Goal: Task Accomplishment & Management: Manage account settings

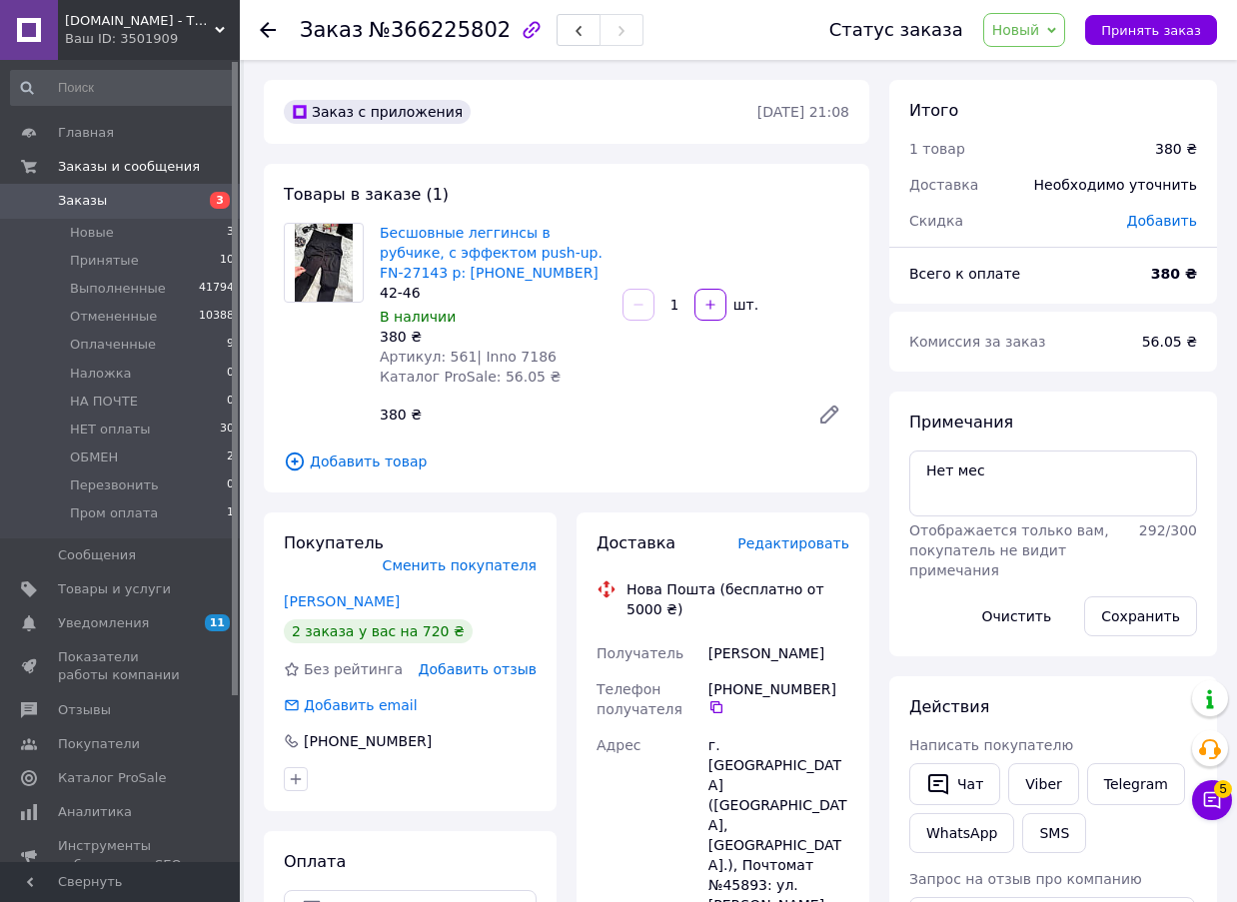
click at [272, 32] on icon at bounding box center [268, 30] width 16 height 16
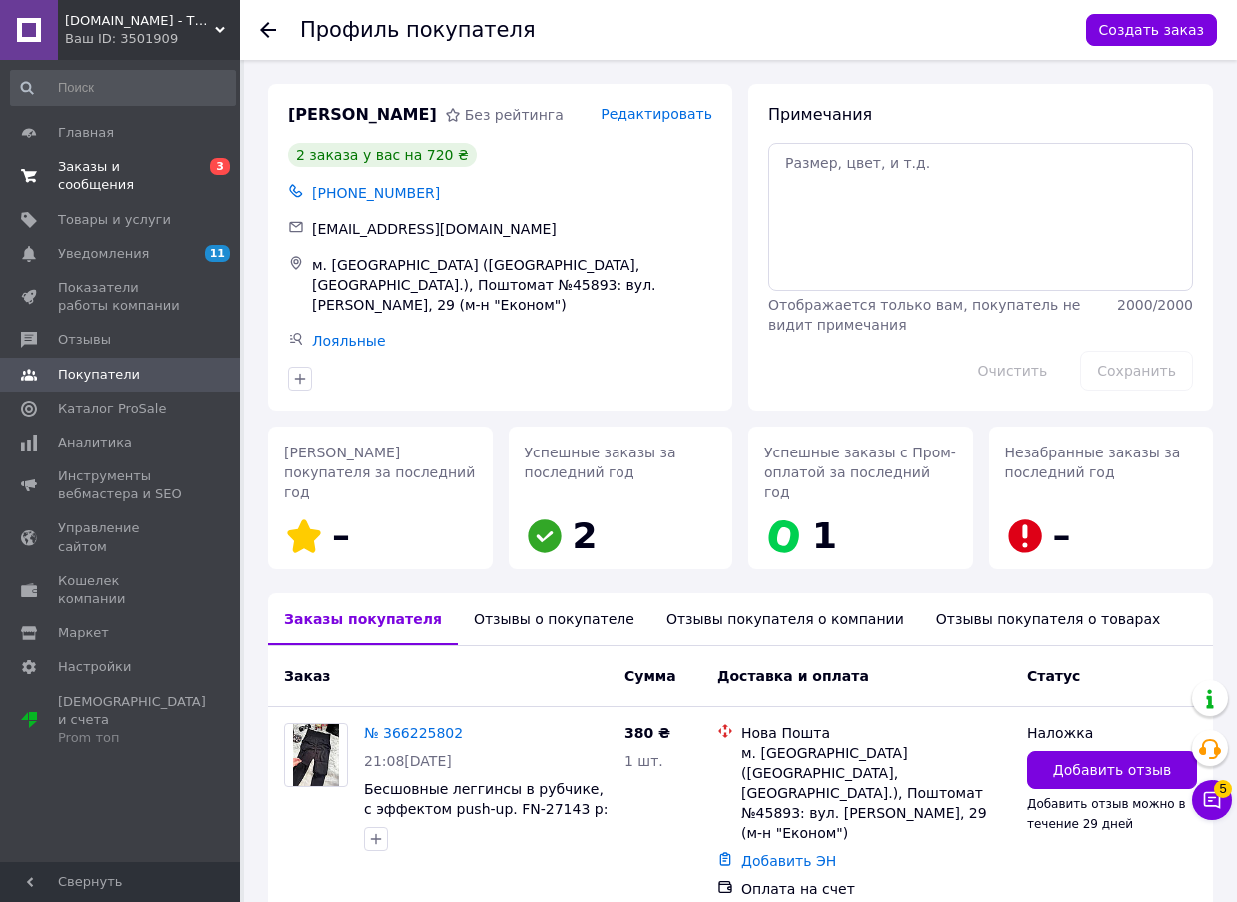
click at [152, 179] on link "Заказы и сообщения 0 3" at bounding box center [123, 176] width 246 height 52
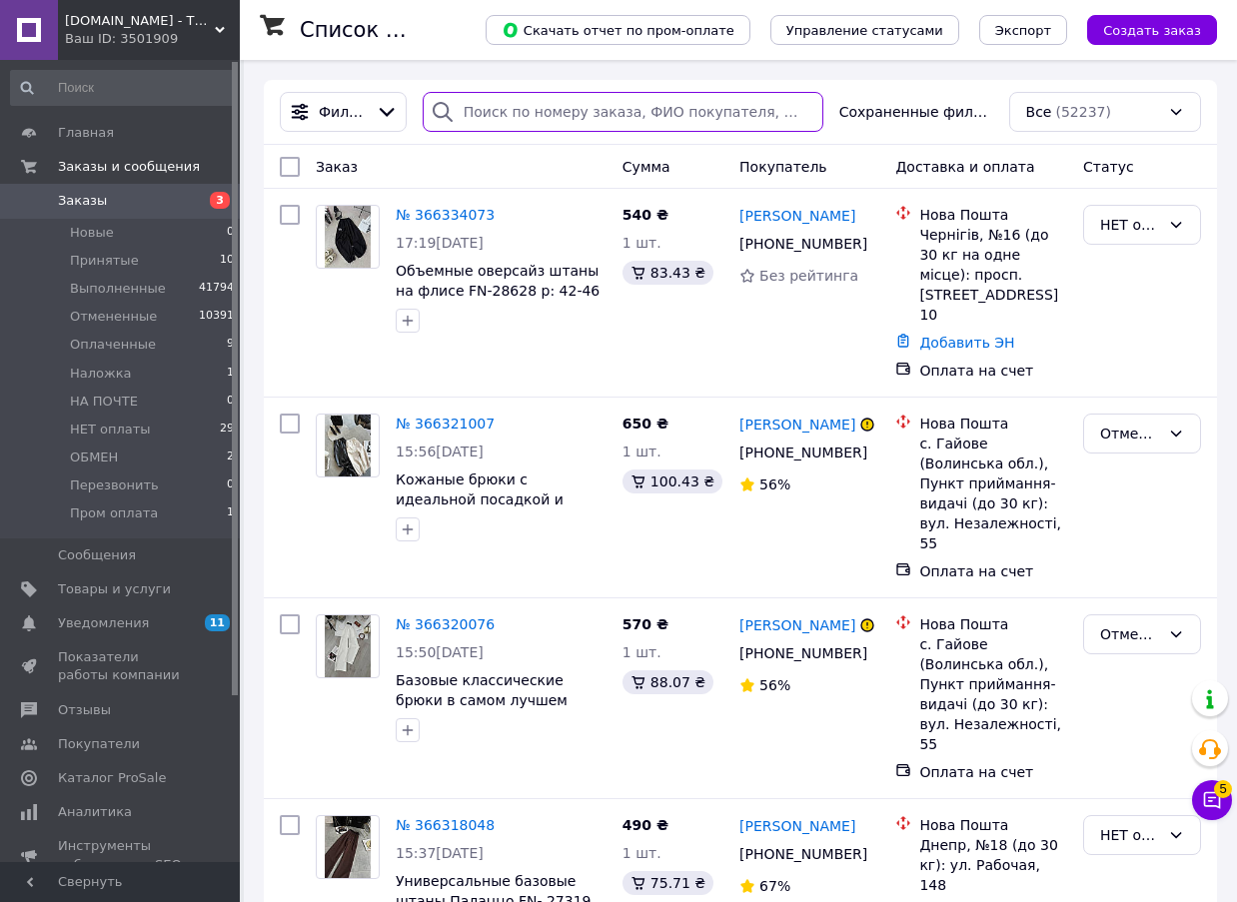
click at [515, 117] on input "search" at bounding box center [623, 112] width 401 height 40
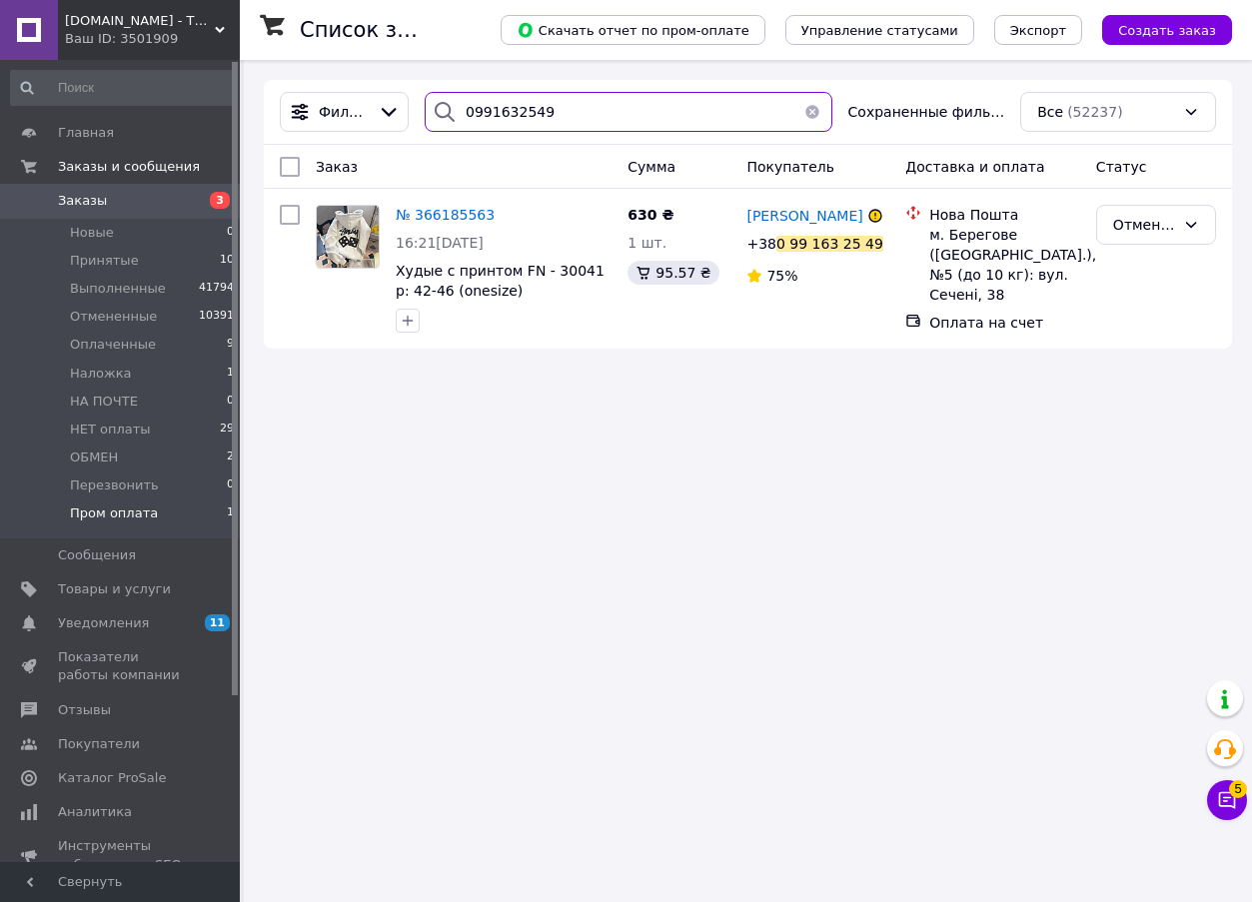
type input "0991632549"
click at [161, 524] on li "Пром оплата 1" at bounding box center [123, 519] width 246 height 38
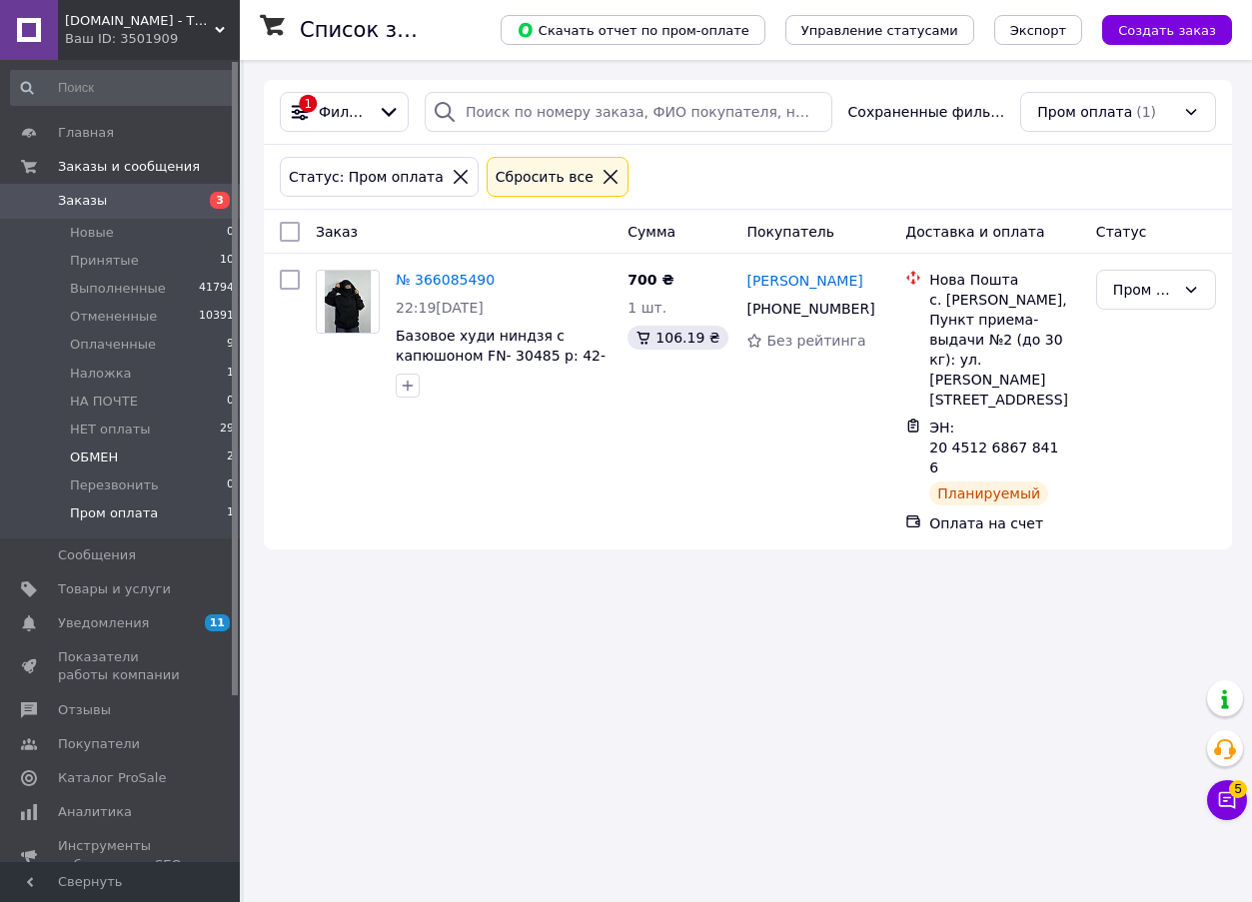
click at [124, 461] on li "ОБМЕН 2" at bounding box center [123, 458] width 246 height 28
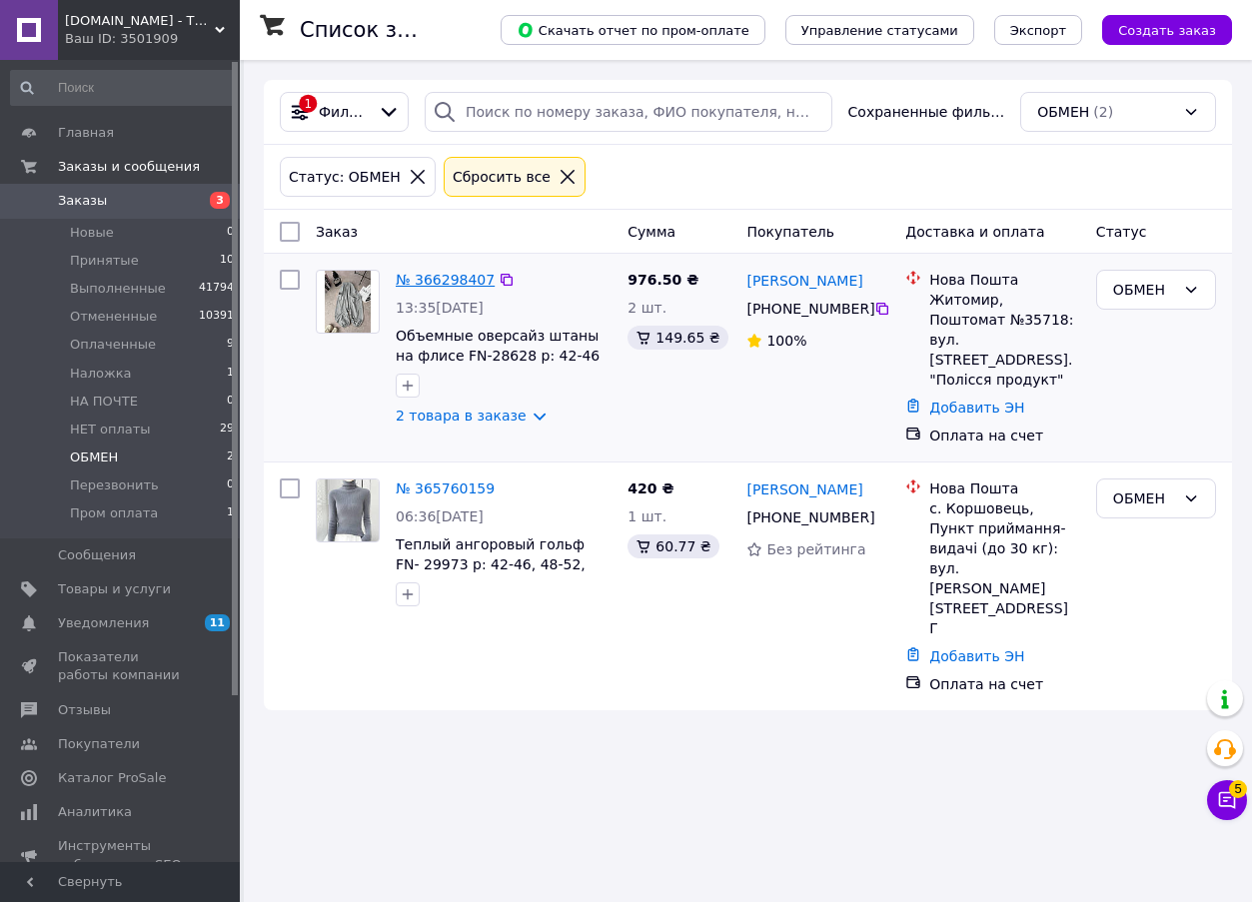
click at [427, 285] on link "№ 366298407" at bounding box center [445, 280] width 99 height 16
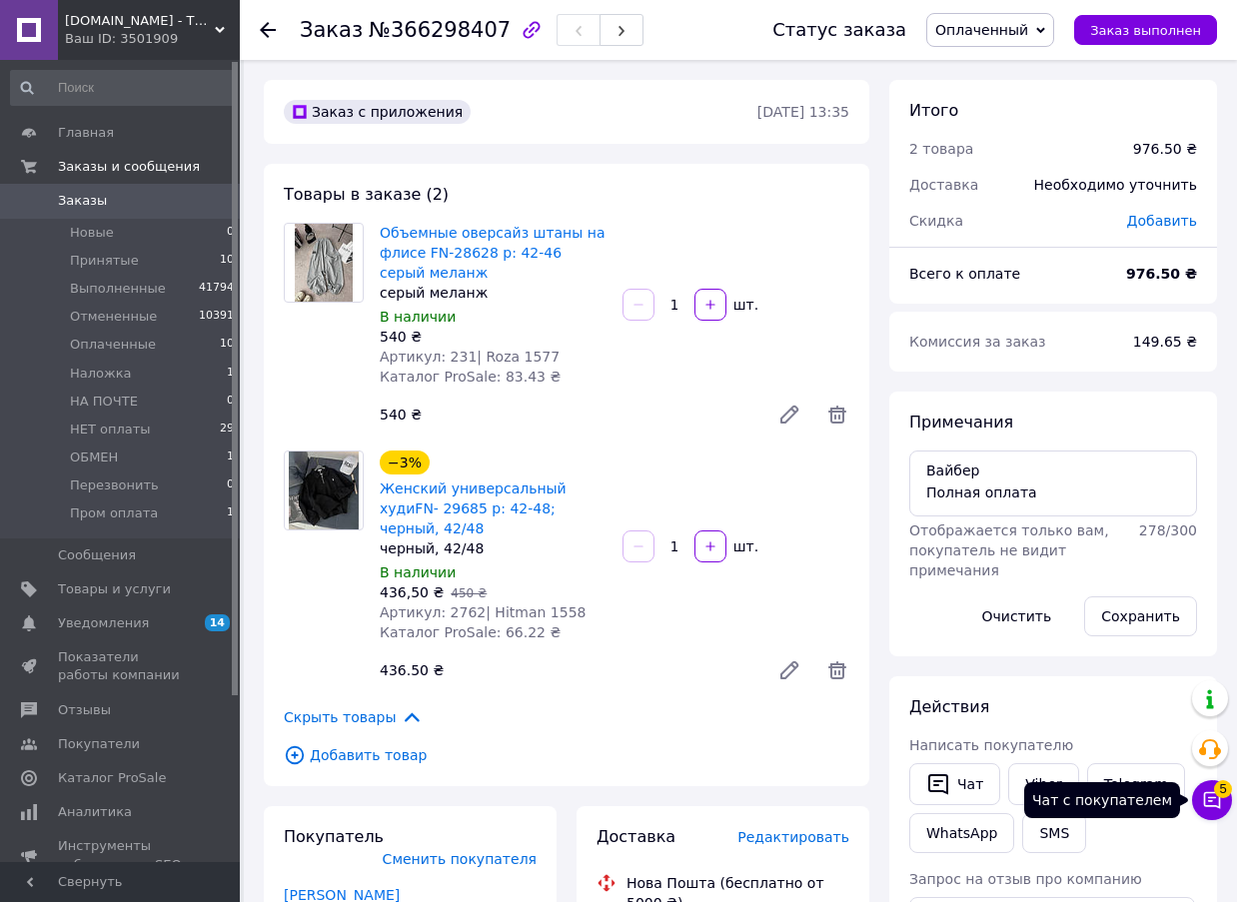
click at [1218, 790] on span "5" at bounding box center [1223, 790] width 18 height 18
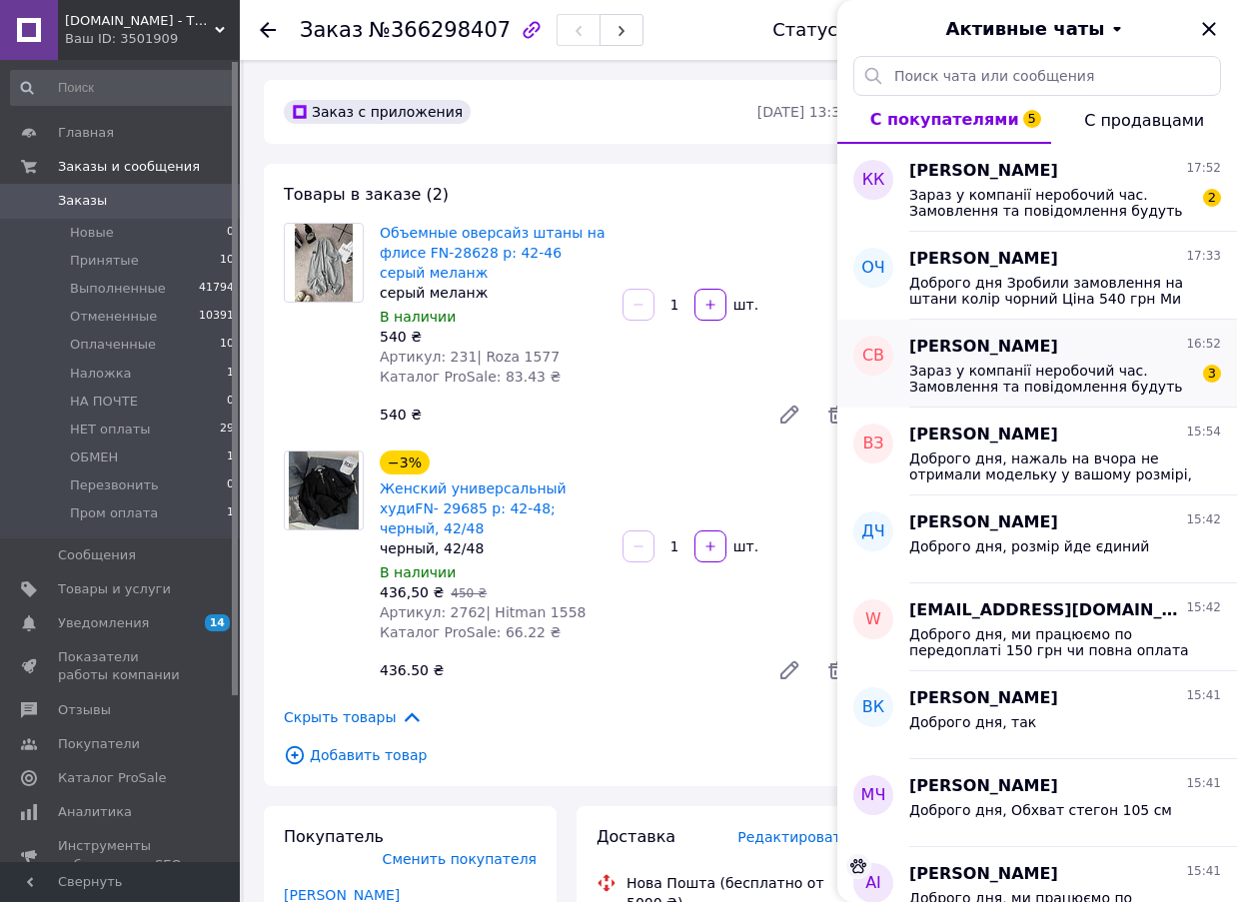
click at [1024, 346] on span "Світлана Воронова" at bounding box center [983, 347] width 149 height 23
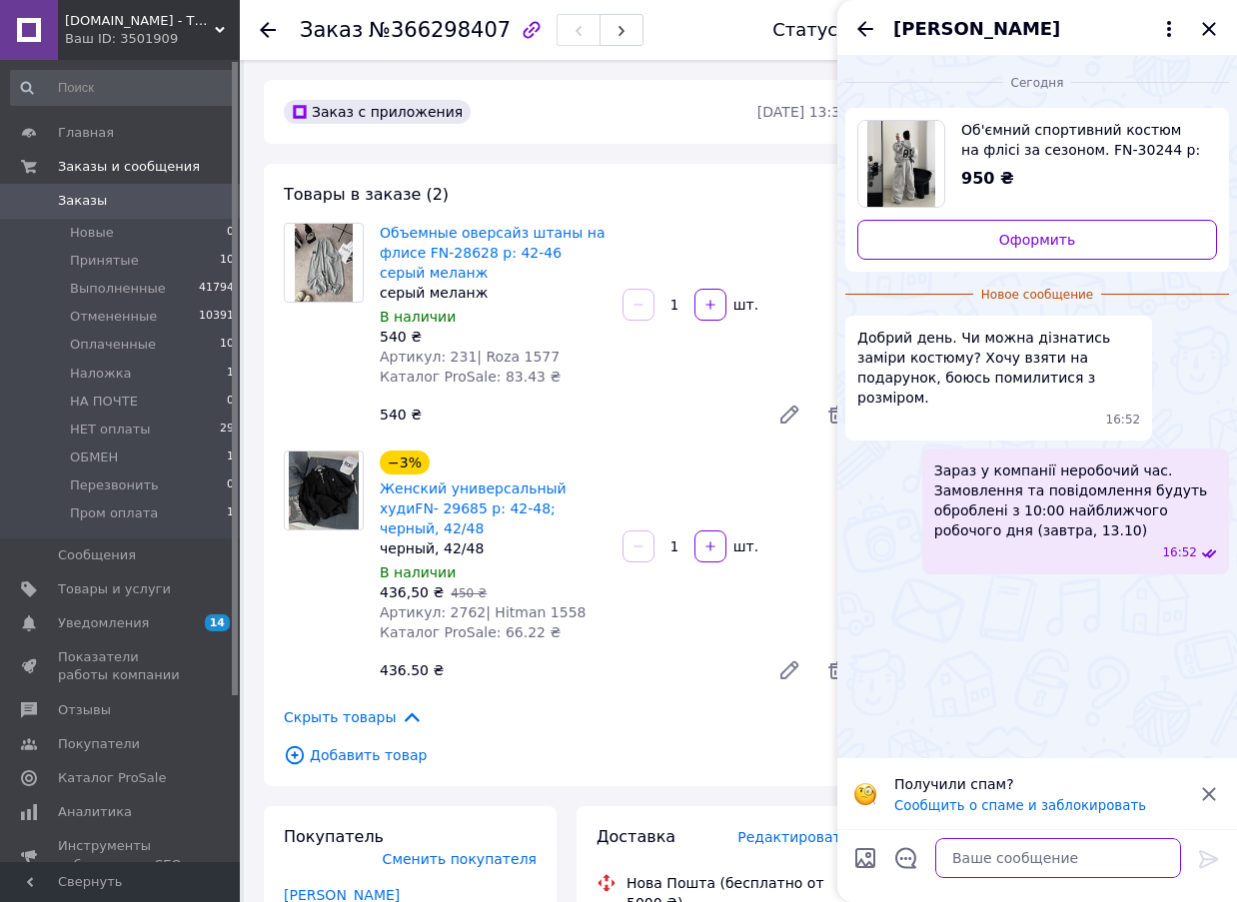
click at [1039, 859] on textarea at bounding box center [1058, 858] width 246 height 40
click at [1013, 858] on textarea at bounding box center [1058, 858] width 246 height 40
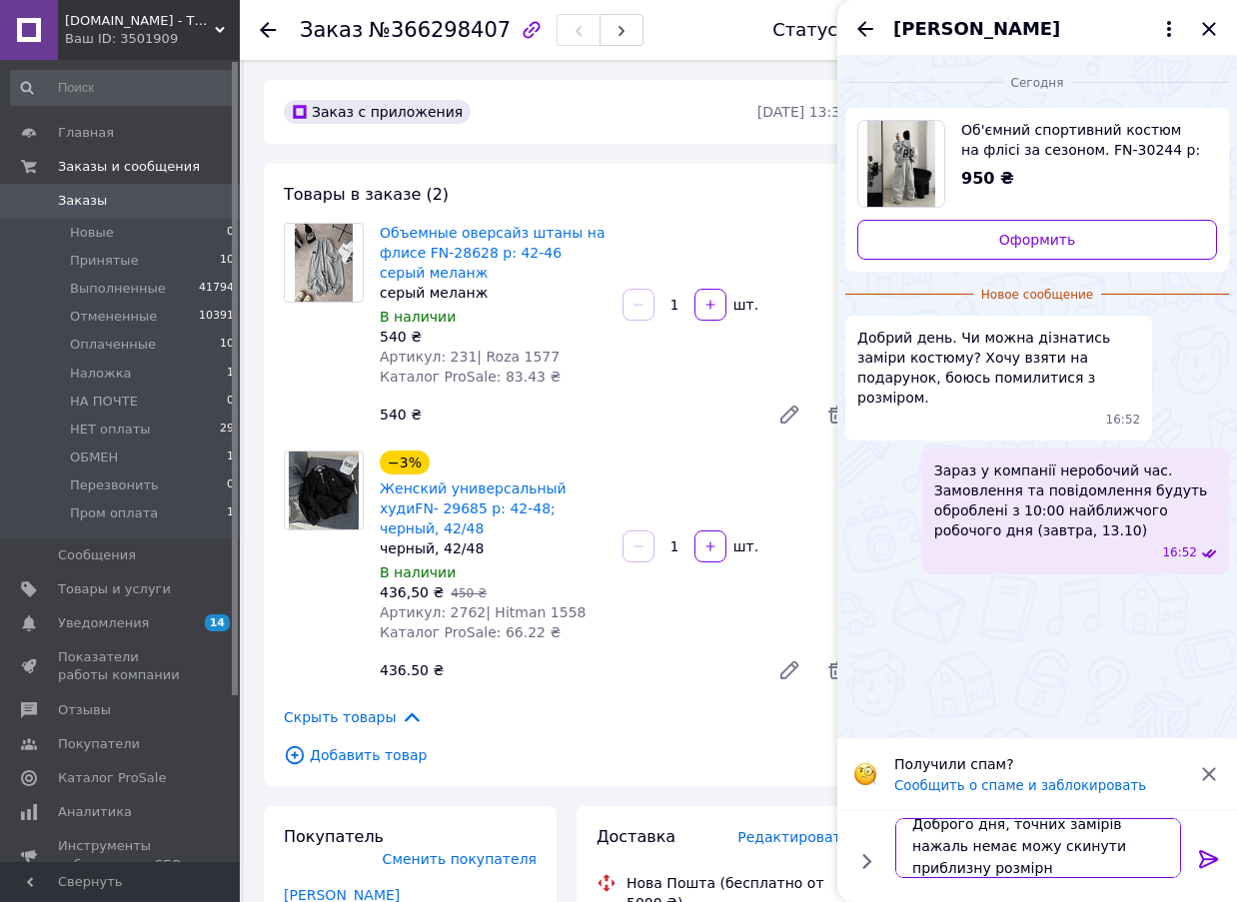
scroll to position [2, 0]
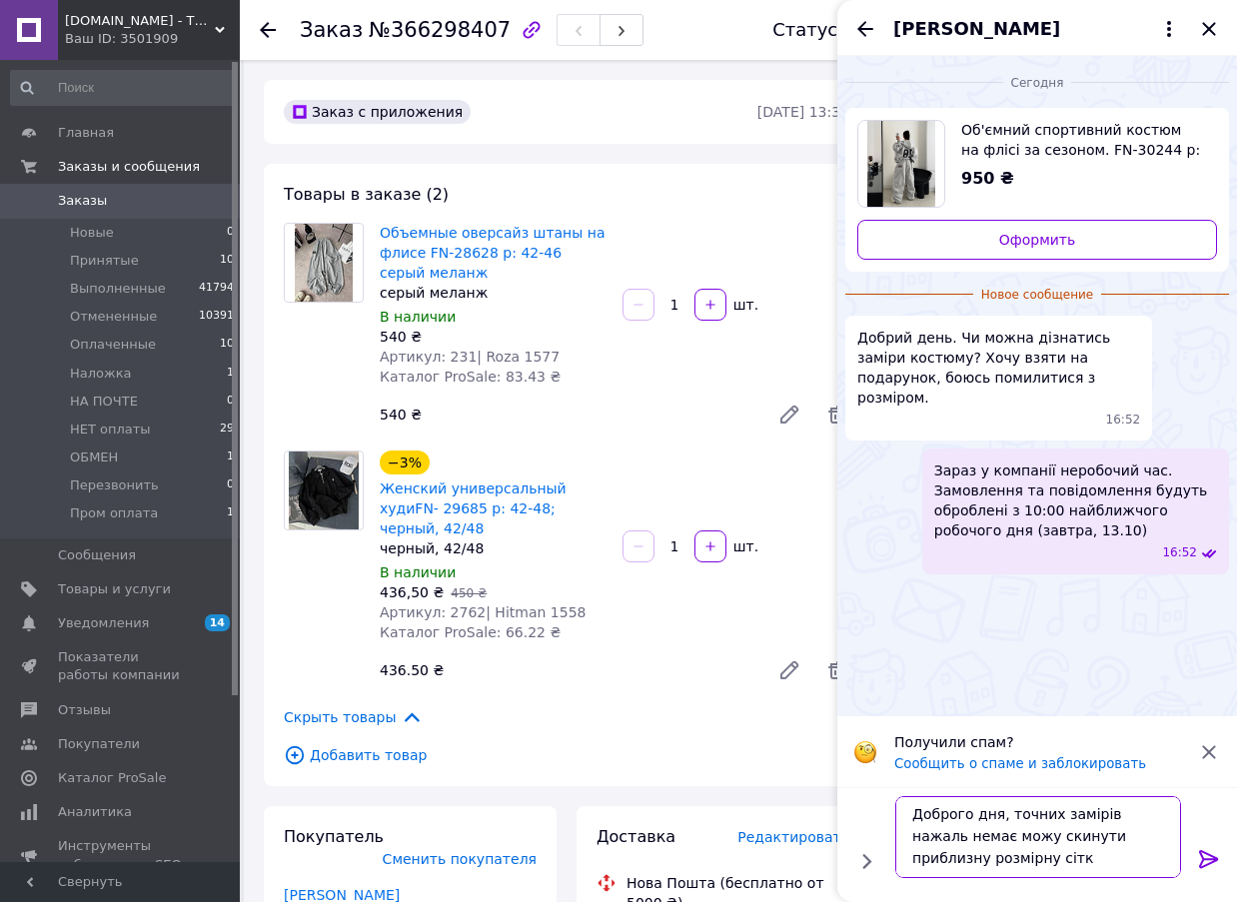
type textarea "Доброго дня, точних замірів нажаль немає можу скинути приблизну розмірну сітку"
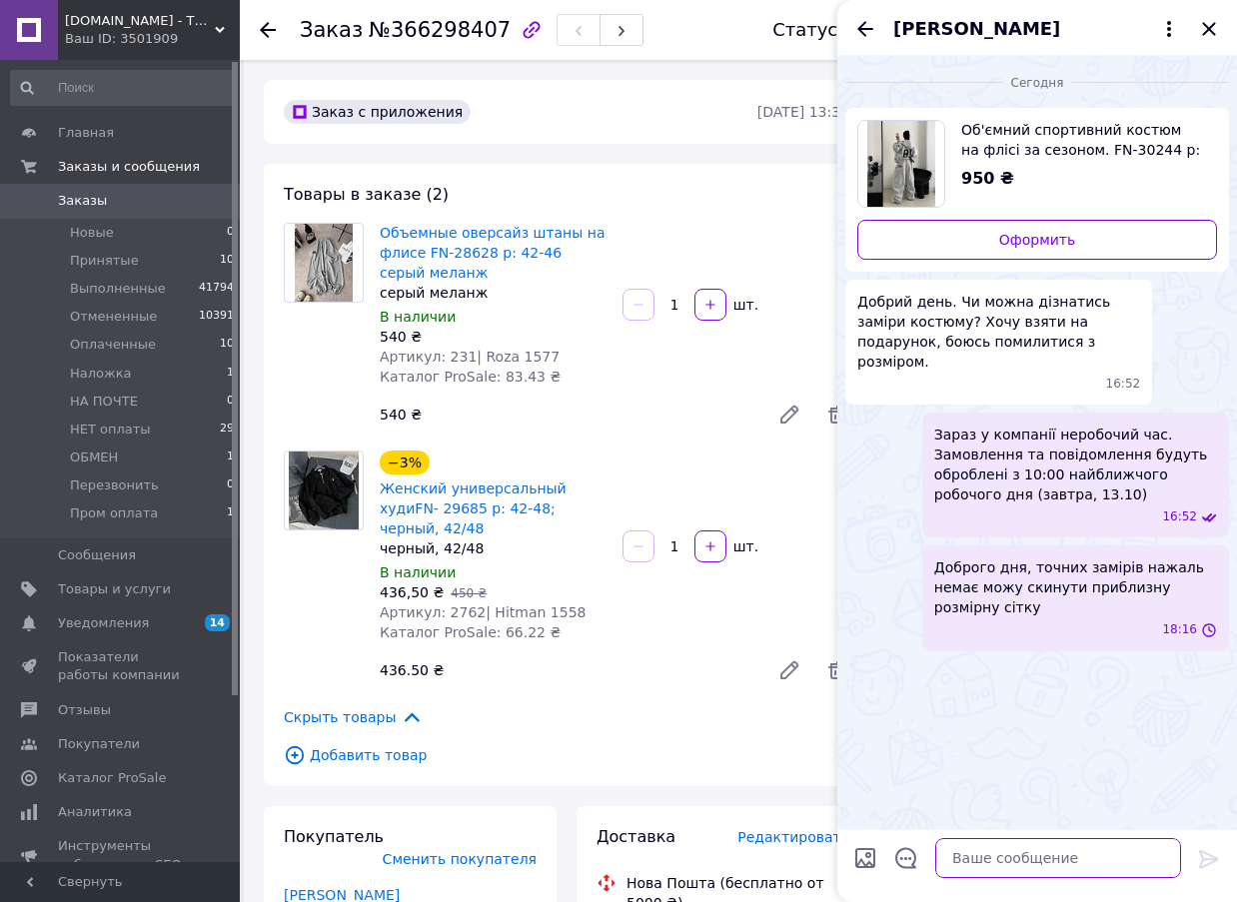
scroll to position [0, 0]
click at [865, 20] on icon "Назад" at bounding box center [865, 29] width 24 height 24
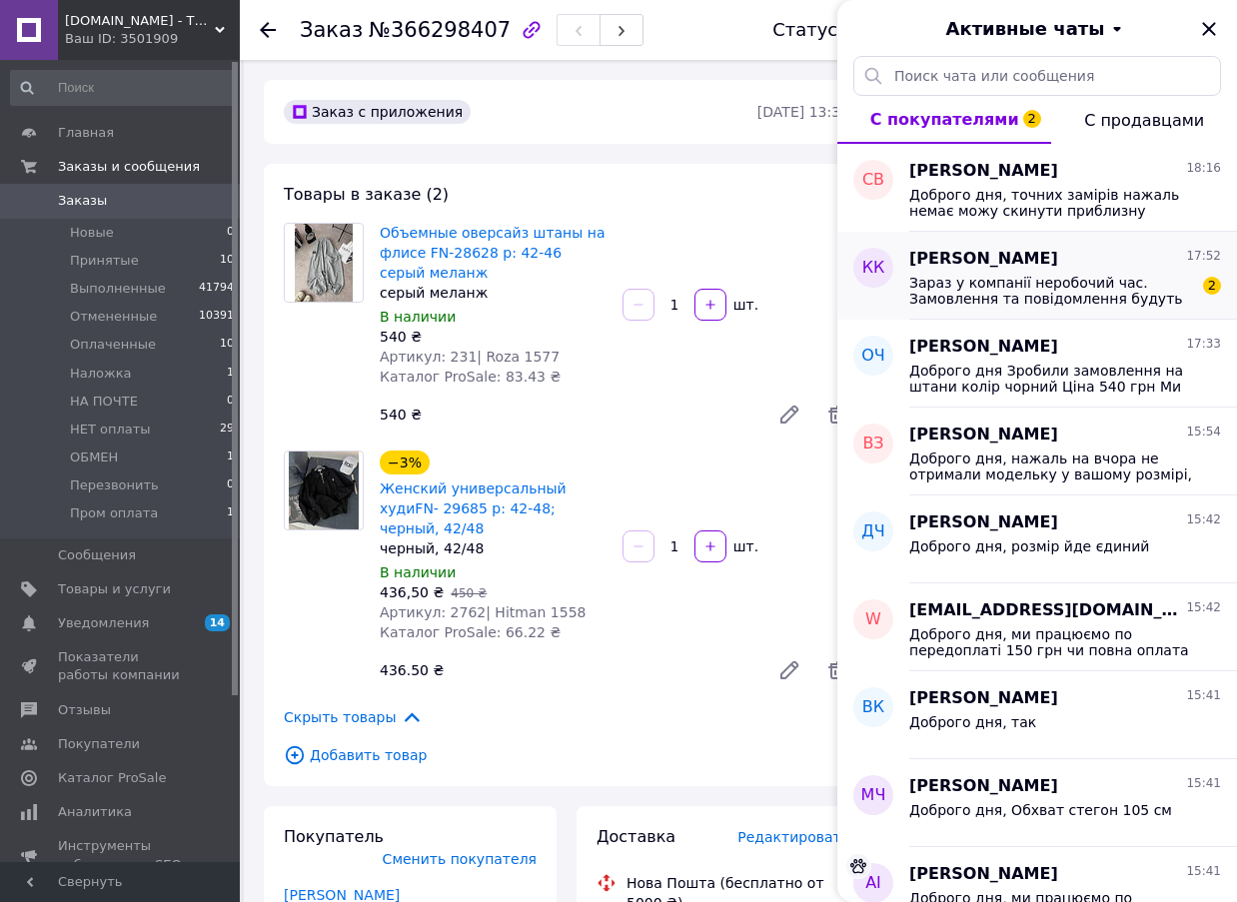
click at [1081, 303] on span "Зараз у компанії неробочий час. Замовлення та повідомлення будуть оброблені з 1…" at bounding box center [1051, 291] width 284 height 32
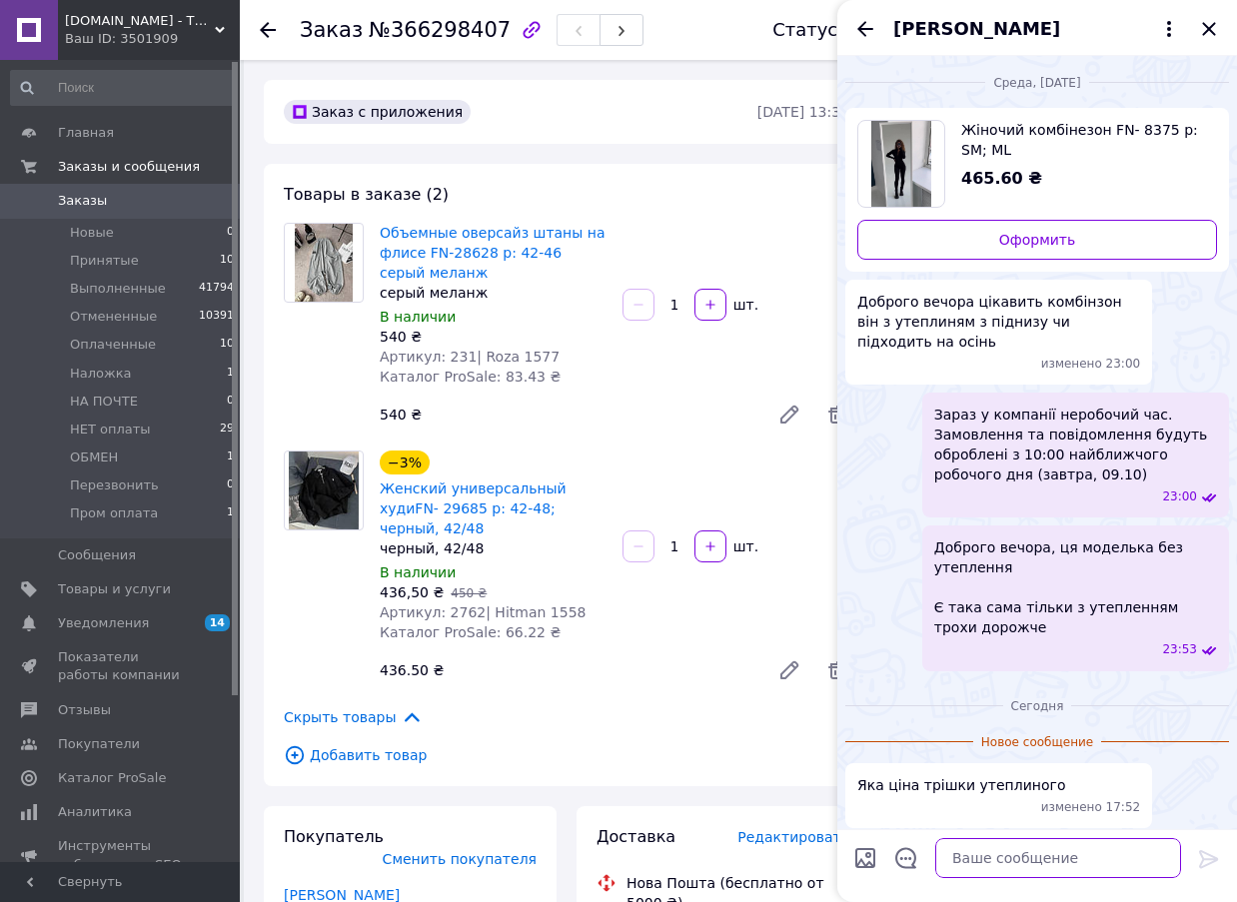
click at [1002, 845] on textarea at bounding box center [1058, 858] width 246 height 40
paste textarea "https://7star.com.ua/ua/p2029134800-zhenskij-kombinezon-25380.html"
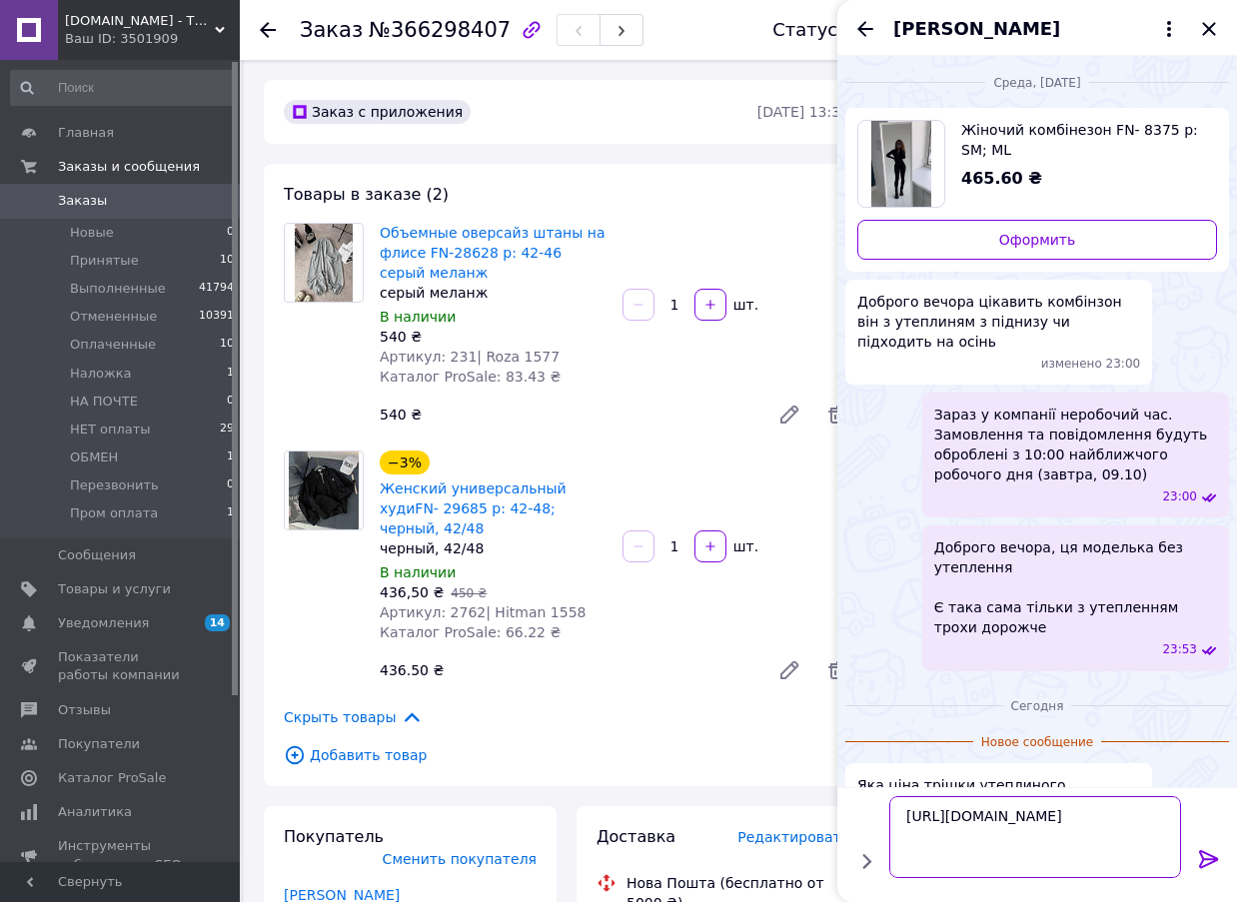
type textarea "https://7star.com.ua/ua/p2029134800-zhenskij-kombinezon-25380.html"
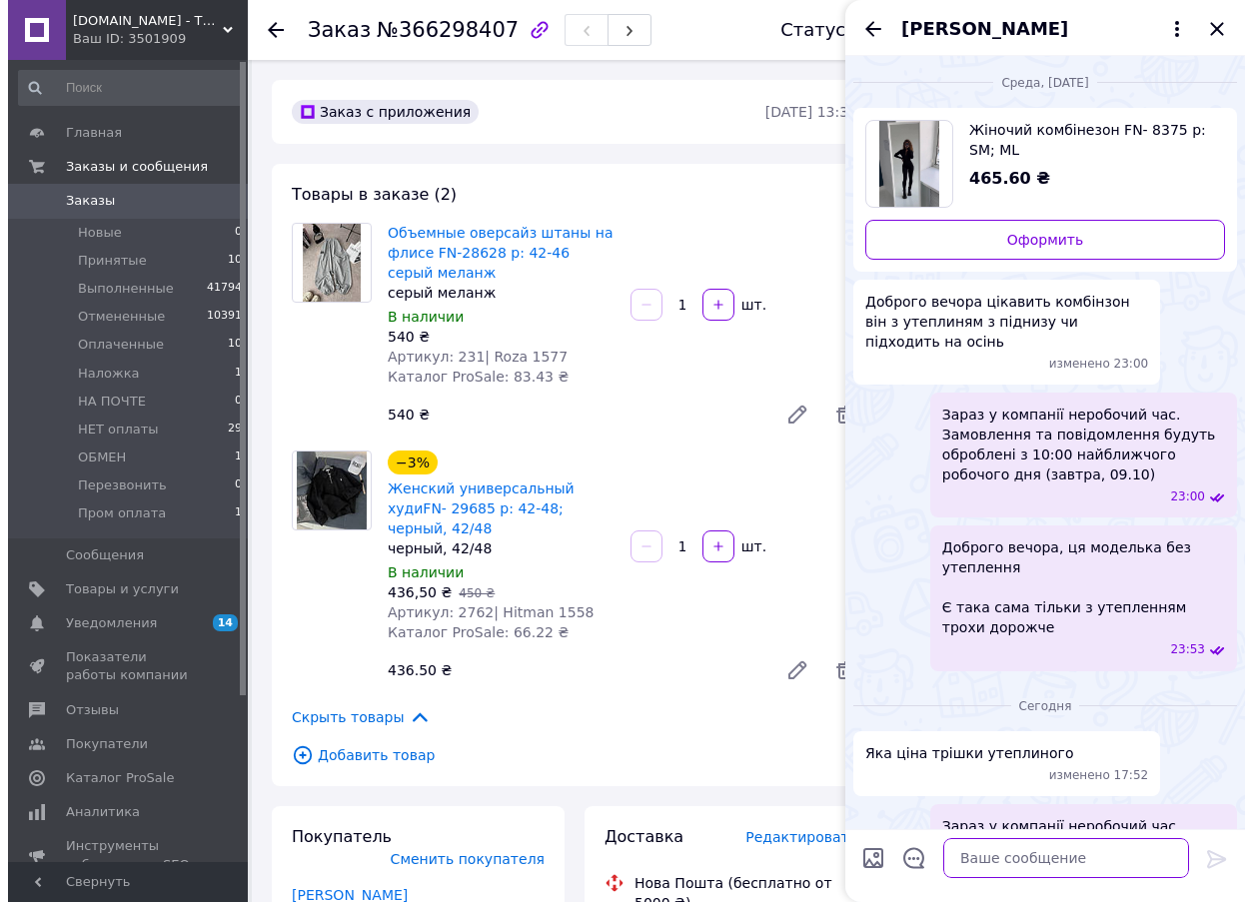
scroll to position [409, 0]
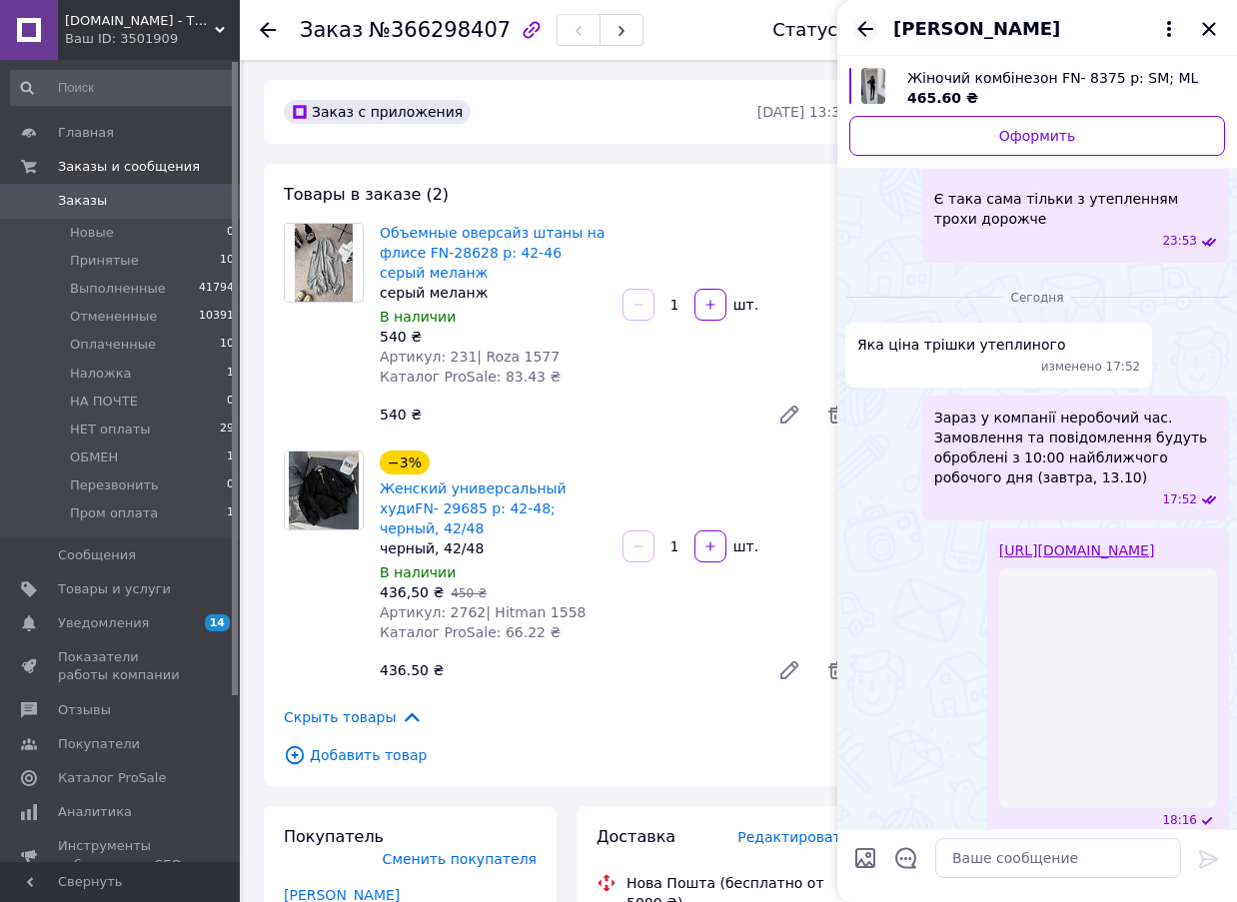
click at [863, 32] on icon "Назад" at bounding box center [865, 29] width 24 height 24
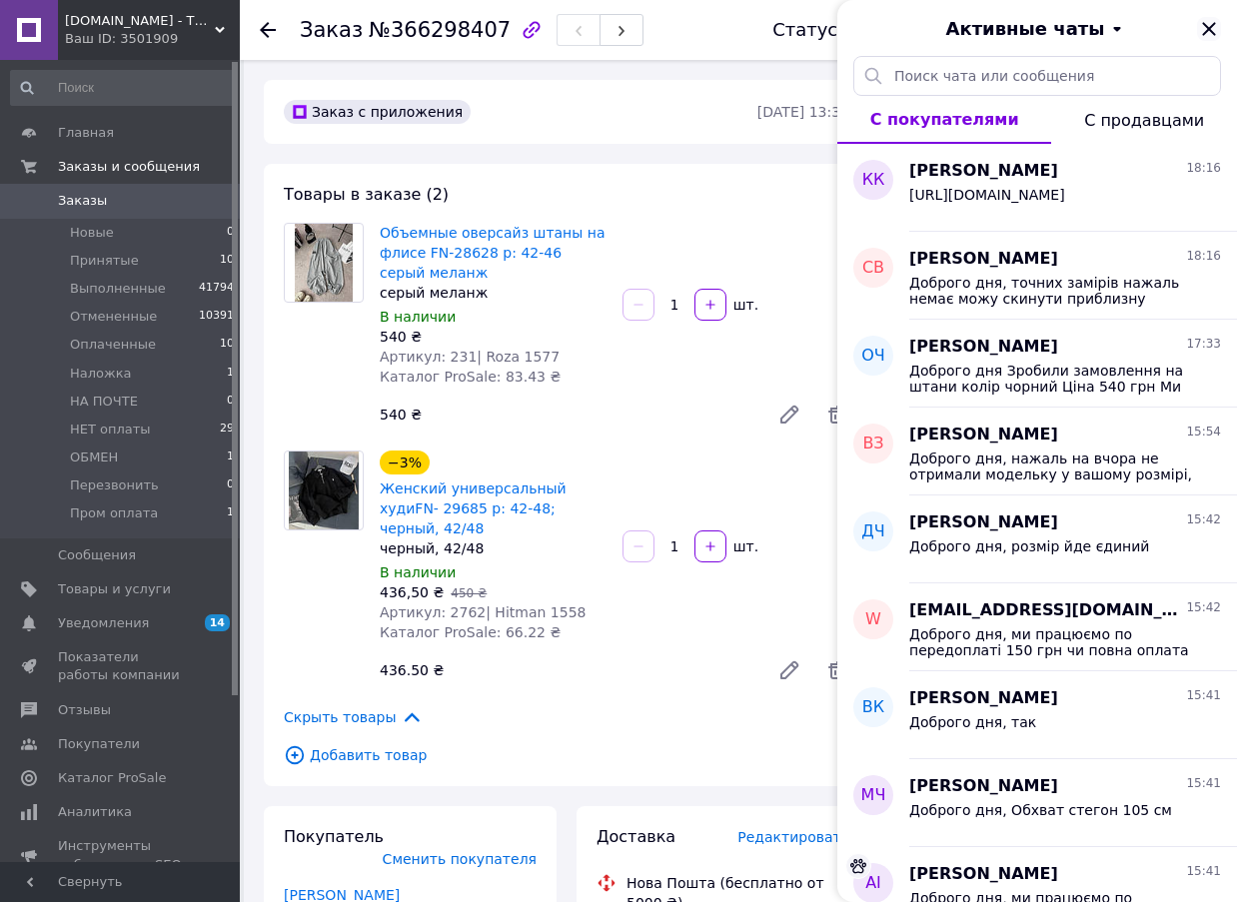
click at [1208, 26] on icon "Закрыть" at bounding box center [1209, 29] width 24 height 24
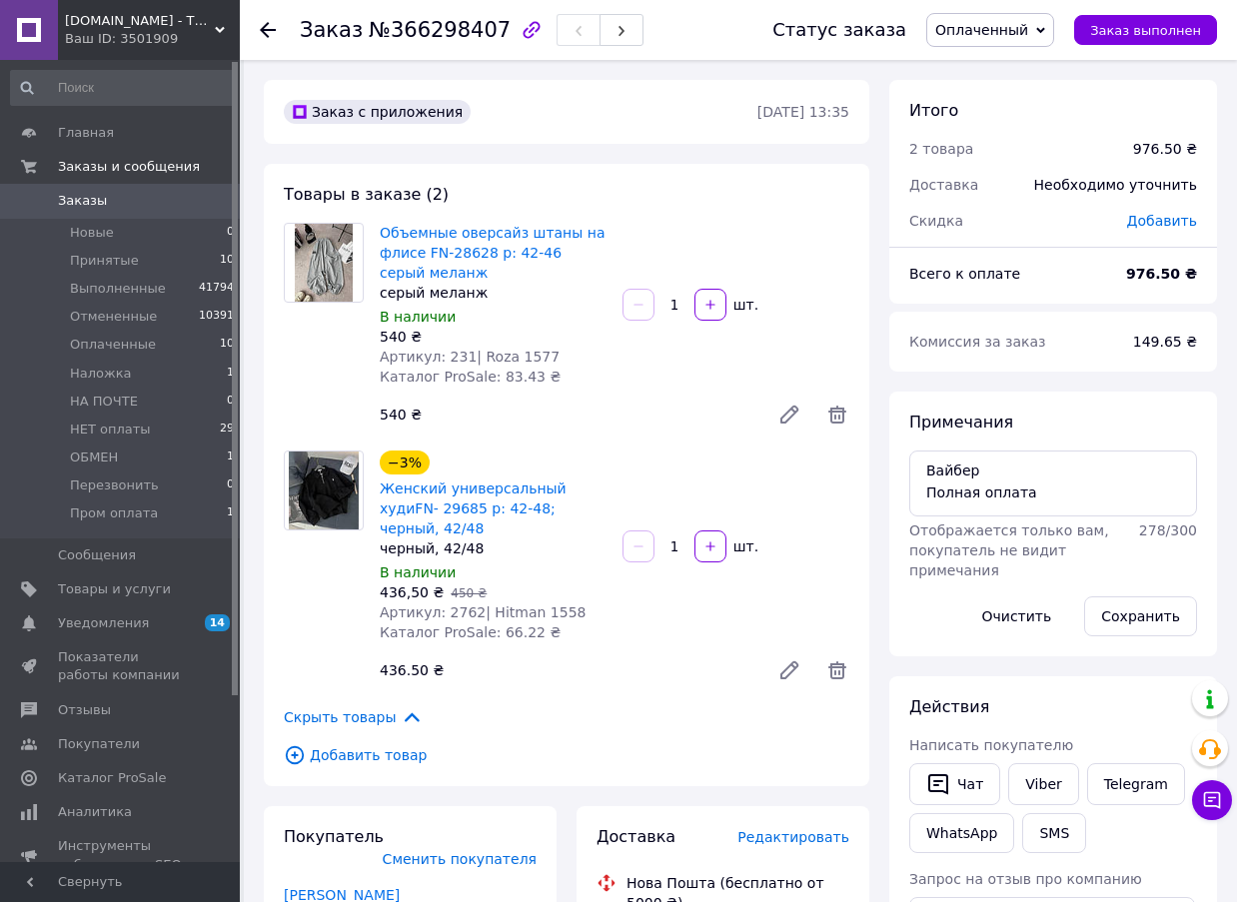
click at [267, 21] on div at bounding box center [268, 30] width 16 height 20
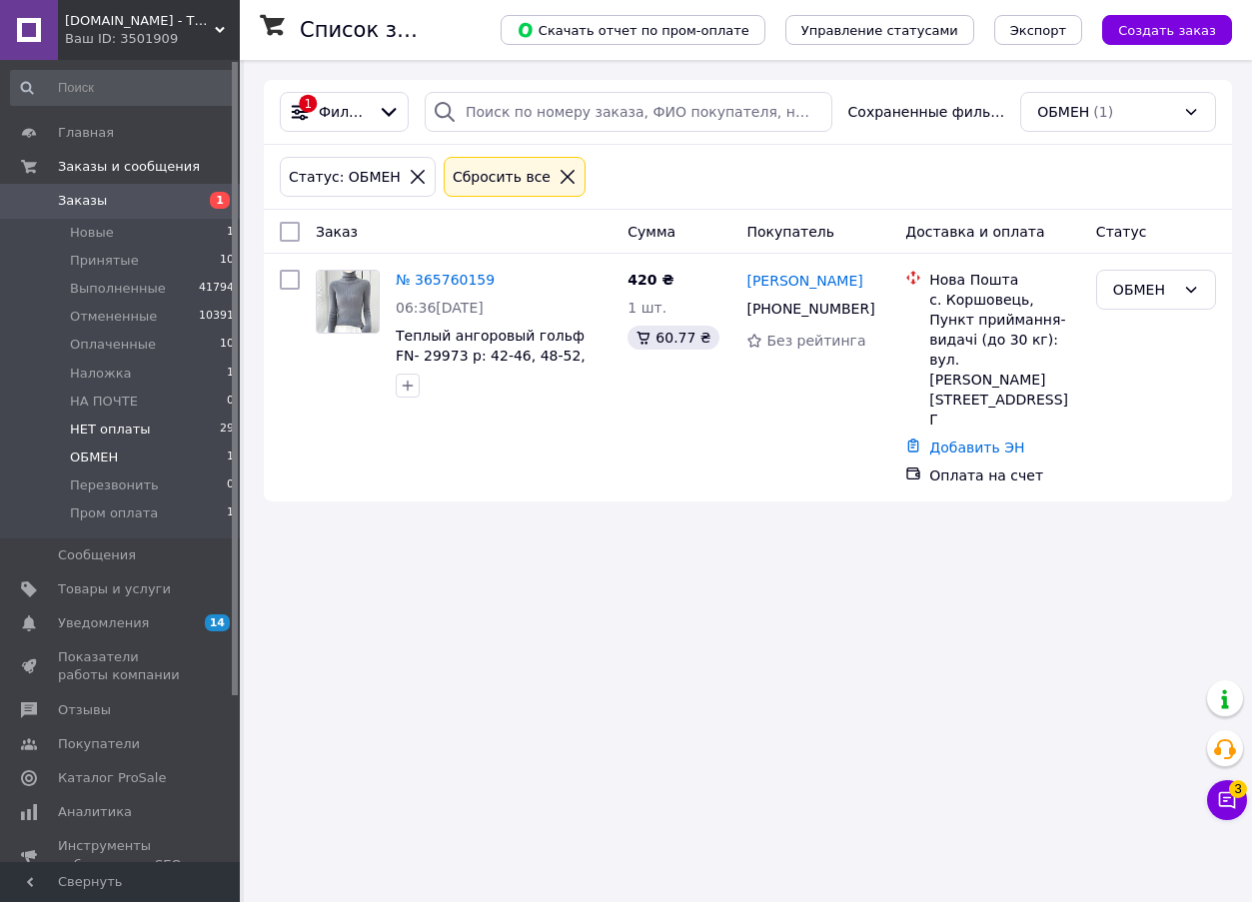
click at [153, 433] on li "НЕТ оплаты 29" at bounding box center [123, 430] width 246 height 28
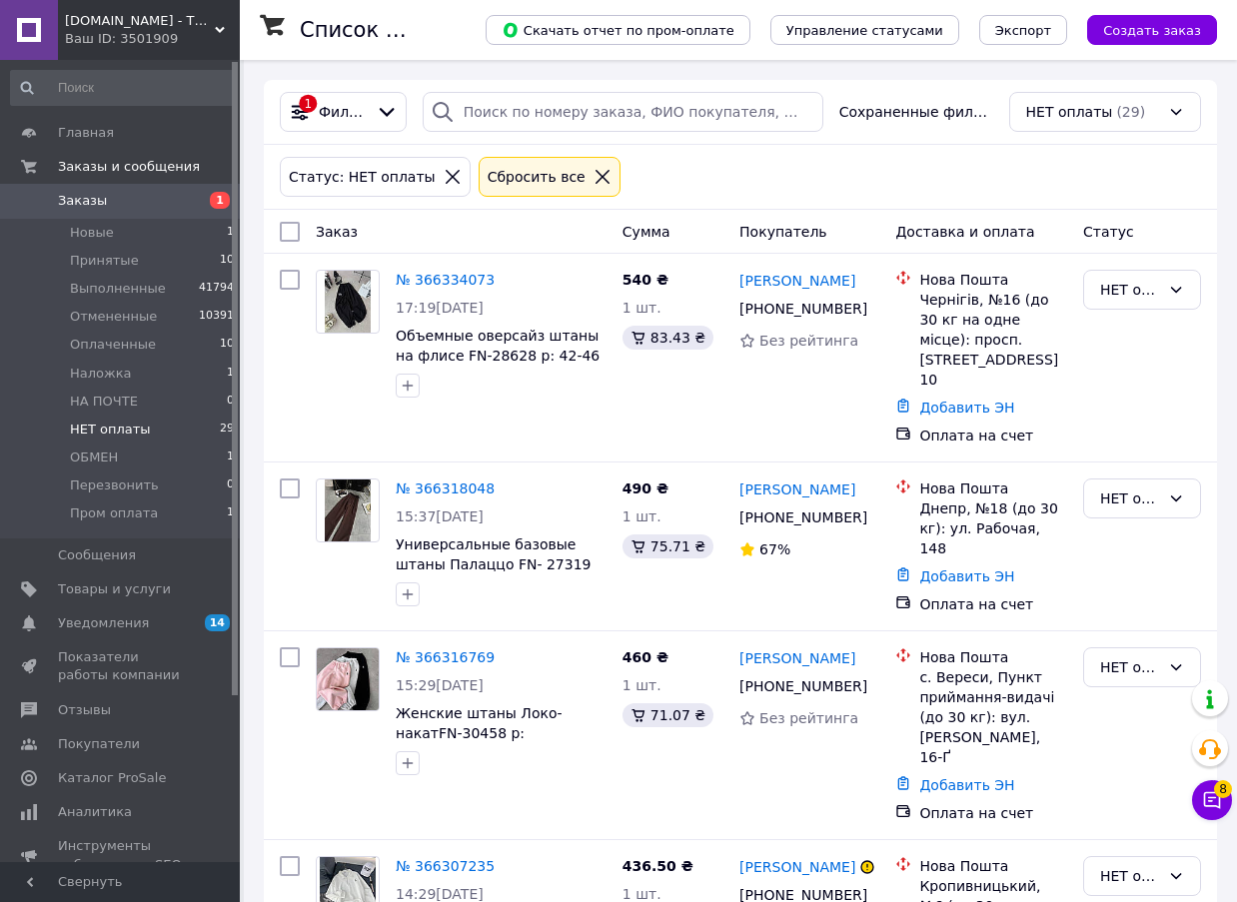
click at [567, 187] on div "Сбросить все" at bounding box center [550, 177] width 132 height 22
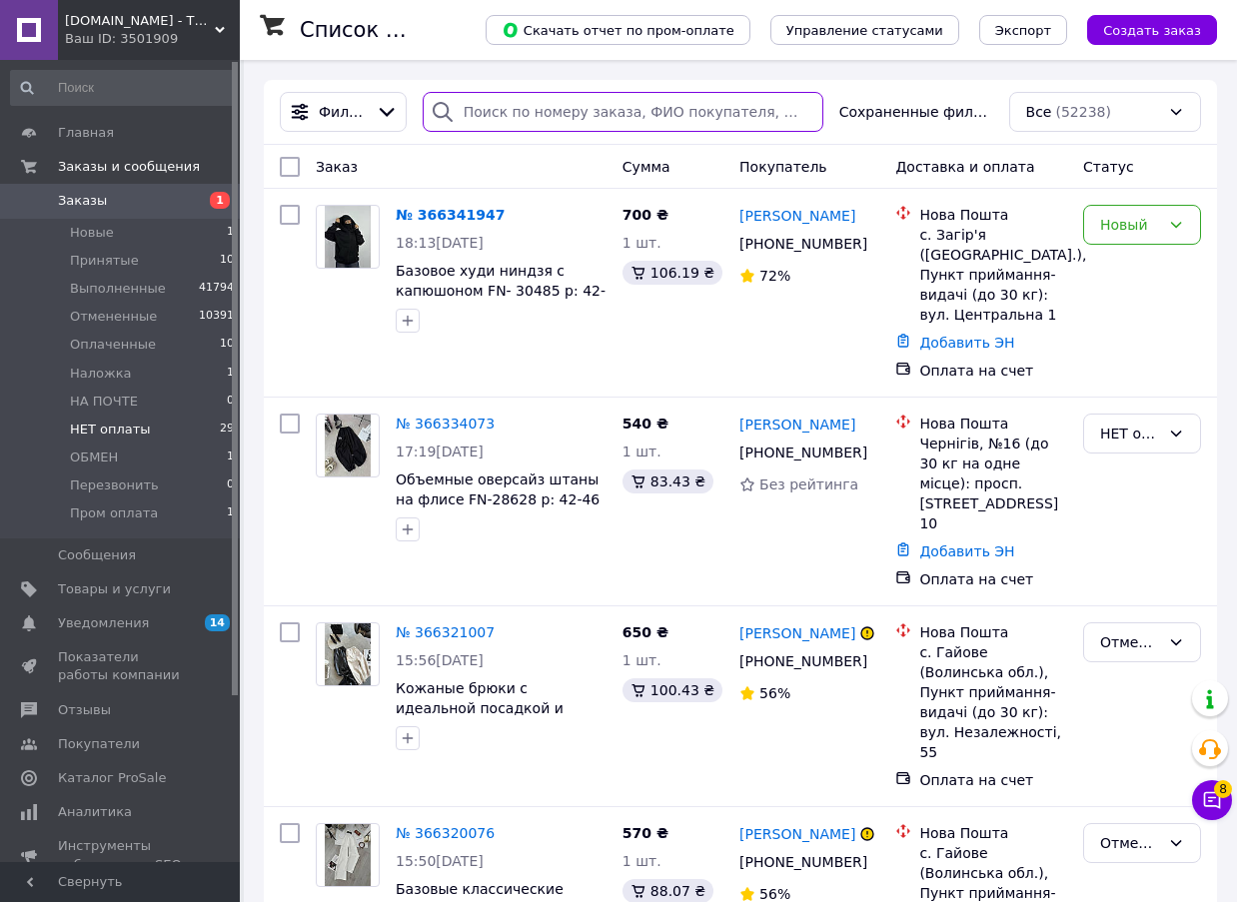
click at [541, 107] on input "search" at bounding box center [623, 112] width 401 height 40
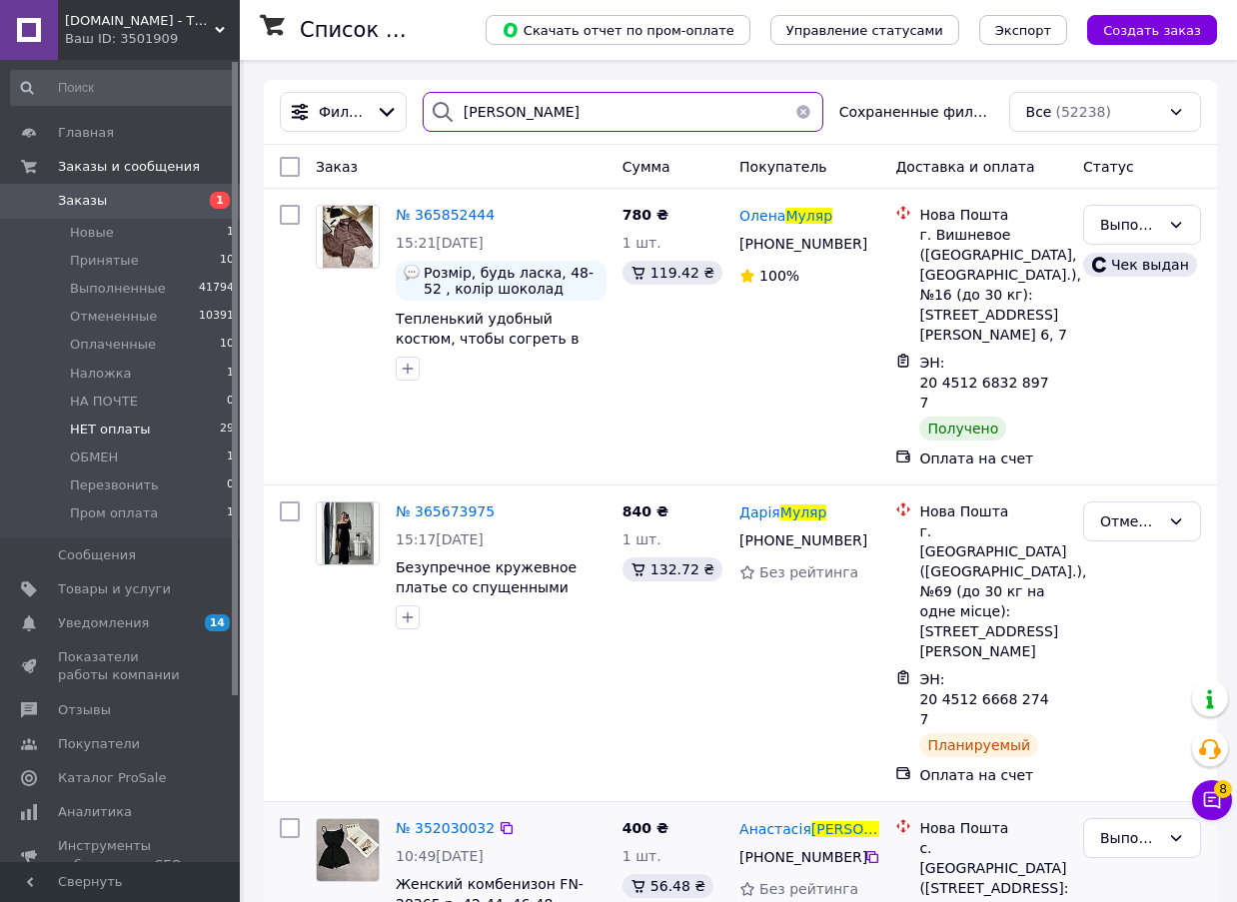
type input "муляр"
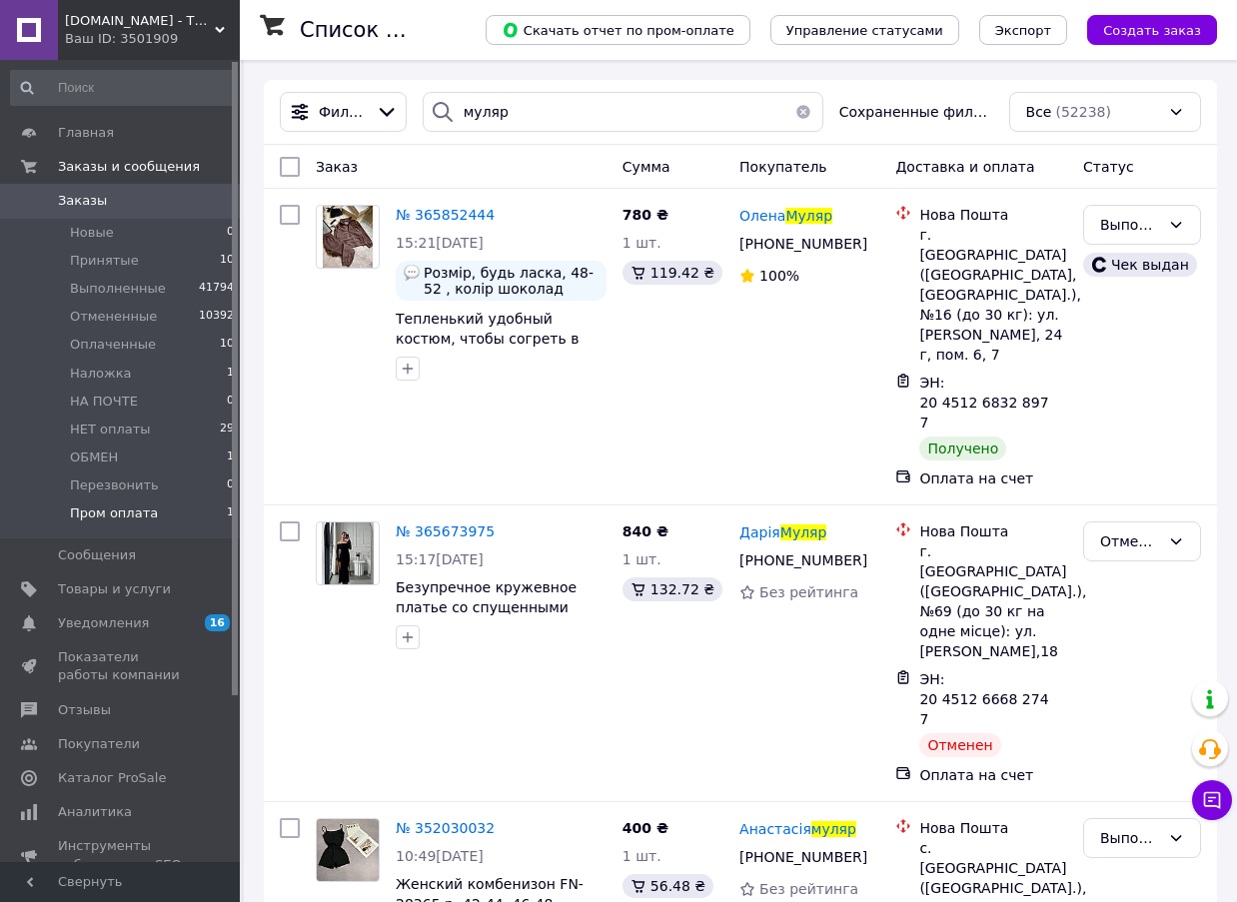
click at [190, 522] on li "Пром оплата 1" at bounding box center [123, 519] width 246 height 38
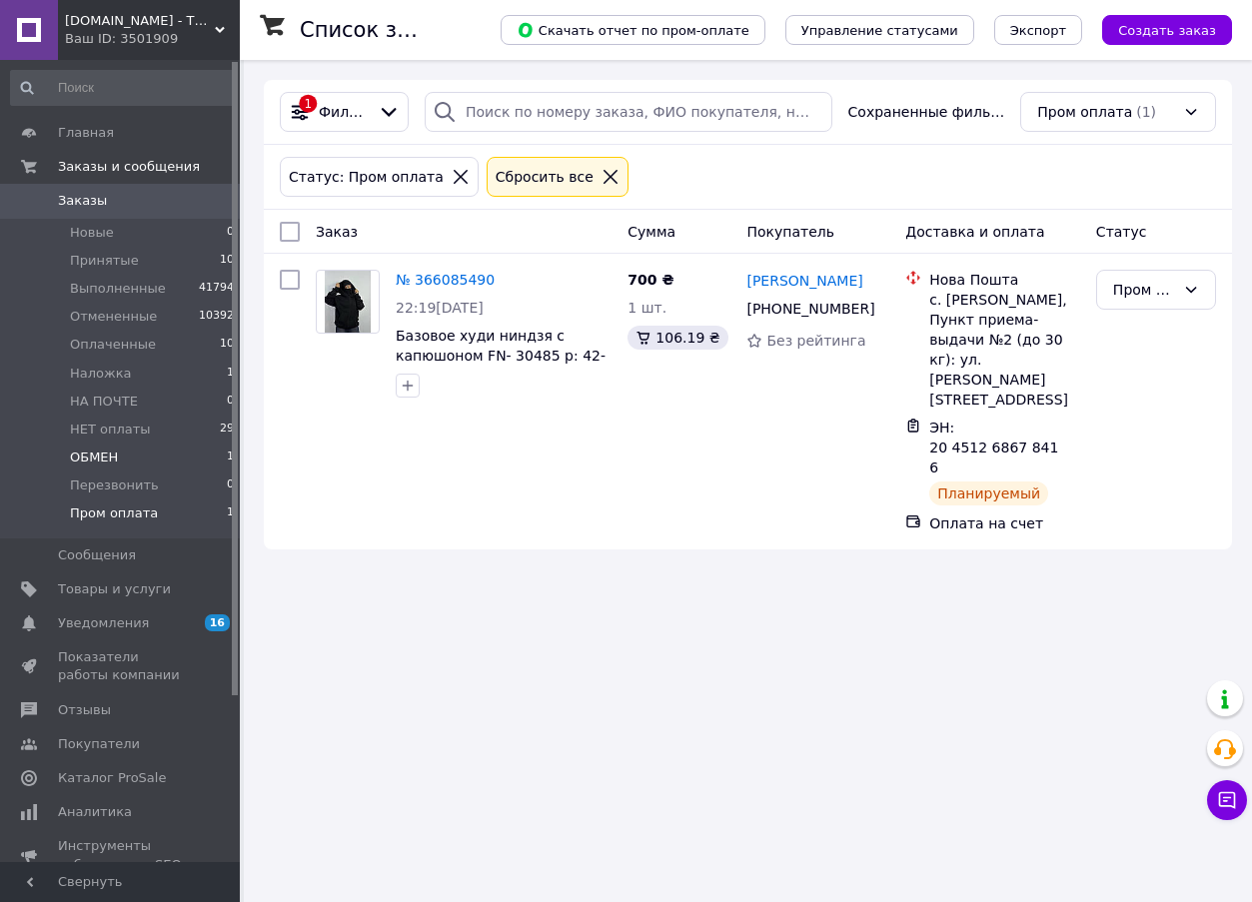
click at [184, 457] on li "ОБМЕН 1" at bounding box center [123, 458] width 246 height 28
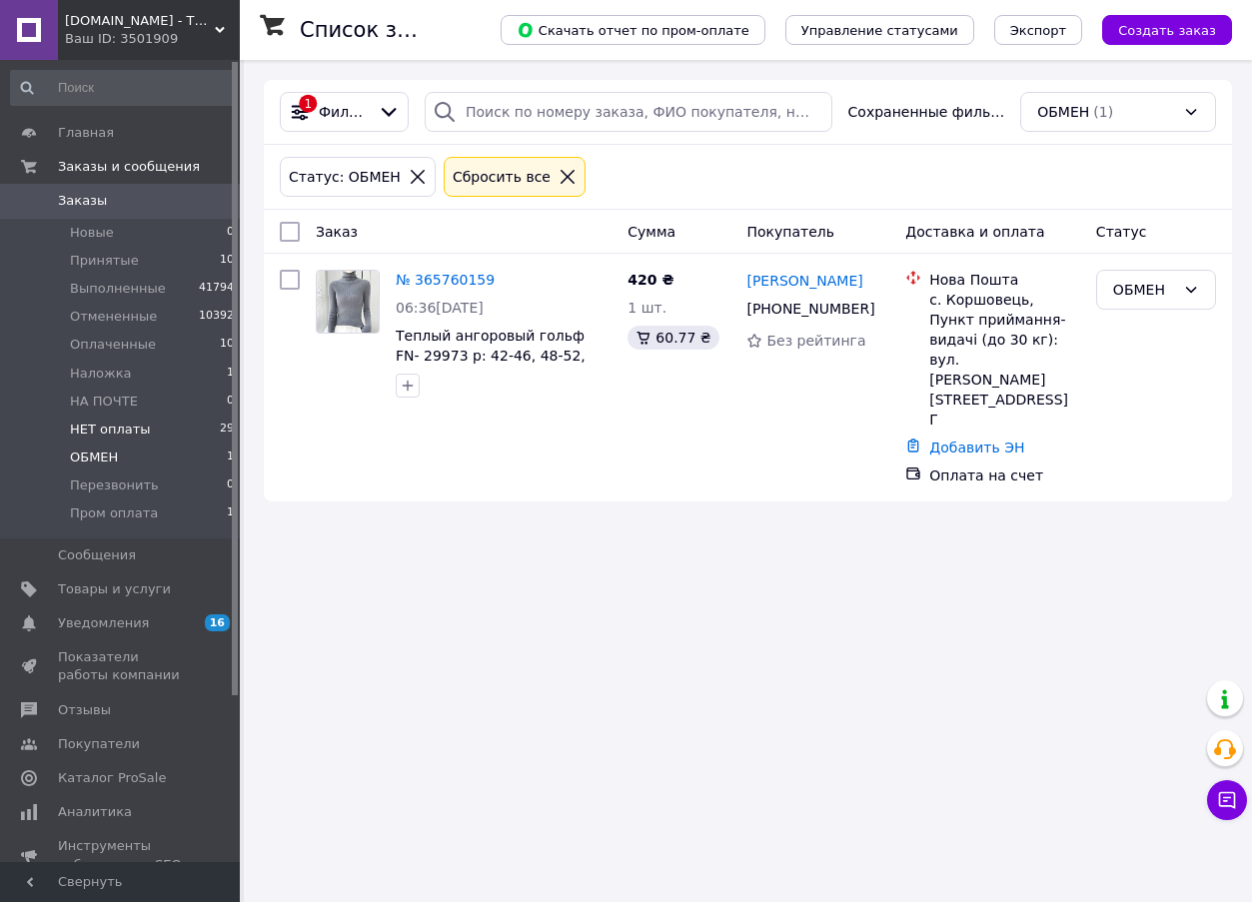
click at [187, 422] on li "НЕТ оплаты 29" at bounding box center [123, 430] width 246 height 28
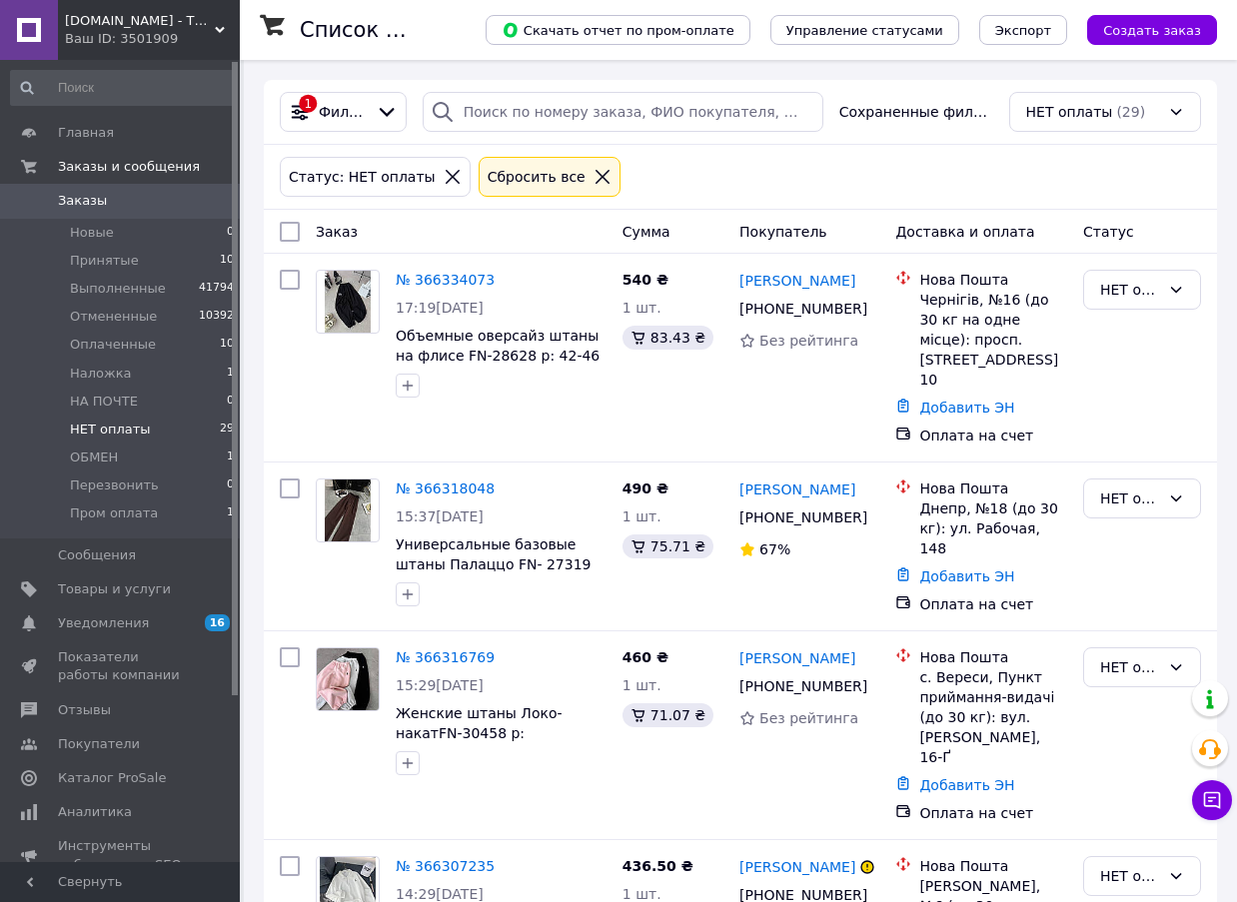
click at [144, 378] on li "Наложка 1" at bounding box center [123, 374] width 246 height 28
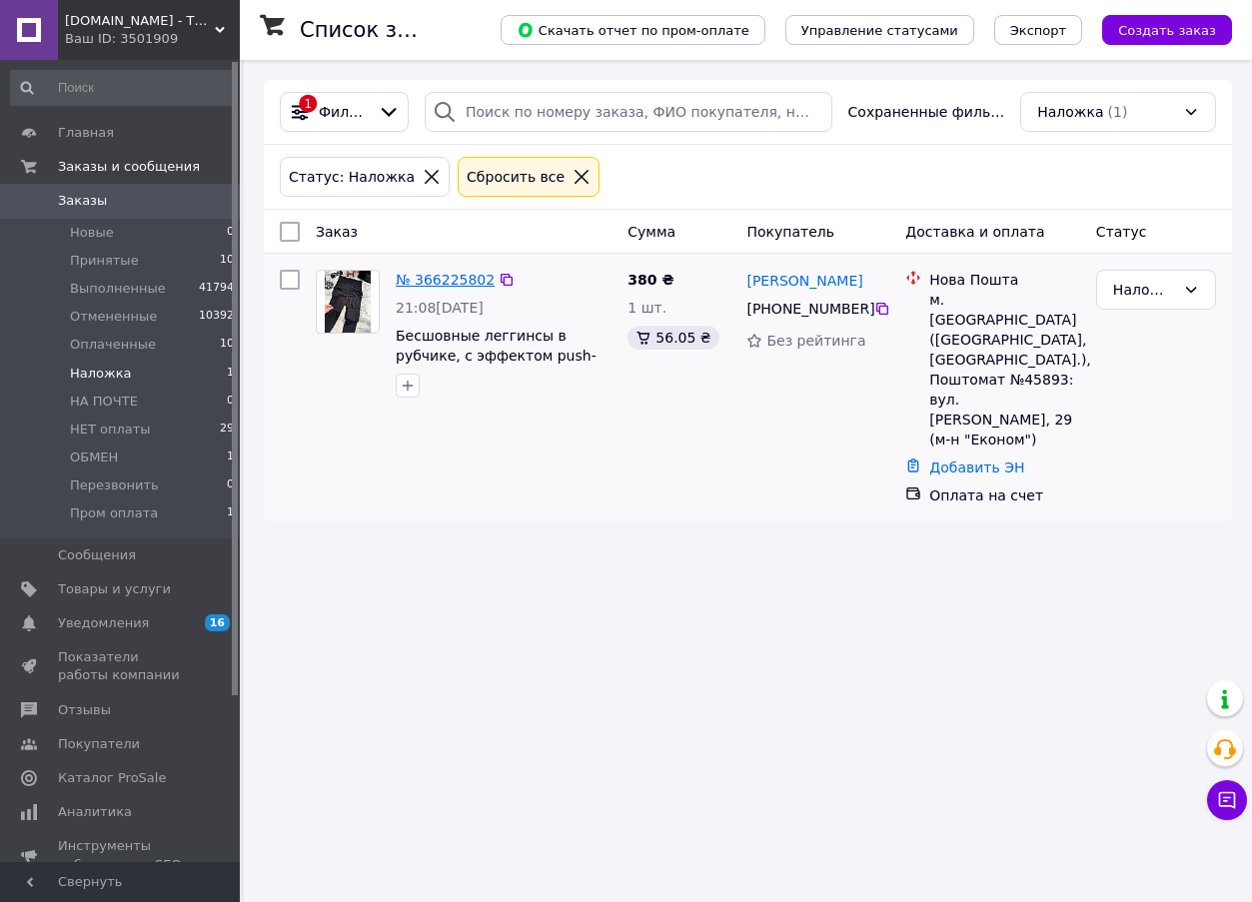
click at [469, 272] on link "№ 366225802" at bounding box center [445, 280] width 99 height 16
click at [123, 347] on span "Оплаченные" at bounding box center [113, 345] width 86 height 18
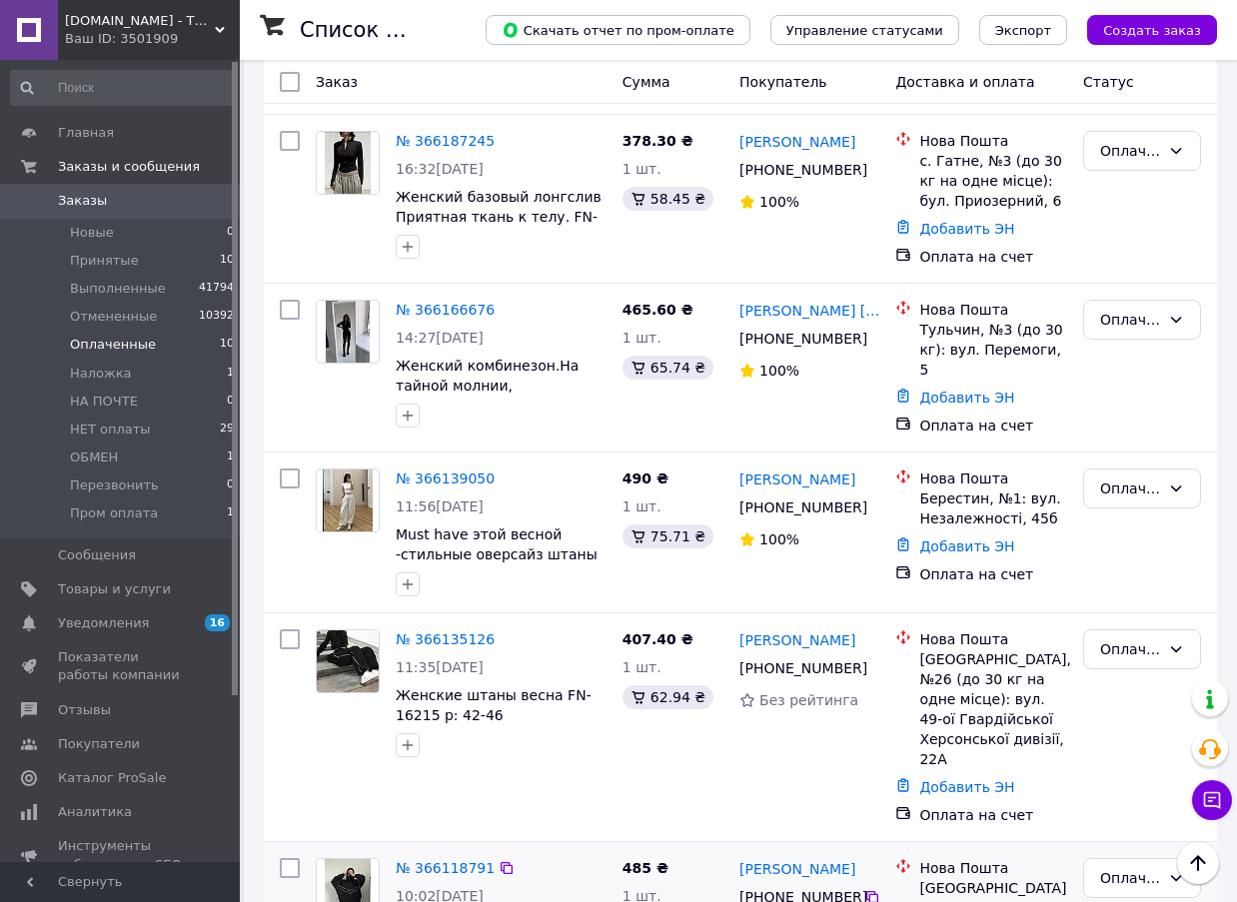
scroll to position [1328, 0]
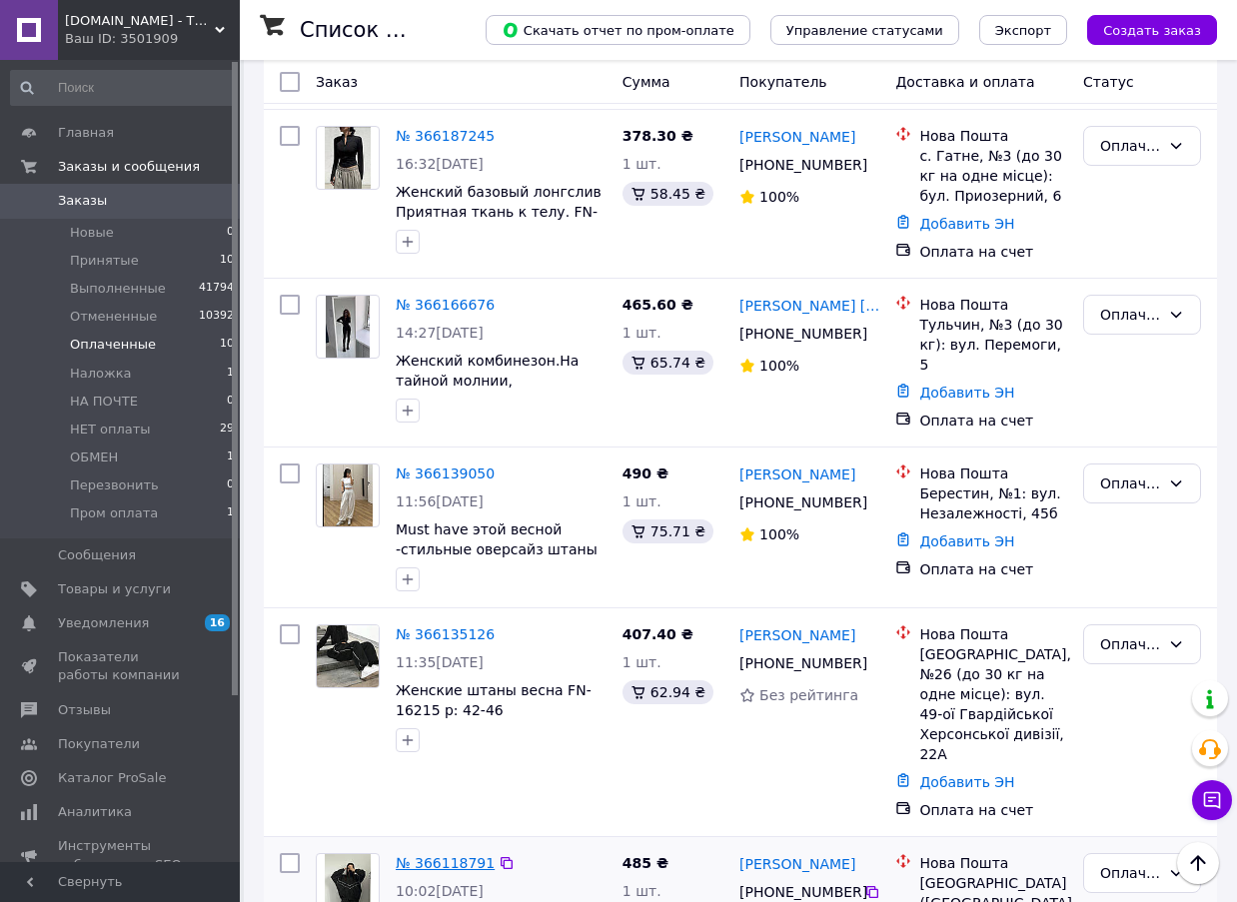
click at [453, 855] on link "№ 366118791" at bounding box center [445, 863] width 99 height 16
click at [450, 627] on link "№ 366135126" at bounding box center [445, 635] width 99 height 16
click at [477, 466] on link "№ 366139050" at bounding box center [445, 474] width 99 height 16
click at [434, 297] on link "№ 366166676" at bounding box center [445, 305] width 99 height 16
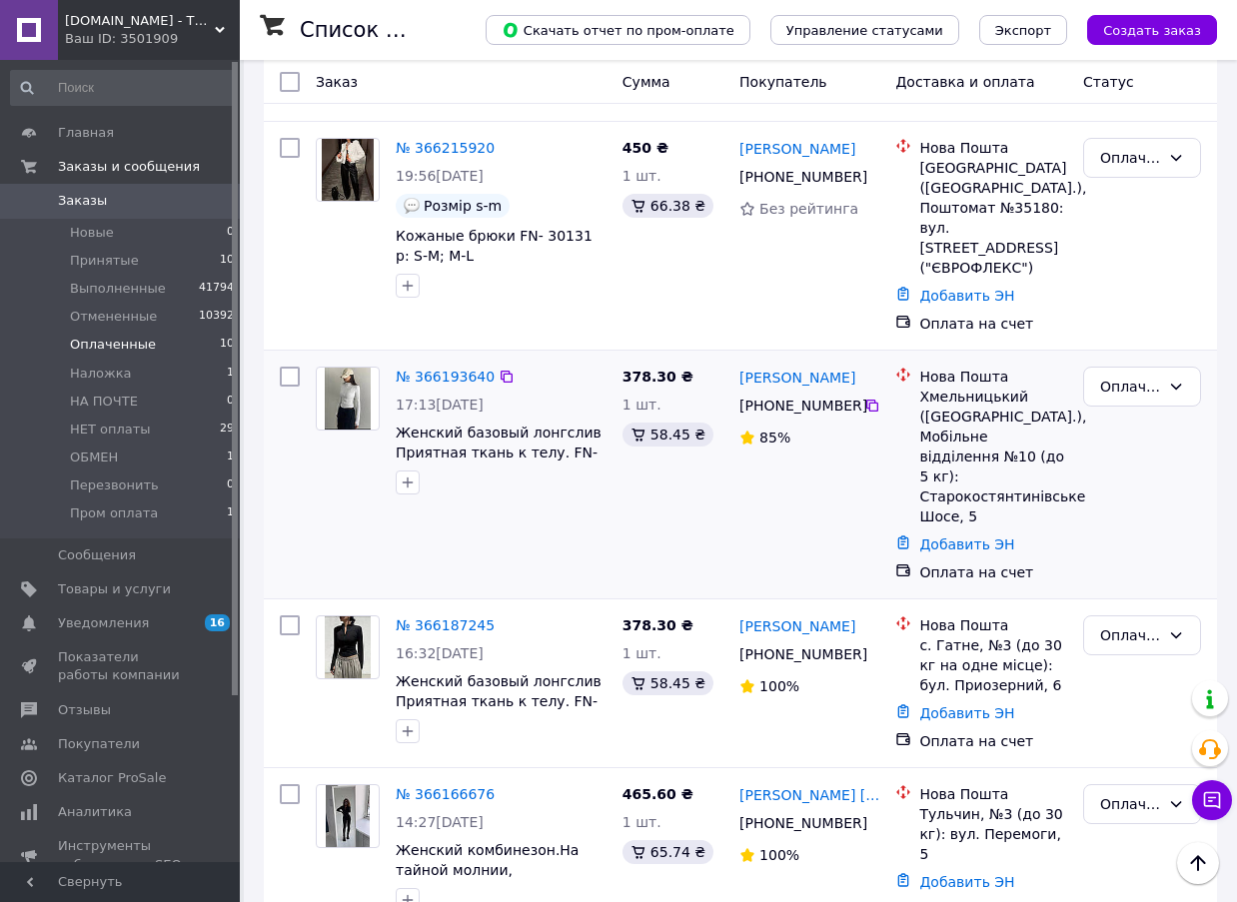
scroll to position [829, 0]
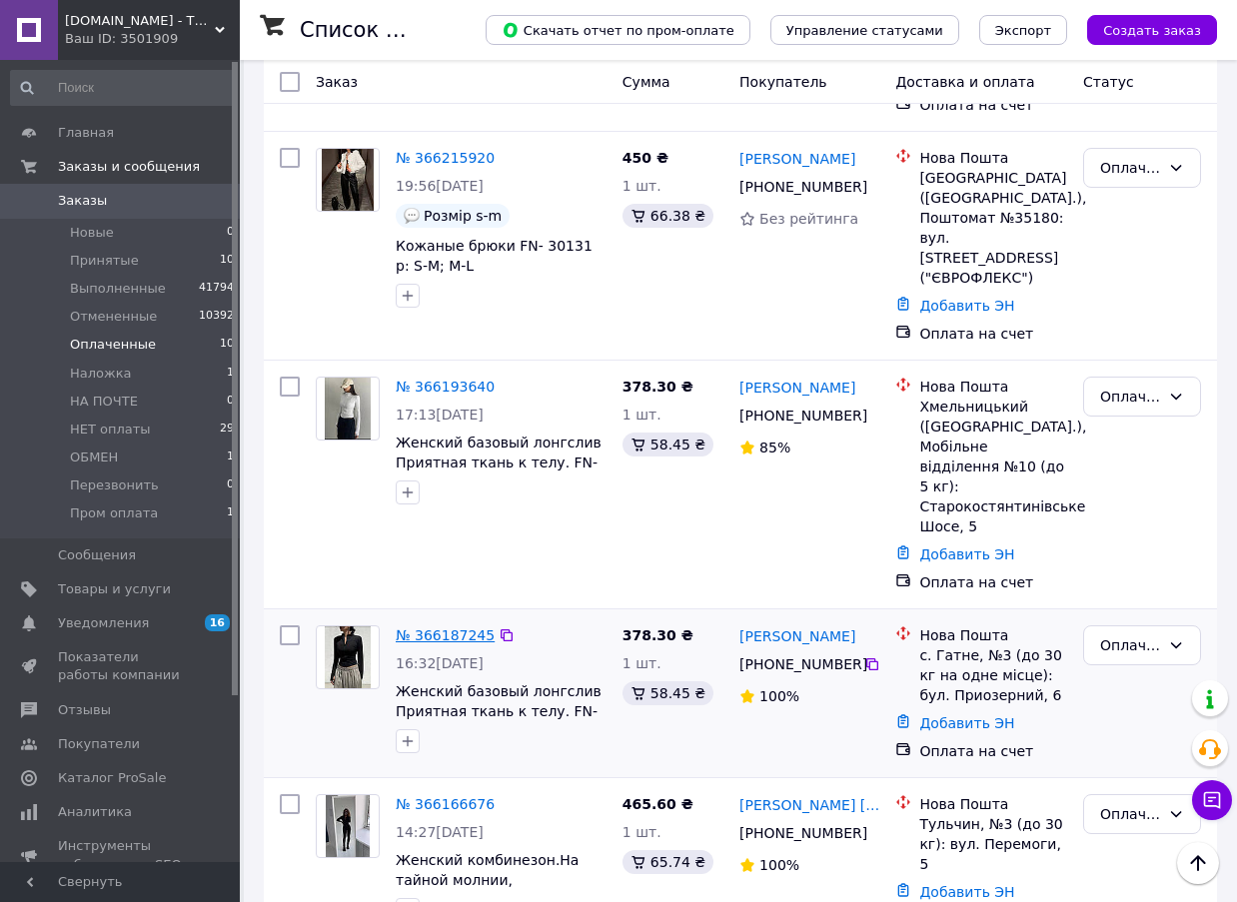
click at [457, 628] on link "№ 366187245" at bounding box center [445, 636] width 99 height 16
click at [464, 379] on link "№ 366193640" at bounding box center [445, 387] width 99 height 16
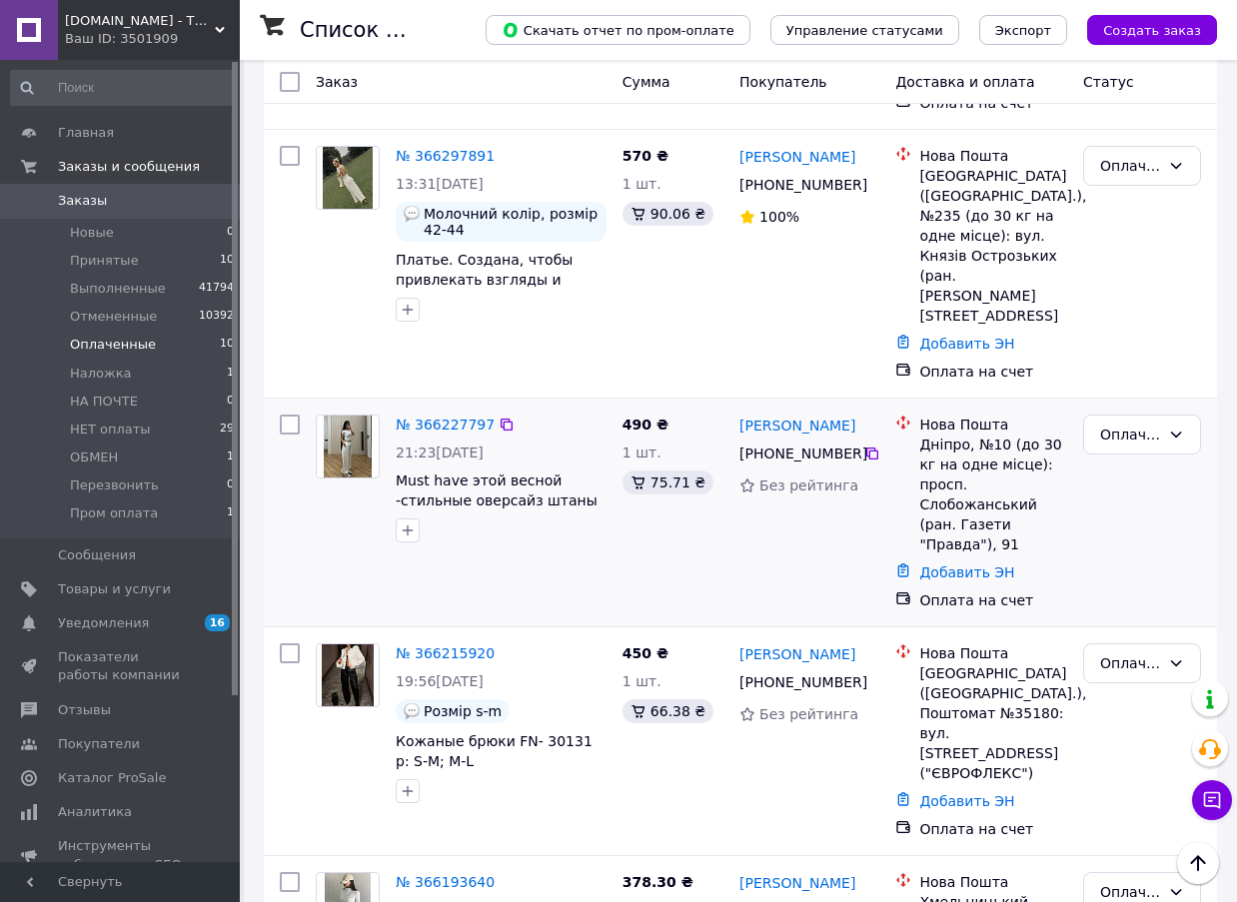
scroll to position [329, 0]
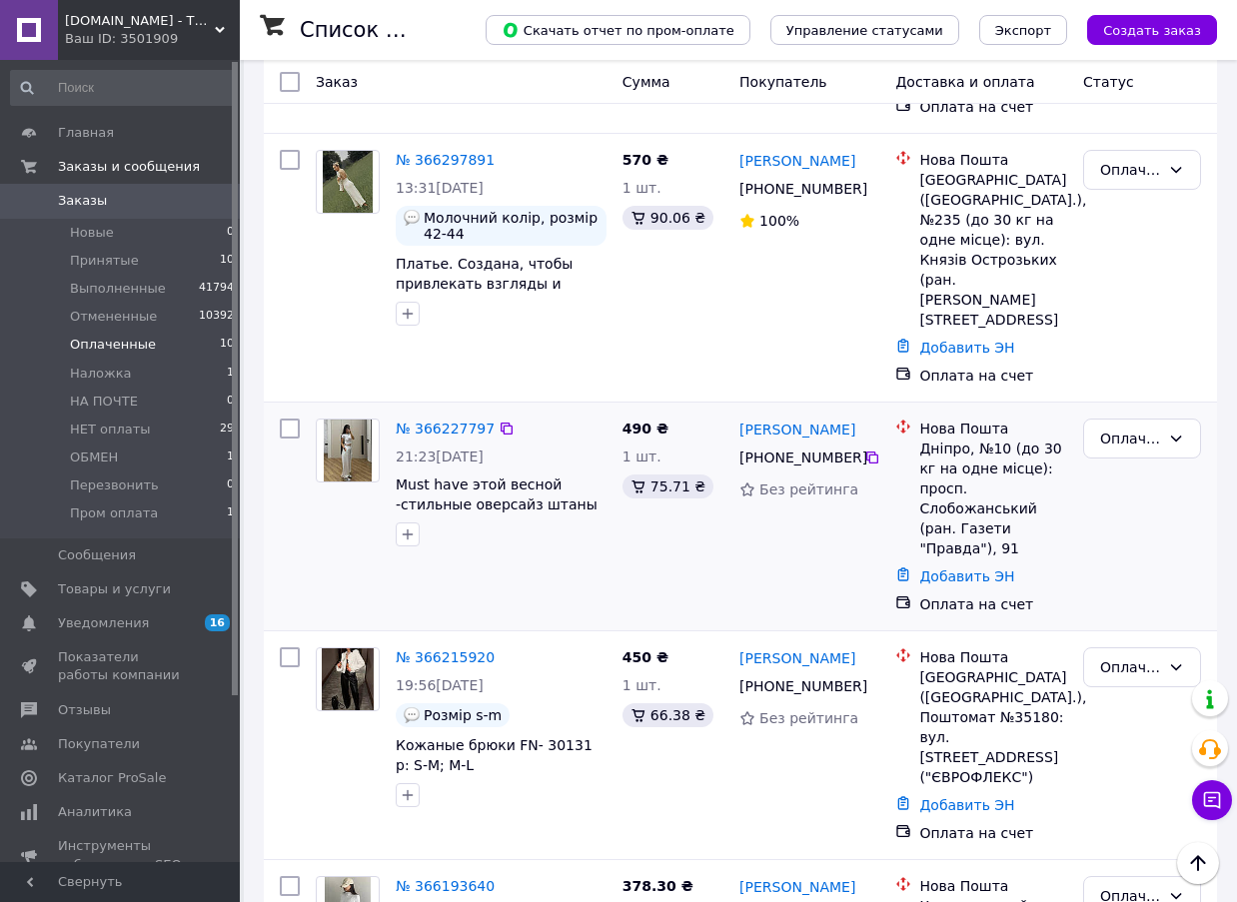
click at [452, 650] on link "№ 366215920" at bounding box center [445, 658] width 99 height 16
click at [458, 403] on div "№ 366227797 21:23, 11.10.2025 Must have этой весной -стильные оверсайз штаны па…" at bounding box center [740, 517] width 953 height 228
click at [457, 421] on link "№ 366227797" at bounding box center [445, 429] width 99 height 16
click at [446, 152] on link "№ 366297891" at bounding box center [445, 160] width 99 height 16
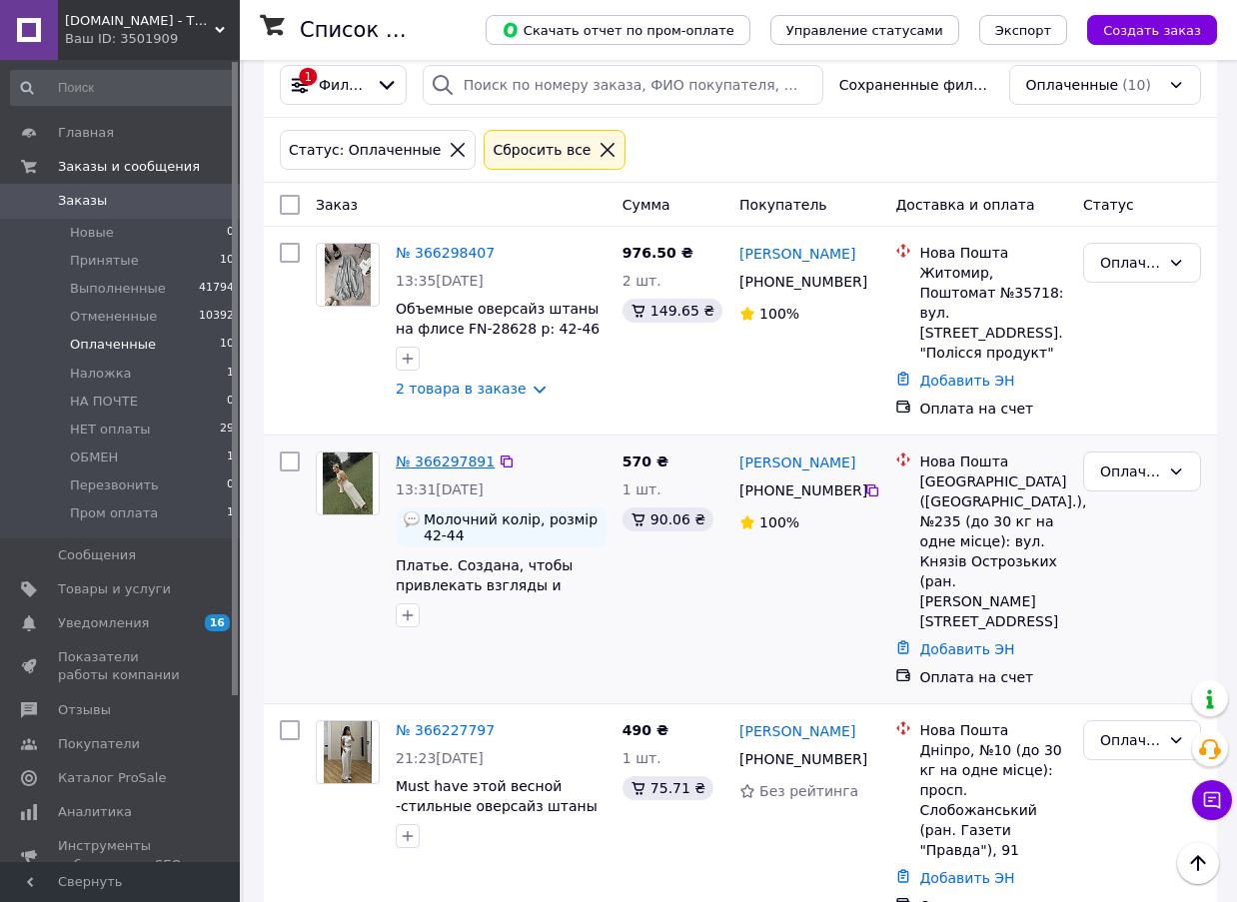
scroll to position [0, 0]
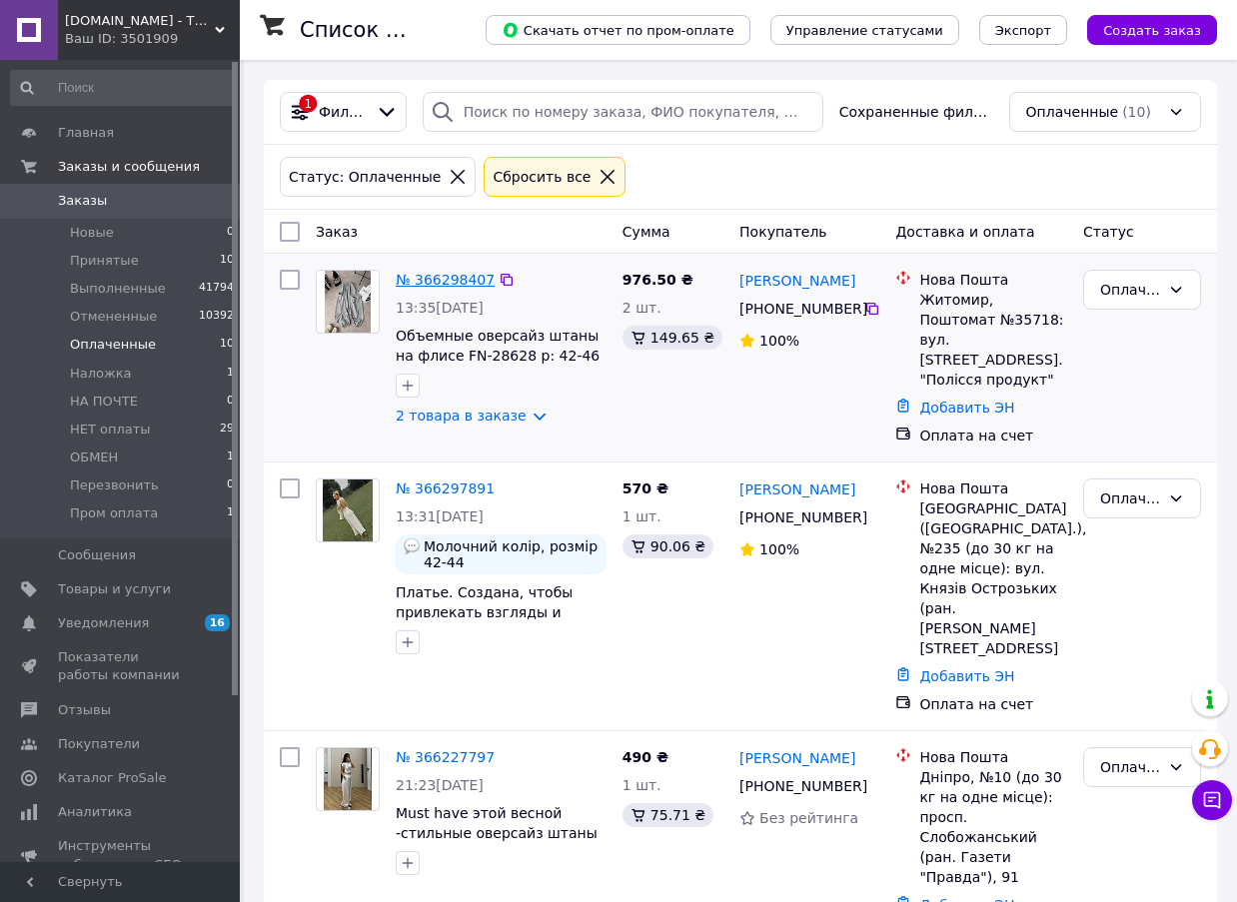
click at [446, 287] on link "№ 366298407" at bounding box center [445, 280] width 99 height 16
click at [145, 248] on li "Принятые 10" at bounding box center [123, 261] width 246 height 28
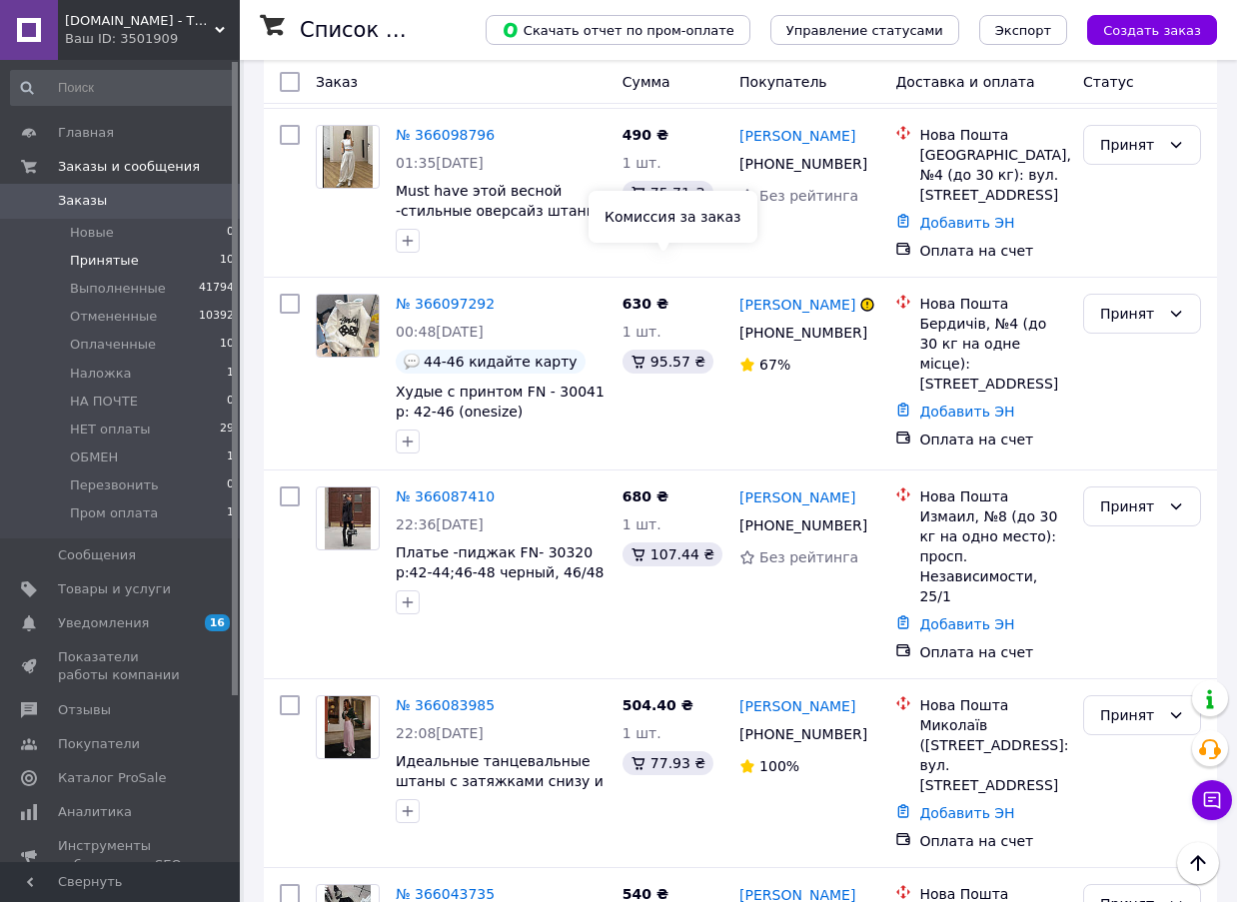
scroll to position [1200, 0]
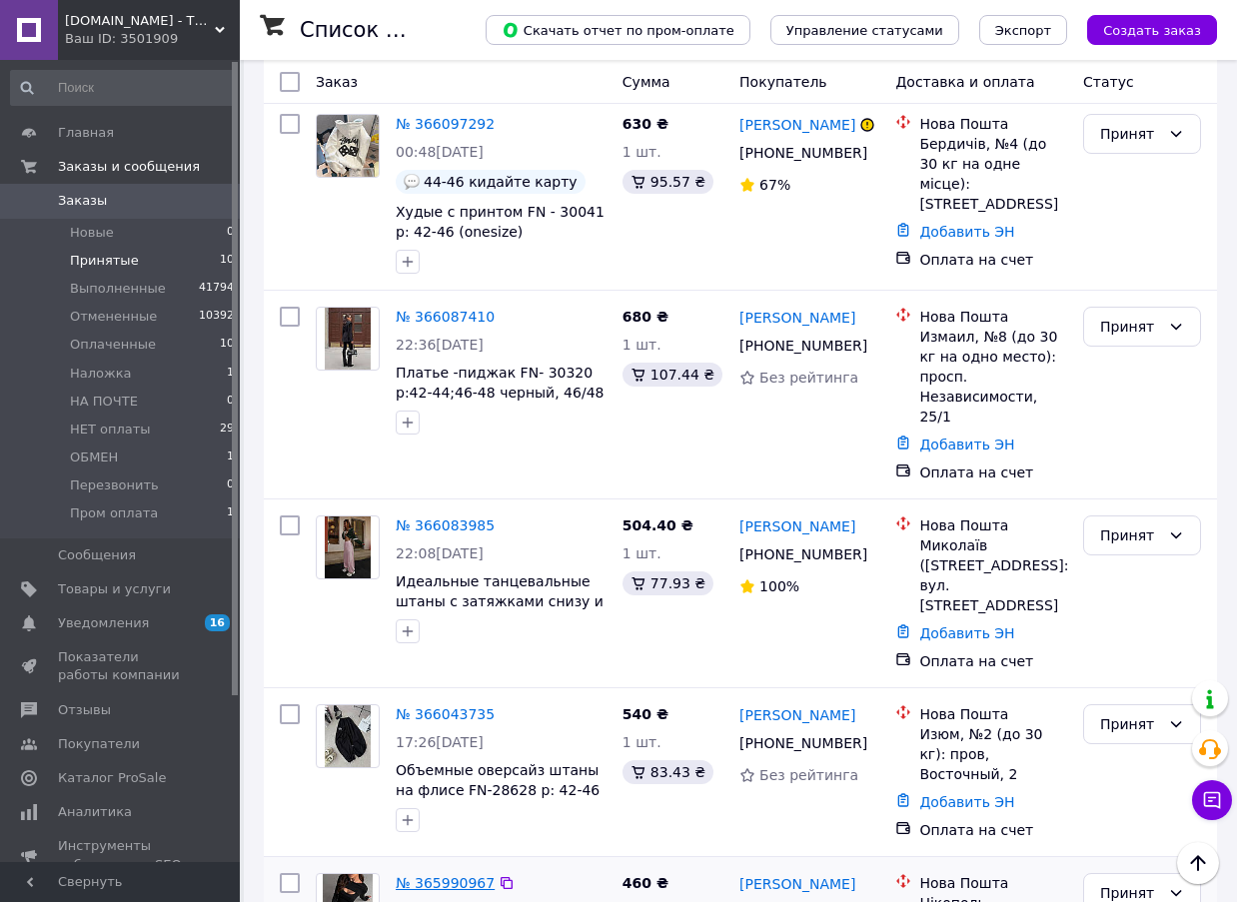
click at [460, 875] on link "№ 365990967" at bounding box center [445, 883] width 99 height 16
click at [452, 707] on link "№ 366043735" at bounding box center [445, 715] width 99 height 16
click at [424, 518] on link "№ 366083985" at bounding box center [445, 526] width 99 height 16
click at [423, 309] on link "№ 366087410" at bounding box center [445, 317] width 99 height 16
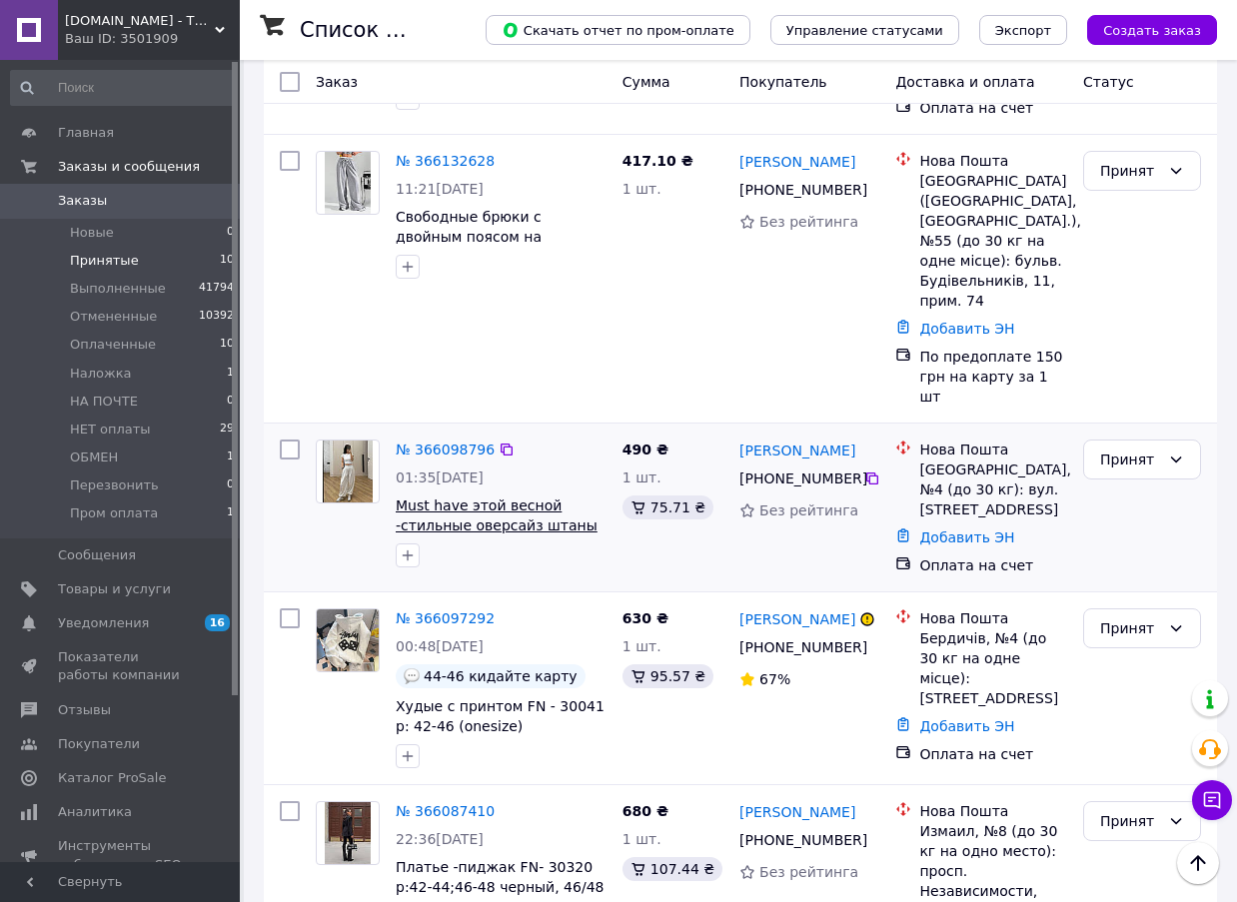
scroll to position [701, 0]
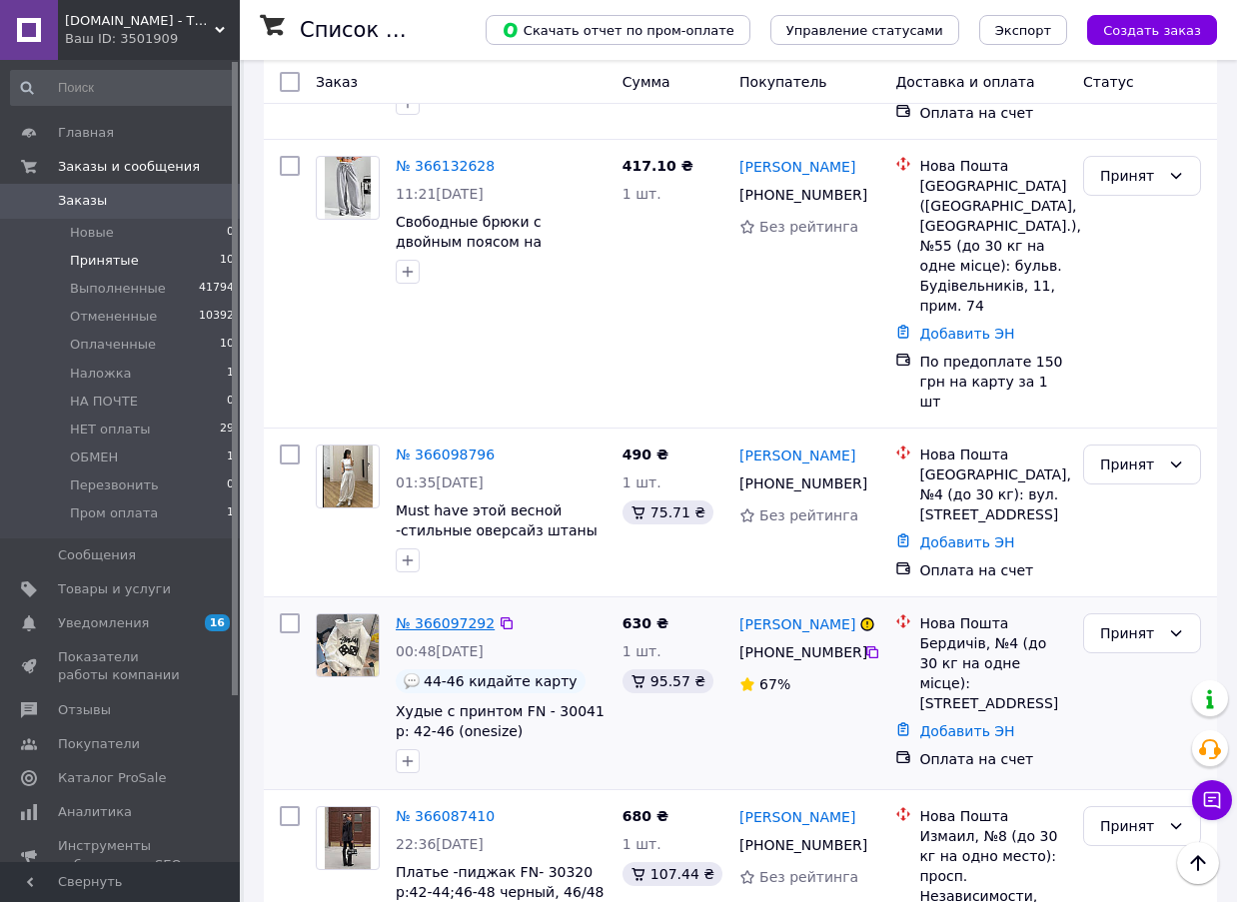
click at [448, 616] on link "№ 366097292" at bounding box center [445, 624] width 99 height 16
click at [442, 447] on link "№ 366098796" at bounding box center [445, 455] width 99 height 16
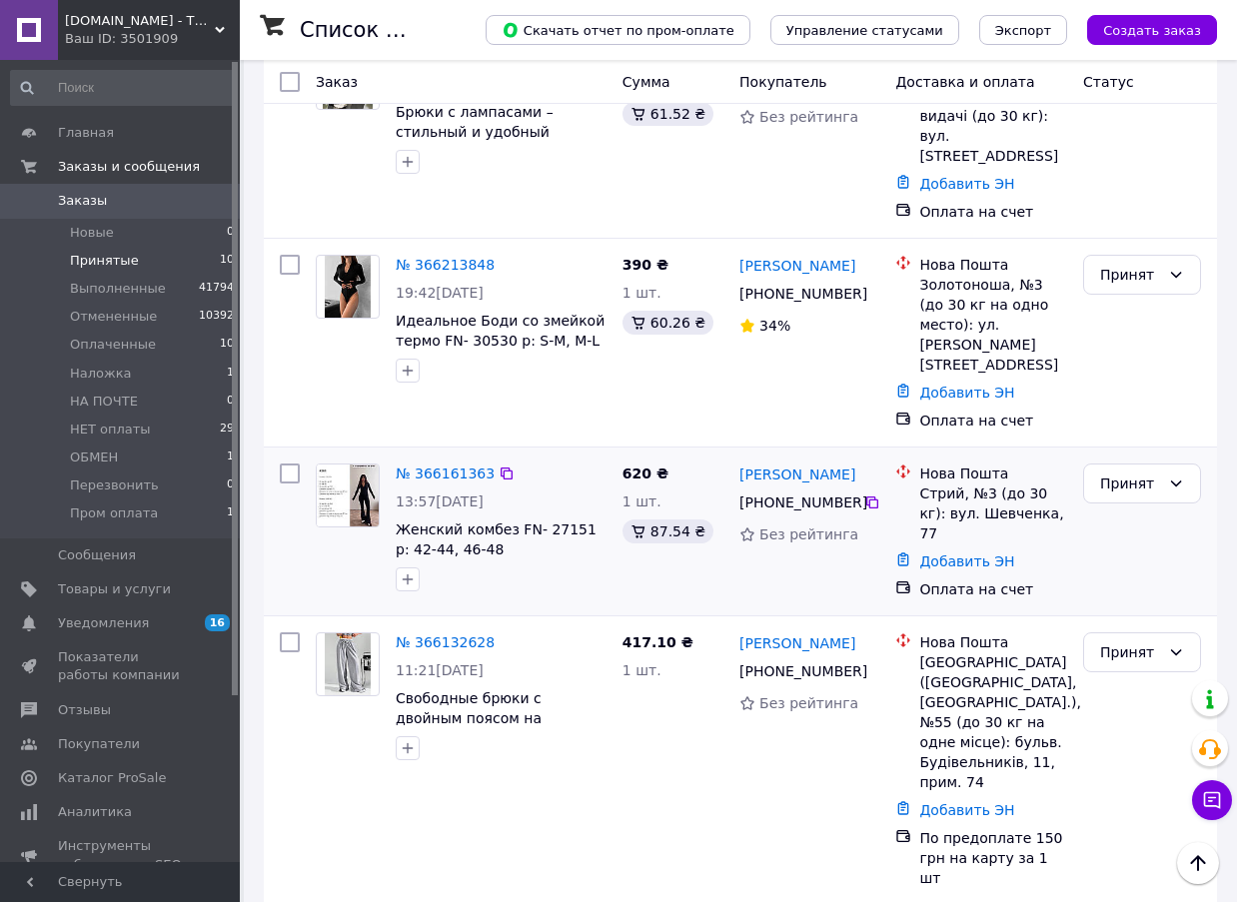
scroll to position [201, 0]
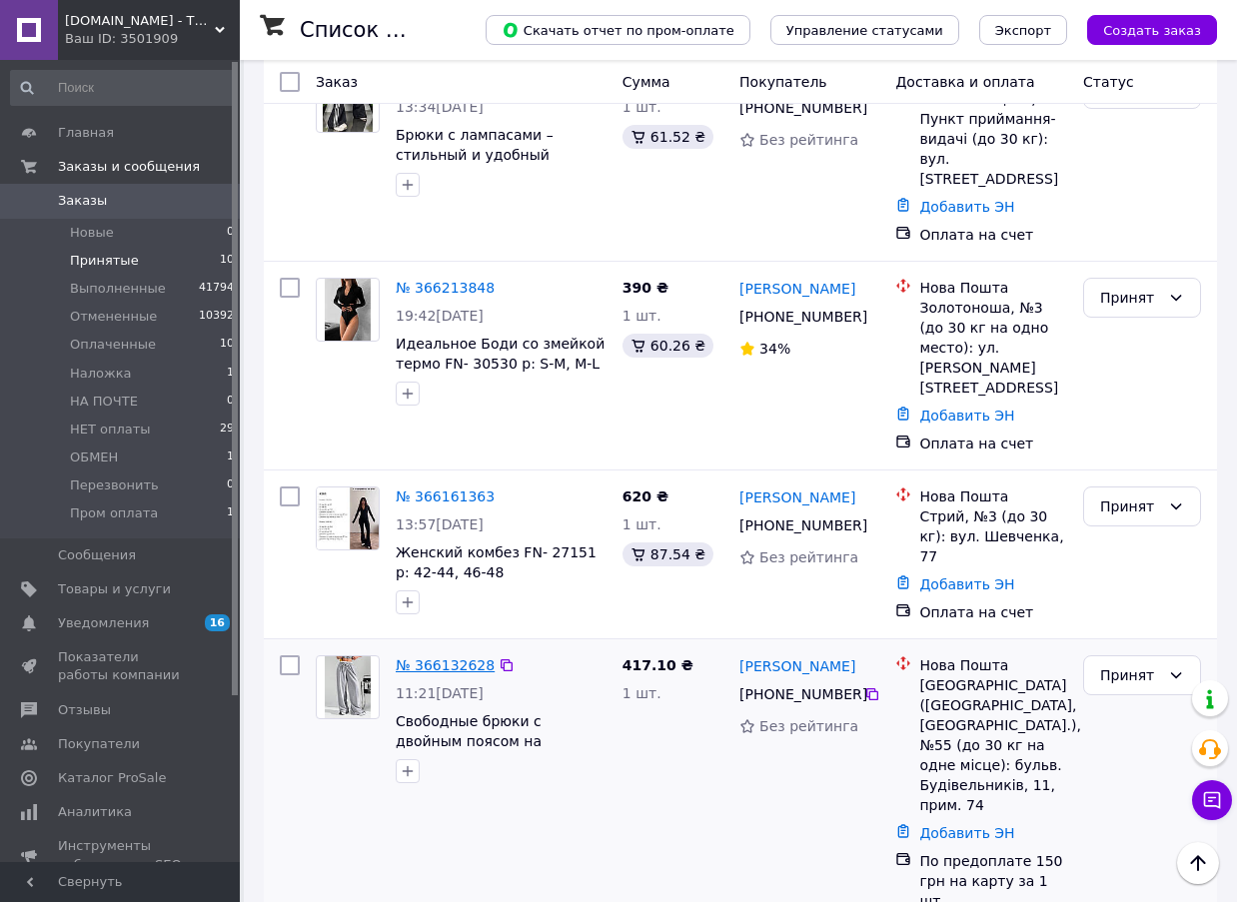
click at [451, 658] on link "№ 366132628" at bounding box center [445, 666] width 99 height 16
click at [453, 489] on link "№ 366161363" at bounding box center [445, 497] width 99 height 16
click at [445, 280] on link "№ 366213848" at bounding box center [445, 288] width 99 height 16
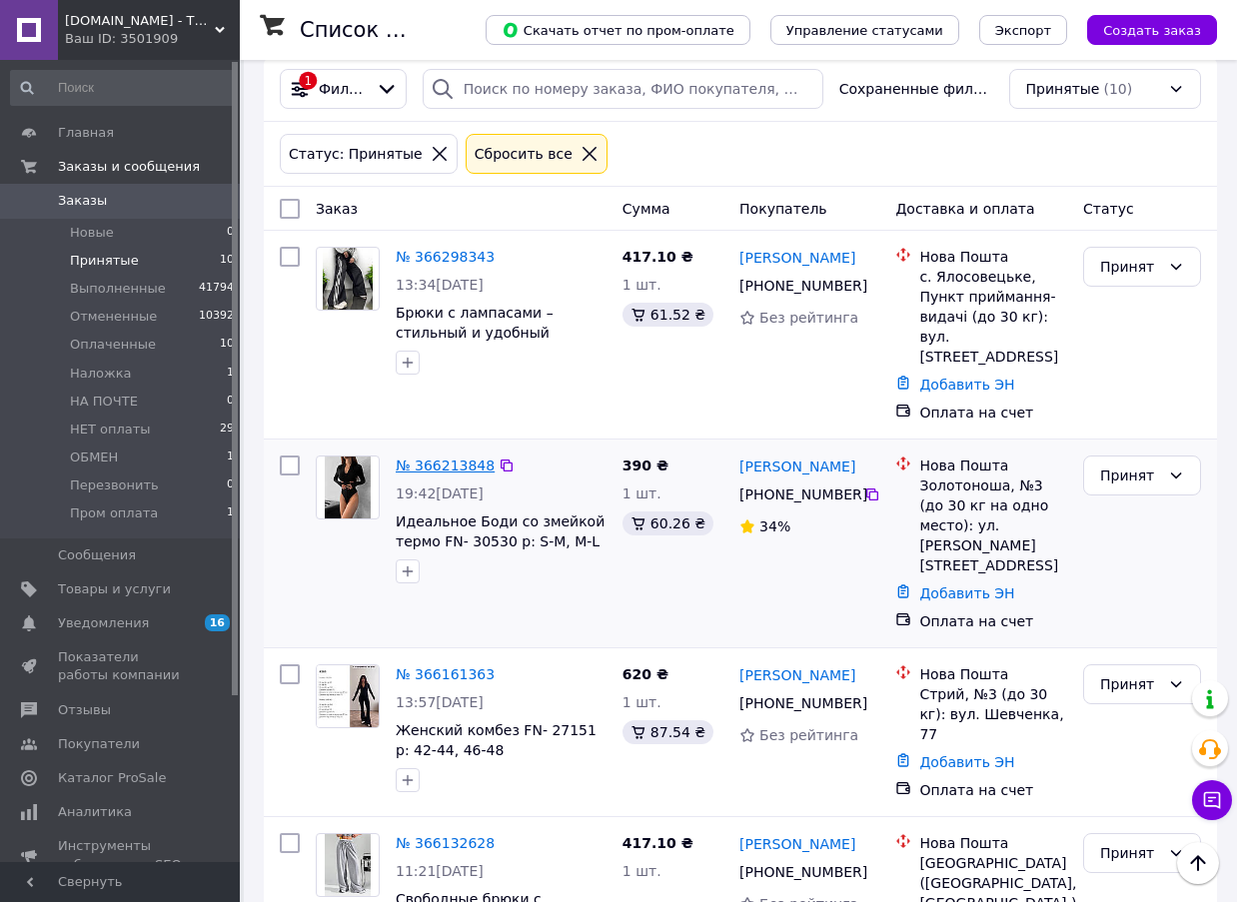
scroll to position [0, 0]
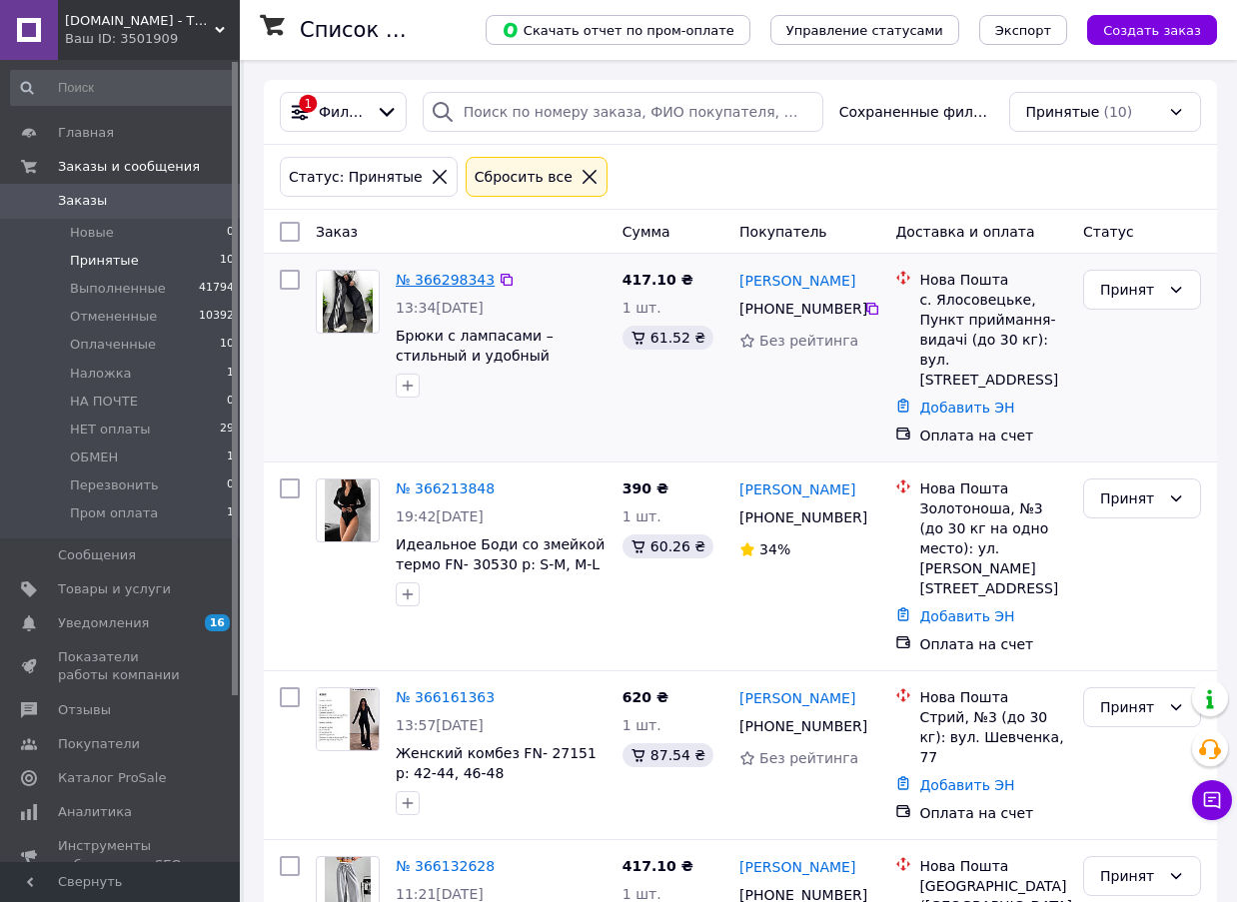
click at [456, 283] on link "№ 366298343" at bounding box center [445, 280] width 99 height 16
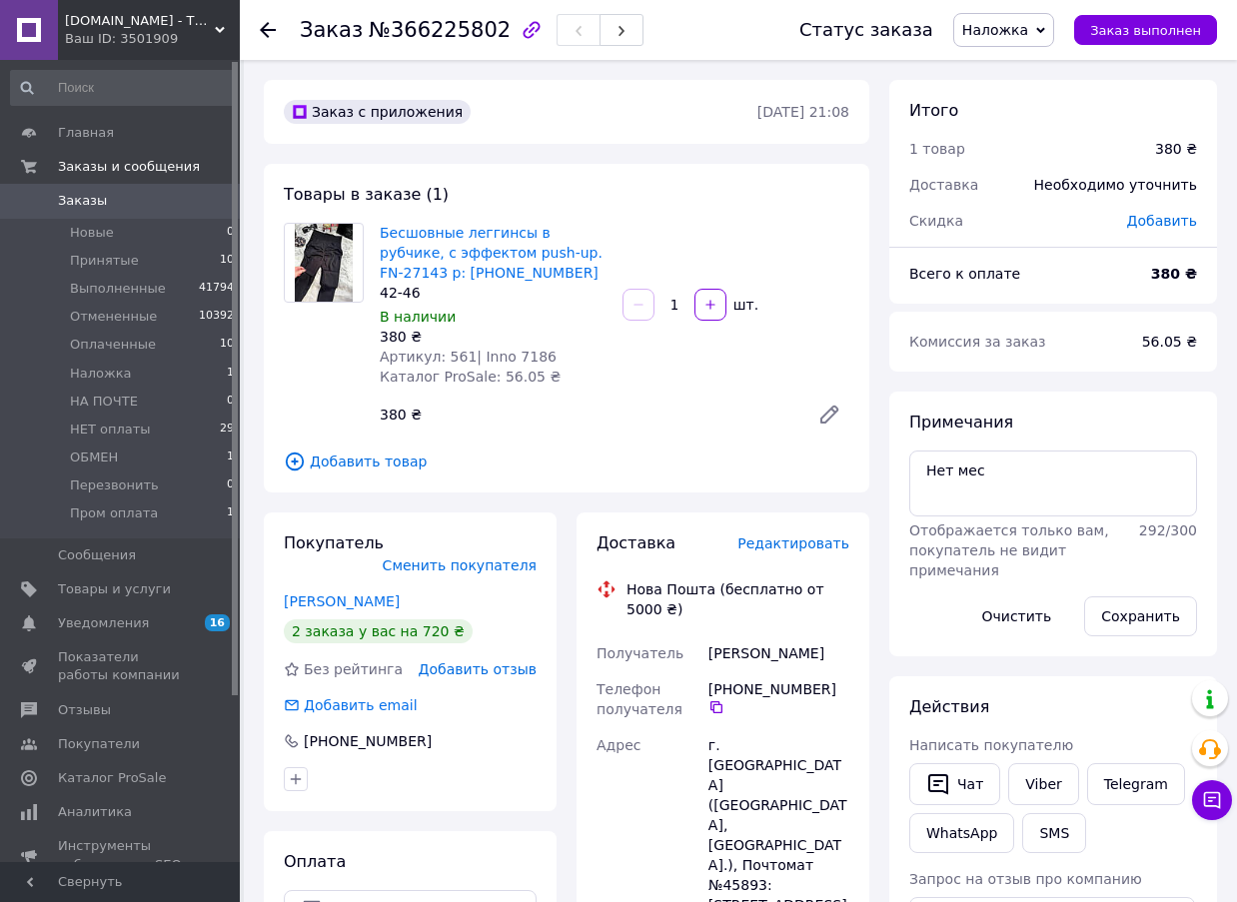
click at [814, 540] on span "Редактировать" at bounding box center [794, 544] width 112 height 16
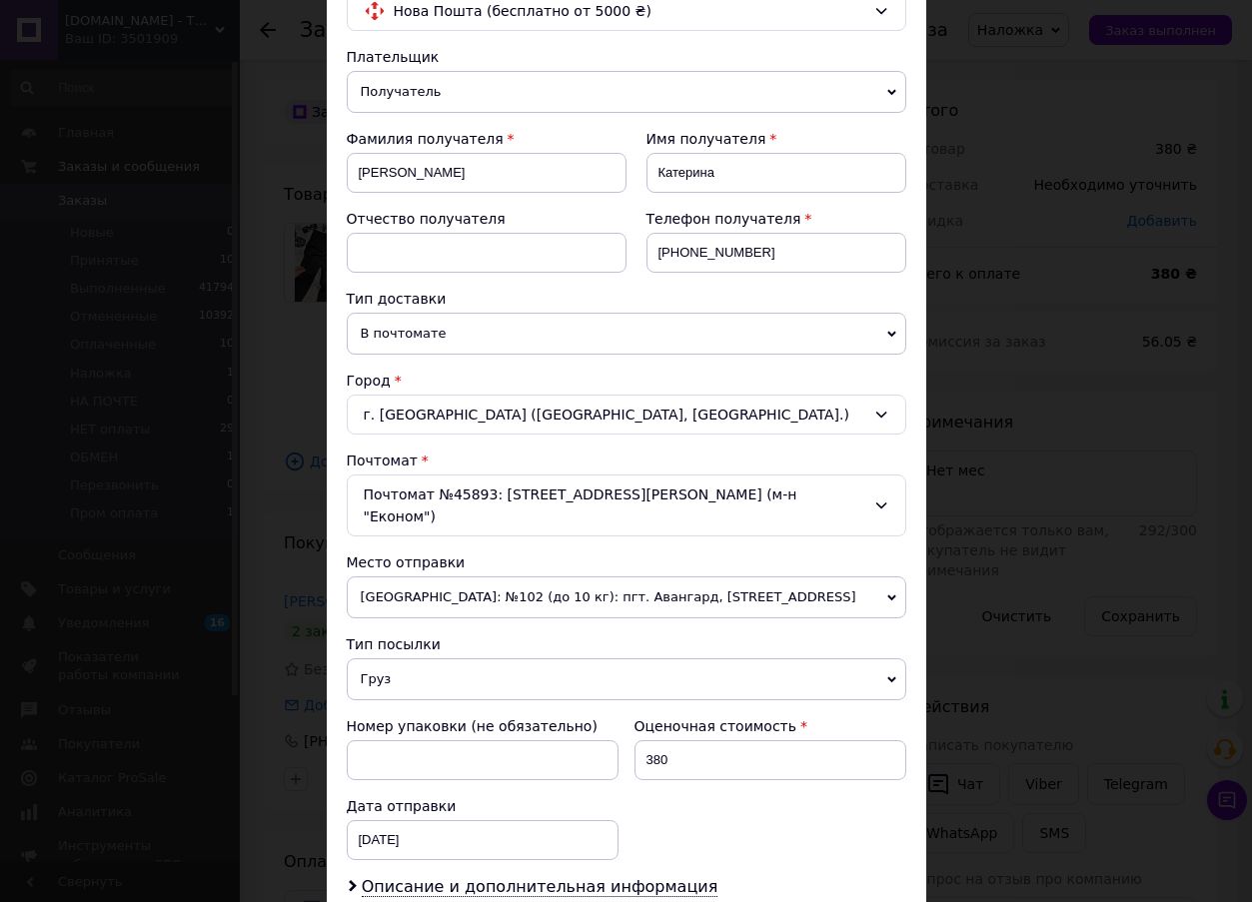
scroll to position [461, 0]
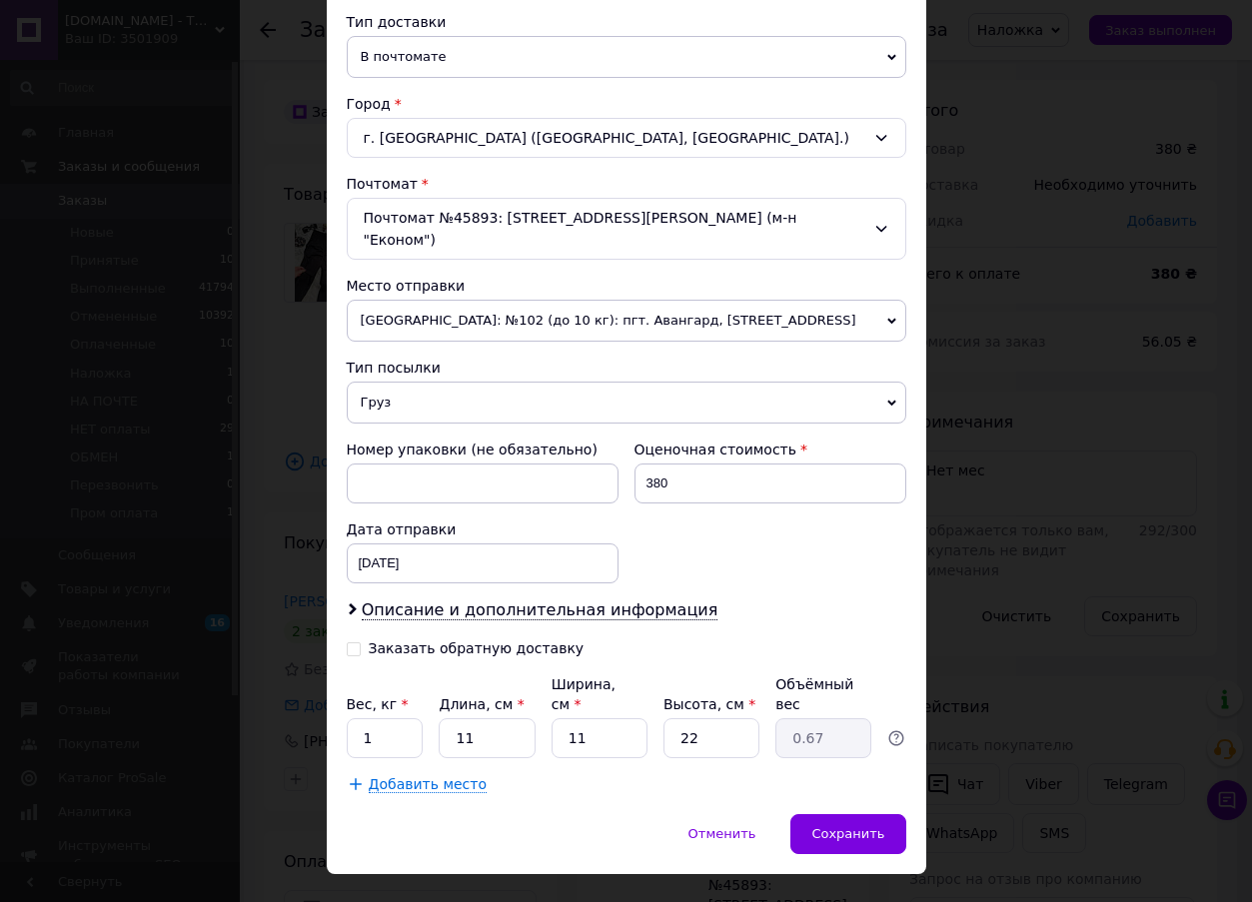
click at [350, 641] on input "Заказать обратную доставку" at bounding box center [354, 648] width 14 height 14
checkbox input "true"
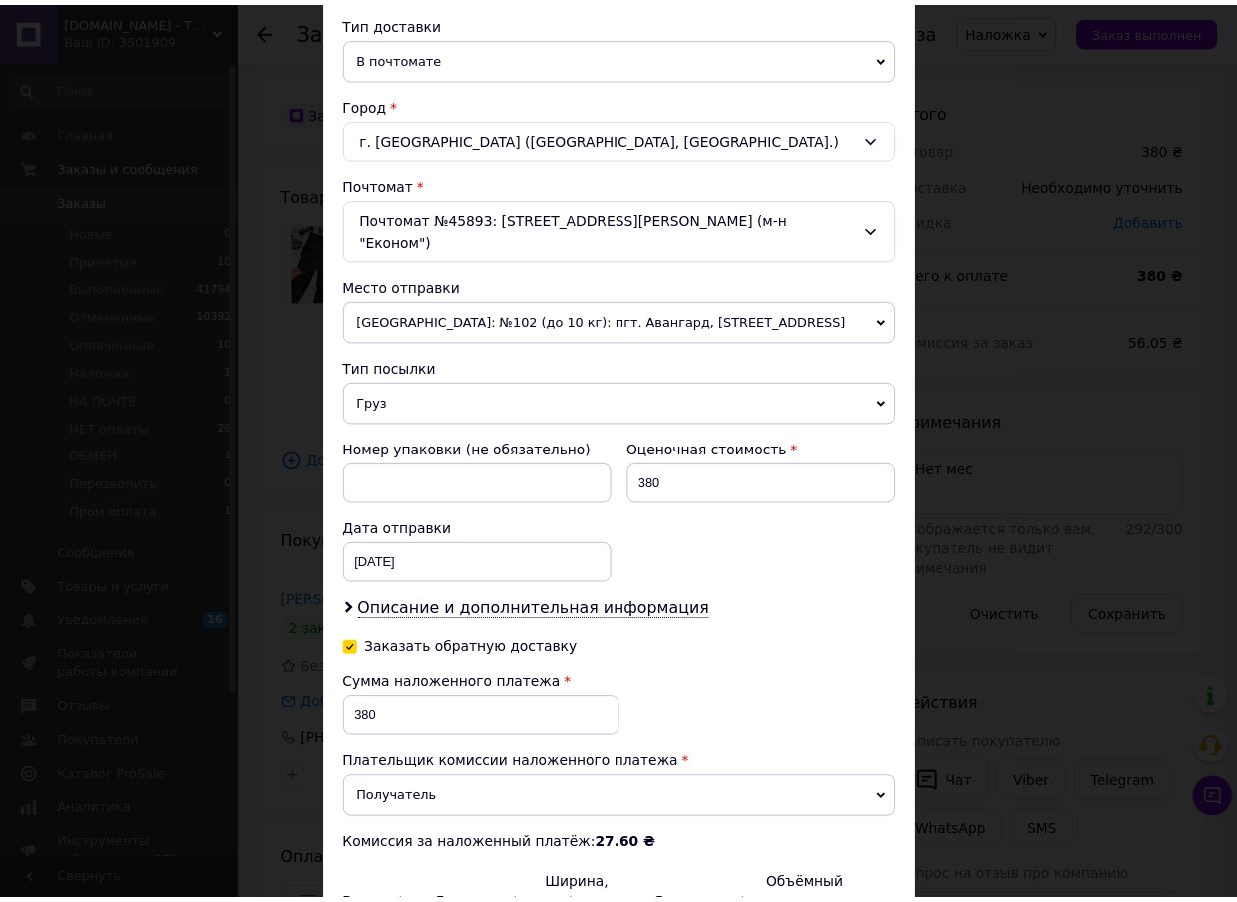
scroll to position [663, 0]
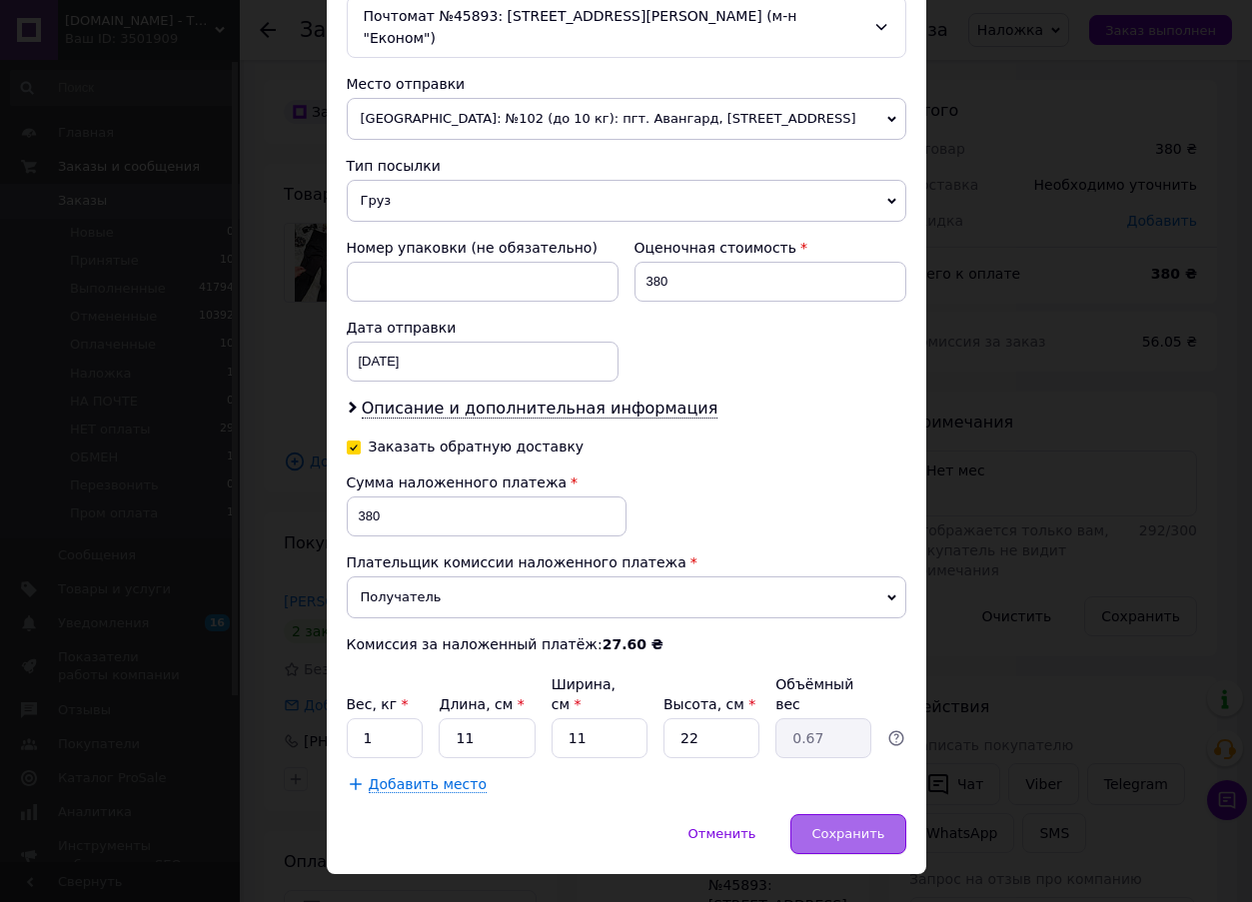
click at [866, 827] on span "Сохранить" at bounding box center [848, 834] width 73 height 15
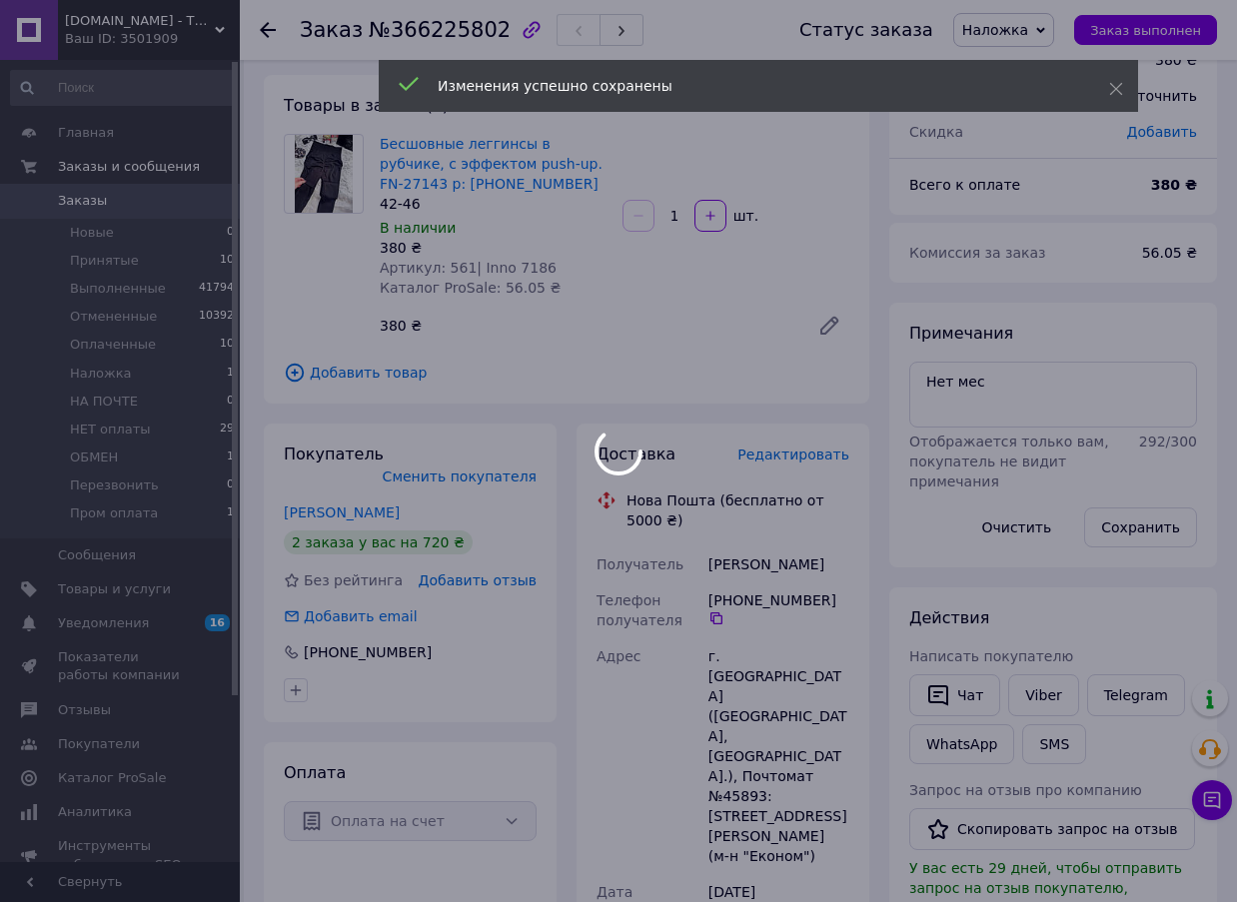
scroll to position [600, 0]
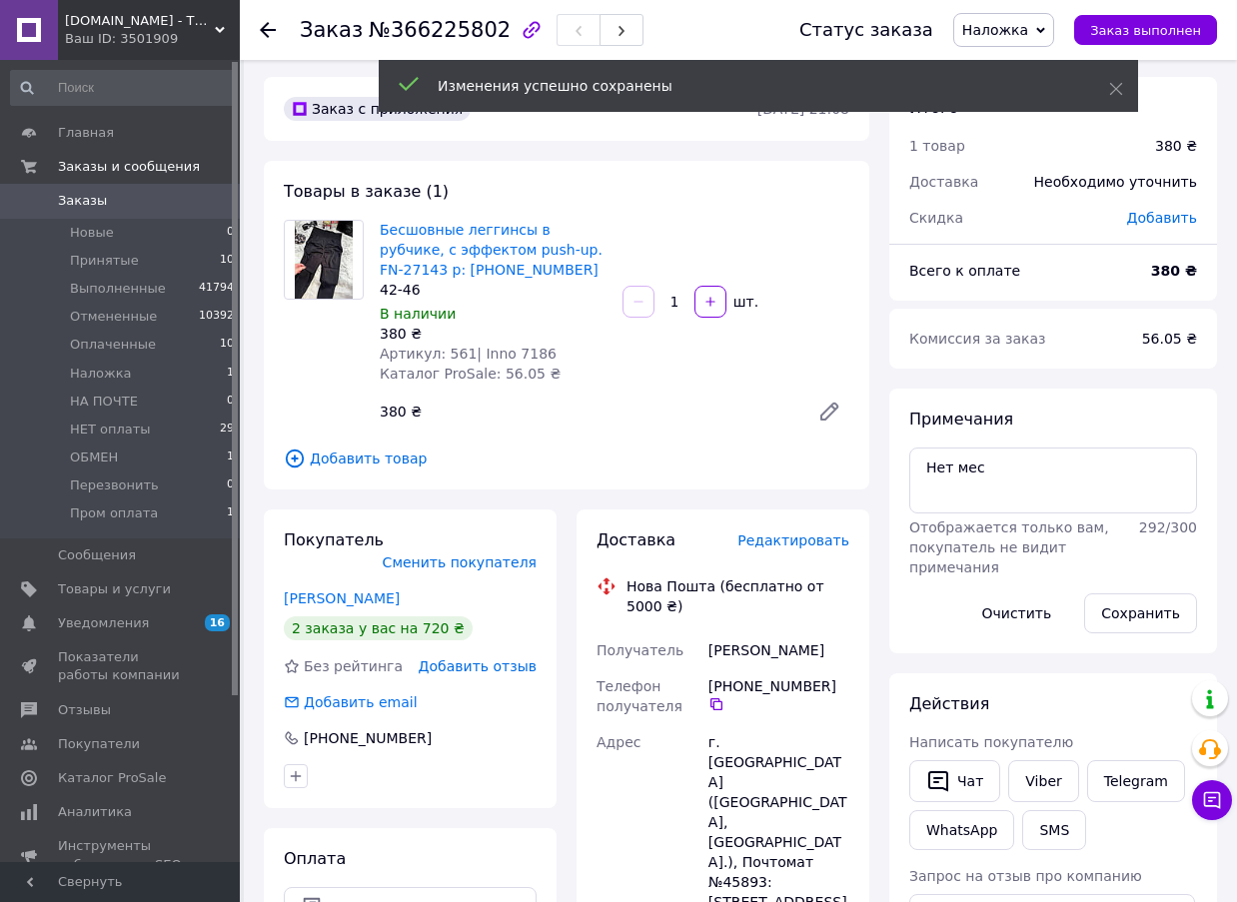
scroll to position [0, 0]
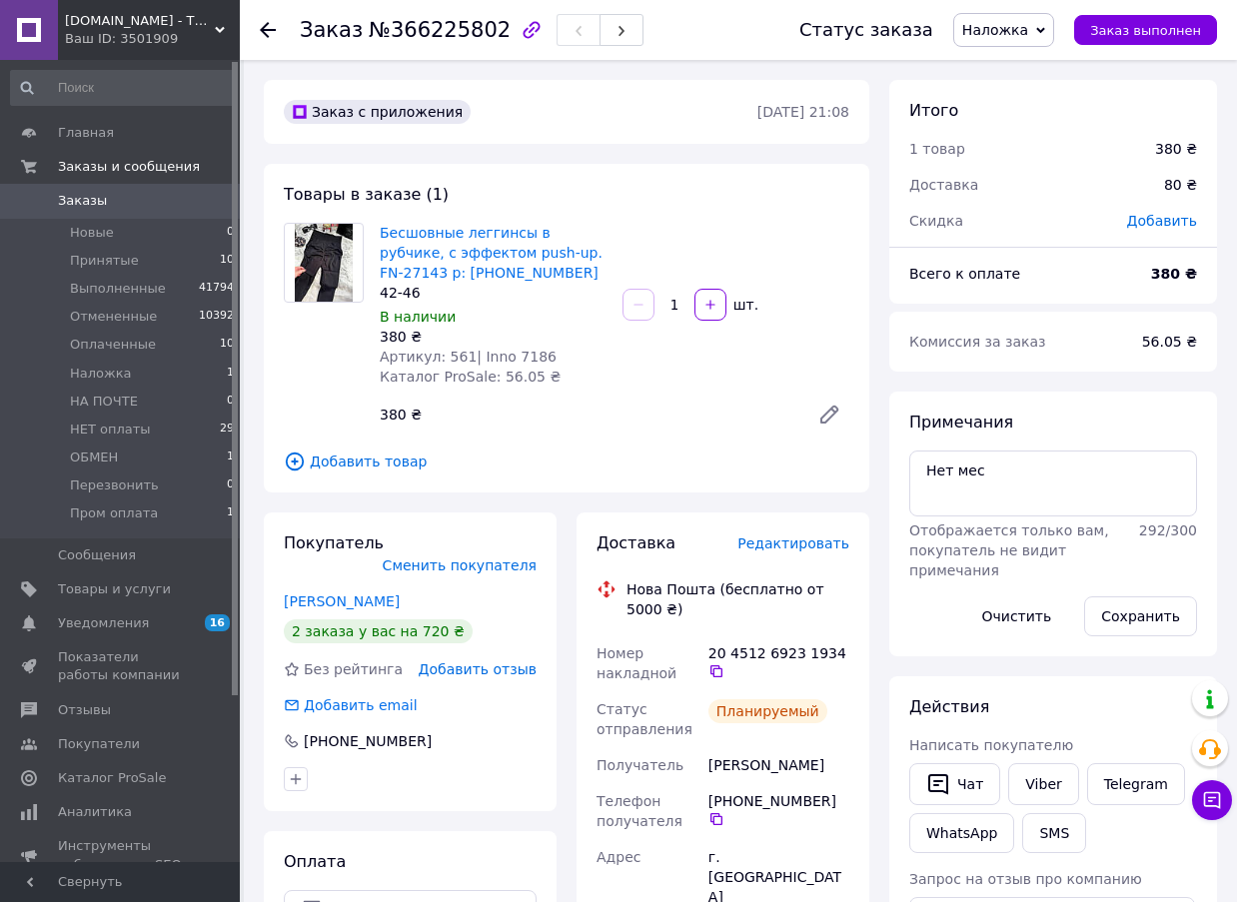
click at [430, 29] on span "№366225802" at bounding box center [440, 30] width 142 height 24
copy span "366225802"
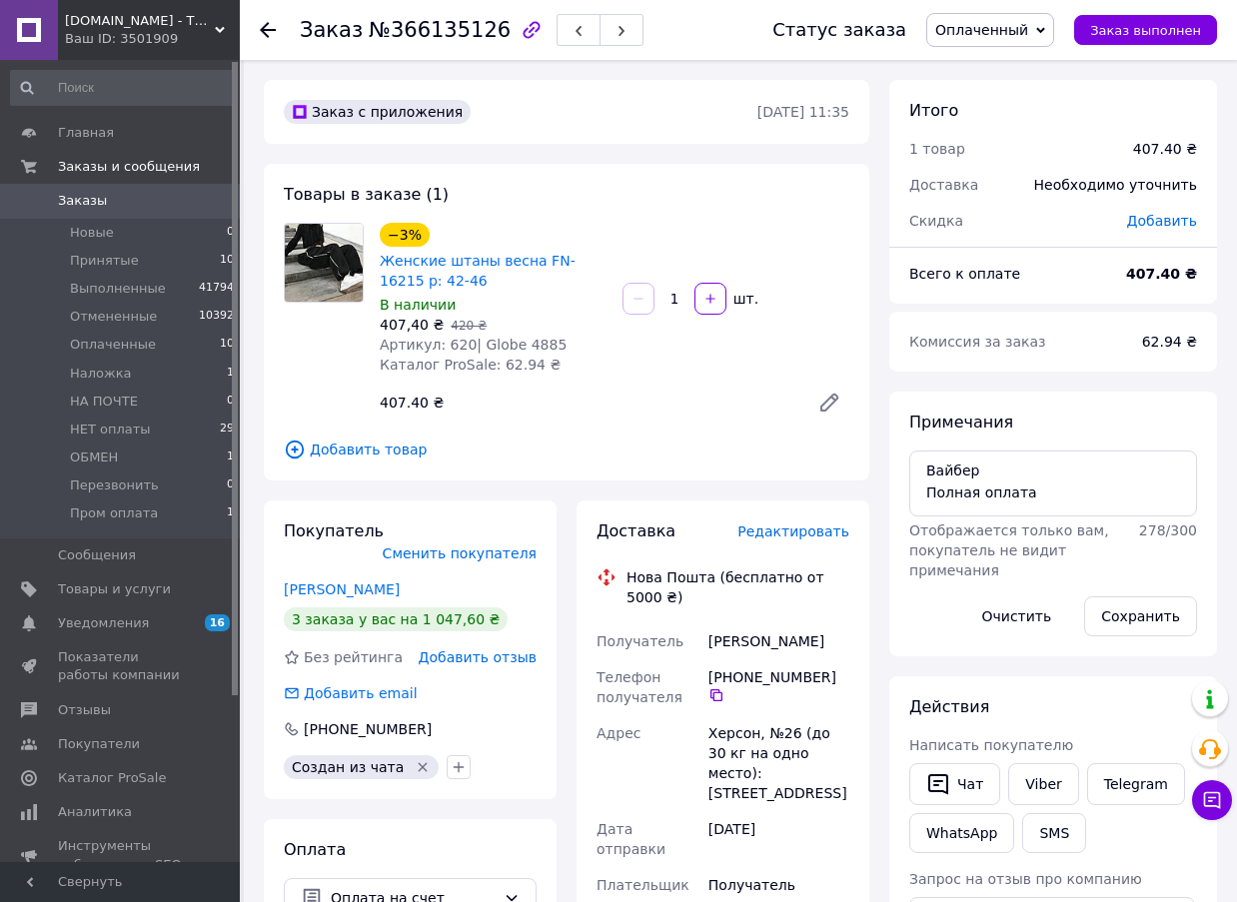
click at [806, 532] on span "Редактировать" at bounding box center [794, 532] width 112 height 16
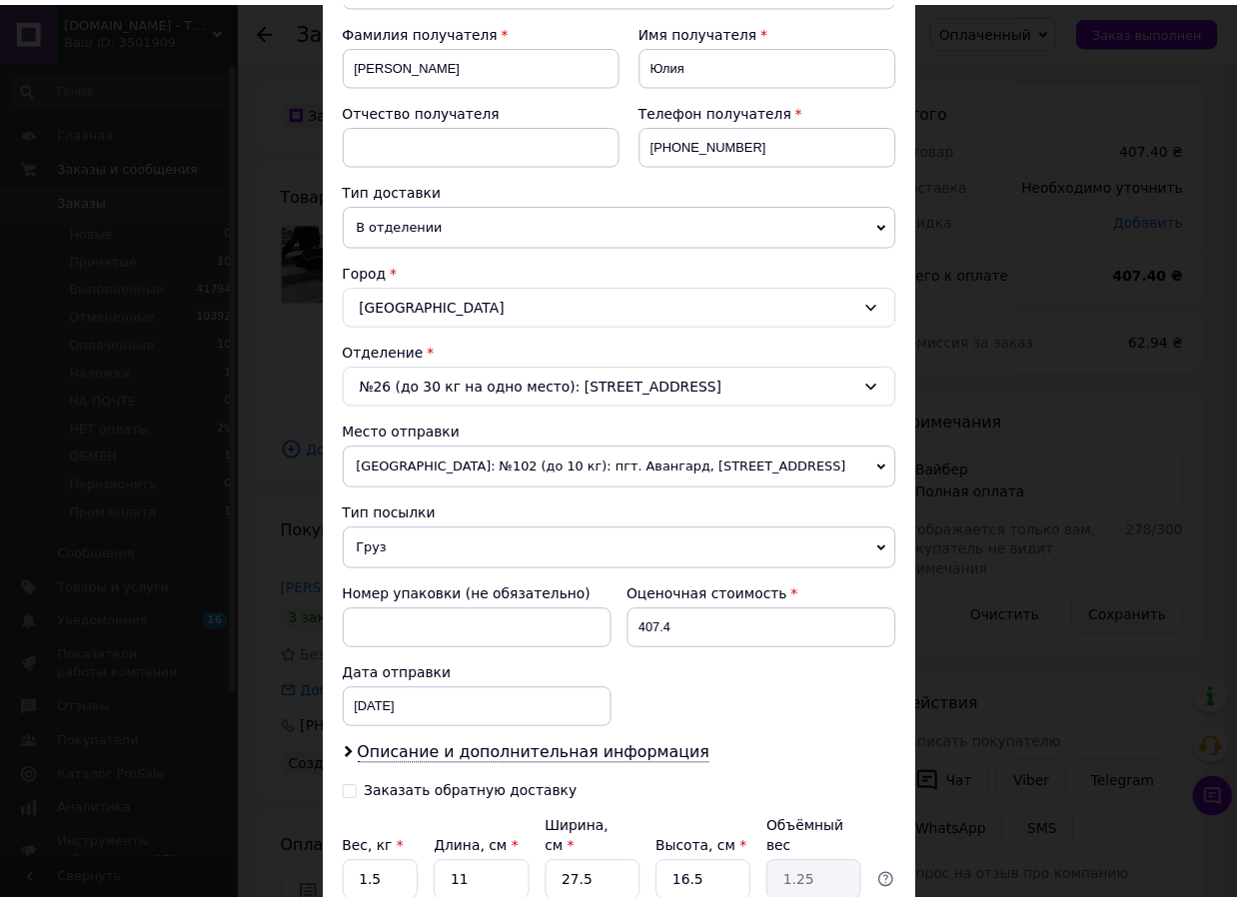
scroll to position [483, 0]
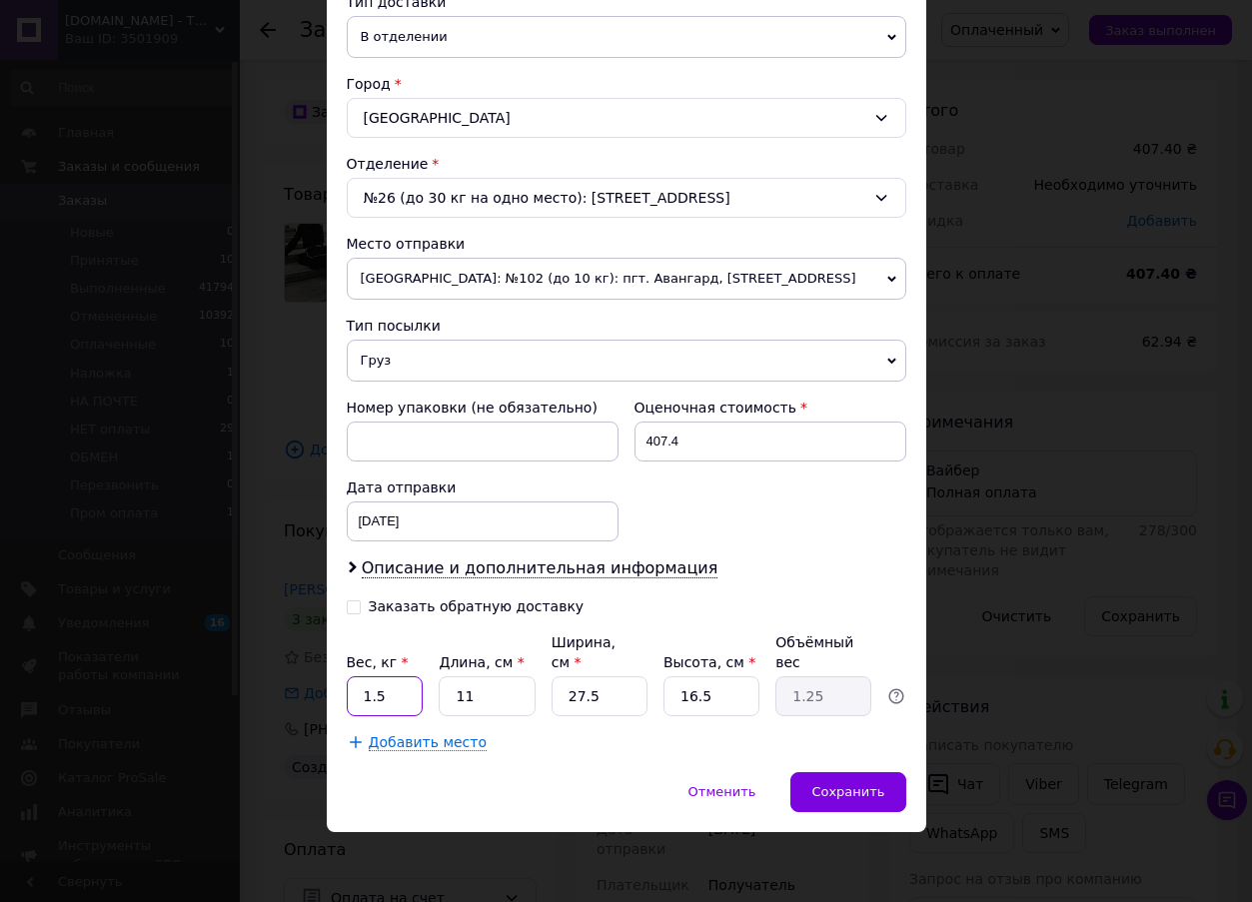
drag, startPoint x: 399, startPoint y: 700, endPoint x: 336, endPoint y: 701, distance: 63.0
click at [336, 701] on div "Способ доставки Нова Пошта (бесплатно от 5000 ₴) Плательщик Получатель Отправит…" at bounding box center [627, 211] width 600 height 1122
type input "1"
drag, startPoint x: 595, startPoint y: 693, endPoint x: 558, endPoint y: 693, distance: 37.0
click at [558, 693] on input "27.5" at bounding box center [600, 697] width 96 height 40
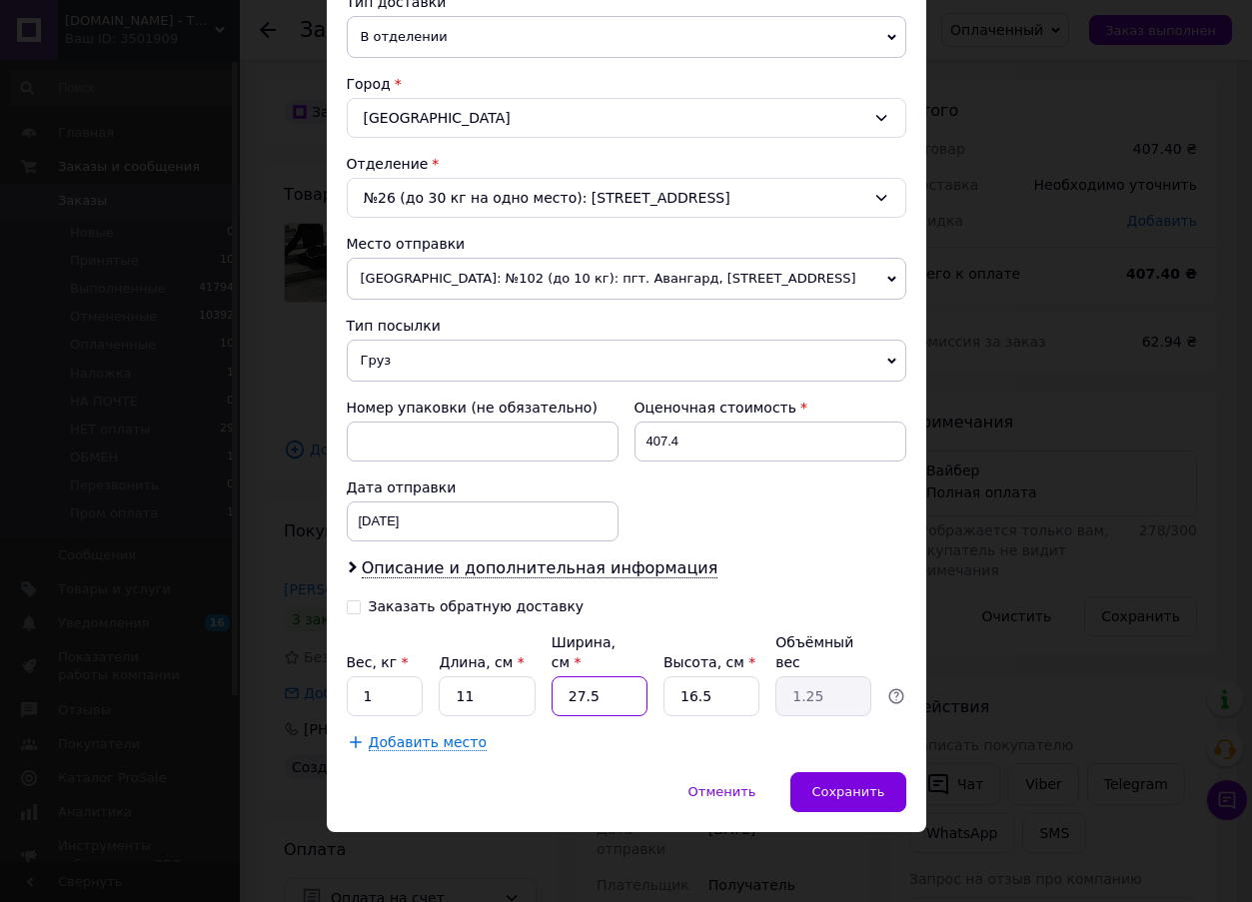
type input "1"
type input "0.1"
type input "11"
type input "0.5"
type input "11"
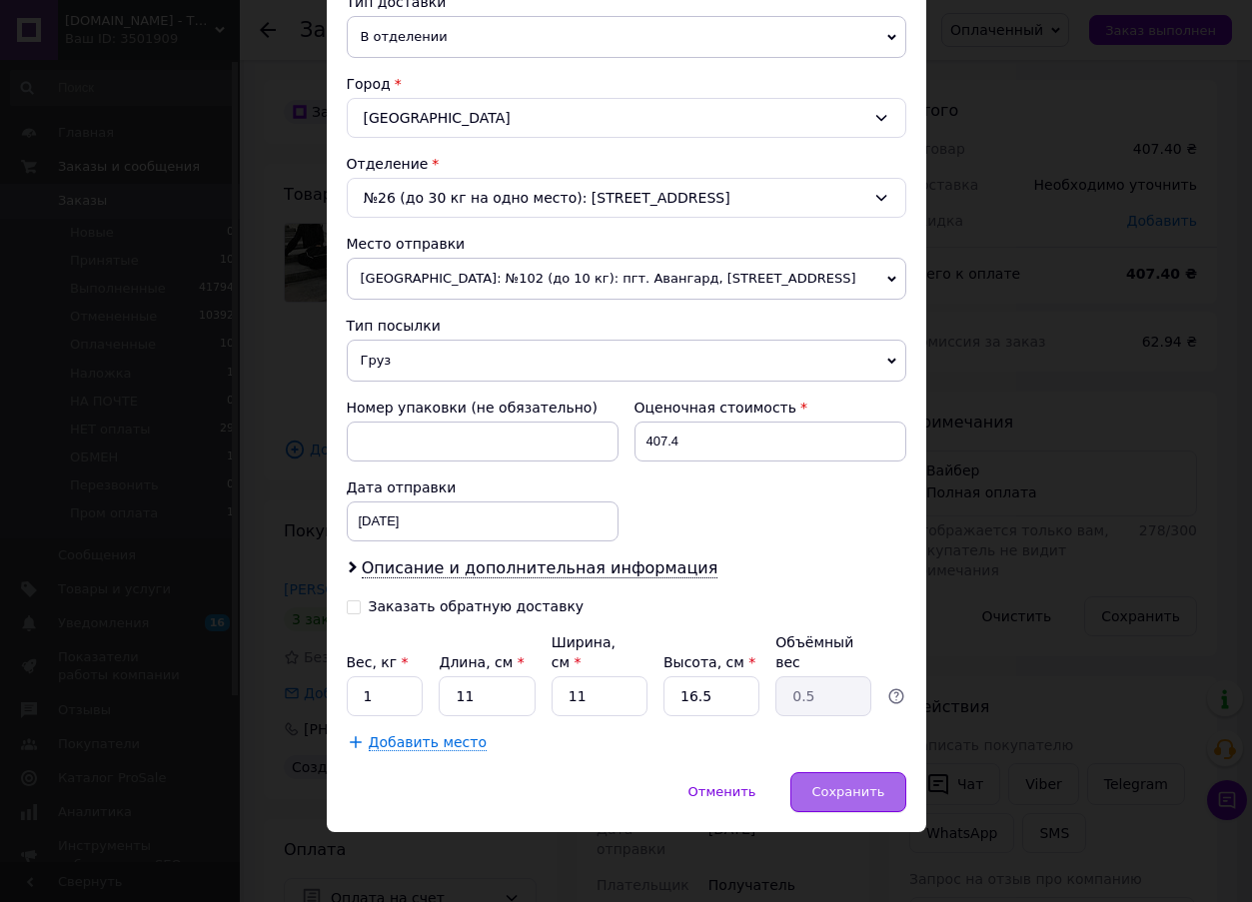
click at [852, 792] on span "Сохранить" at bounding box center [848, 792] width 73 height 15
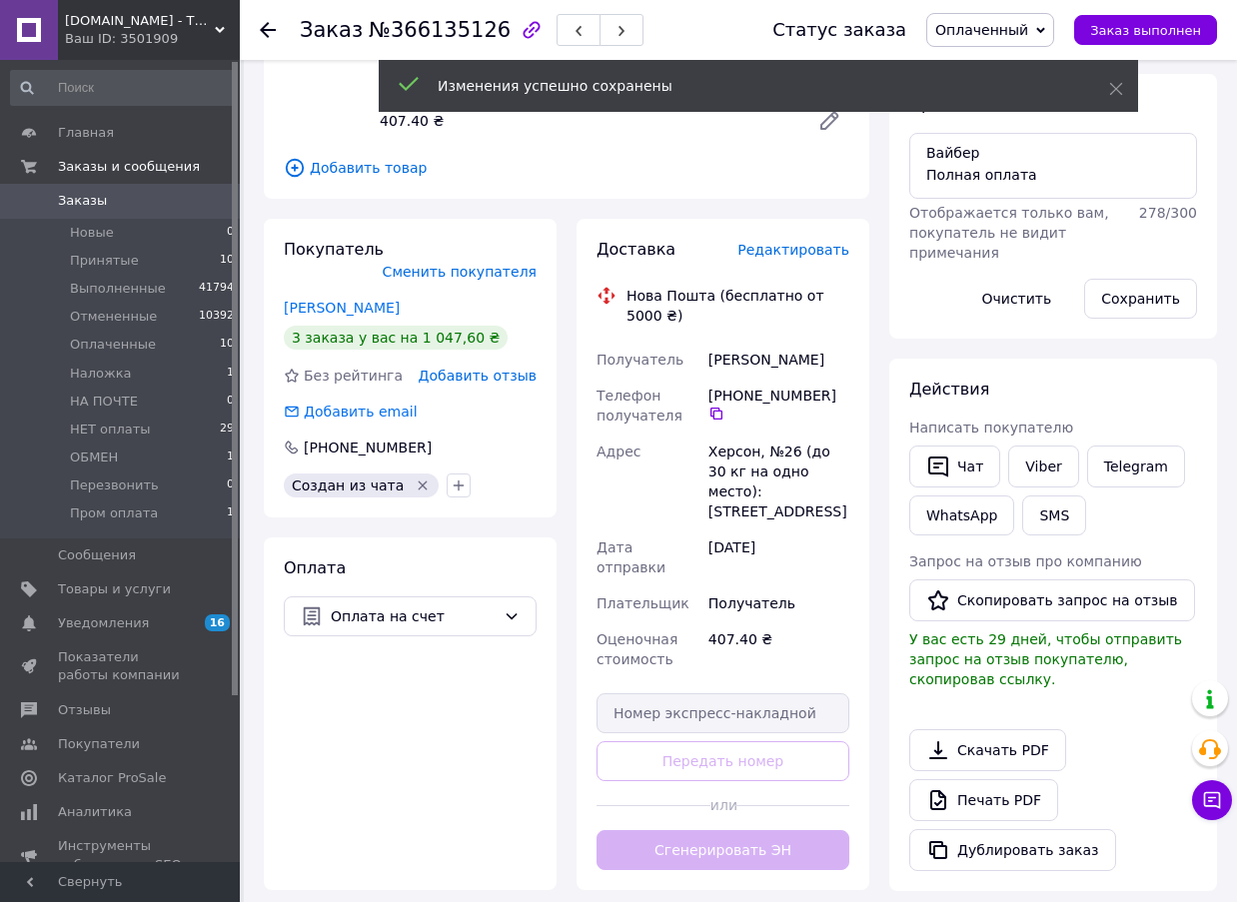
scroll to position [500, 0]
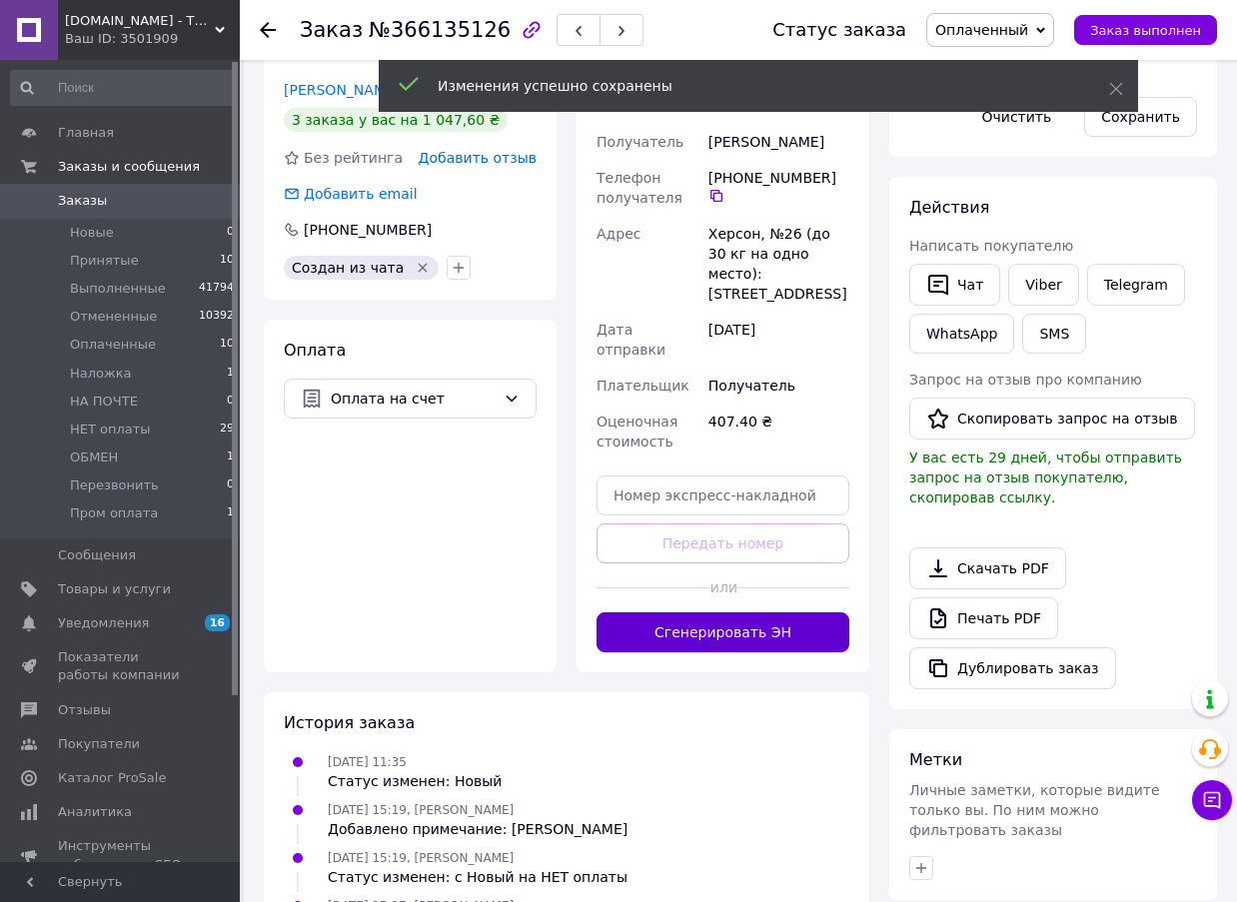
click at [700, 618] on button "Сгенерировать ЭН" at bounding box center [723, 633] width 253 height 40
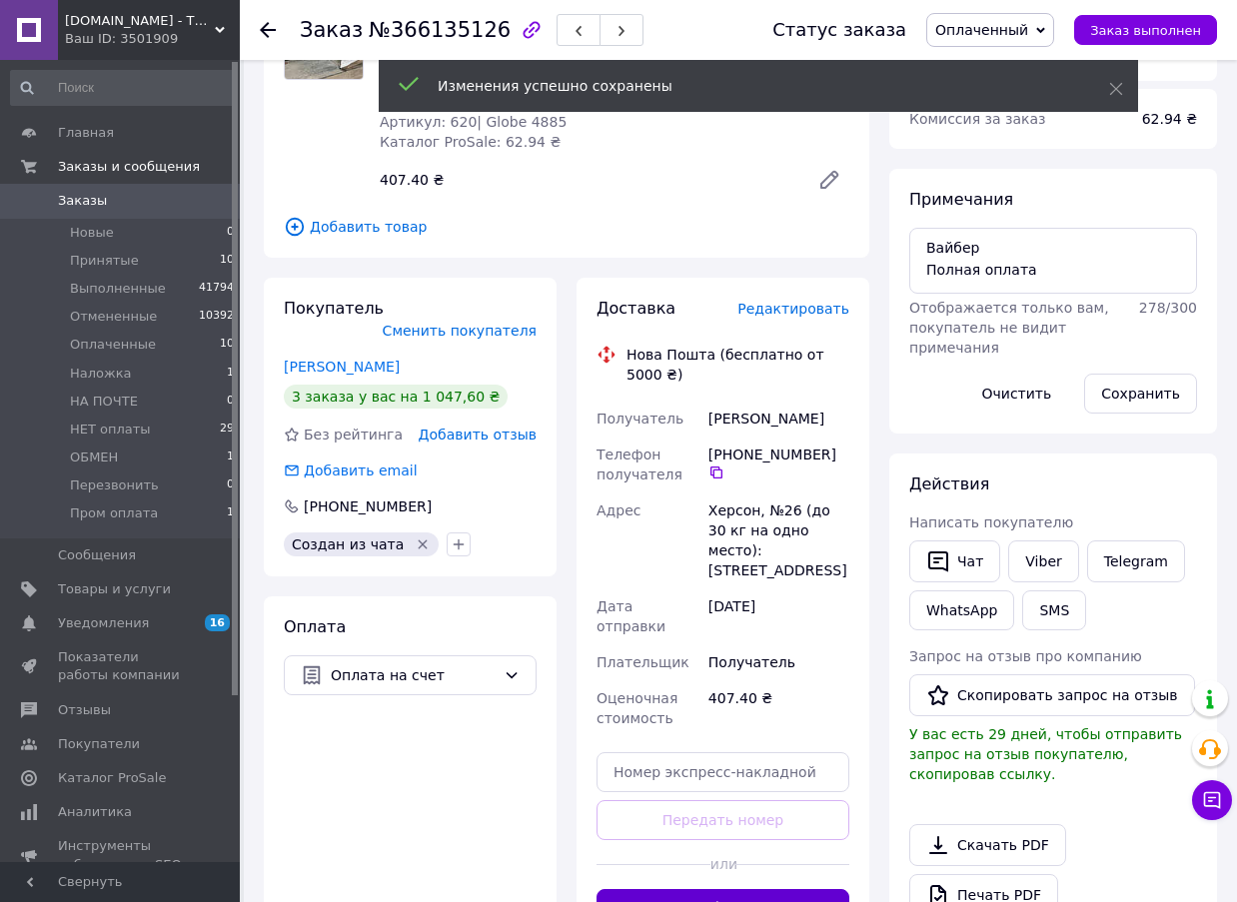
scroll to position [0, 0]
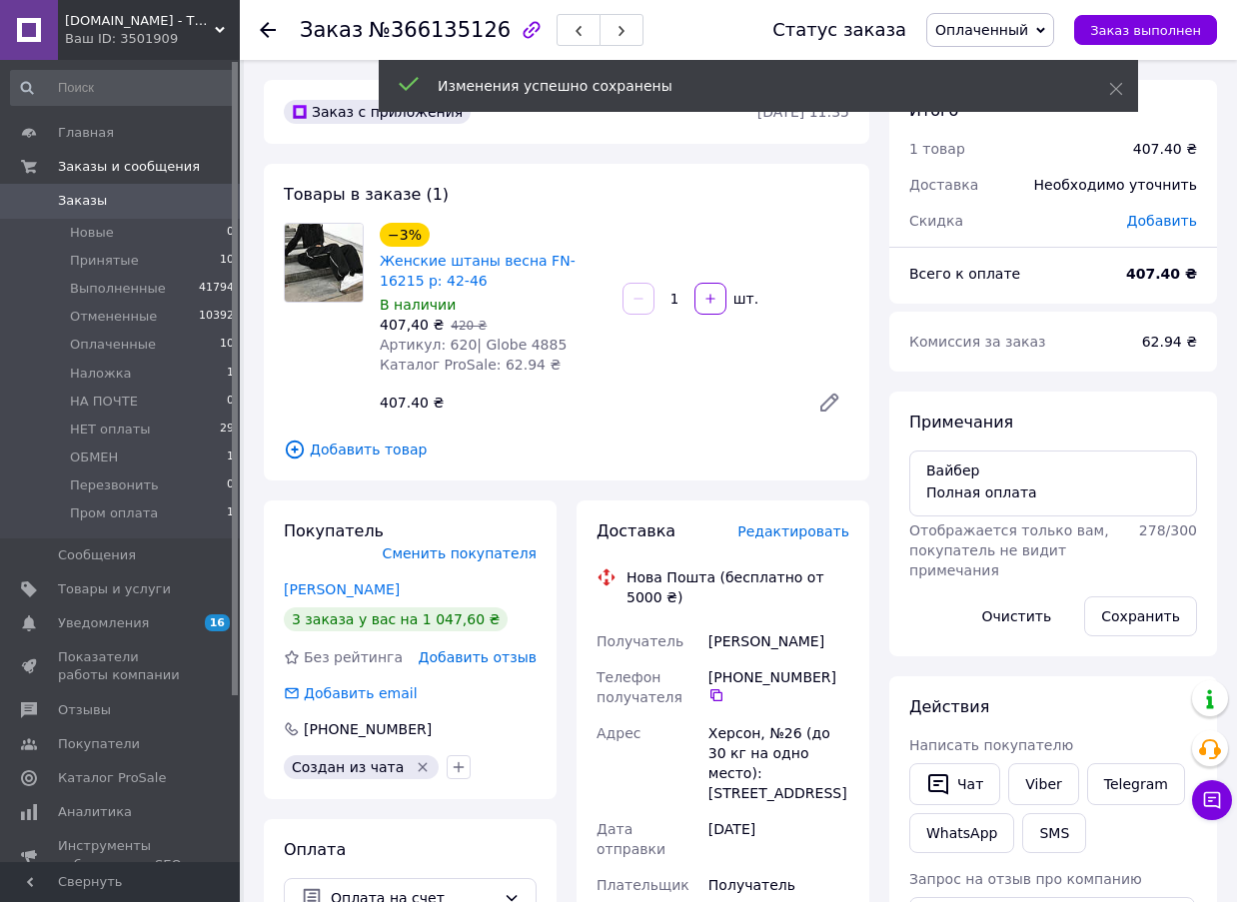
click at [450, 18] on span "№366135126" at bounding box center [440, 30] width 142 height 24
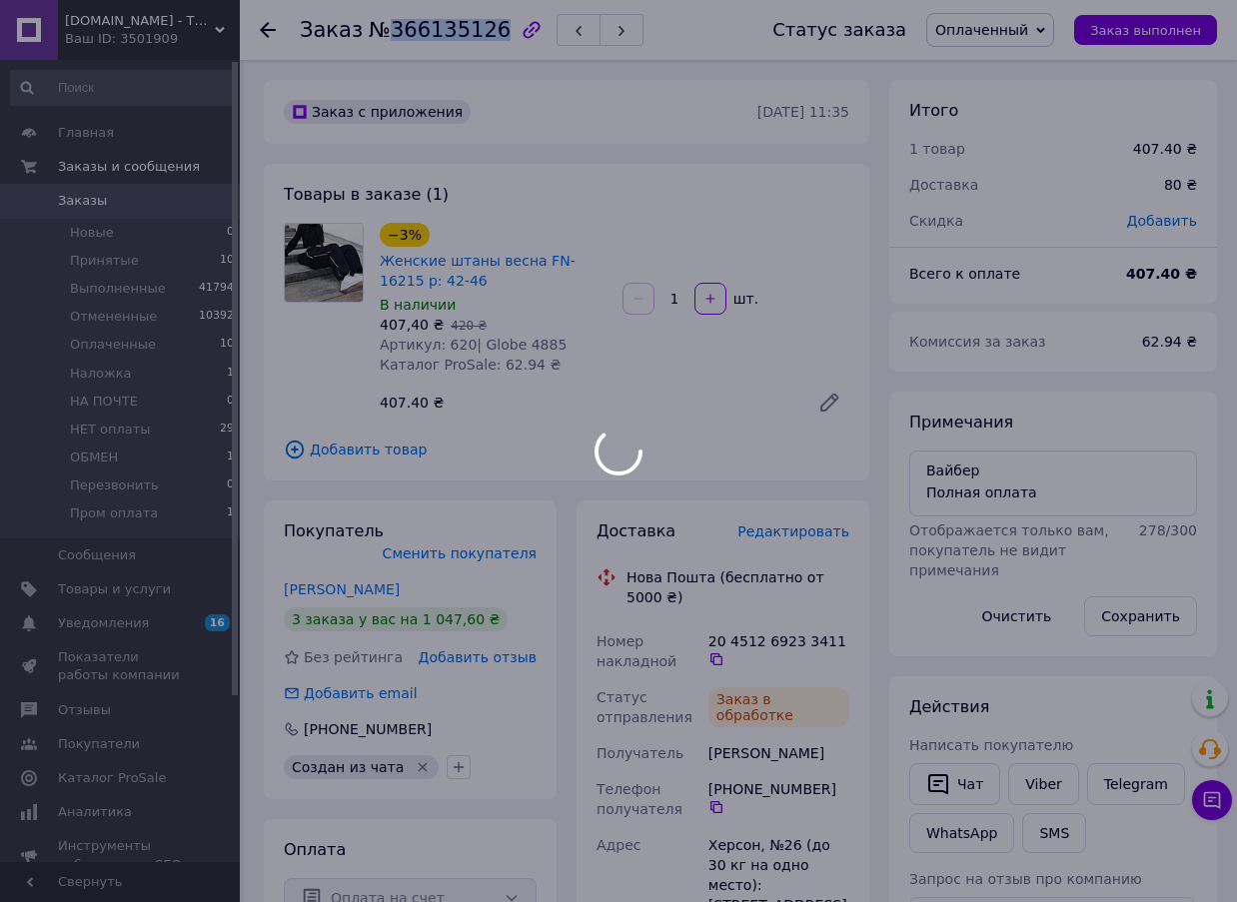
copy span "366135126"
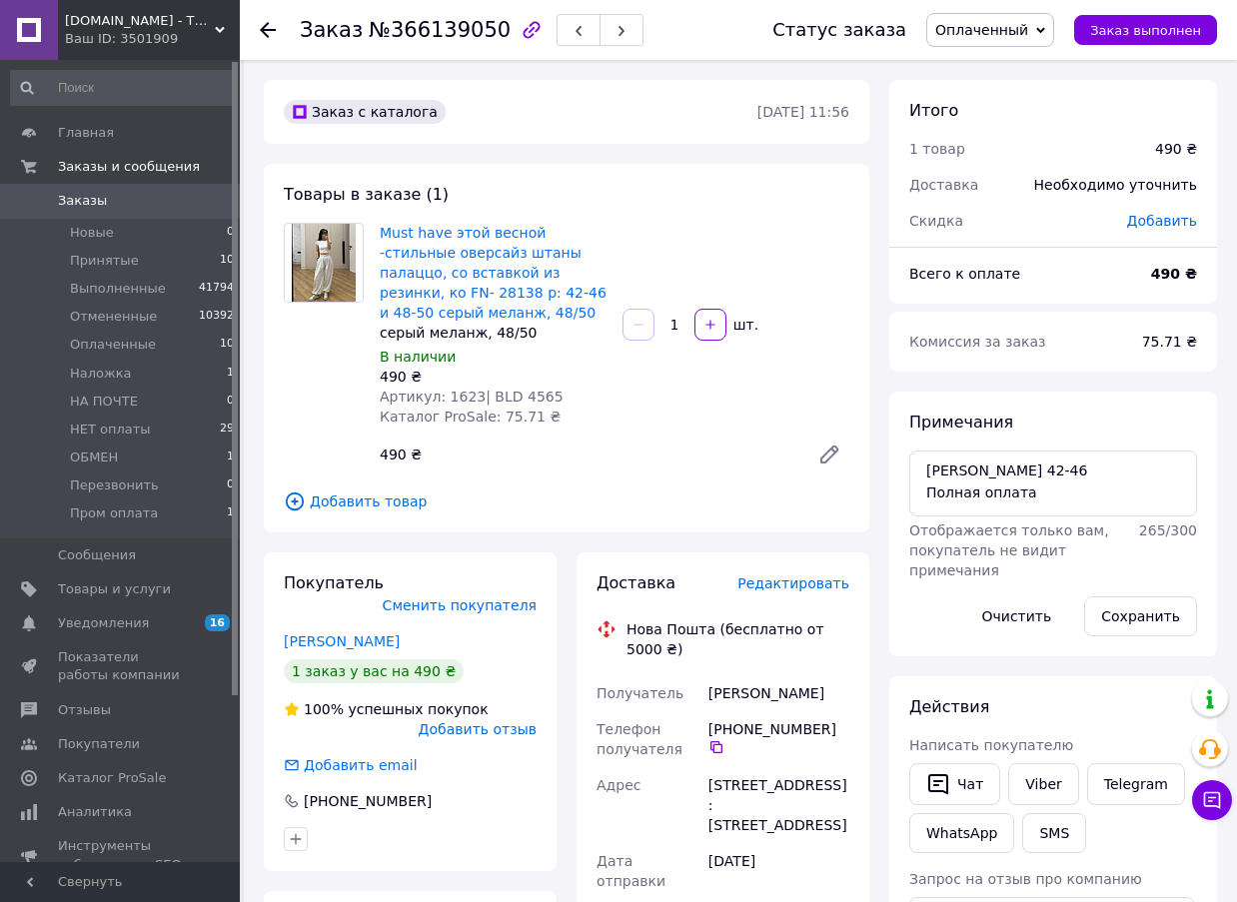
click at [802, 586] on span "Редактировать" at bounding box center [794, 584] width 112 height 16
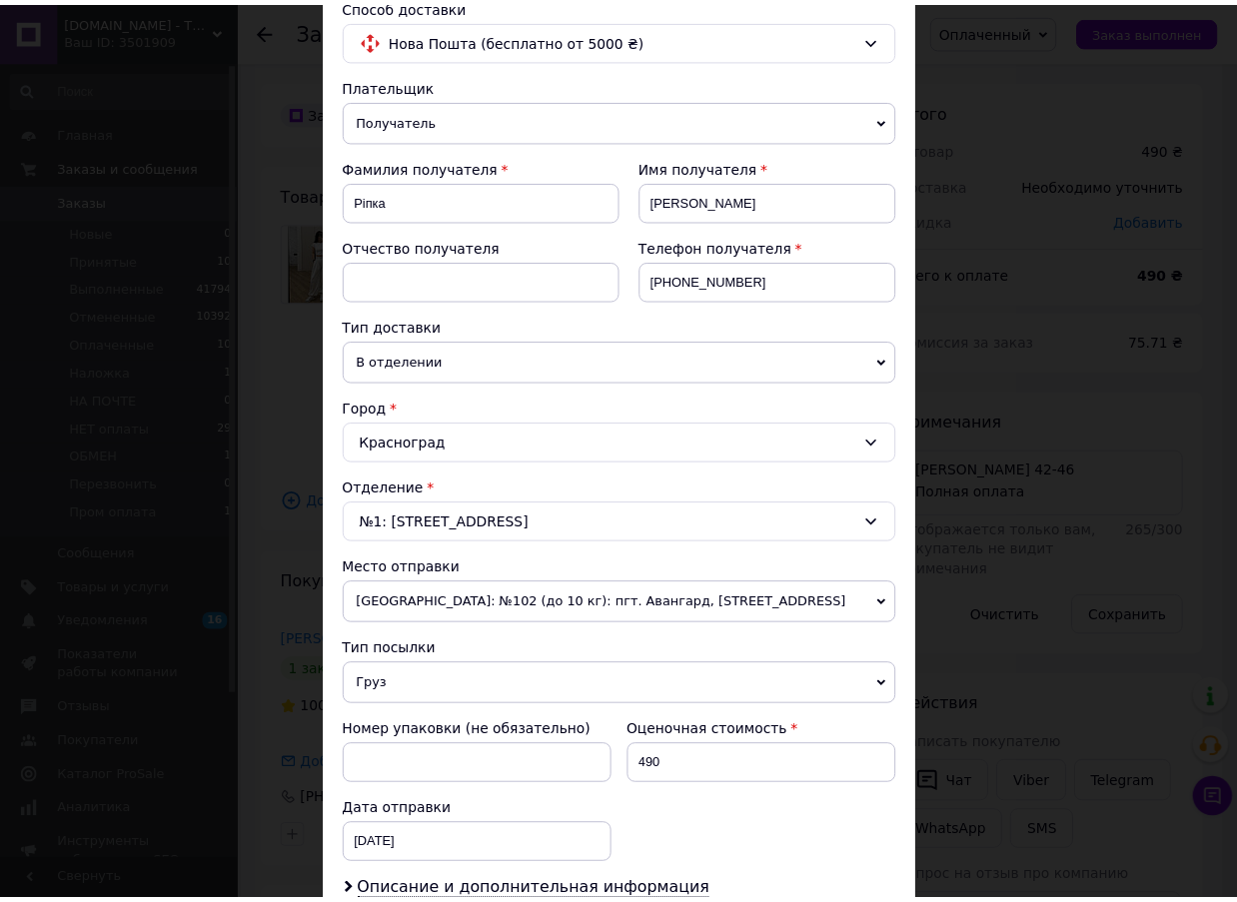
scroll to position [461, 0]
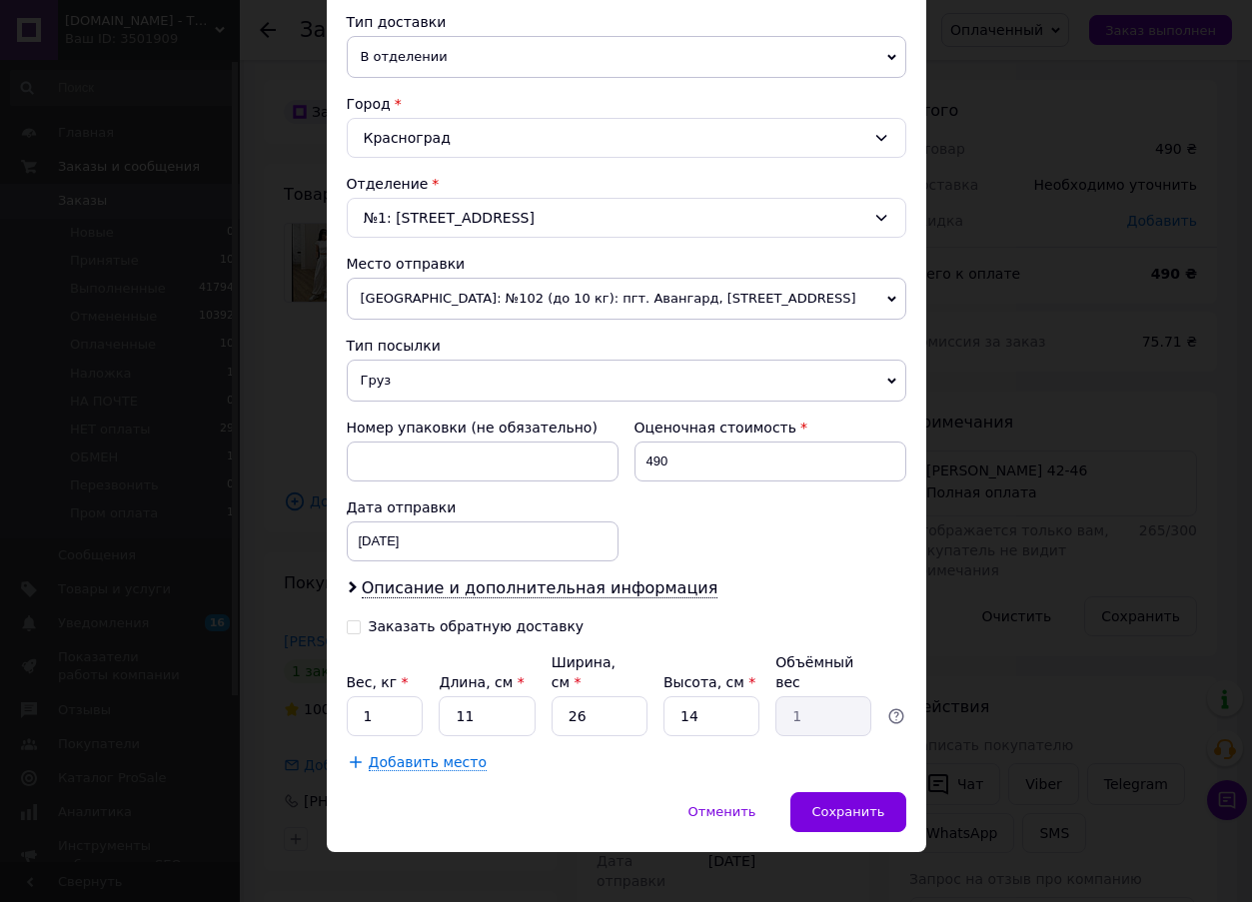
click at [354, 626] on input "Заказать обратную доставку" at bounding box center [354, 626] width 14 height 14
checkbox input "true"
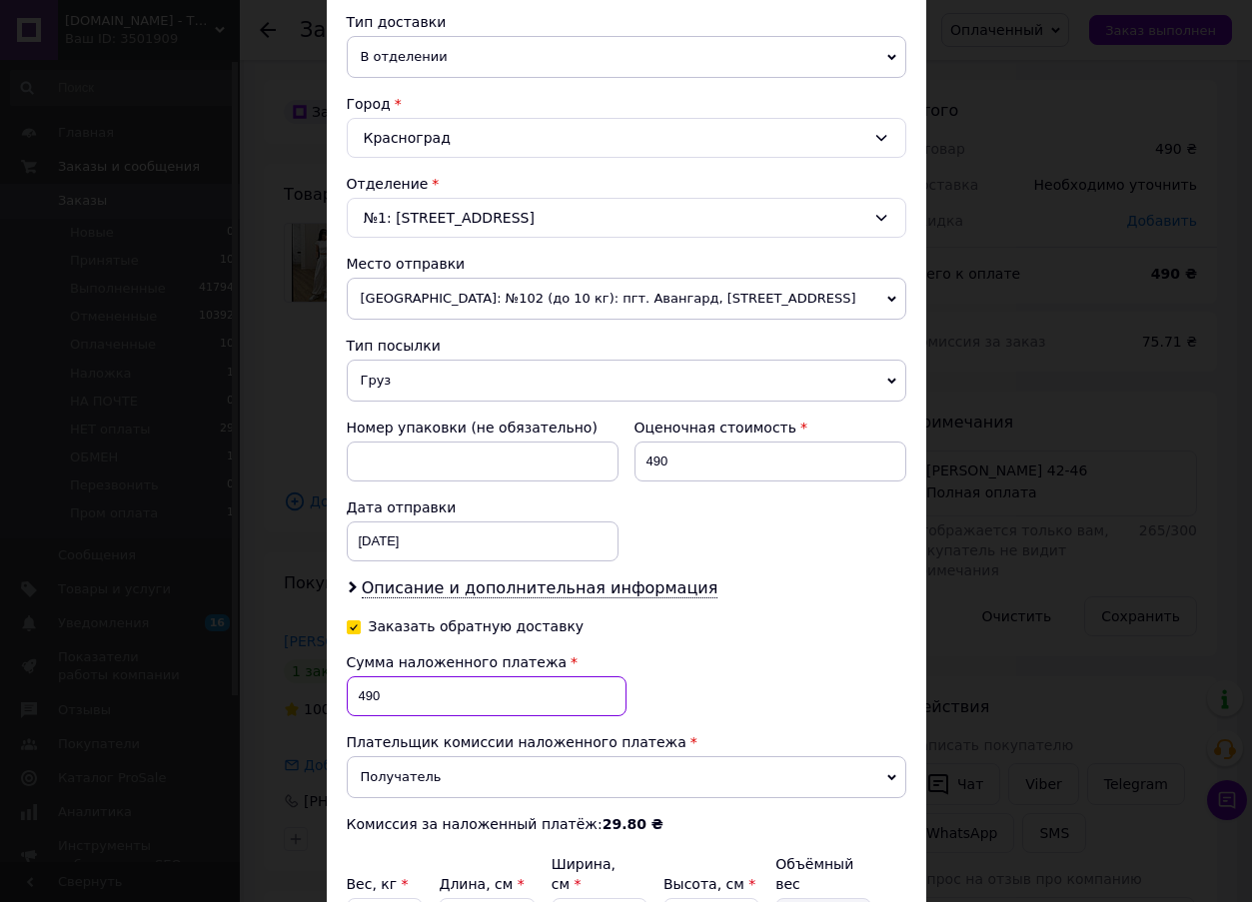
drag, startPoint x: 380, startPoint y: 705, endPoint x: 332, endPoint y: 705, distance: 48.0
click at [332, 705] on div "Способ доставки Нова Пошта (бесплатно от 5000 ₴) Плательщик Получатель Отправит…" at bounding box center [627, 332] width 600 height 1324
click at [943, 536] on div "× Редактирование доставки Способ доставки Нова Пошта (бесплатно от 5000 ₴) Плат…" at bounding box center [626, 451] width 1252 height 902
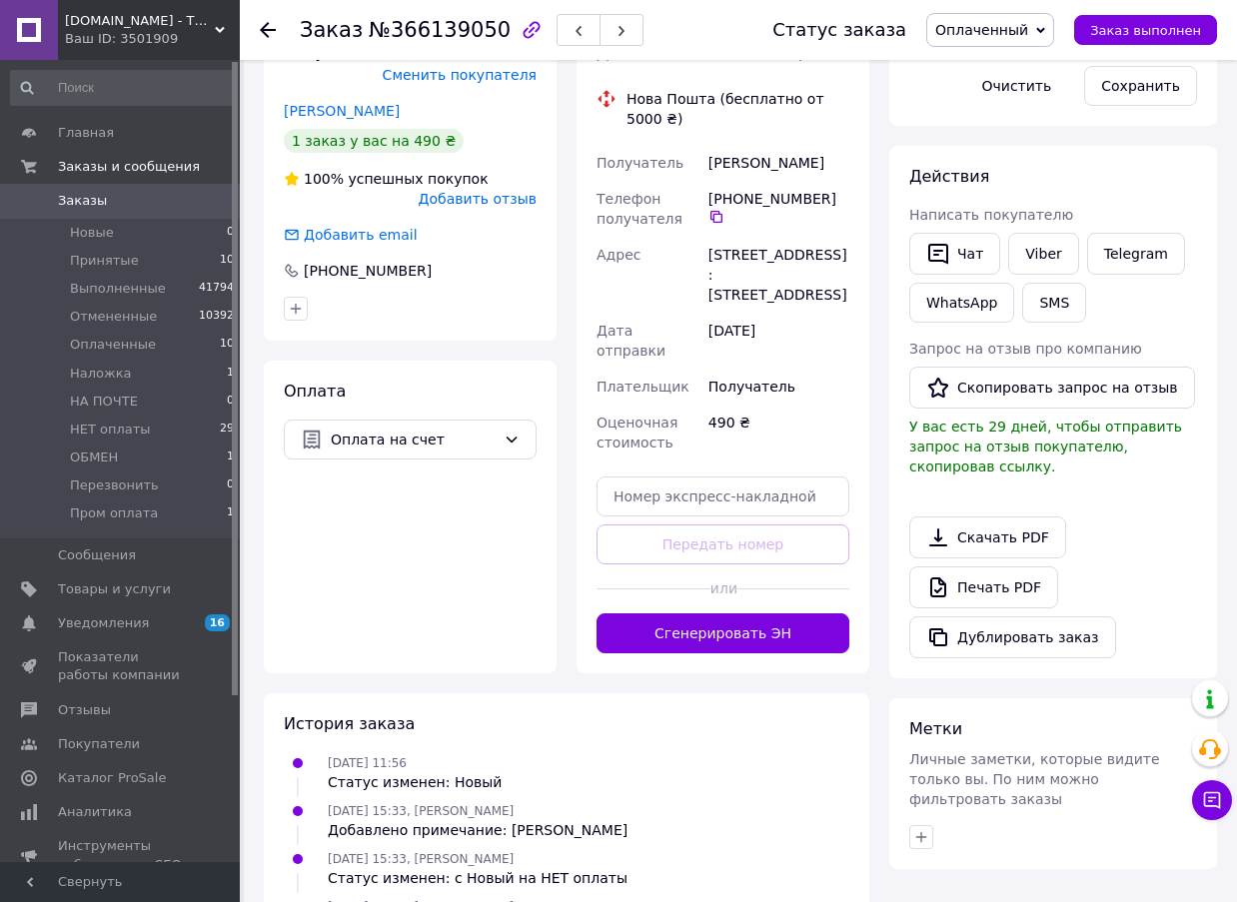
scroll to position [593, 0]
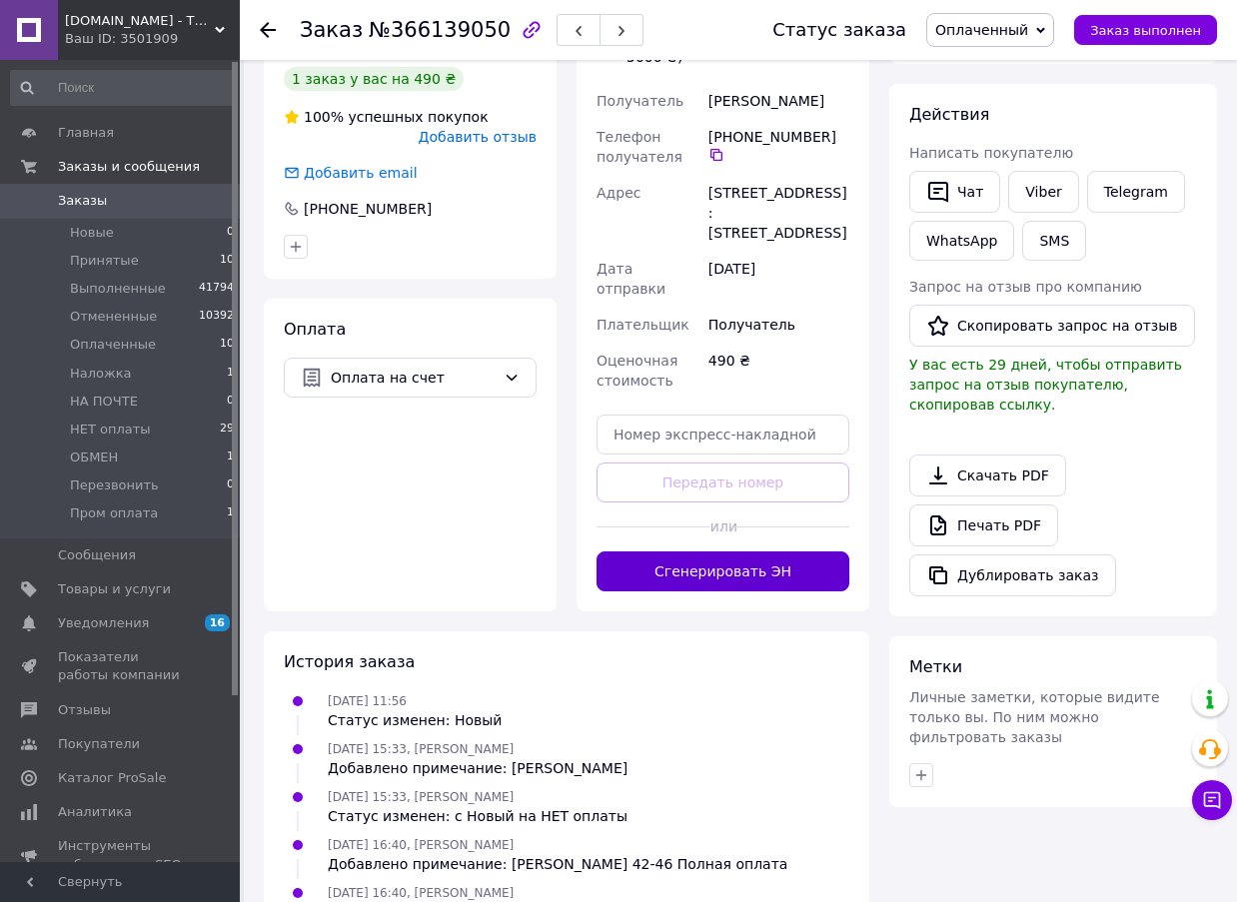
click at [710, 552] on button "Сгенерировать ЭН" at bounding box center [723, 572] width 253 height 40
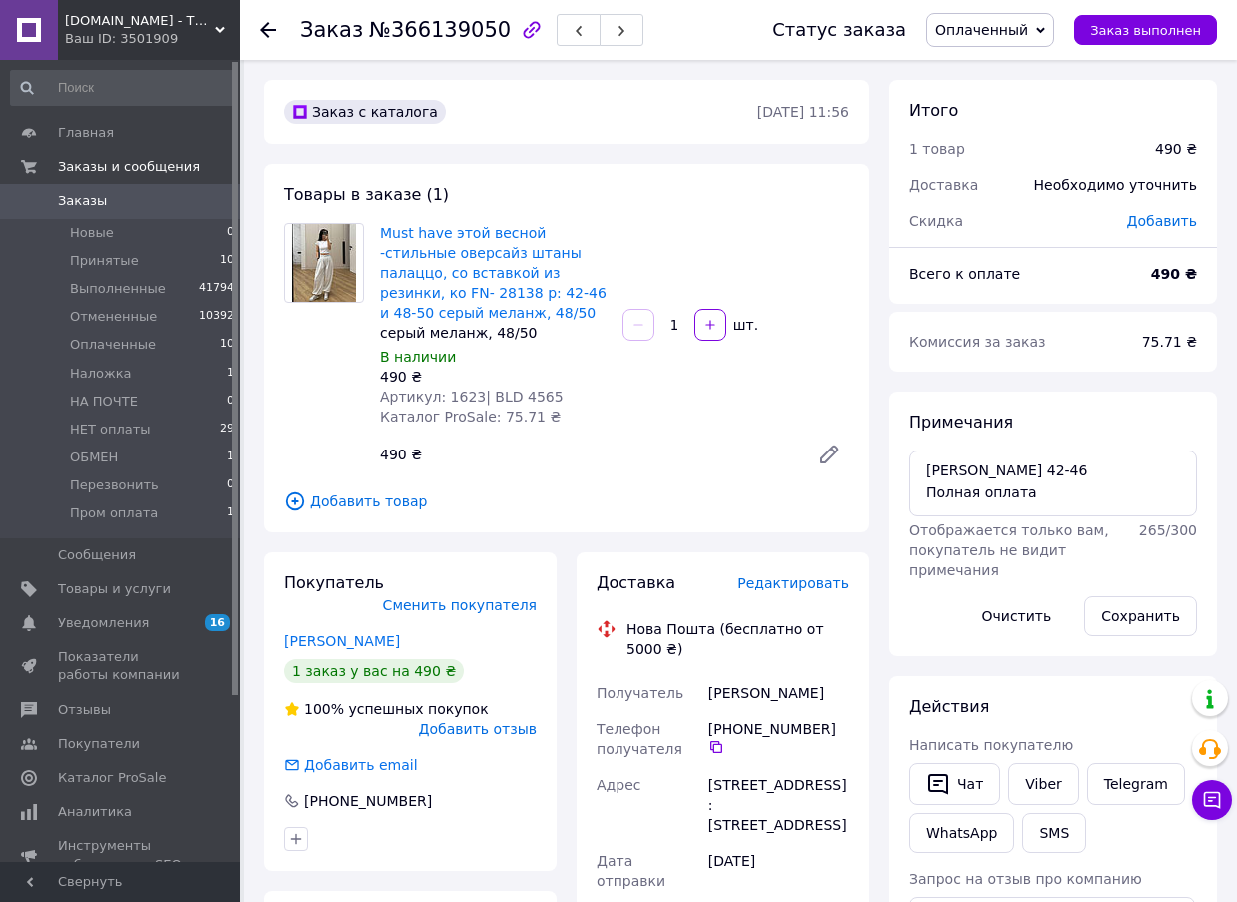
click at [404, 34] on span "№366139050" at bounding box center [440, 30] width 142 height 24
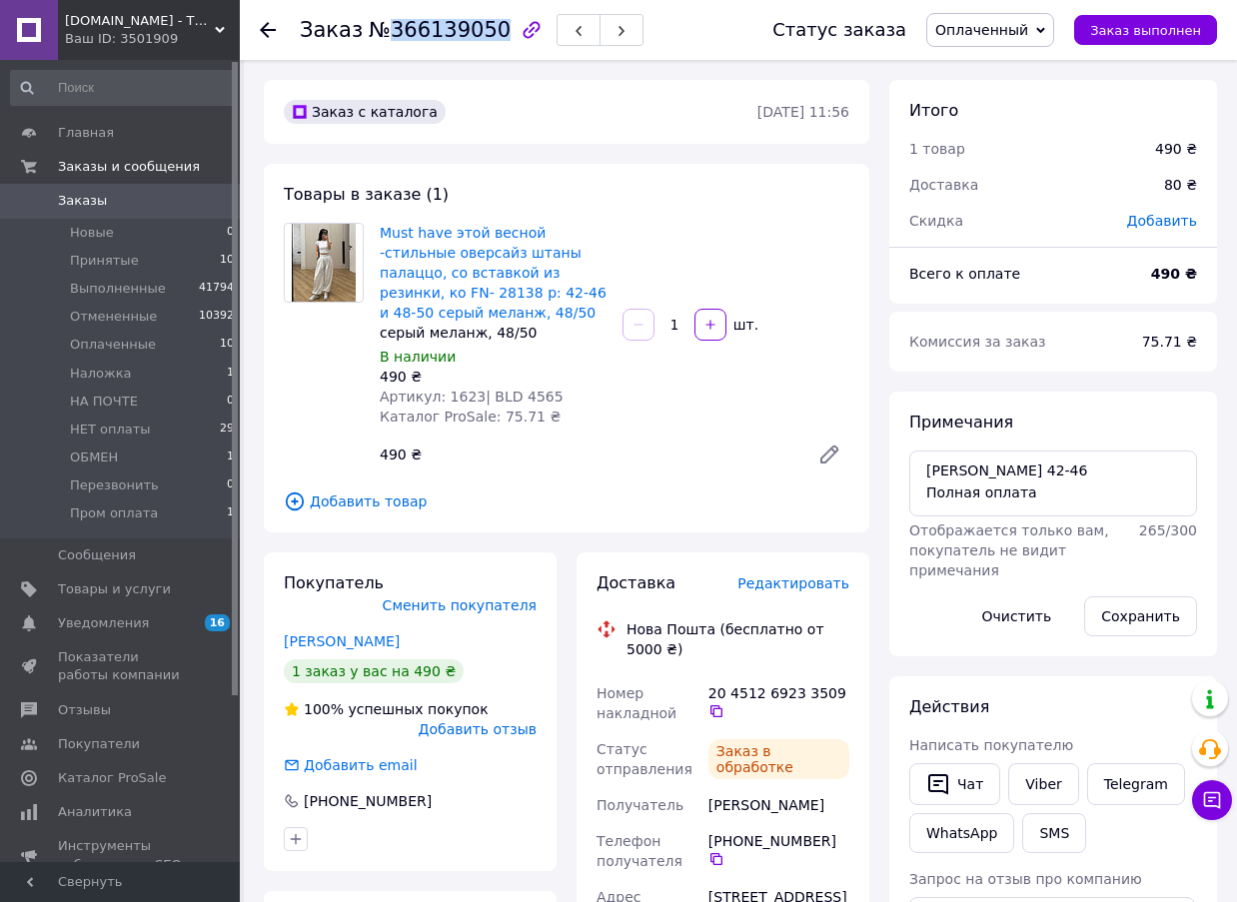
copy span "366139050"
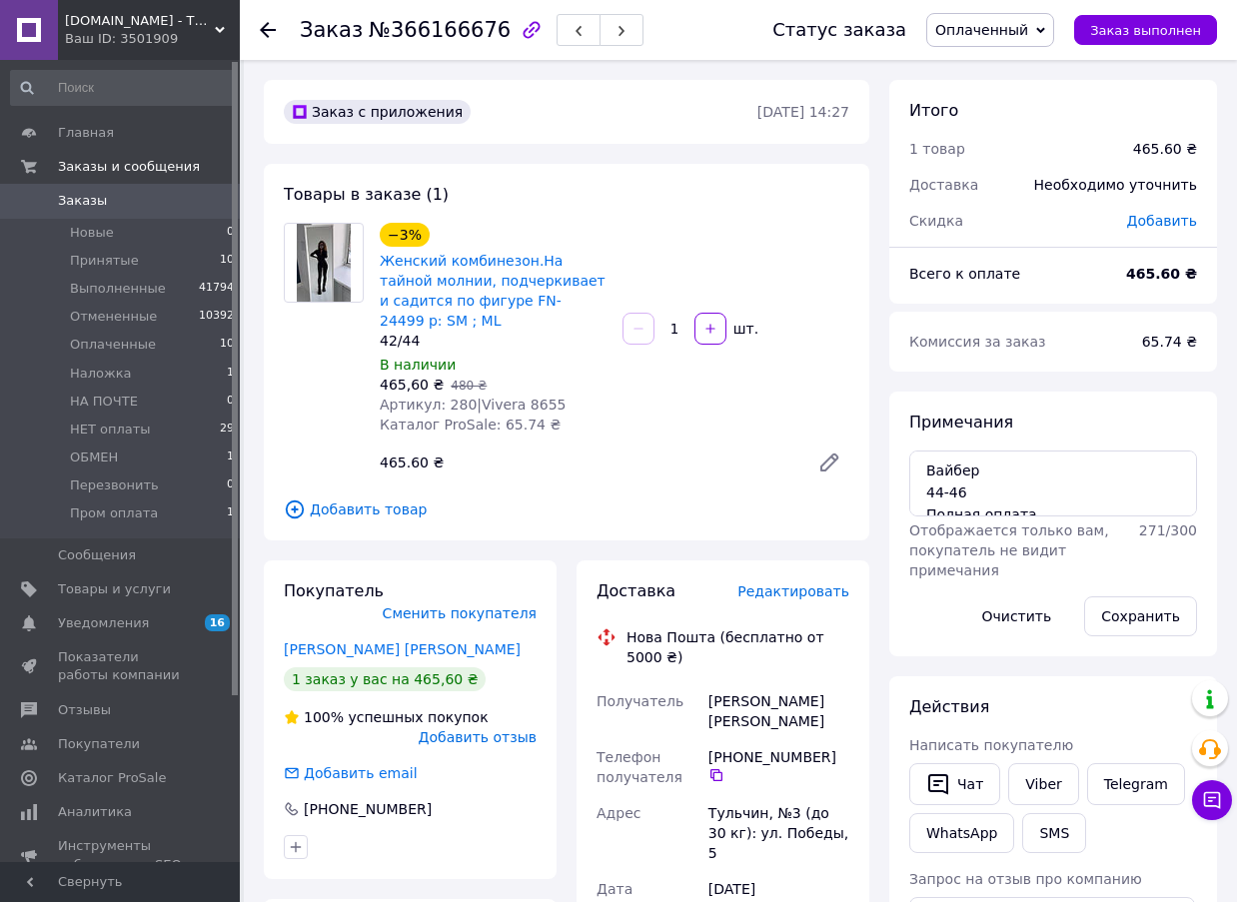
click at [783, 584] on span "Редактировать" at bounding box center [794, 592] width 112 height 16
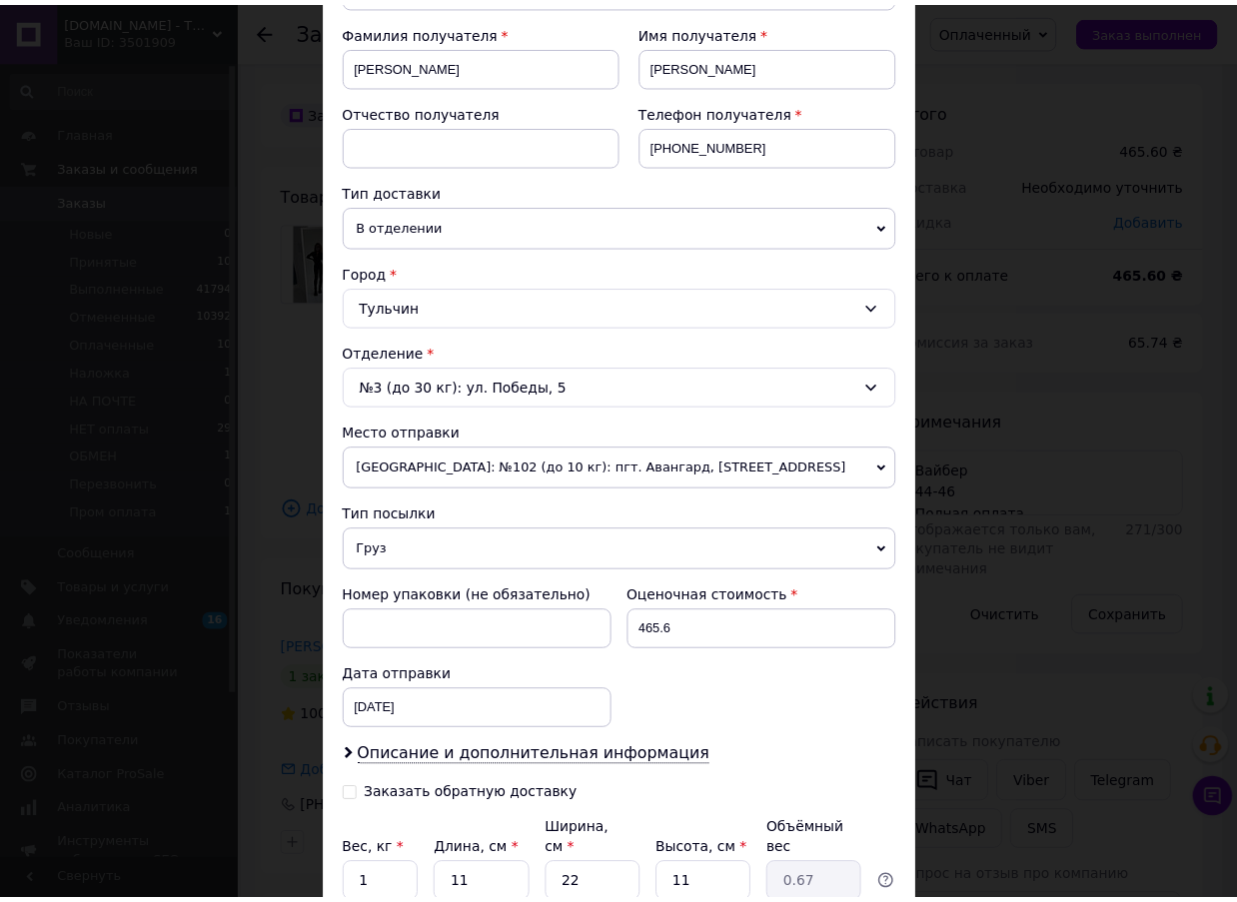
scroll to position [461, 0]
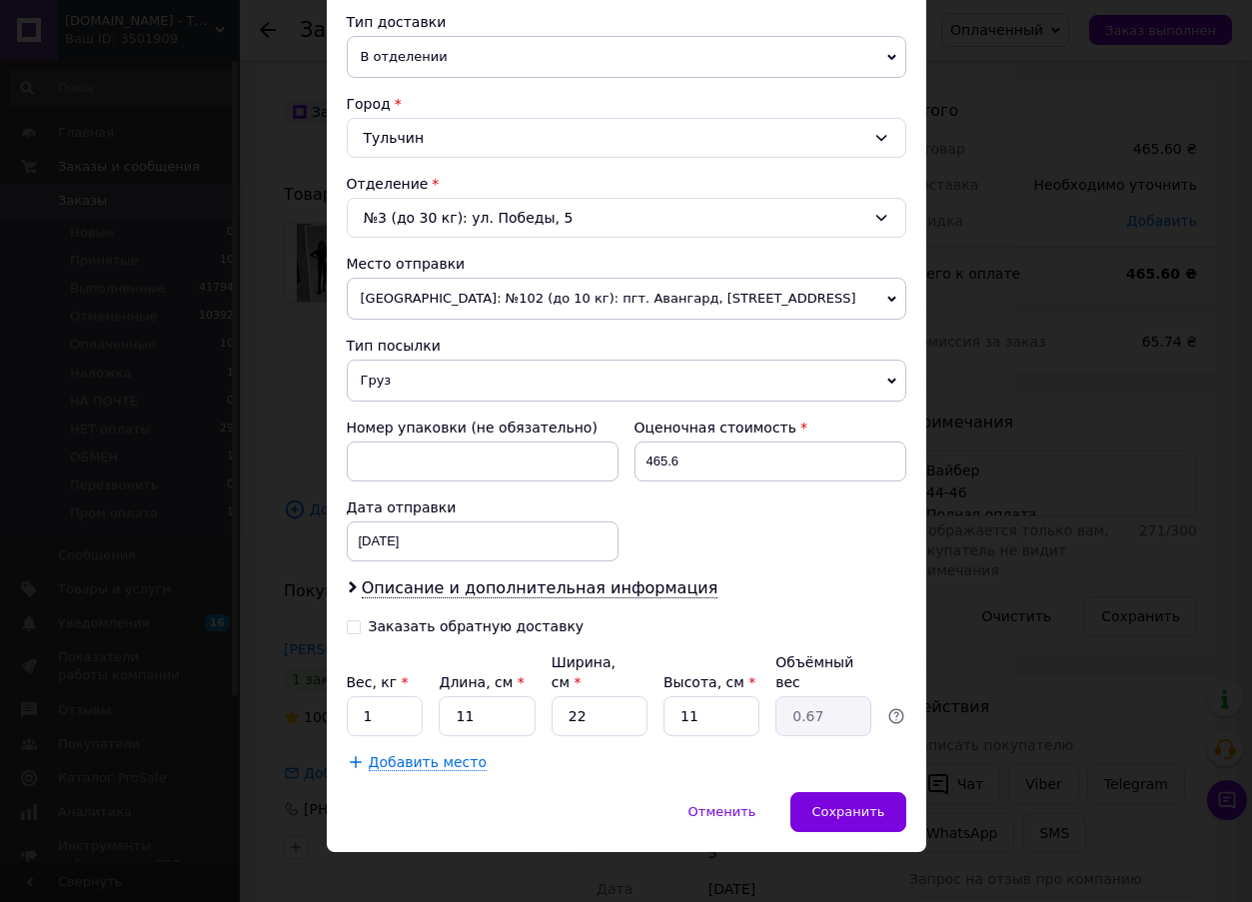
click at [1076, 494] on div "× Редактирование доставки Способ доставки Нова Пошта (бесплатно от 5000 ₴) Плат…" at bounding box center [626, 451] width 1252 height 902
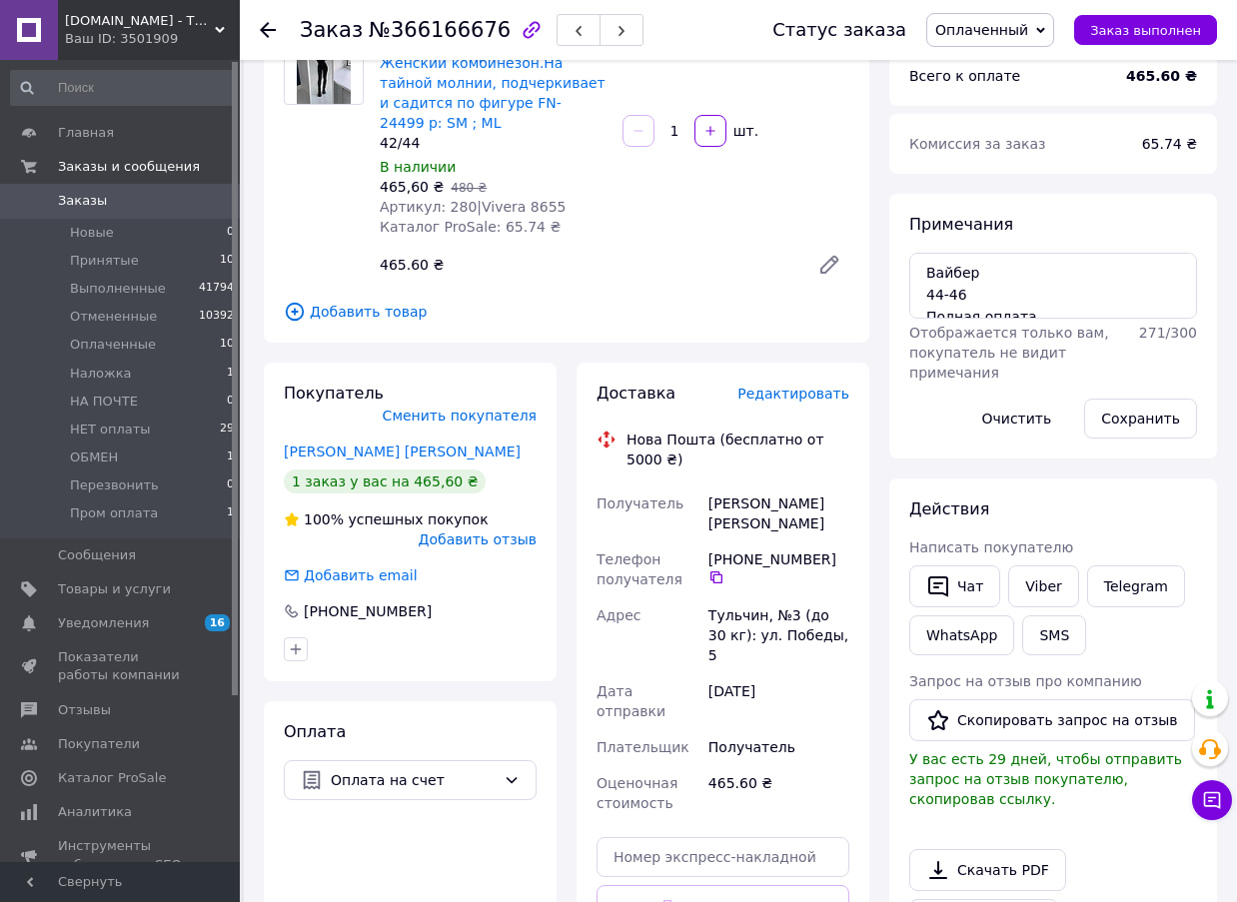
scroll to position [500, 0]
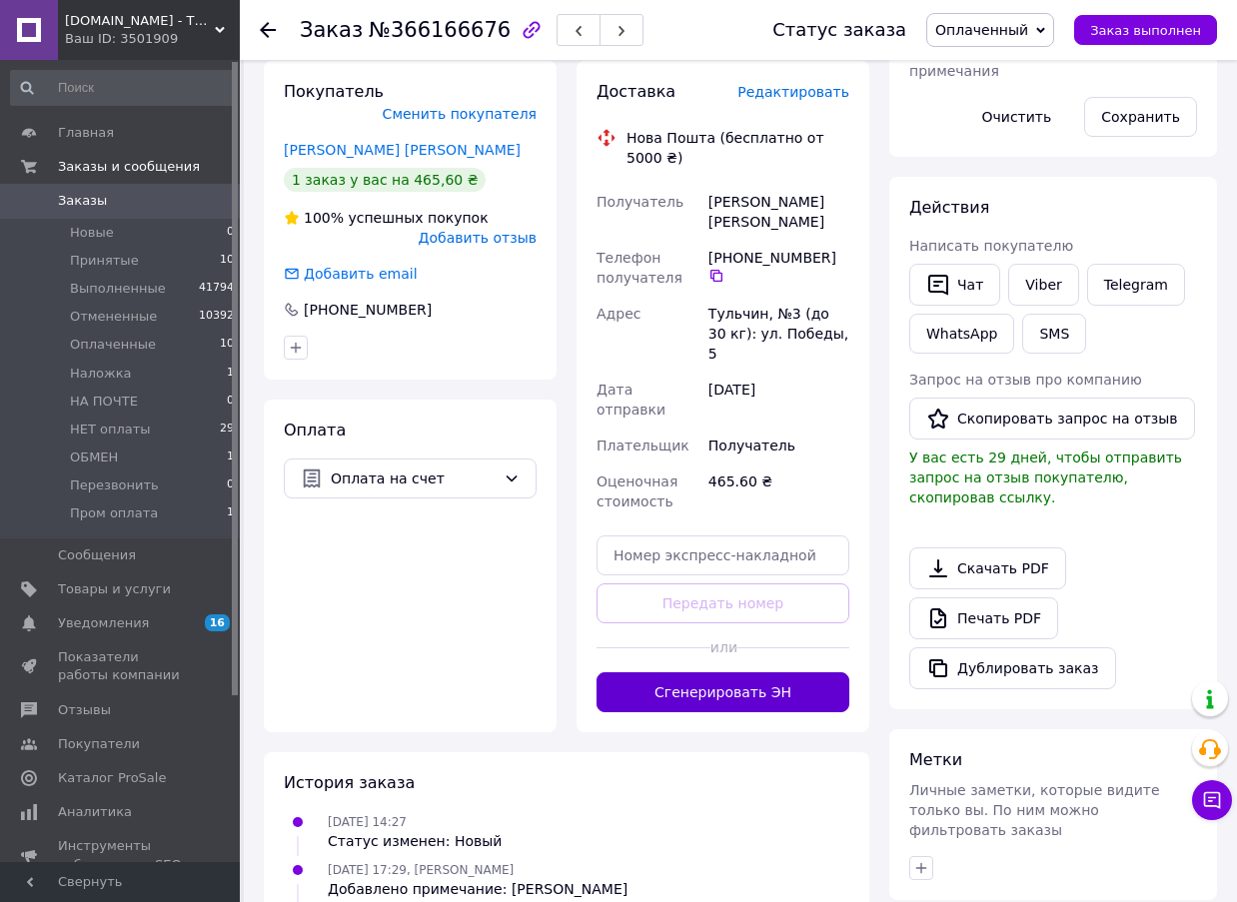
click at [733, 673] on button "Сгенерировать ЭН" at bounding box center [723, 693] width 253 height 40
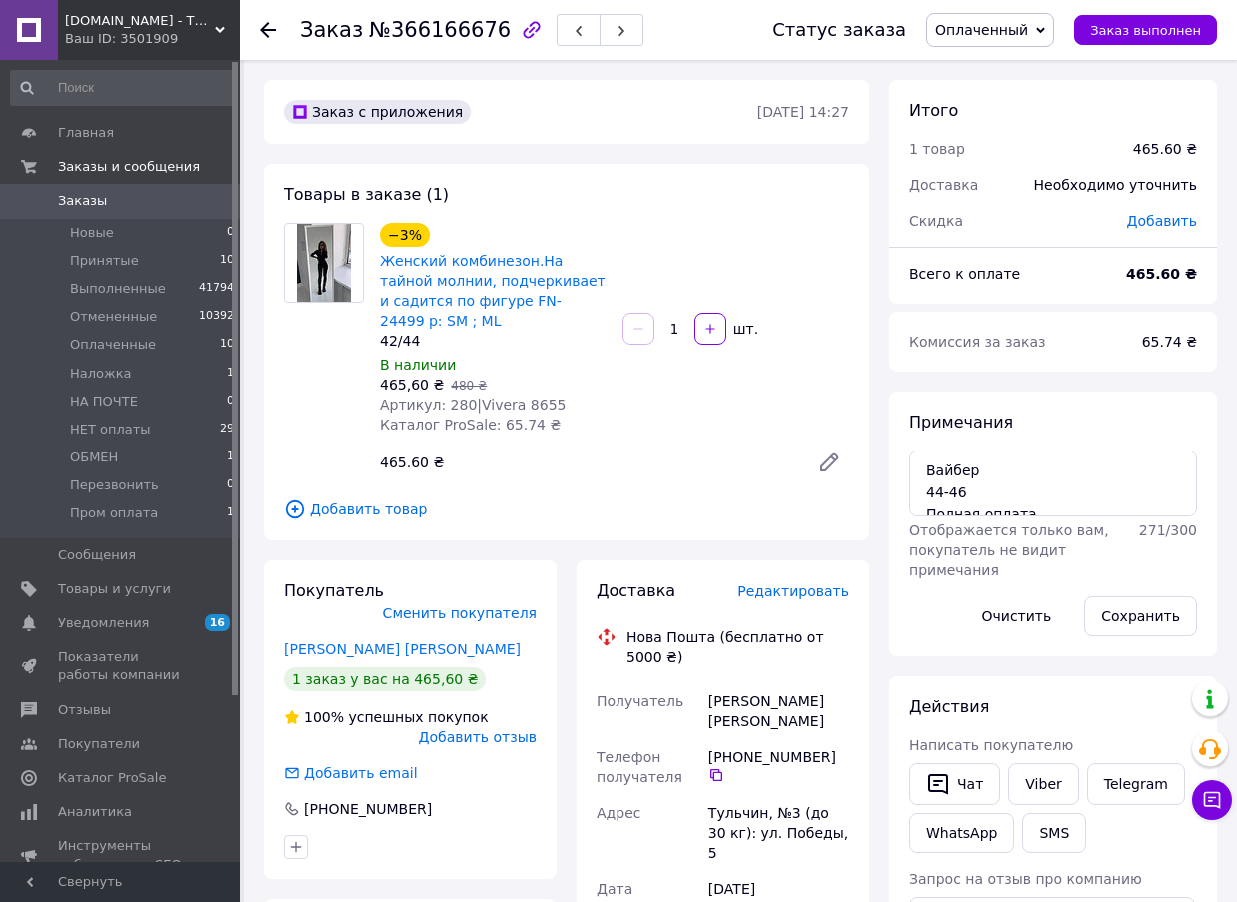
click at [452, 18] on span "№366166676" at bounding box center [440, 30] width 142 height 24
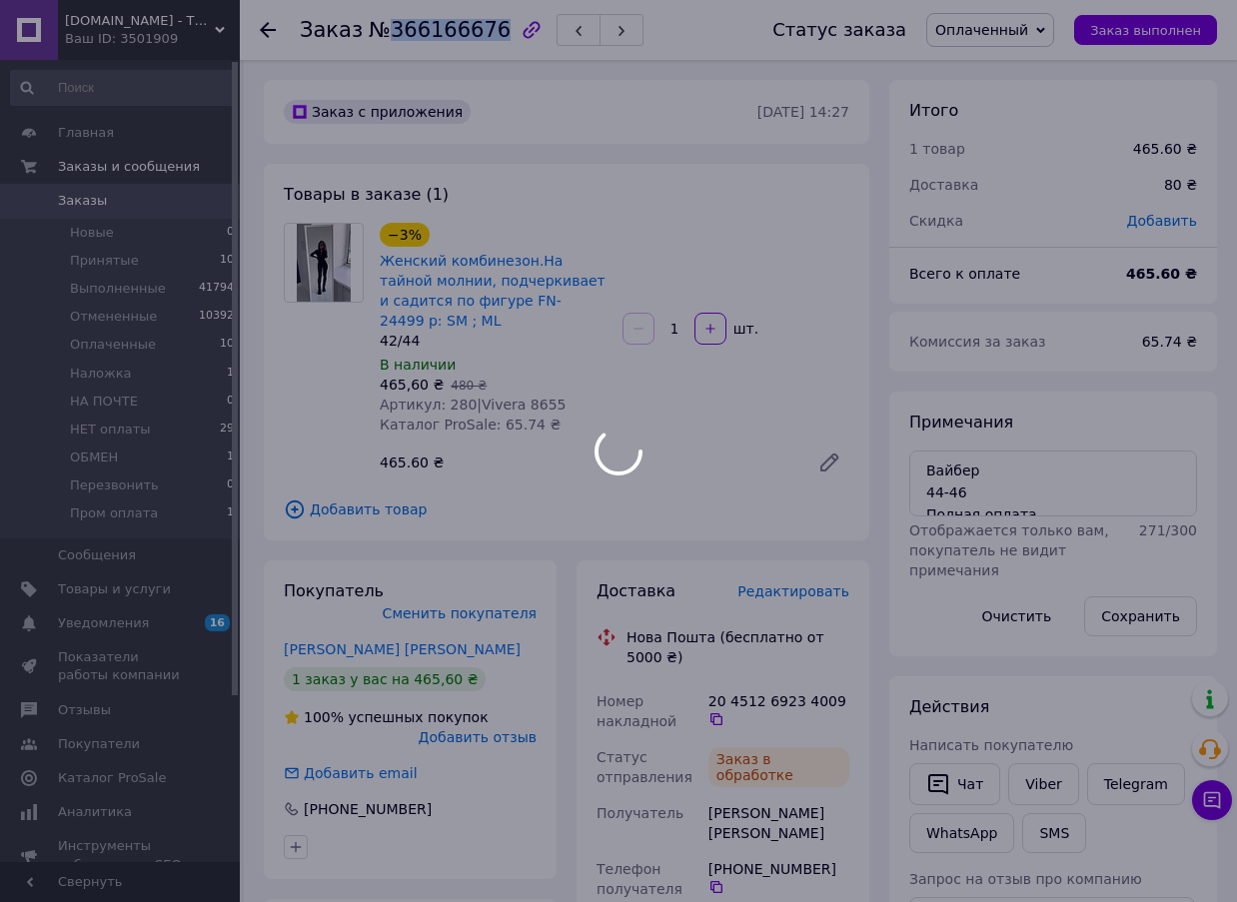
copy span "366166676"
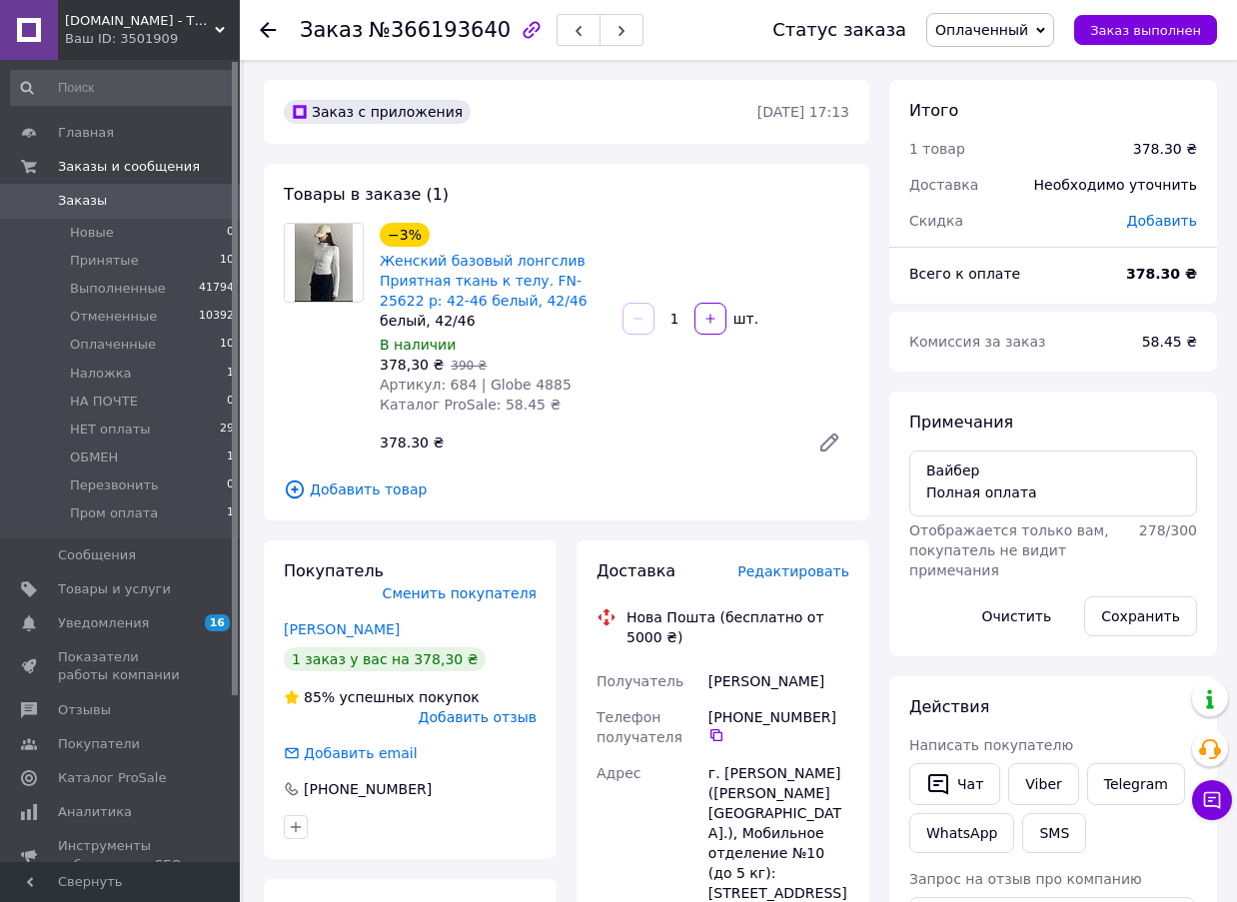
click at [818, 570] on span "Редактировать" at bounding box center [794, 572] width 112 height 16
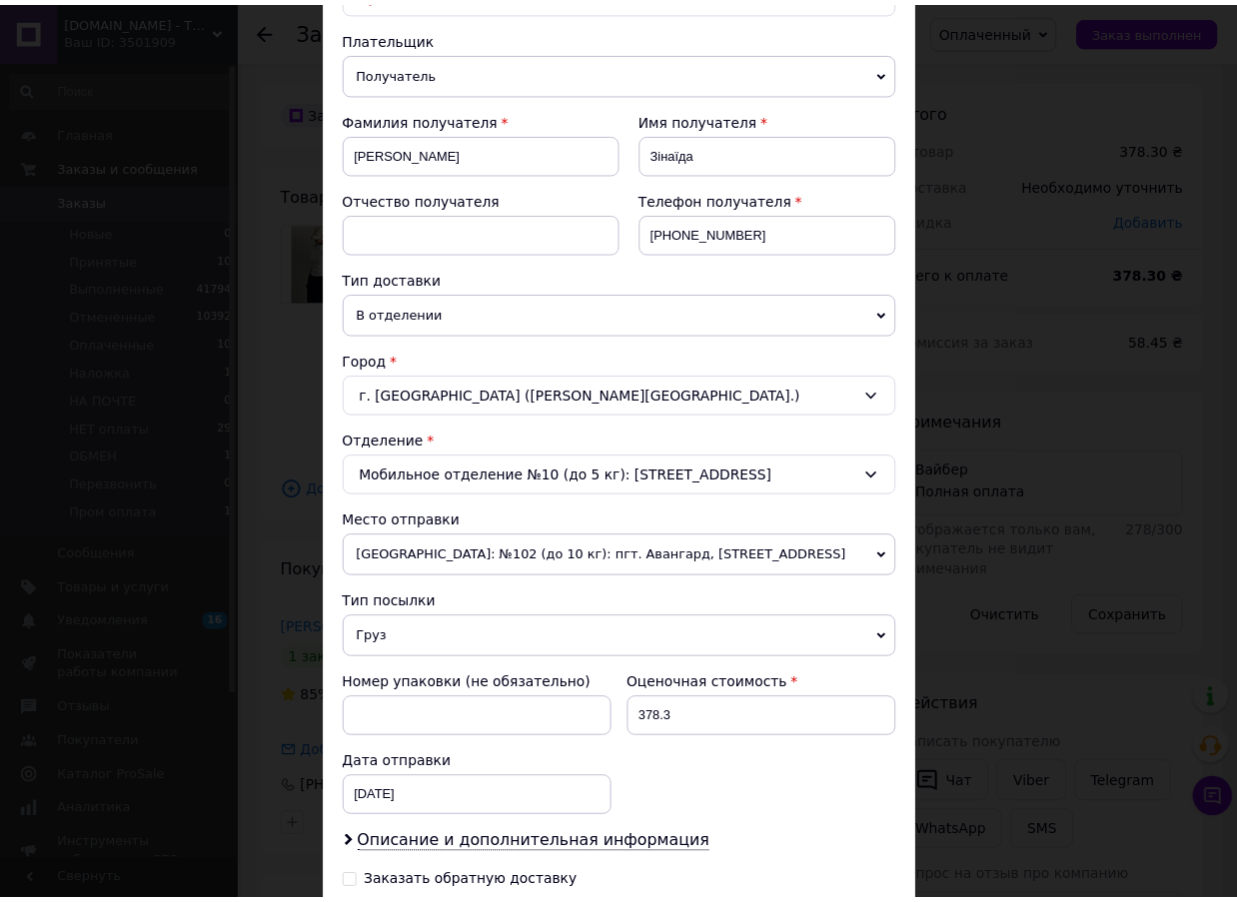
scroll to position [461, 0]
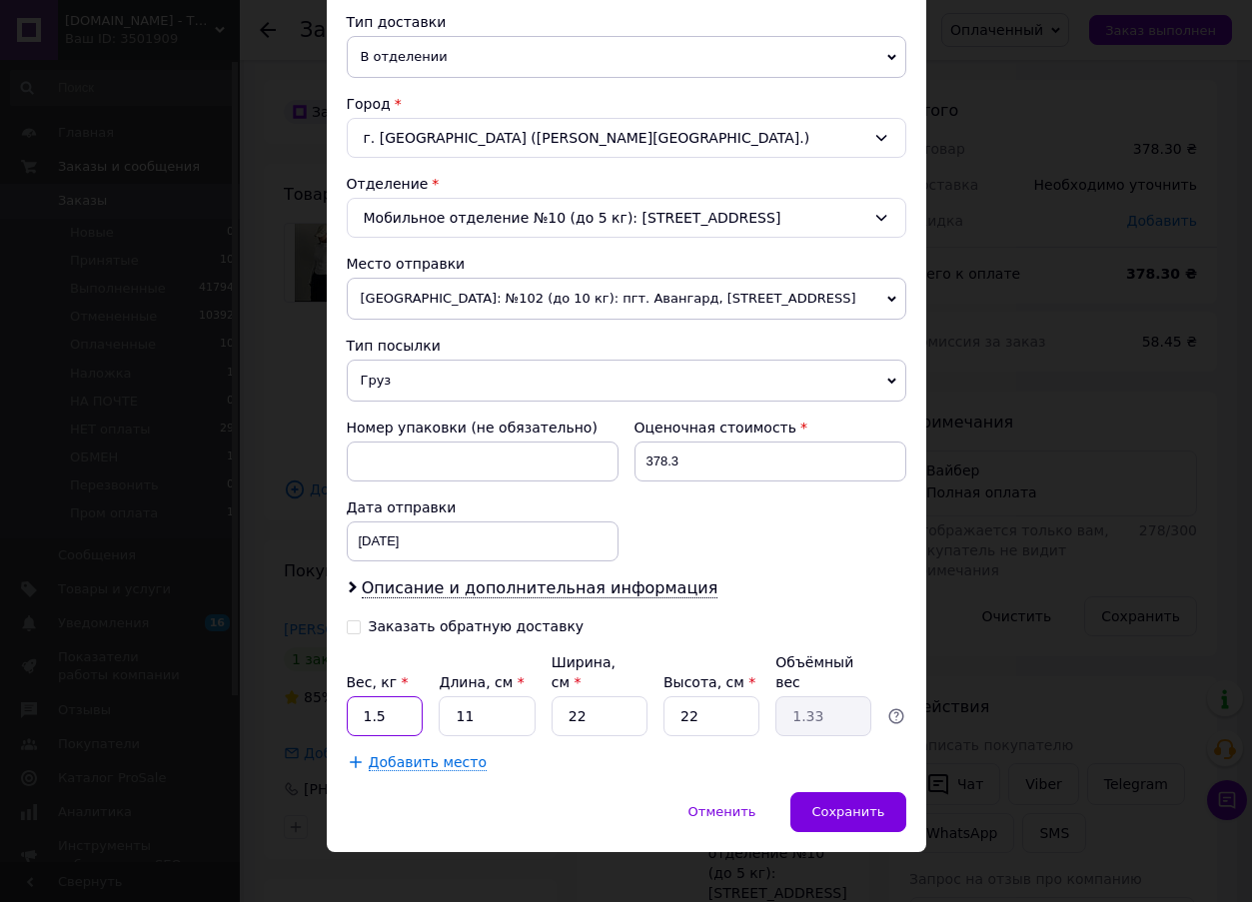
drag, startPoint x: 387, startPoint y: 697, endPoint x: 346, endPoint y: 698, distance: 41.0
click at [347, 698] on input "1.5" at bounding box center [385, 717] width 77 height 40
type input "1"
drag, startPoint x: 618, startPoint y: 701, endPoint x: 540, endPoint y: 701, distance: 78.0
click at [540, 701] on div "Вес, кг * 1 Длина, см * 11 Ширина, см * 22 Высота, см * 22 Объёмный вес 1.33" at bounding box center [627, 695] width 560 height 84
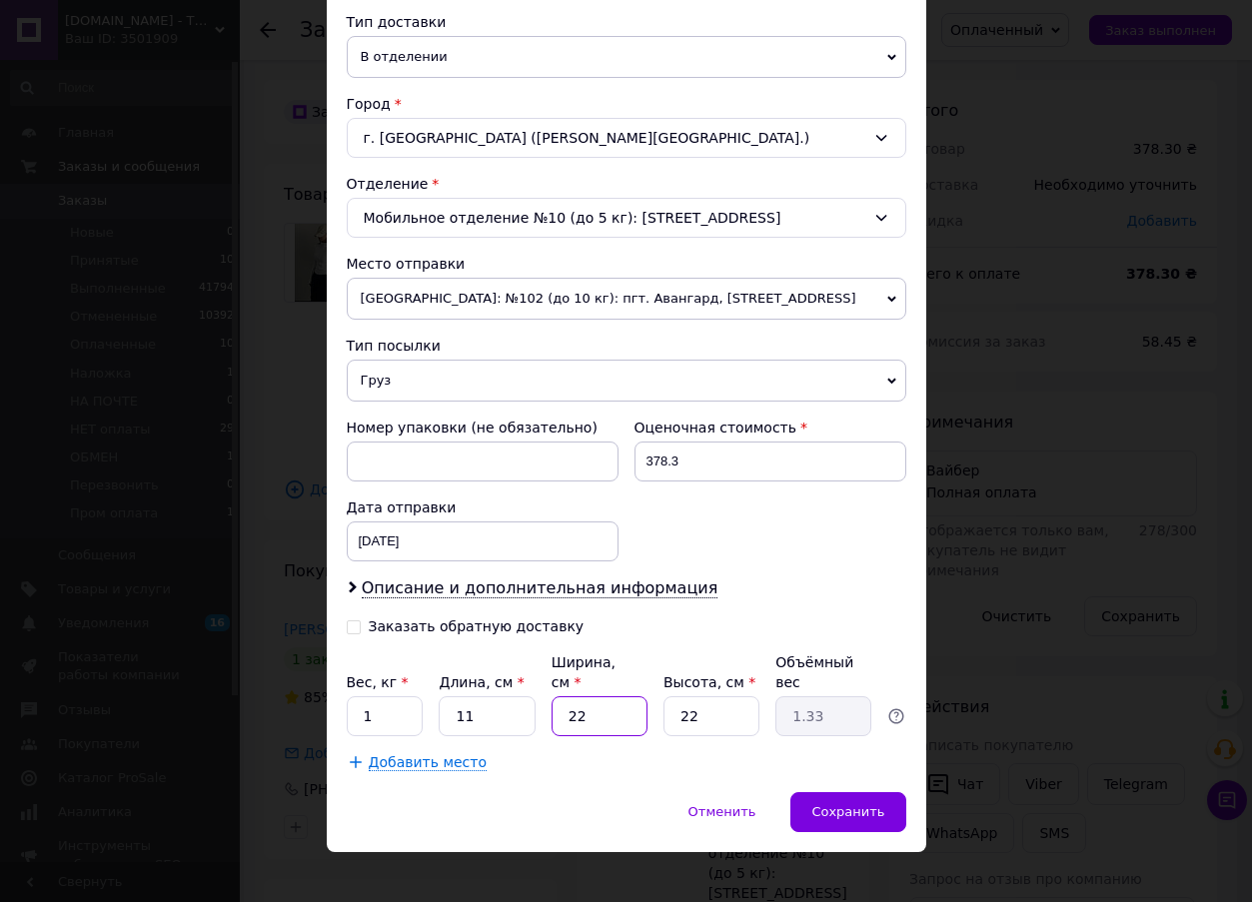
type input "1"
type input "0.1"
type input "11"
type input "0.67"
type input "11"
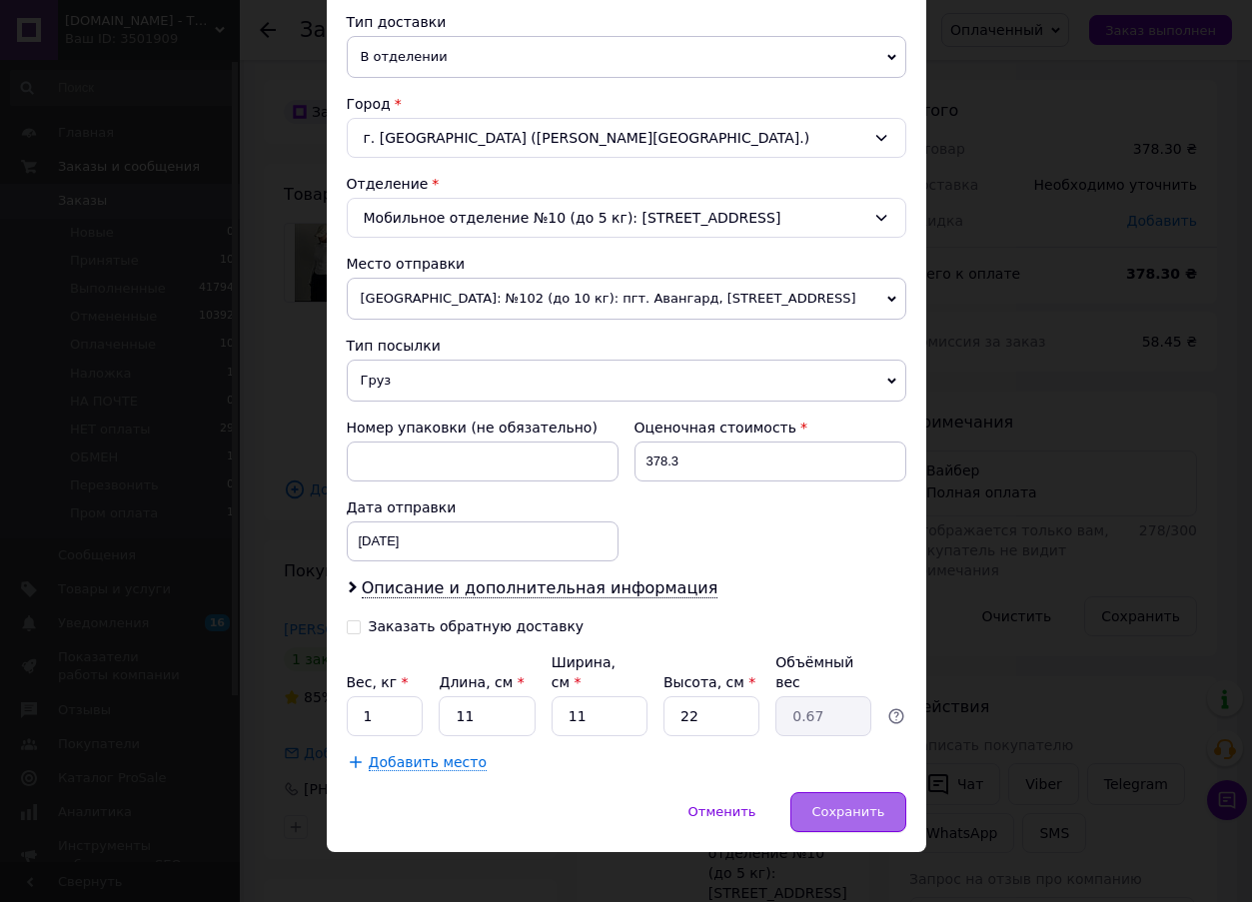
click at [831, 793] on div "Сохранить" at bounding box center [848, 813] width 115 height 40
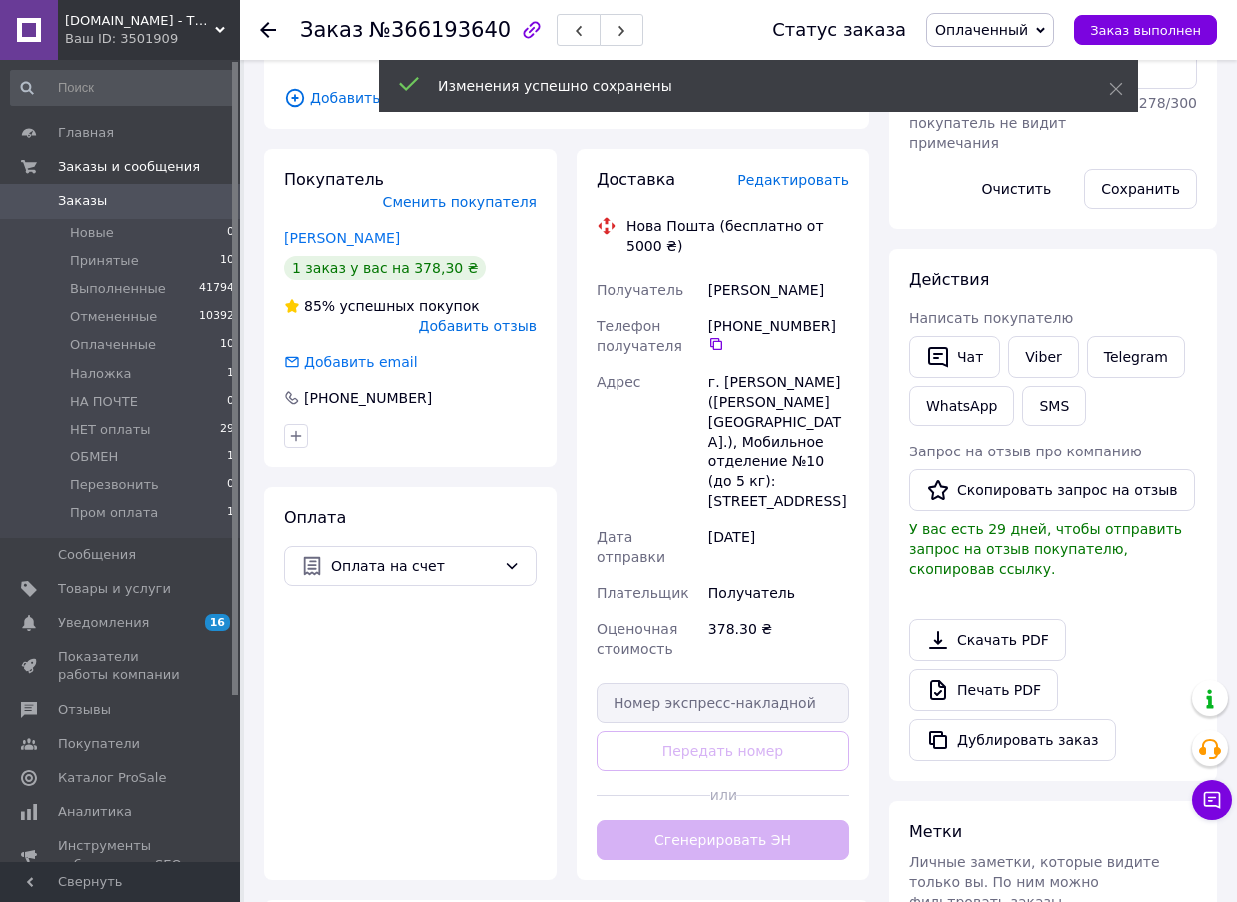
scroll to position [500, 0]
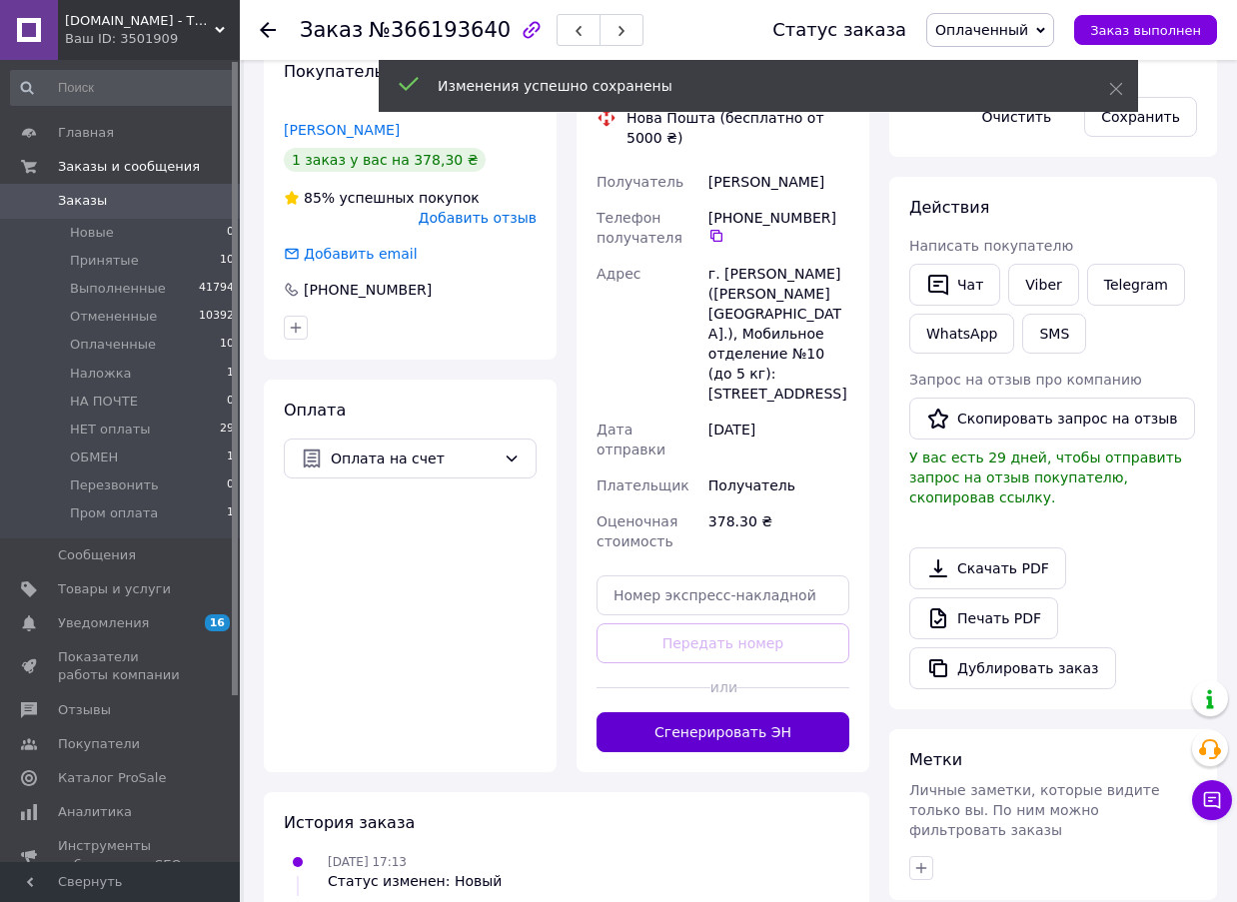
click at [748, 713] on button "Сгенерировать ЭН" at bounding box center [723, 733] width 253 height 40
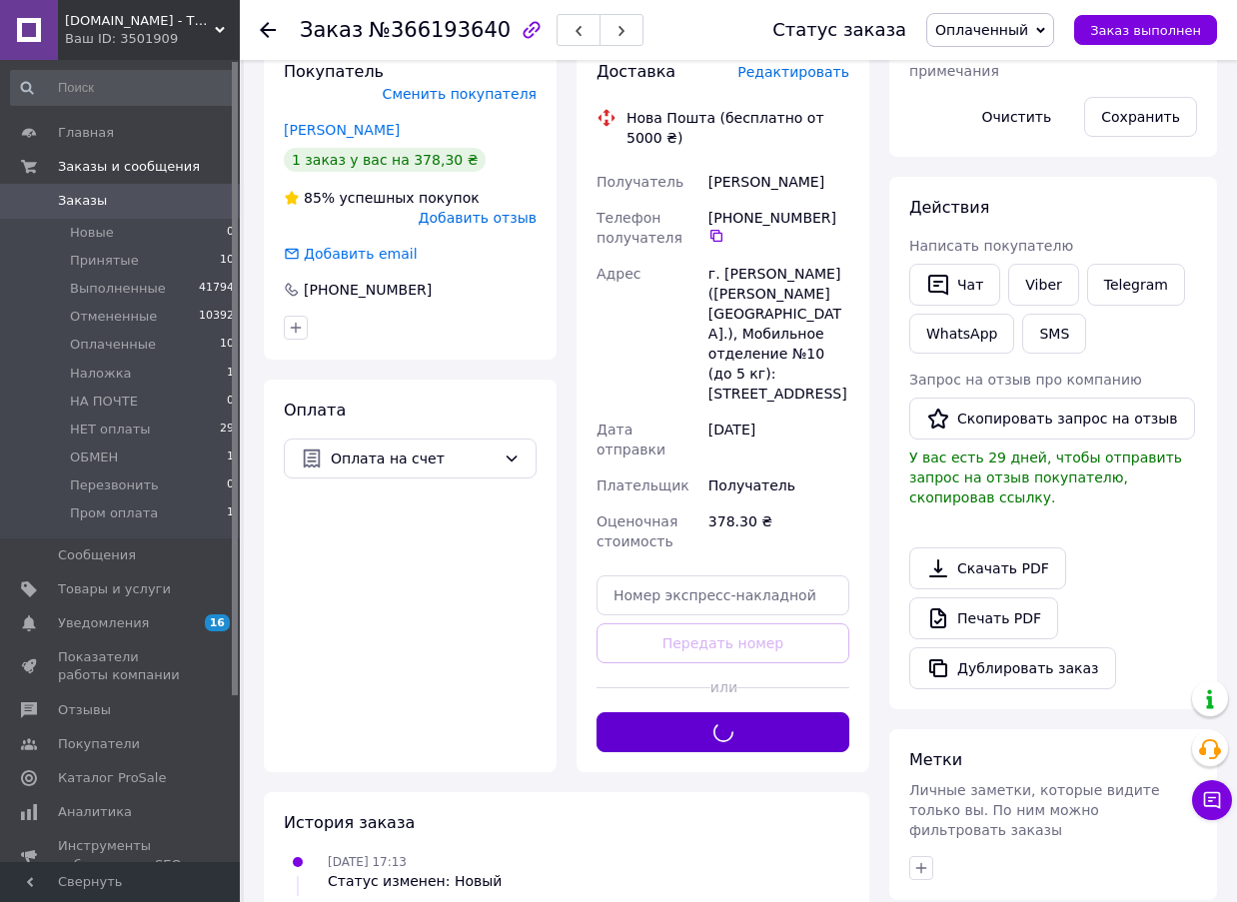
scroll to position [0, 0]
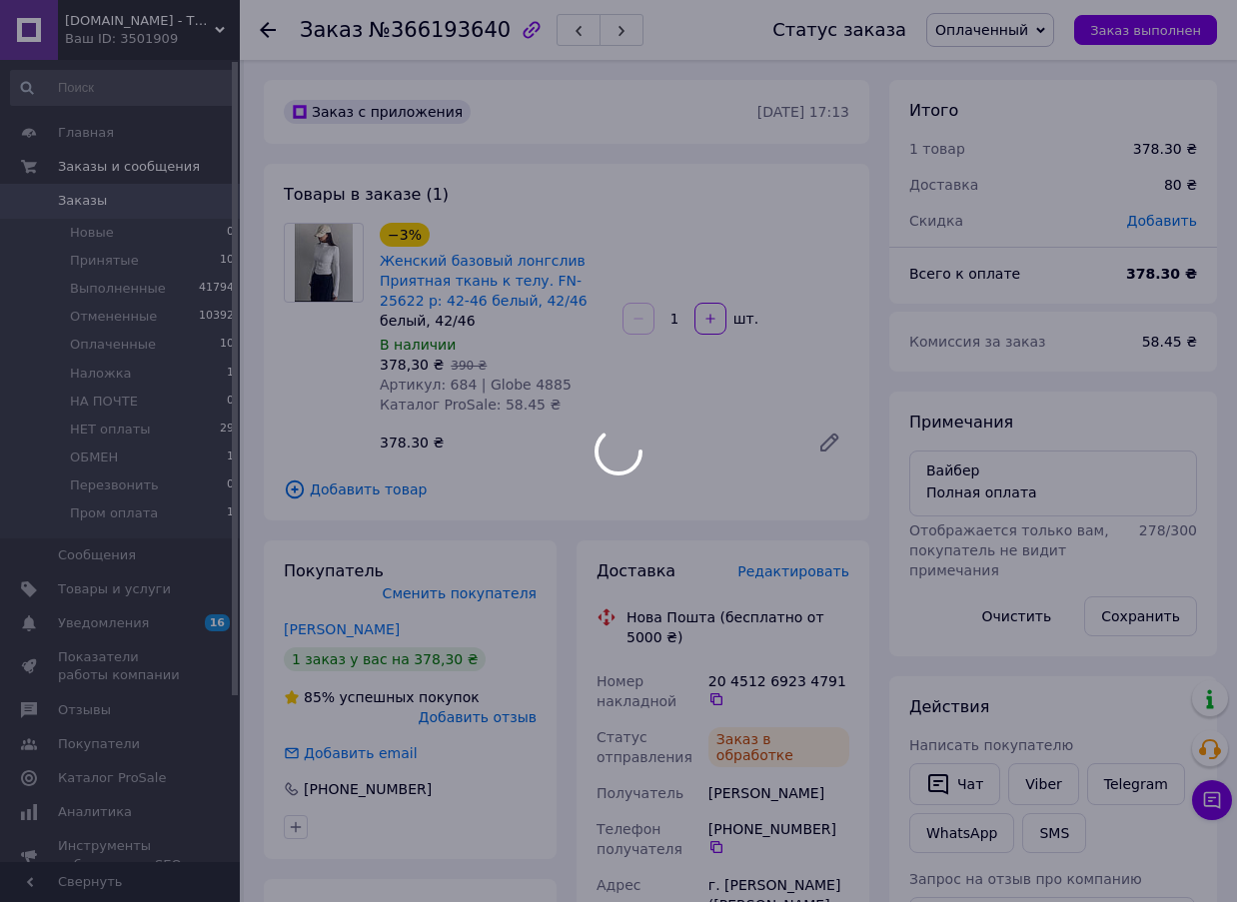
click at [441, 26] on div at bounding box center [618, 451] width 1237 height 902
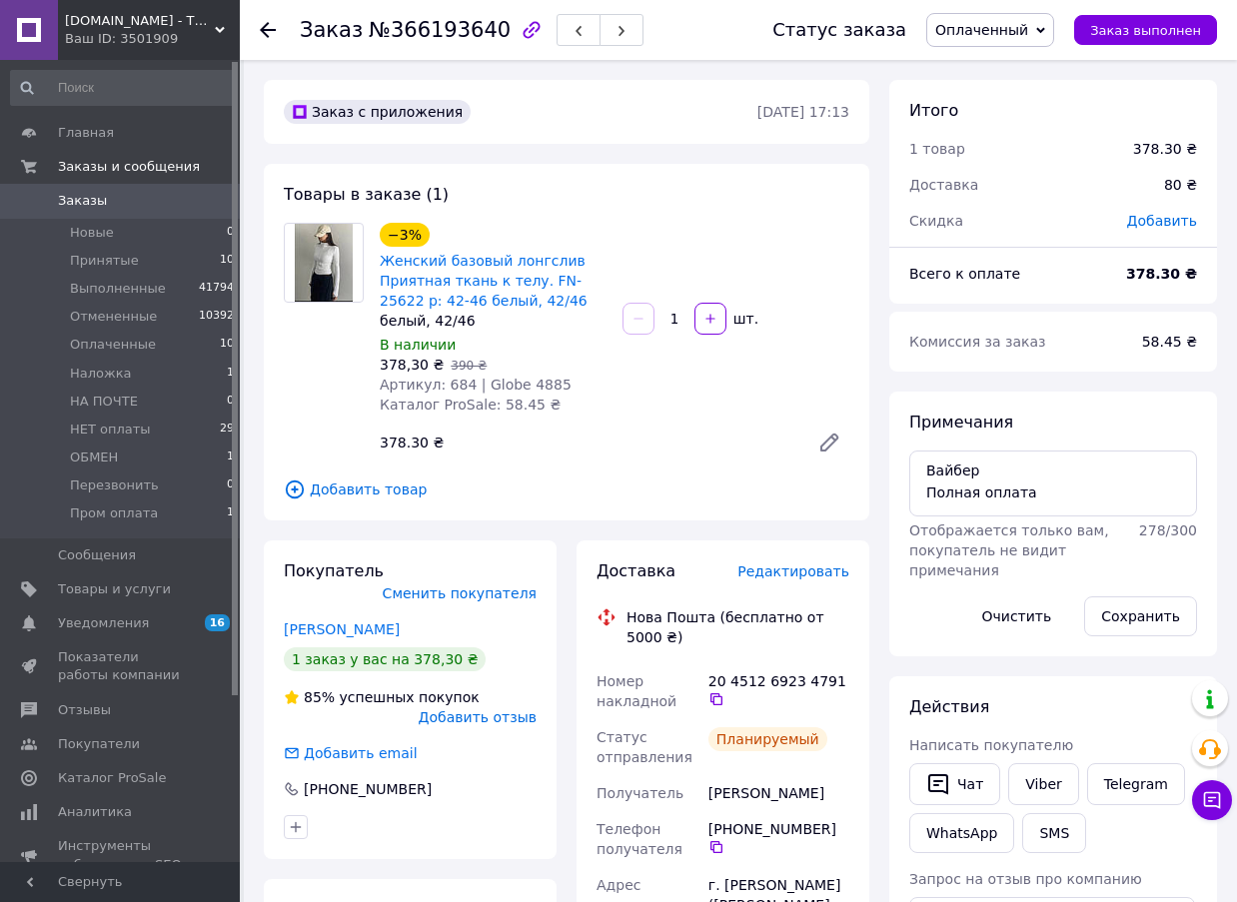
click at [440, 26] on span "№366193640" at bounding box center [440, 30] width 142 height 24
copy span "366193640"
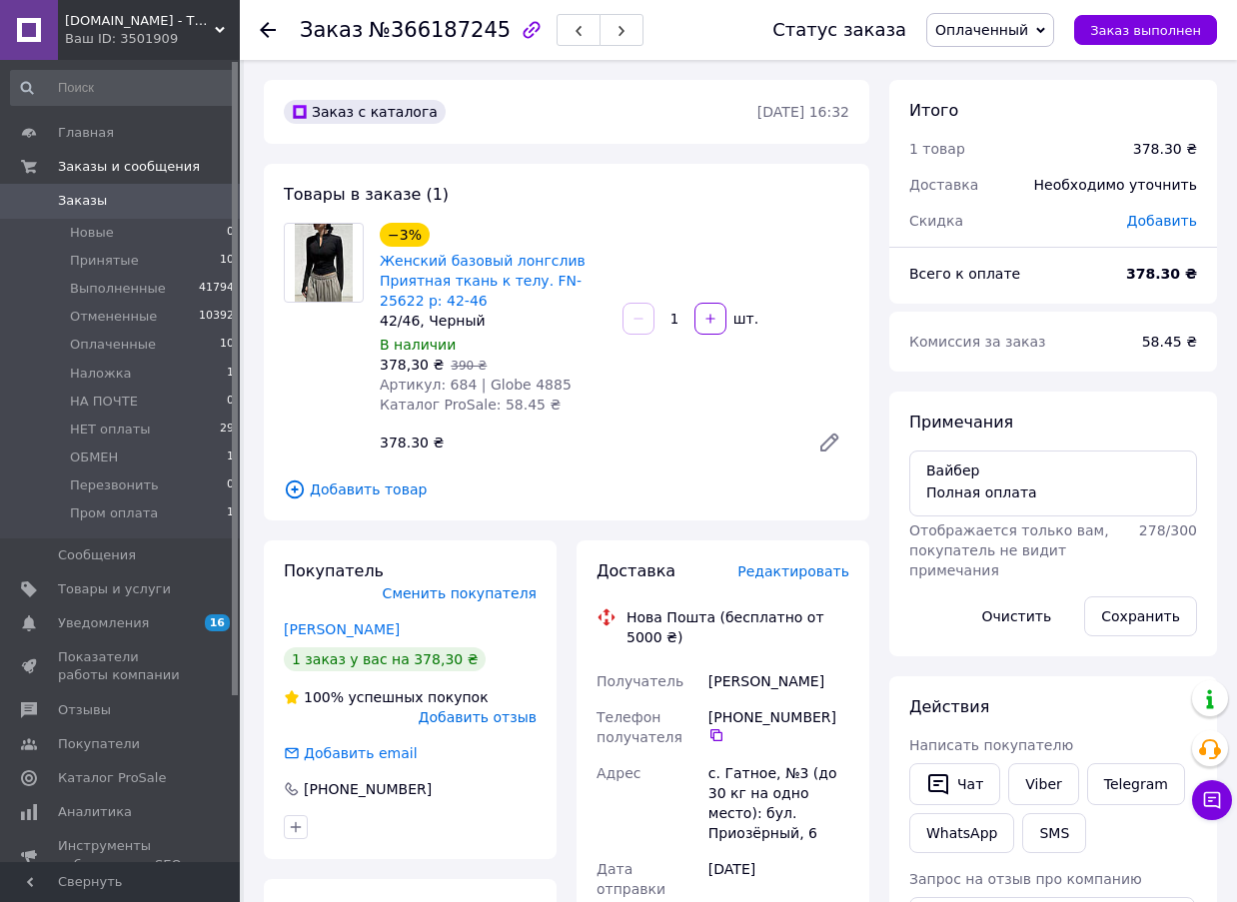
click at [838, 566] on span "Редактировать" at bounding box center [794, 572] width 112 height 16
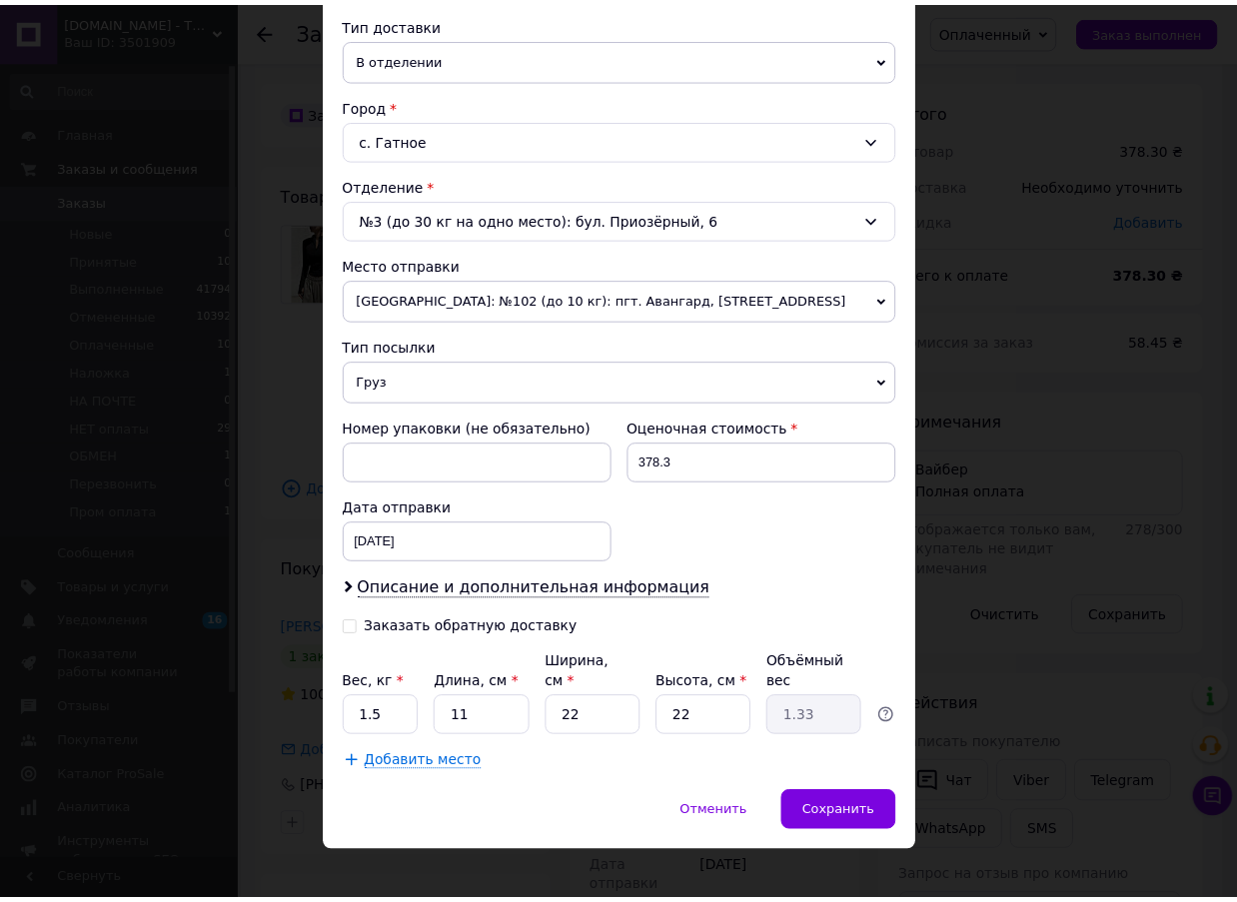
scroll to position [461, 0]
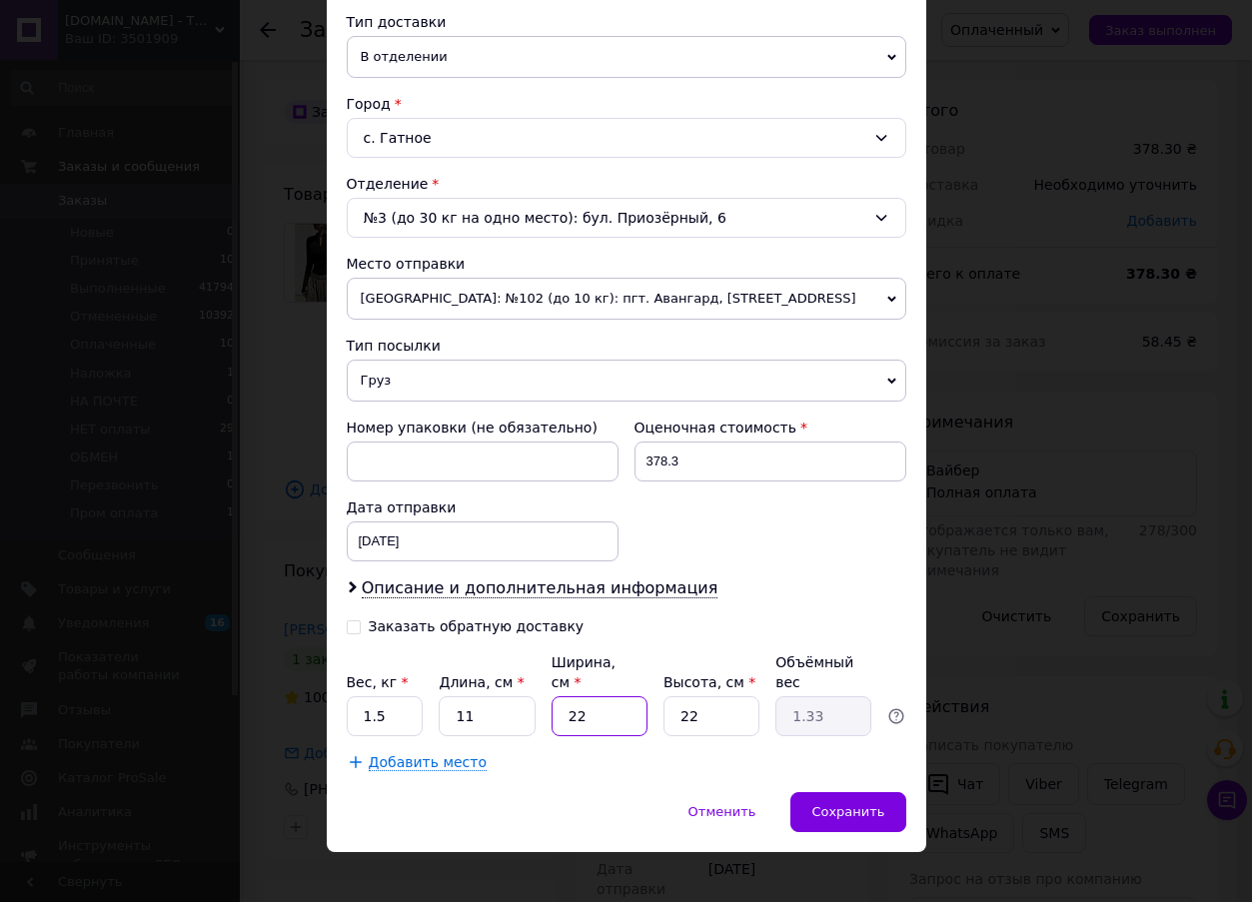
drag, startPoint x: 621, startPoint y: 697, endPoint x: 554, endPoint y: 696, distance: 67.0
click at [554, 697] on input "22" at bounding box center [600, 717] width 96 height 40
type input "1"
type input "0.1"
type input "11"
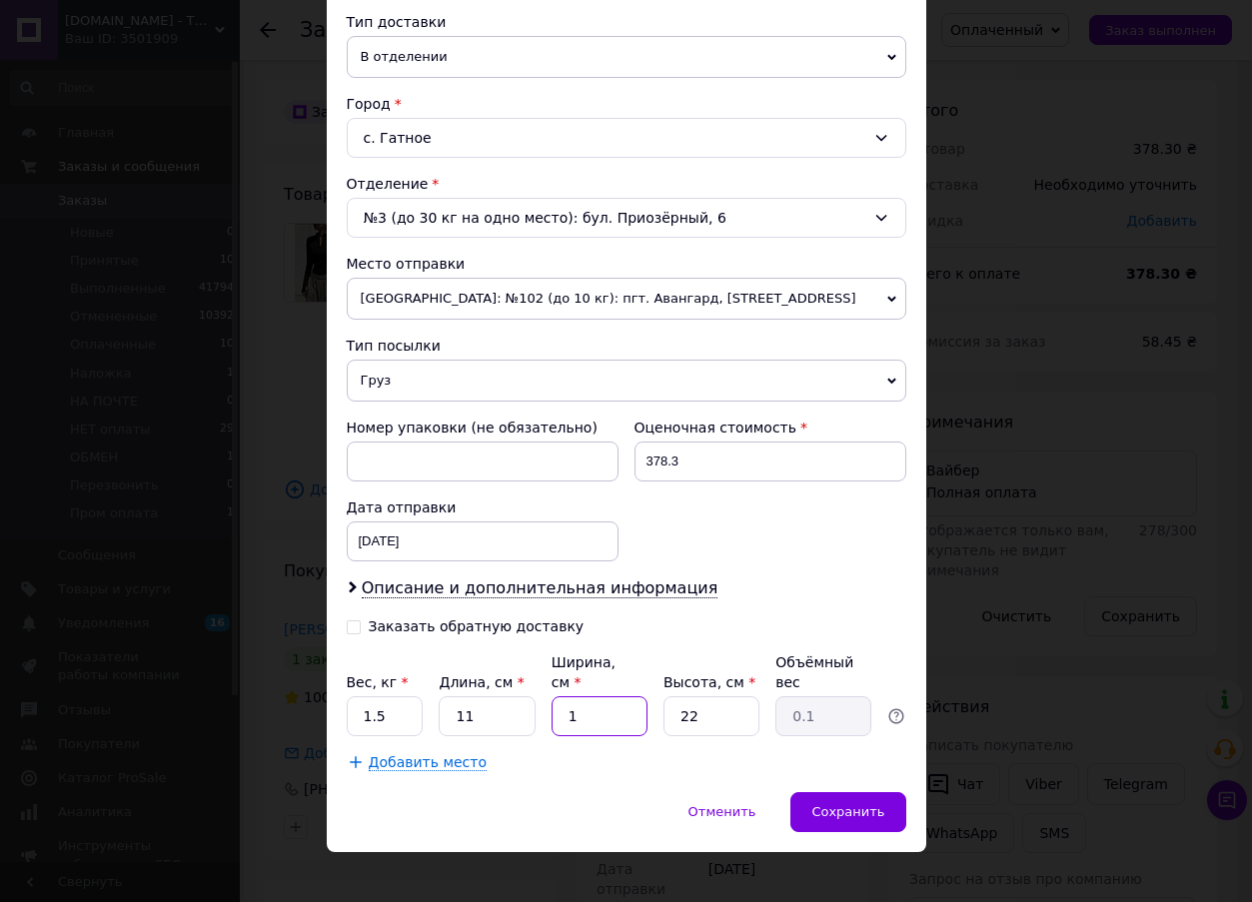
type input "0.67"
type input "11"
drag, startPoint x: 394, startPoint y: 702, endPoint x: 353, endPoint y: 701, distance: 41.0
click at [353, 701] on input "1.5" at bounding box center [385, 717] width 77 height 40
type input "1"
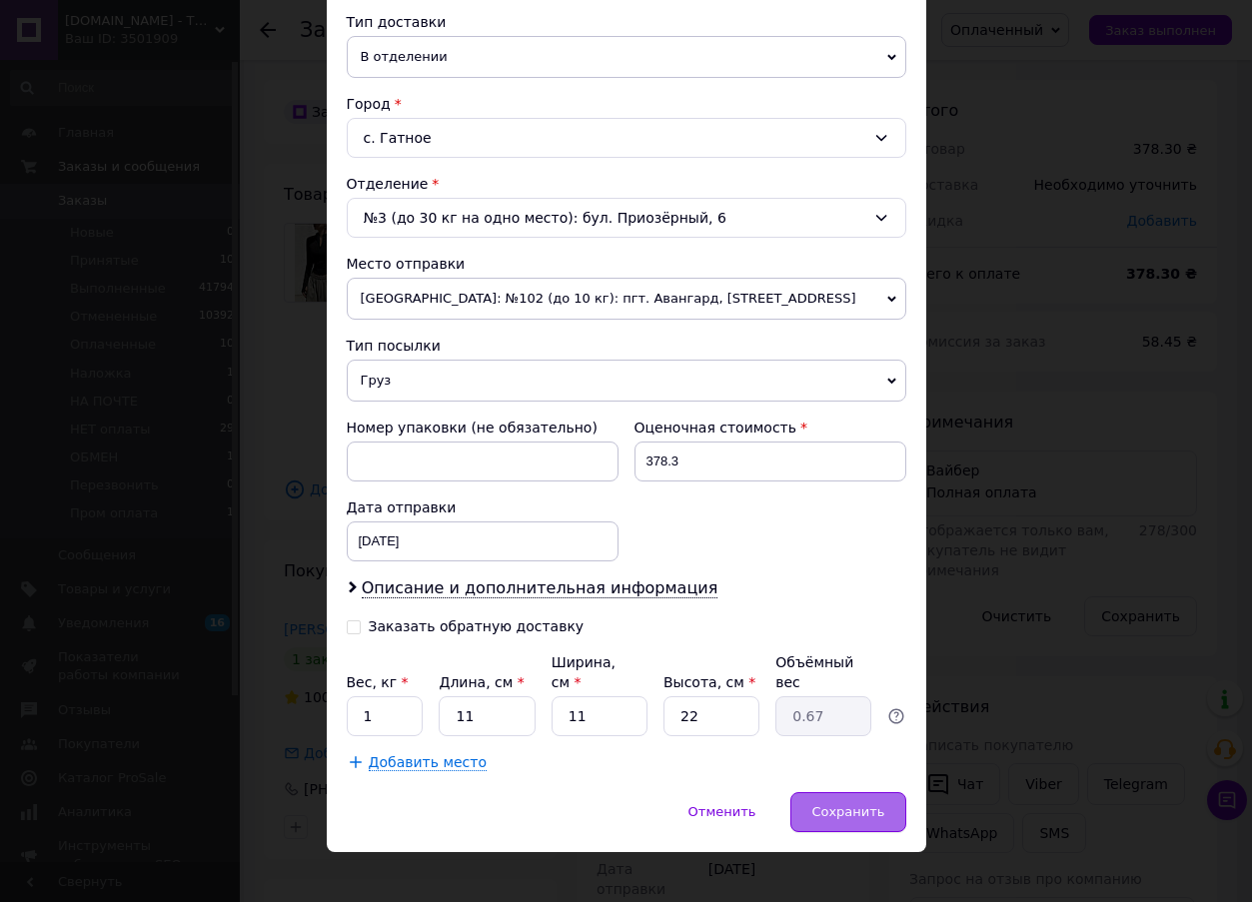
click at [842, 805] on span "Сохранить" at bounding box center [848, 812] width 73 height 15
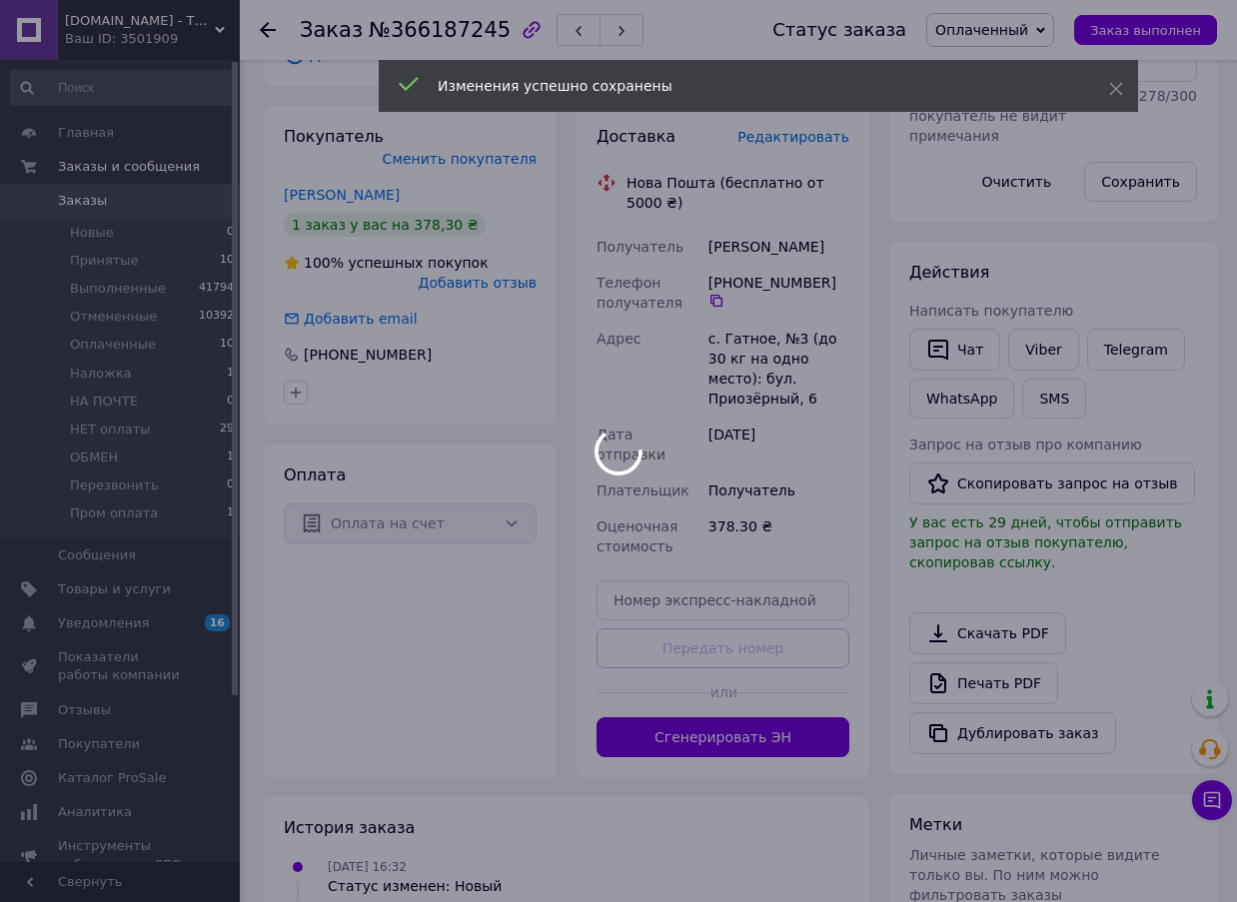
scroll to position [500, 0]
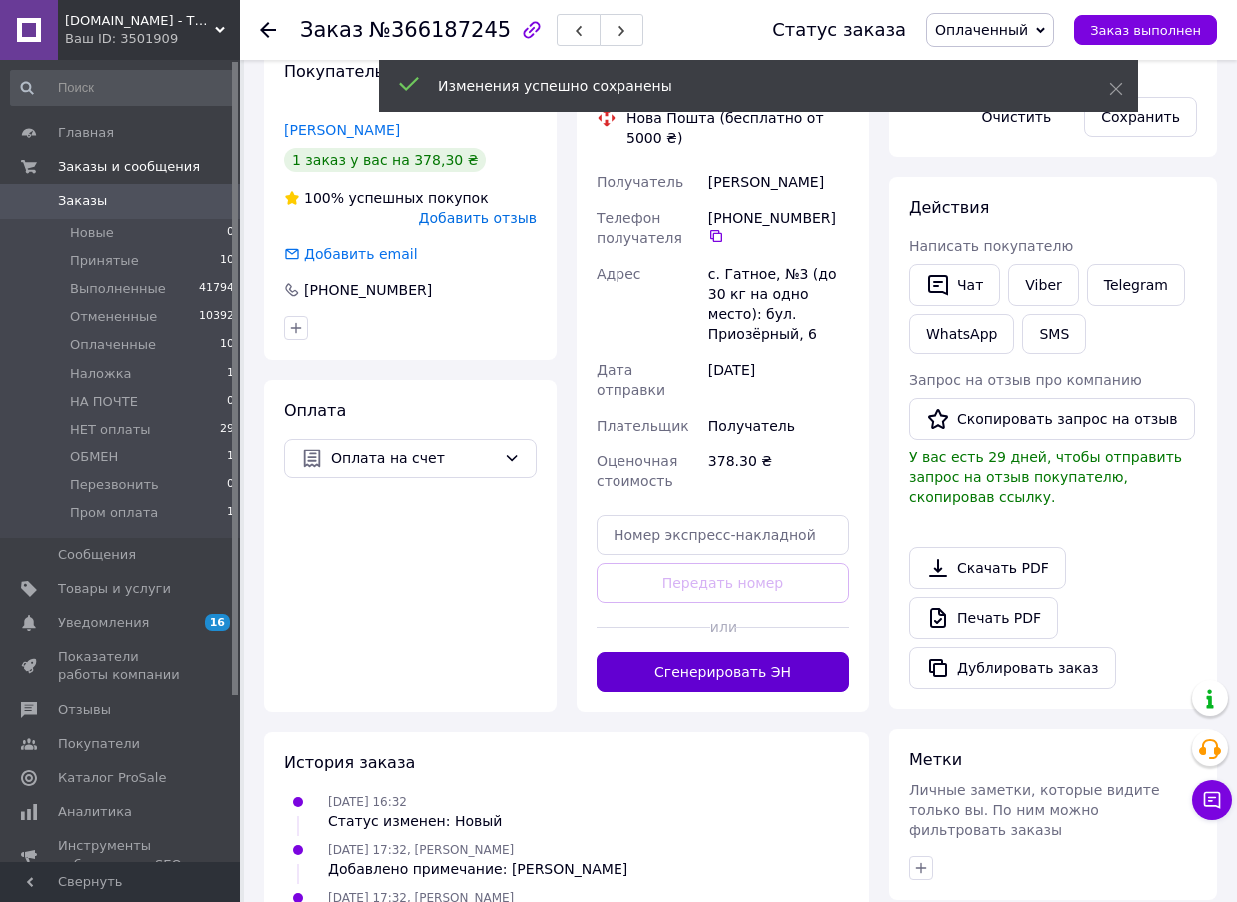
click at [727, 653] on button "Сгенерировать ЭН" at bounding box center [723, 673] width 253 height 40
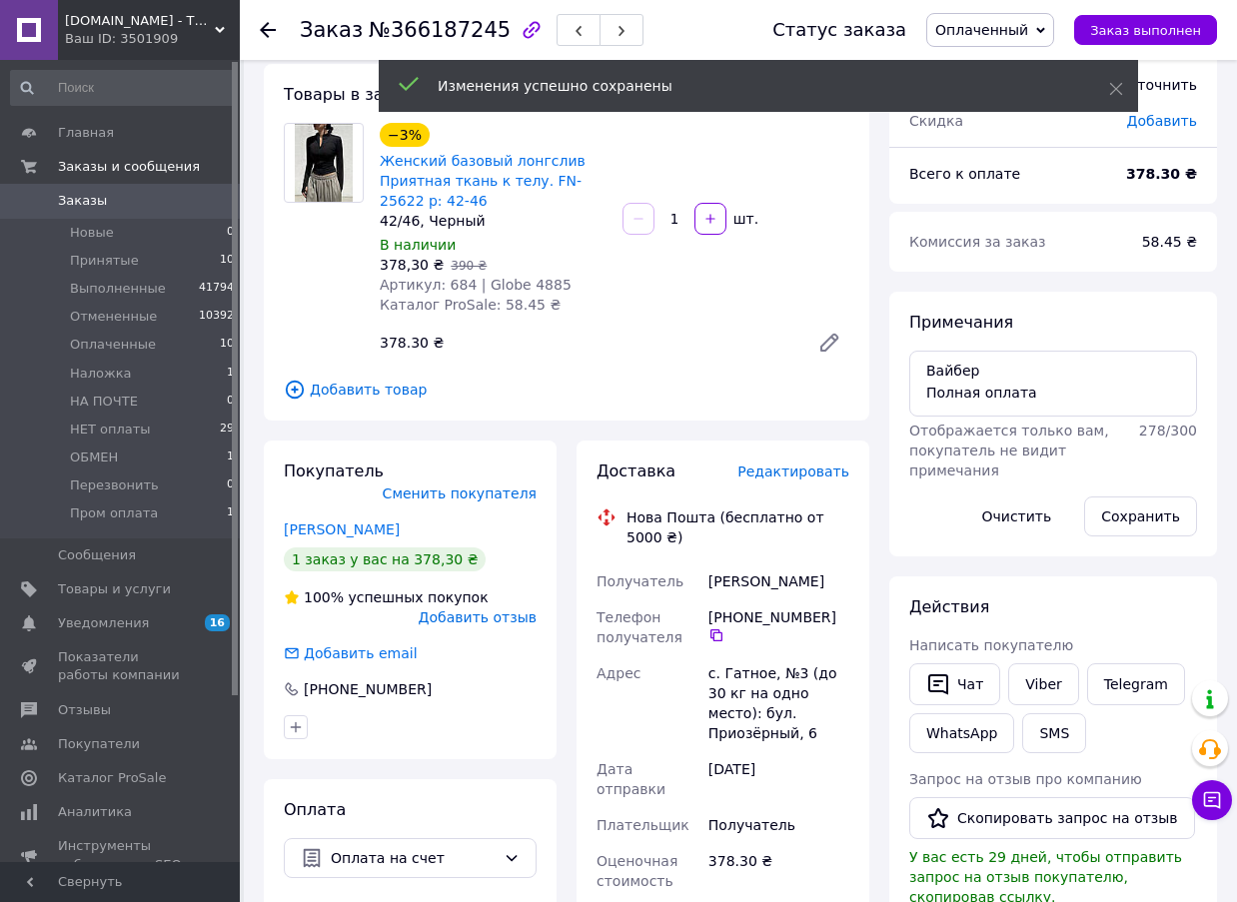
scroll to position [0, 0]
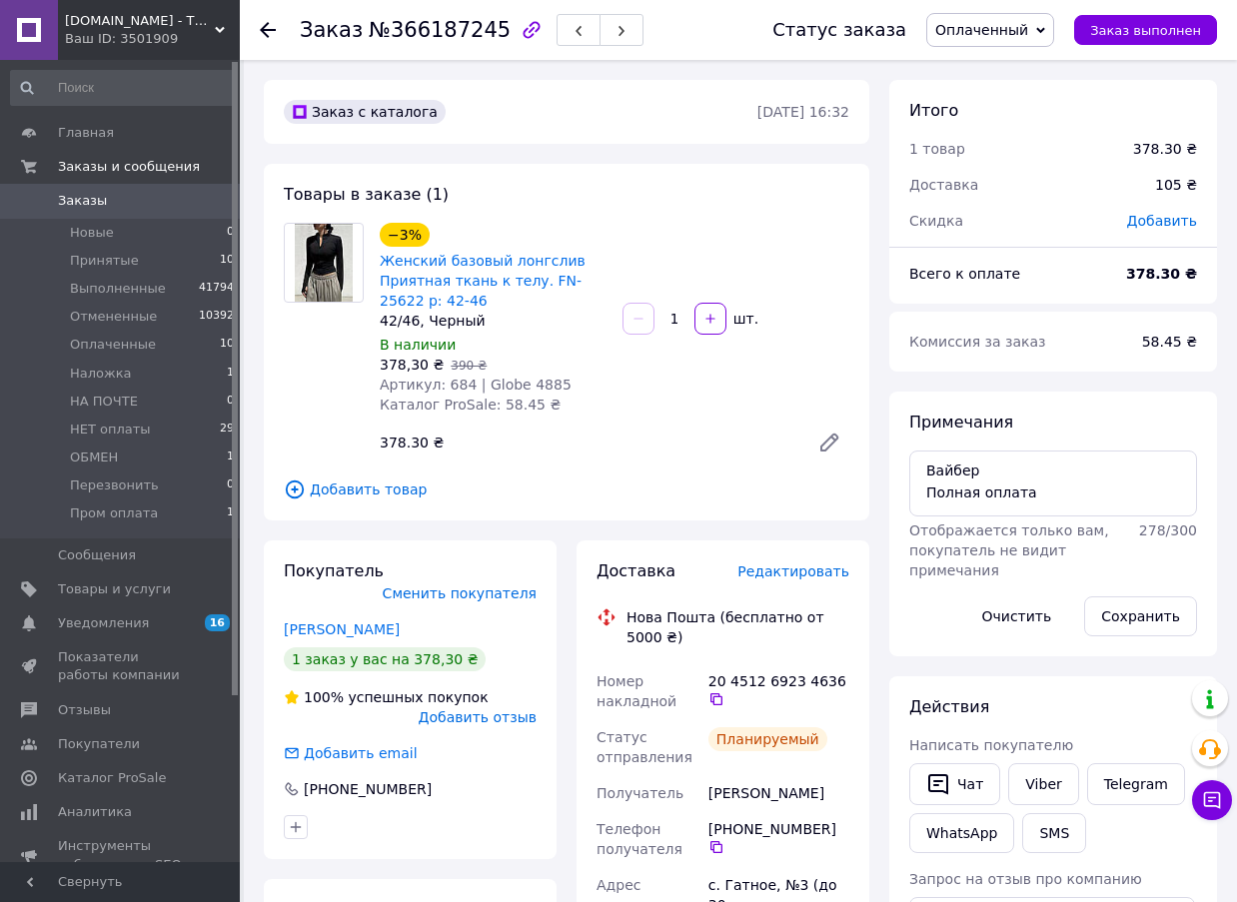
click at [436, 22] on span "№366187245" at bounding box center [440, 30] width 142 height 24
copy span "366187245"
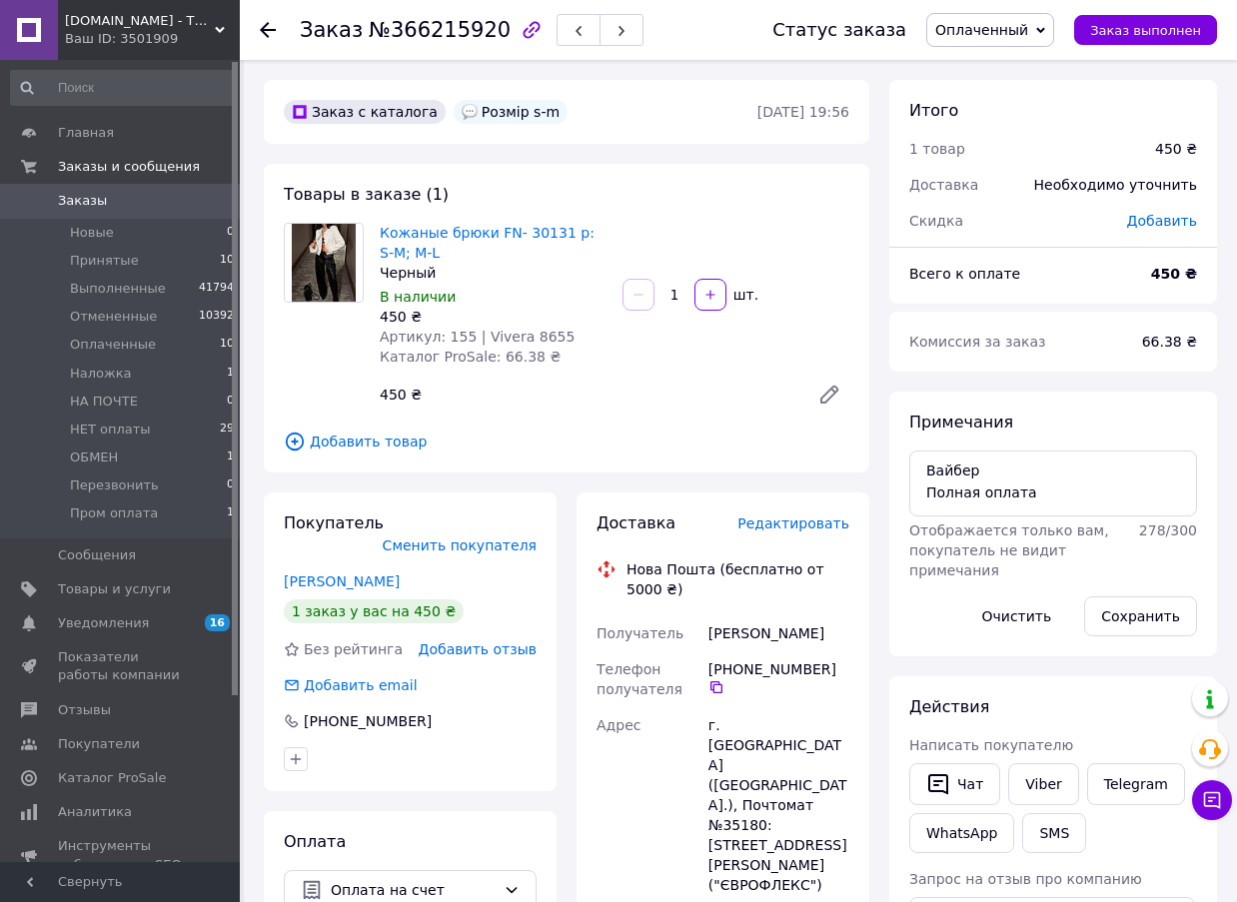
click at [771, 525] on span "Редактировать" at bounding box center [794, 524] width 112 height 16
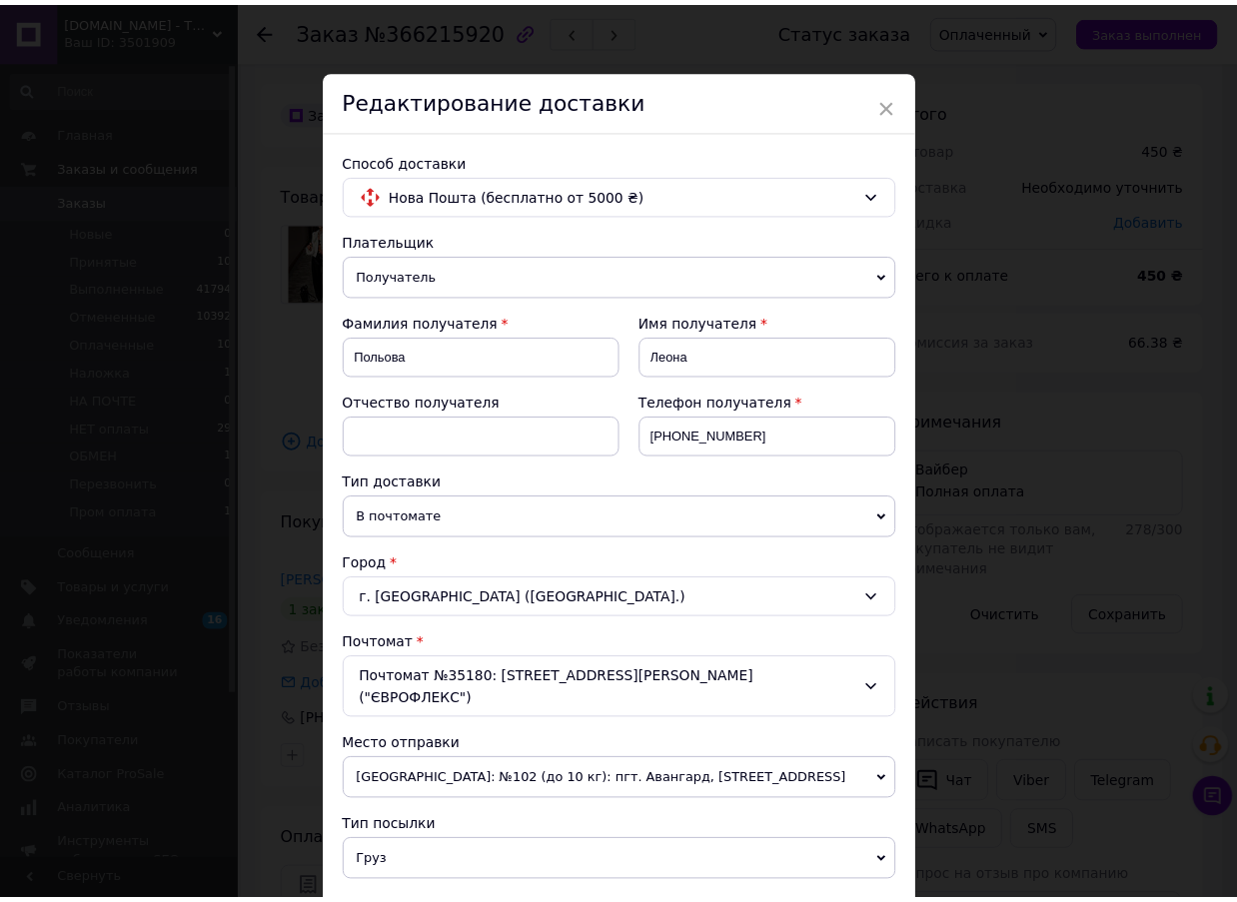
scroll to position [461, 0]
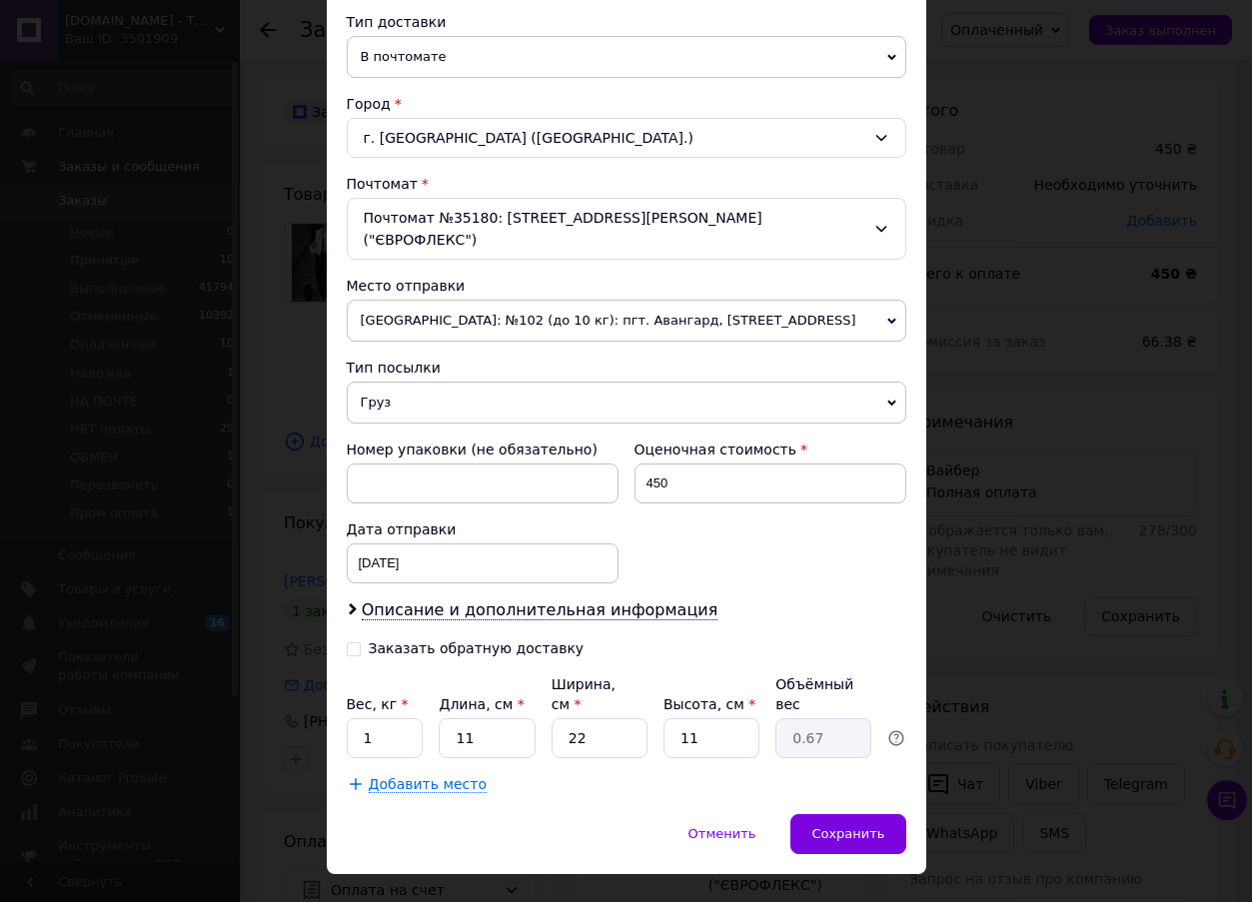
click at [962, 429] on div "× Редактирование доставки Способ доставки Нова Пошта (бесплатно от 5000 ₴) Плат…" at bounding box center [626, 451] width 1252 height 902
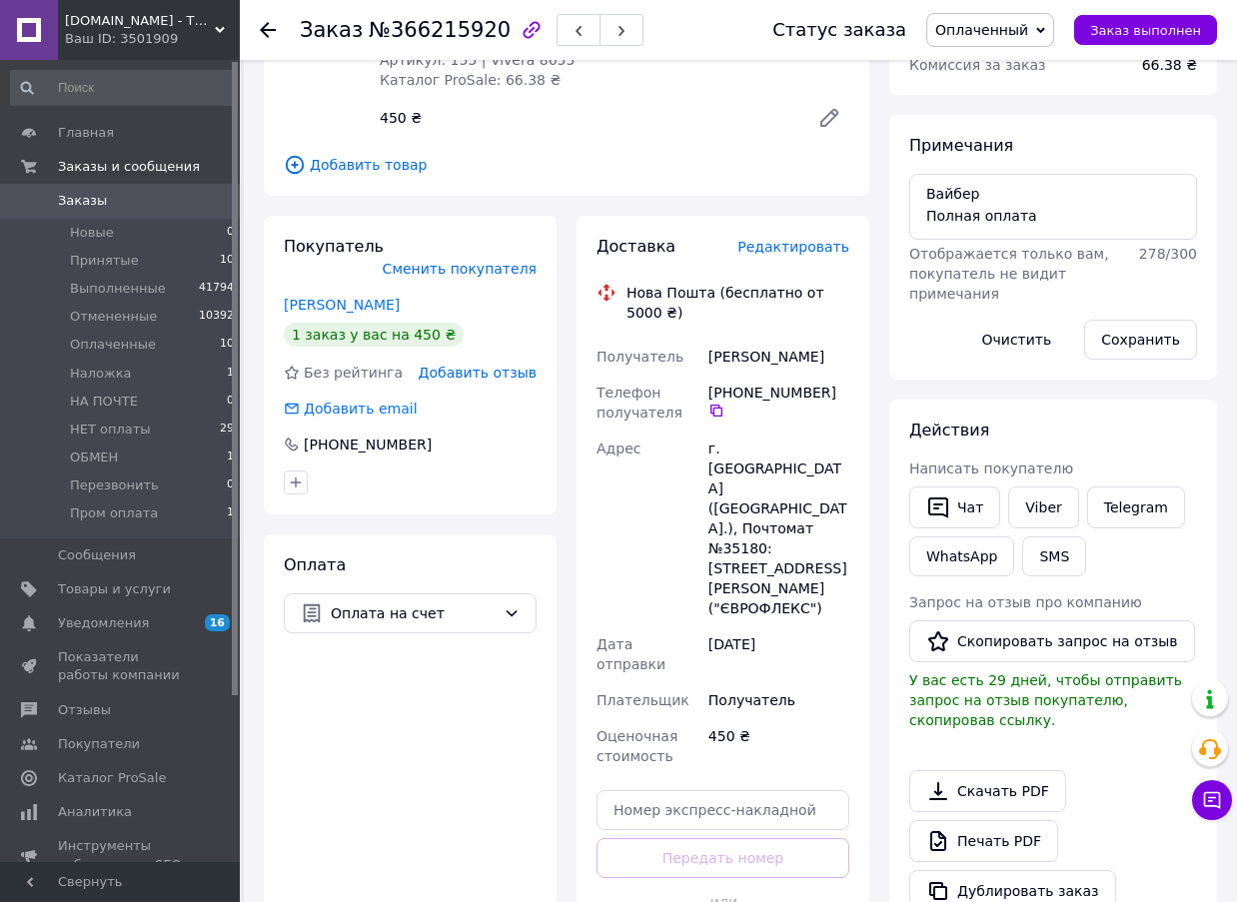
scroll to position [593, 0]
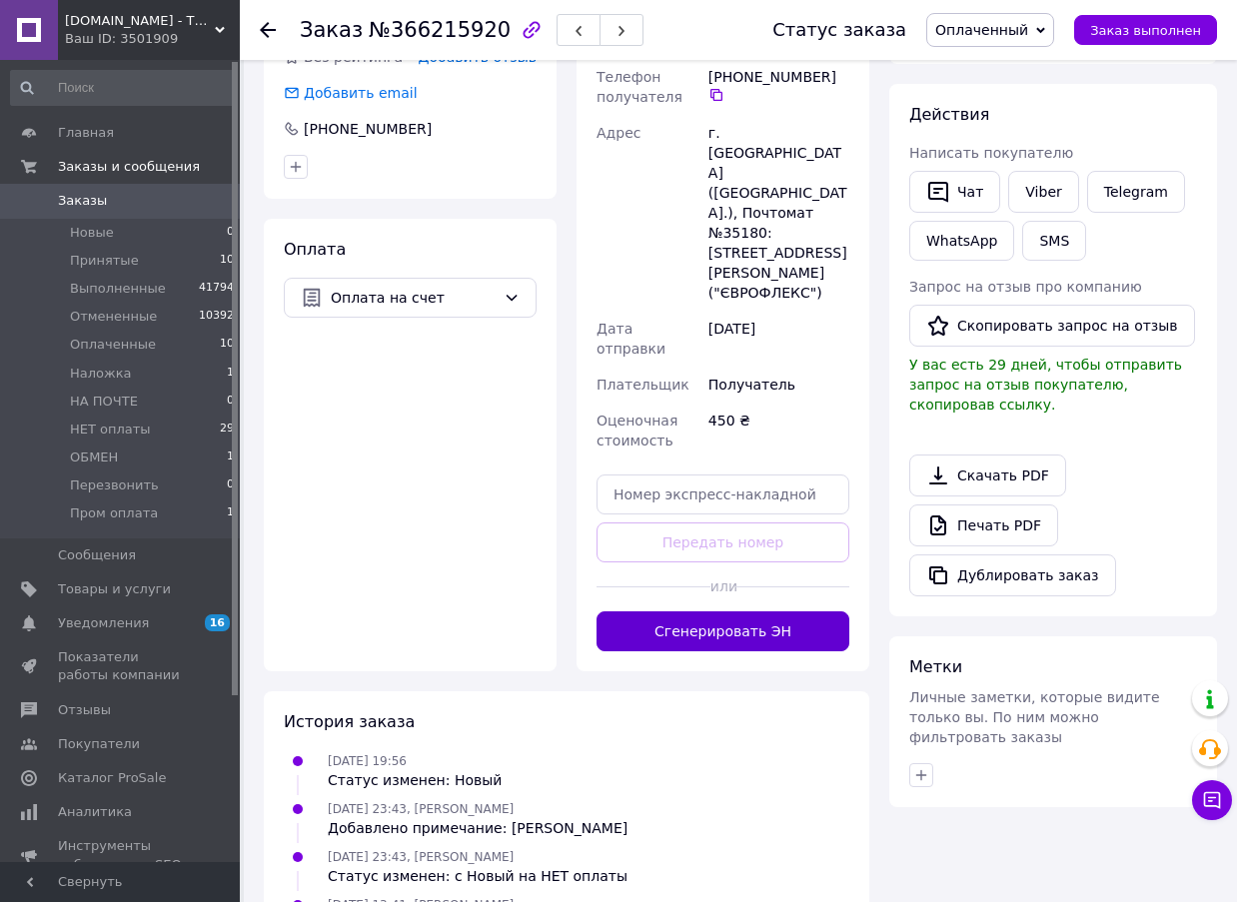
click at [755, 612] on button "Сгенерировать ЭН" at bounding box center [723, 632] width 253 height 40
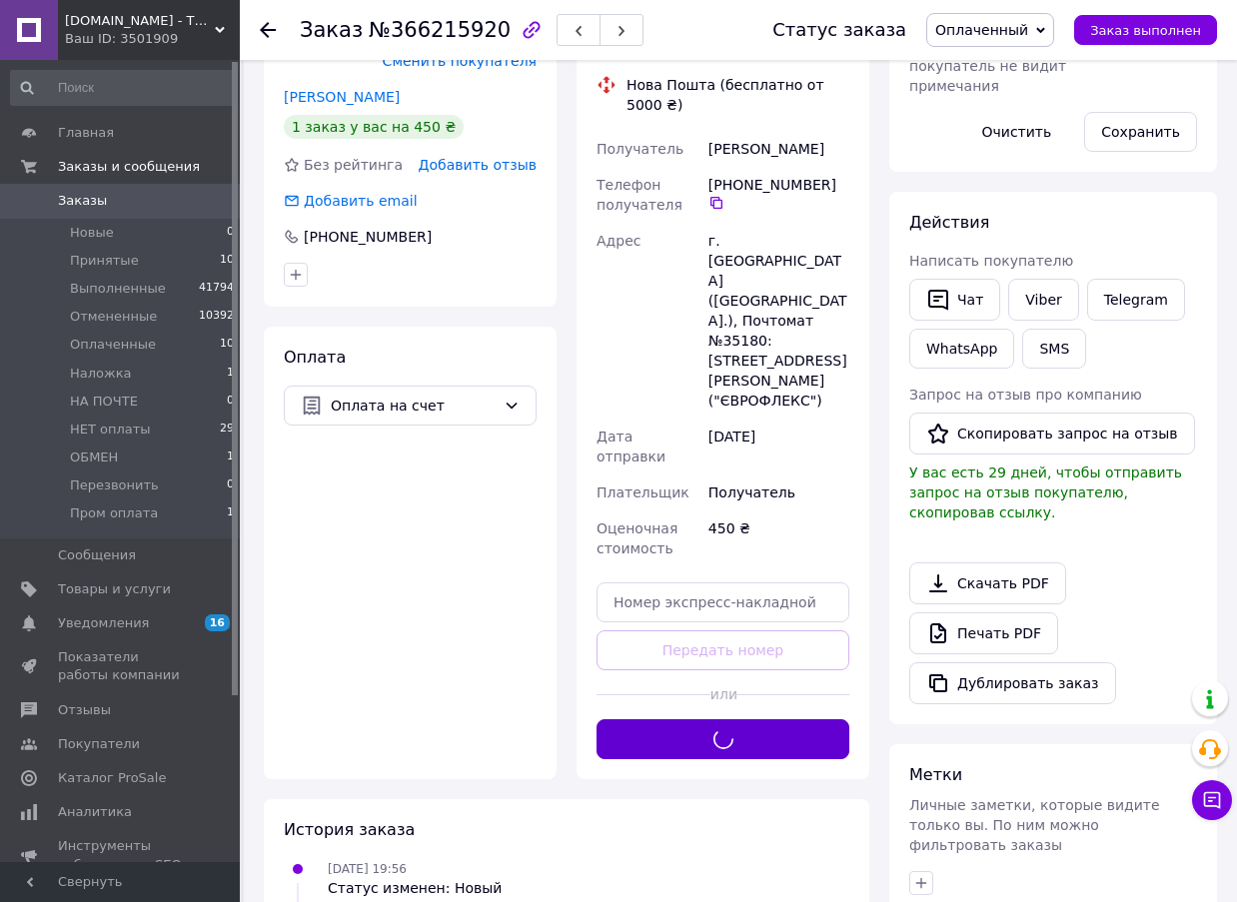
scroll to position [0, 0]
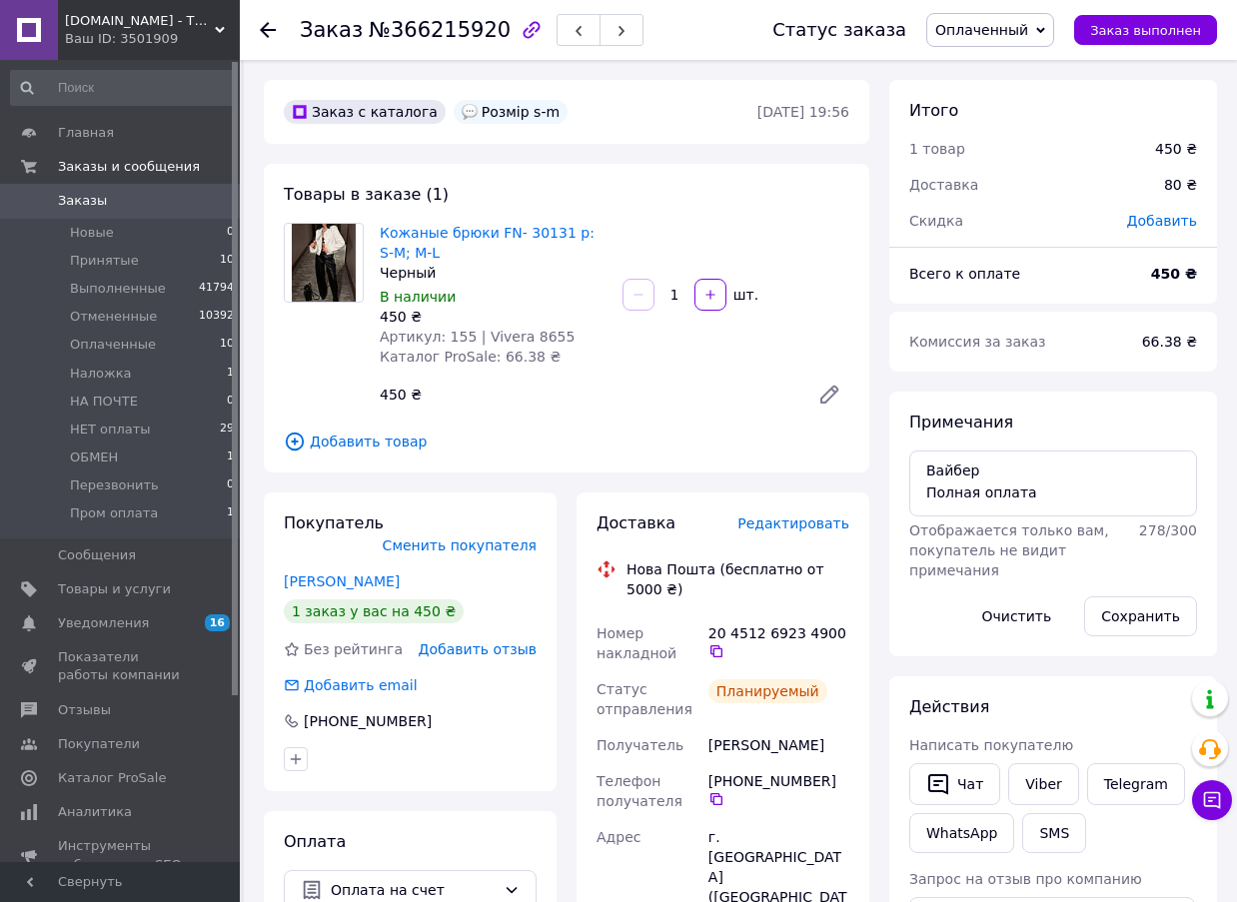
click at [428, 40] on span "№366215920" at bounding box center [440, 30] width 142 height 24
copy span "366215920"
click at [451, 19] on span "№366215920" at bounding box center [440, 30] width 142 height 24
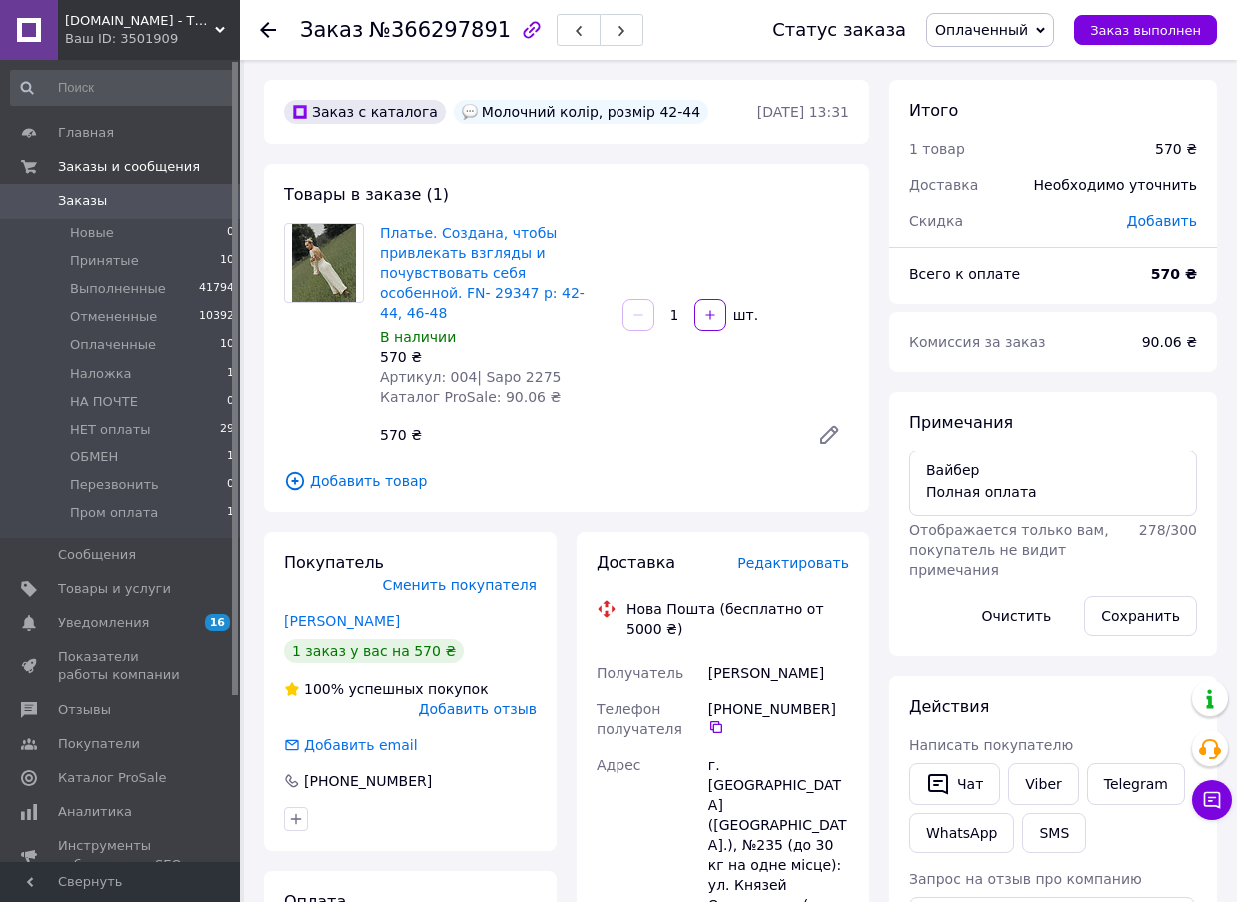
click at [806, 556] on span "Редактировать" at bounding box center [794, 564] width 112 height 16
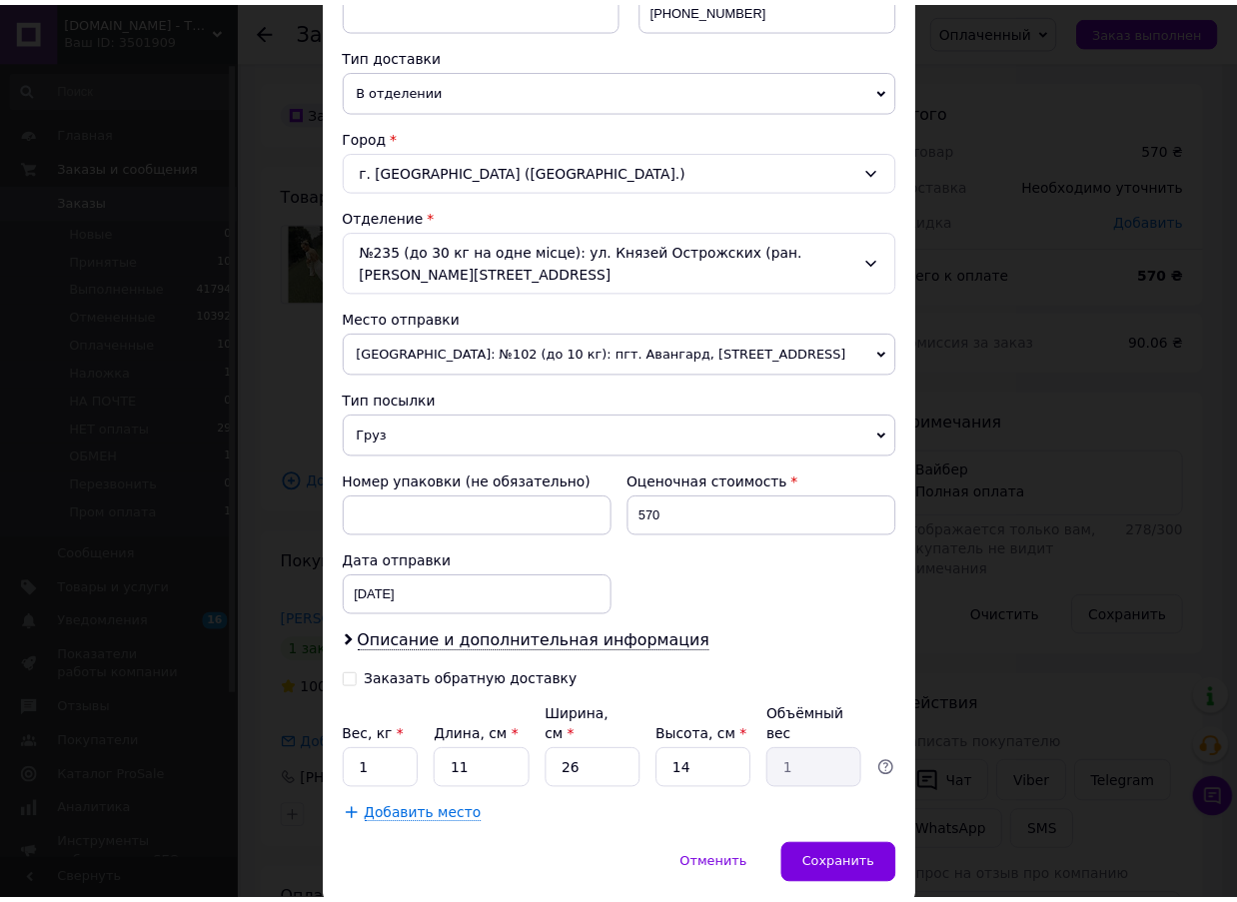
scroll to position [483, 0]
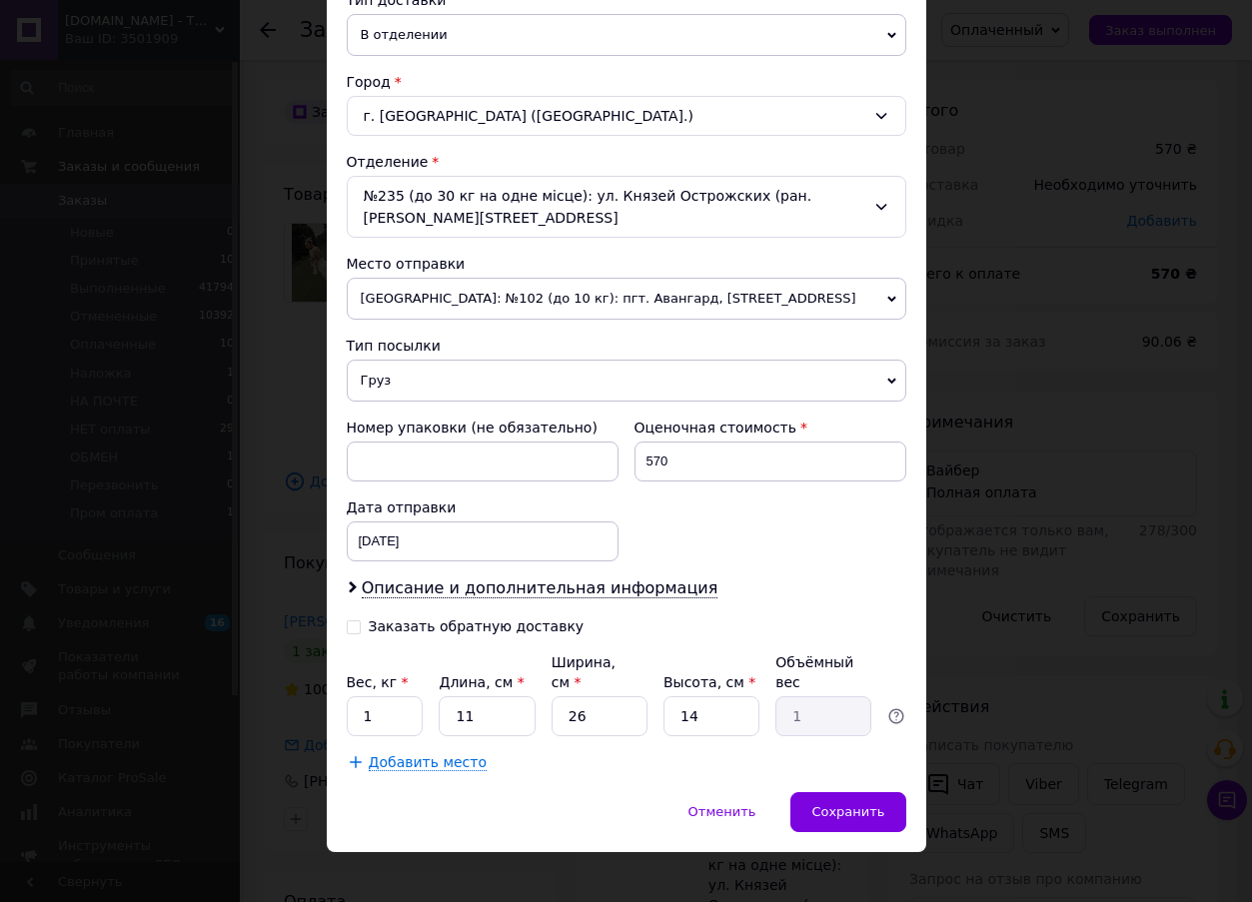
click at [953, 333] on div "× Редактирование доставки Способ доставки Нова Пошта (бесплатно от 5000 ₴) Плат…" at bounding box center [626, 451] width 1252 height 902
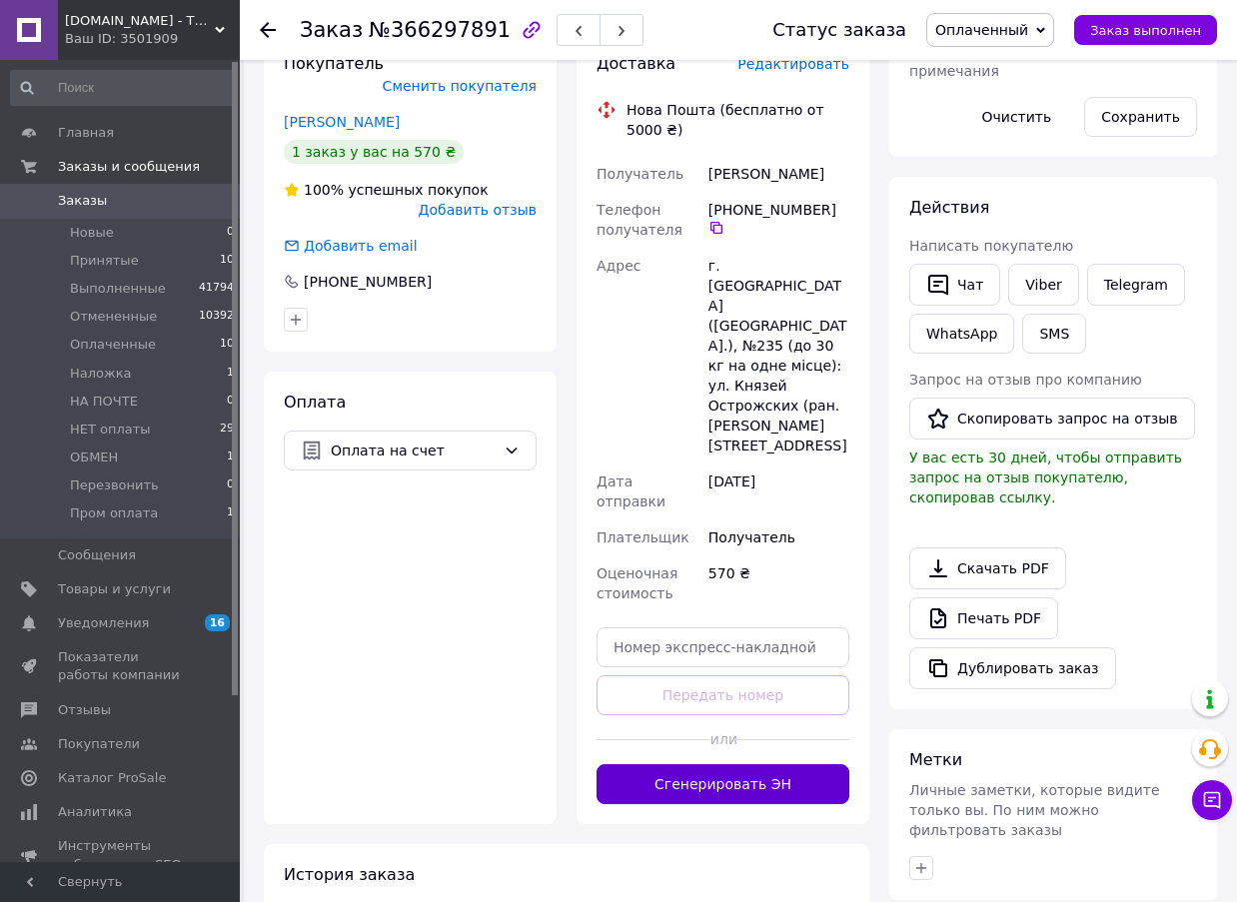
click at [737, 765] on button "Сгенерировать ЭН" at bounding box center [723, 785] width 253 height 40
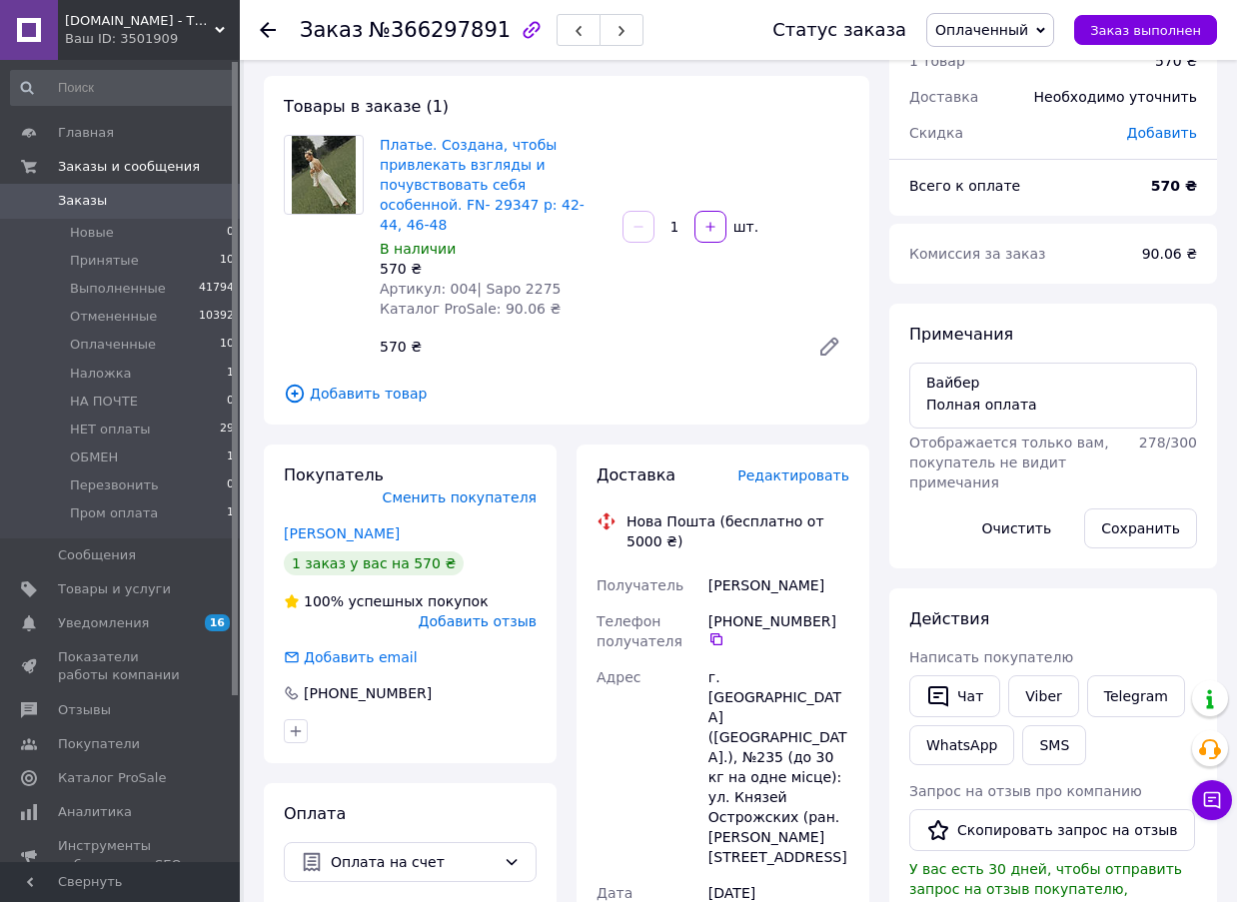
scroll to position [0, 0]
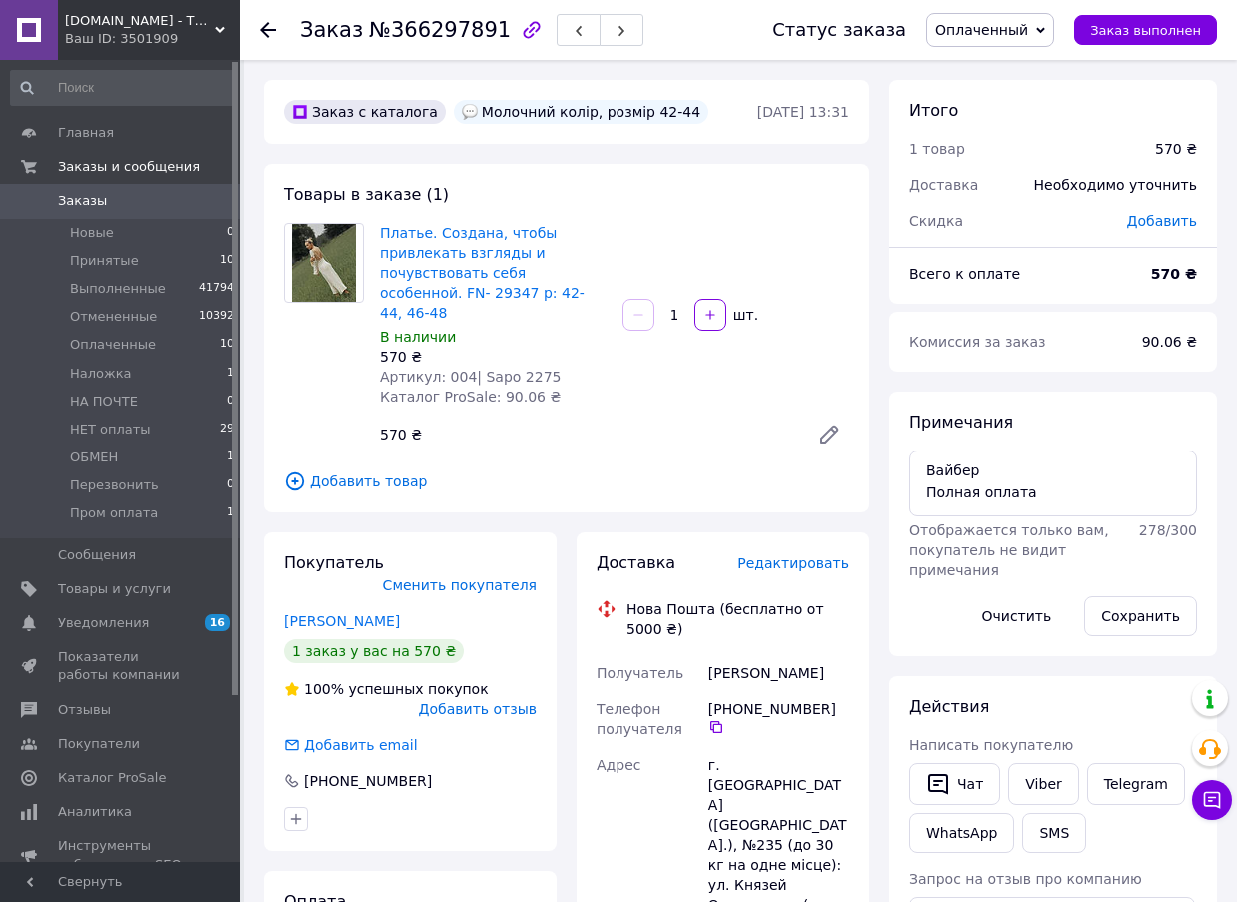
click at [449, 47] on div "Заказ №366297891" at bounding box center [516, 30] width 433 height 60
click at [448, 46] on div "Заказ №366297891" at bounding box center [472, 30] width 344 height 34
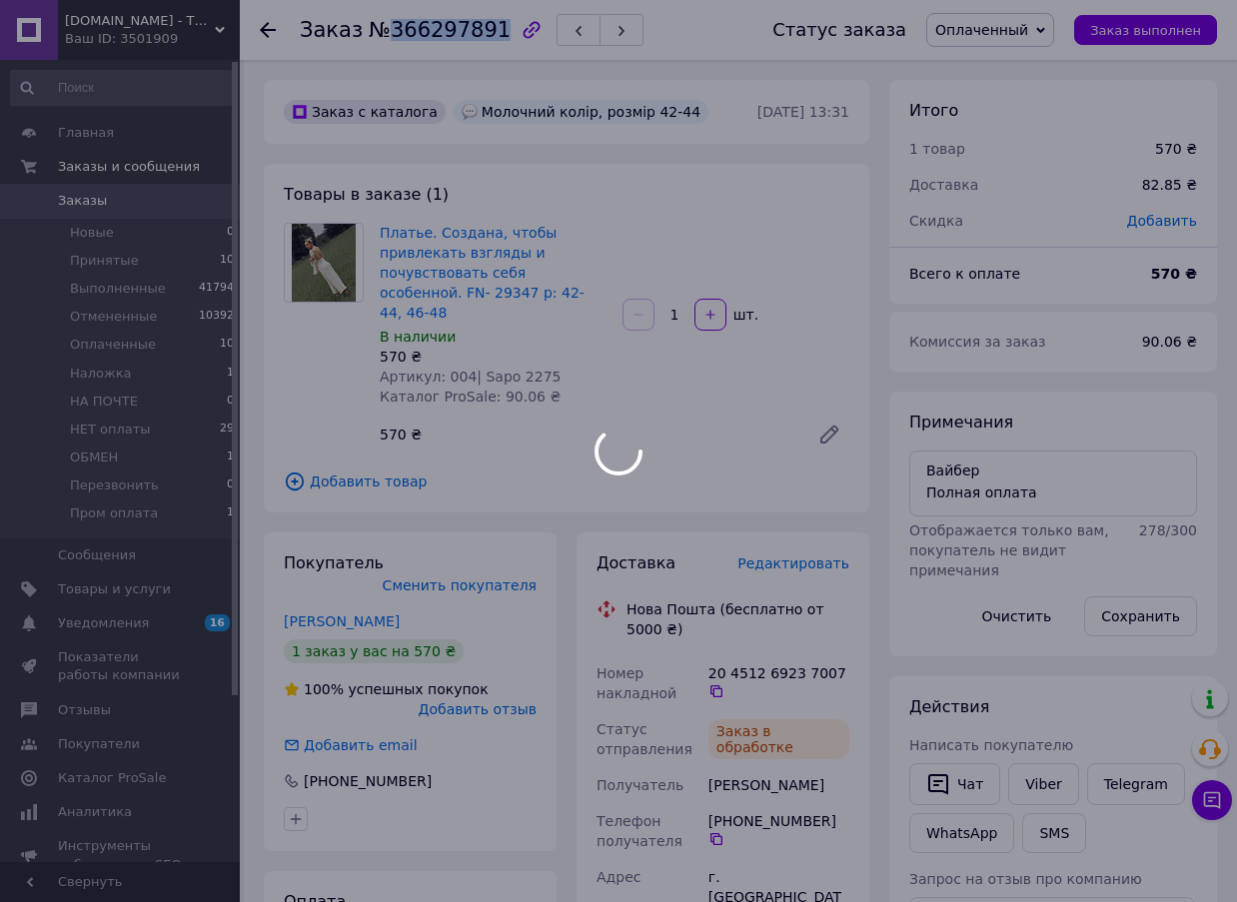
copy span "366297891"
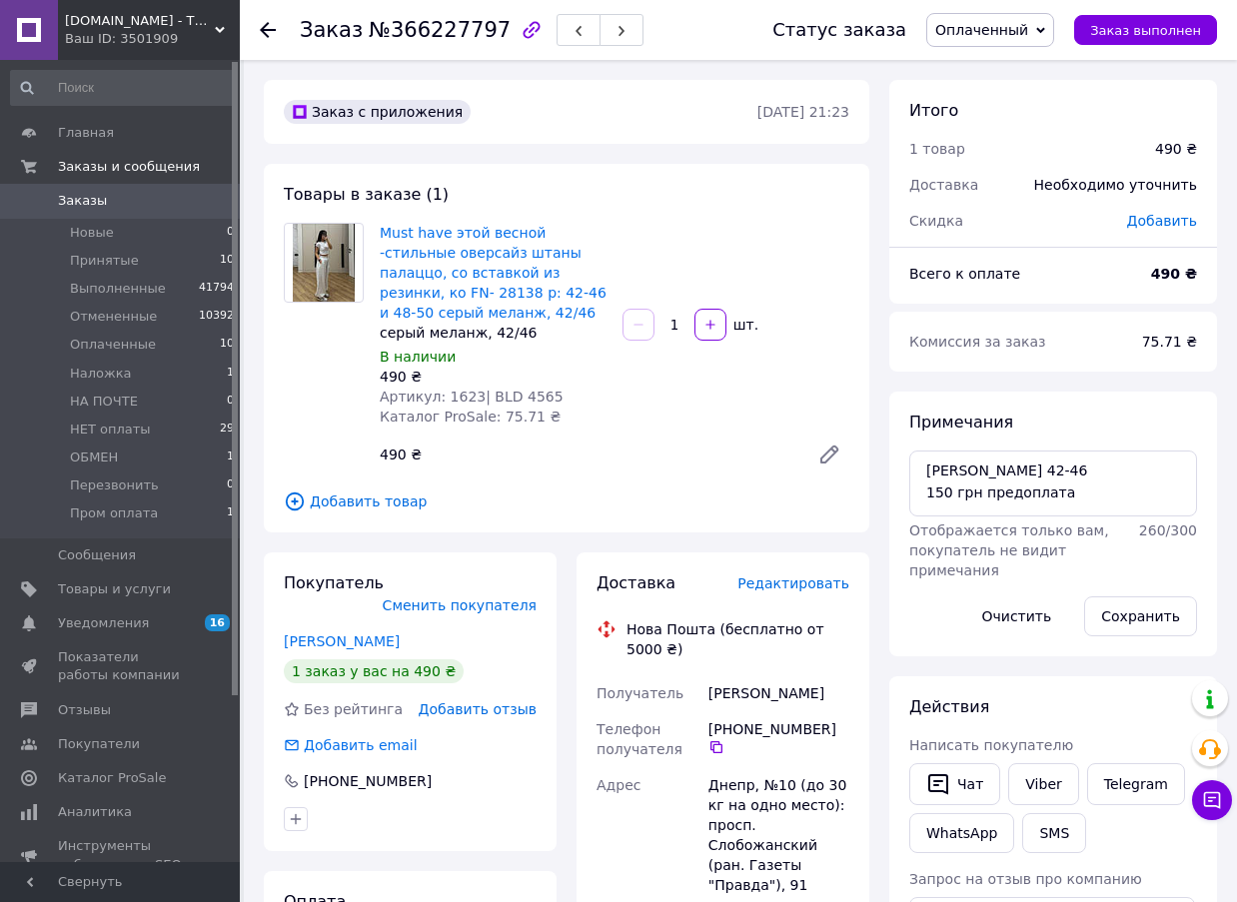
click at [791, 583] on span "Редактировать" at bounding box center [794, 584] width 112 height 16
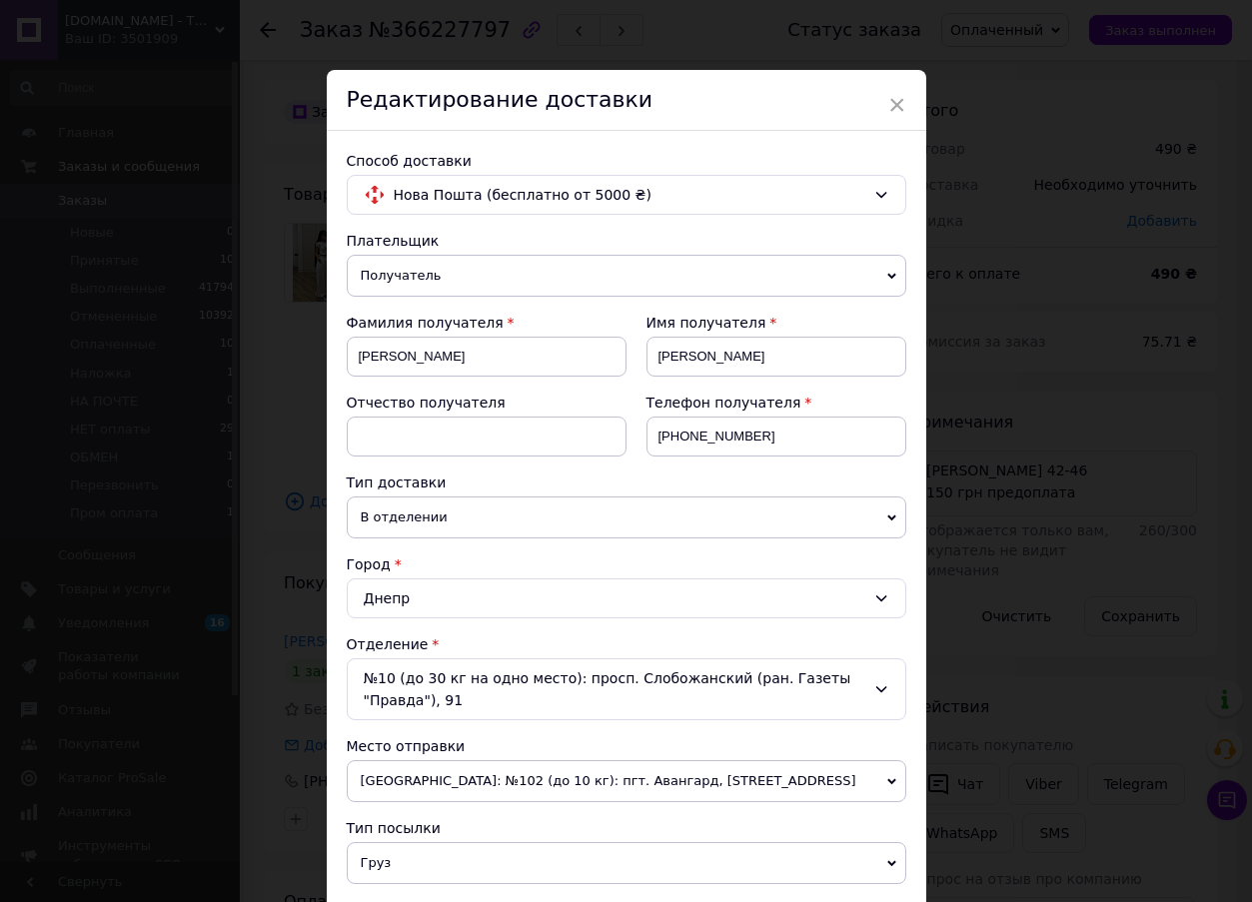
drag, startPoint x: 940, startPoint y: 516, endPoint x: 953, endPoint y: 498, distance: 22.2
click at [941, 516] on div "× Редактирование доставки Способ доставки Нова Пошта (бесплатно от 5000 ₴) Плат…" at bounding box center [626, 451] width 1252 height 902
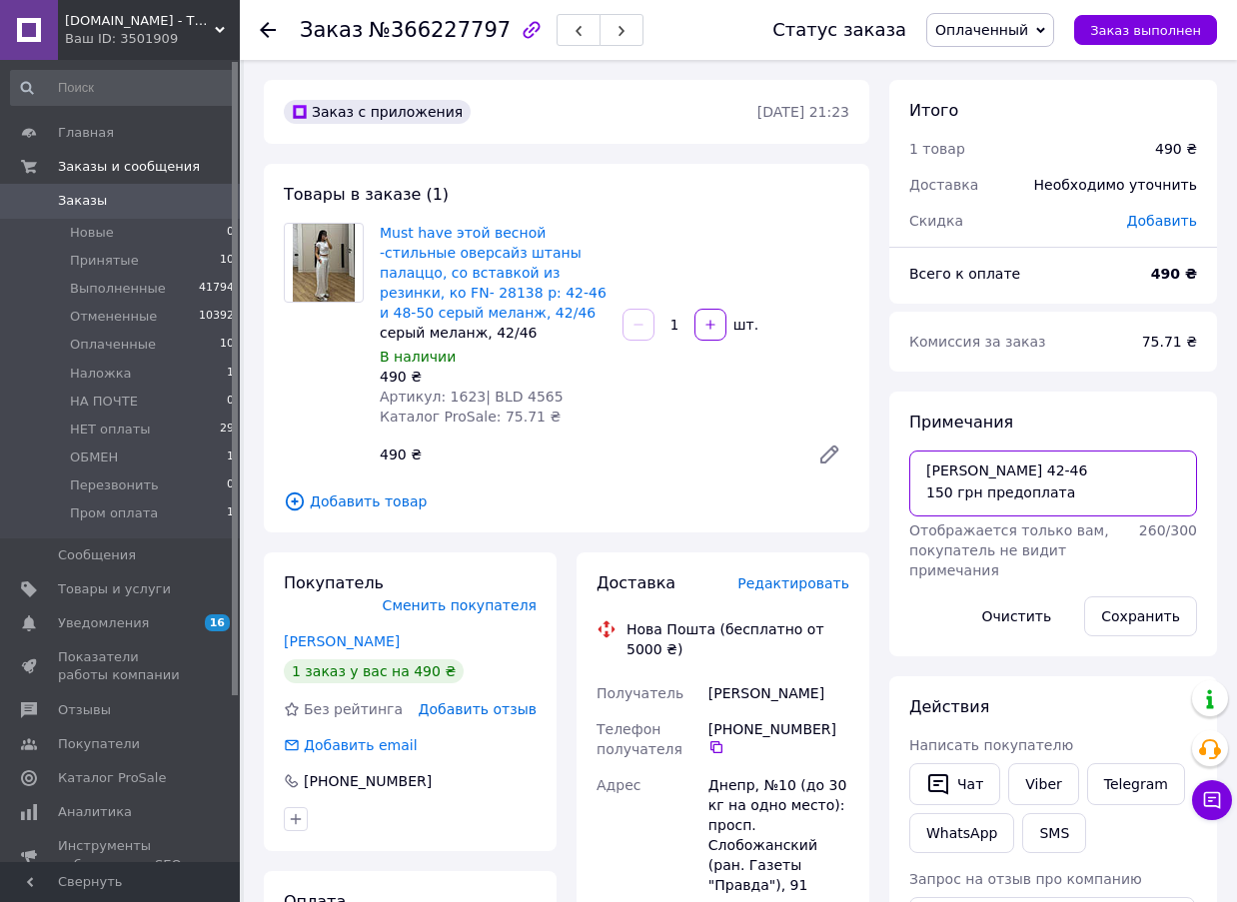
drag, startPoint x: 1045, startPoint y: 517, endPoint x: 980, endPoint y: 516, distance: 65.0
click at [970, 516] on textarea "[PERSON_NAME] 42-46 150 грн предоплата" at bounding box center [1053, 484] width 288 height 66
drag, startPoint x: 1067, startPoint y: 516, endPoint x: 922, endPoint y: 517, distance: 144.9
click at [922, 517] on textarea "[PERSON_NAME] 42-46 150 грн предоплата" at bounding box center [1053, 484] width 288 height 66
type textarea "[PERSON_NAME] 42-46 полная оплата"
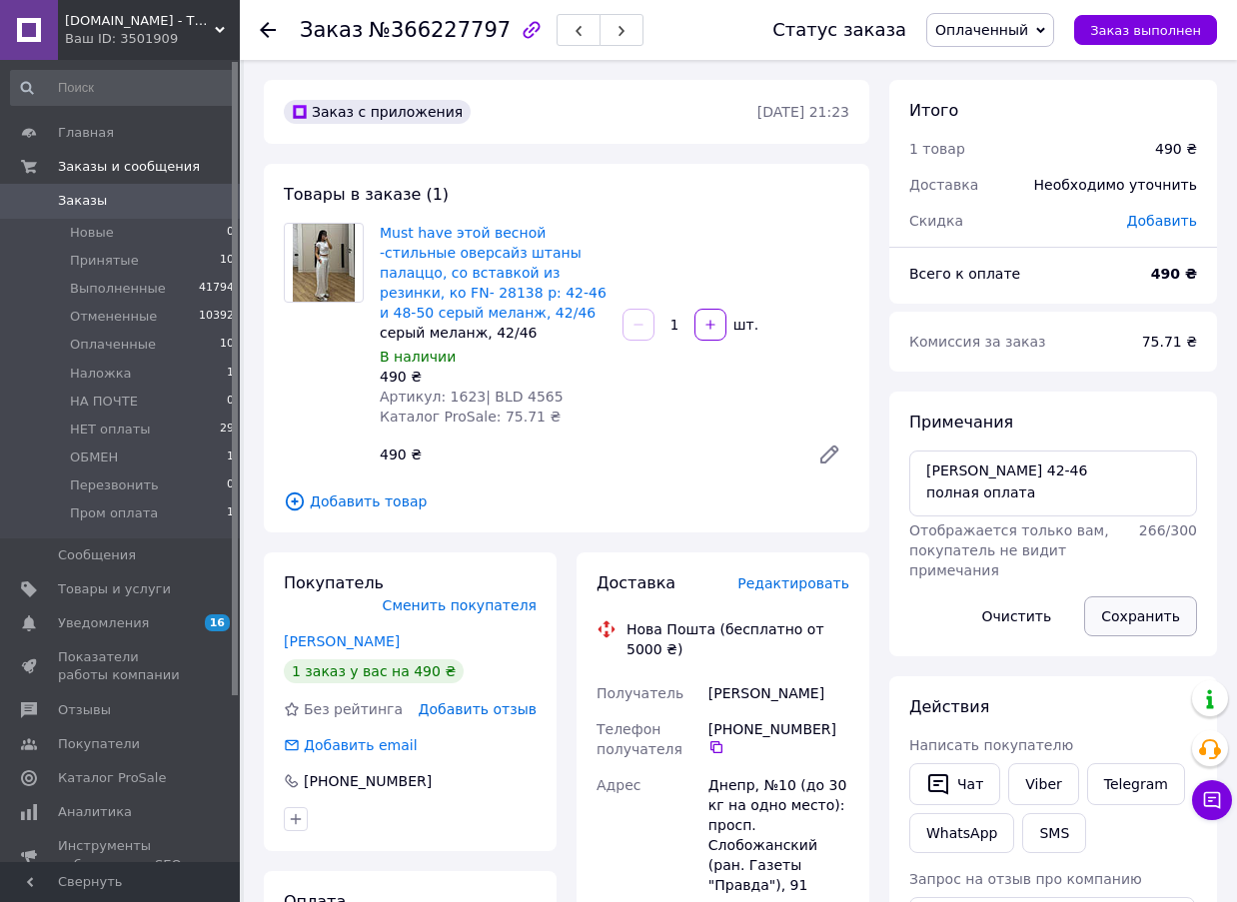
click at [1188, 614] on button "Сохранить" at bounding box center [1140, 617] width 113 height 40
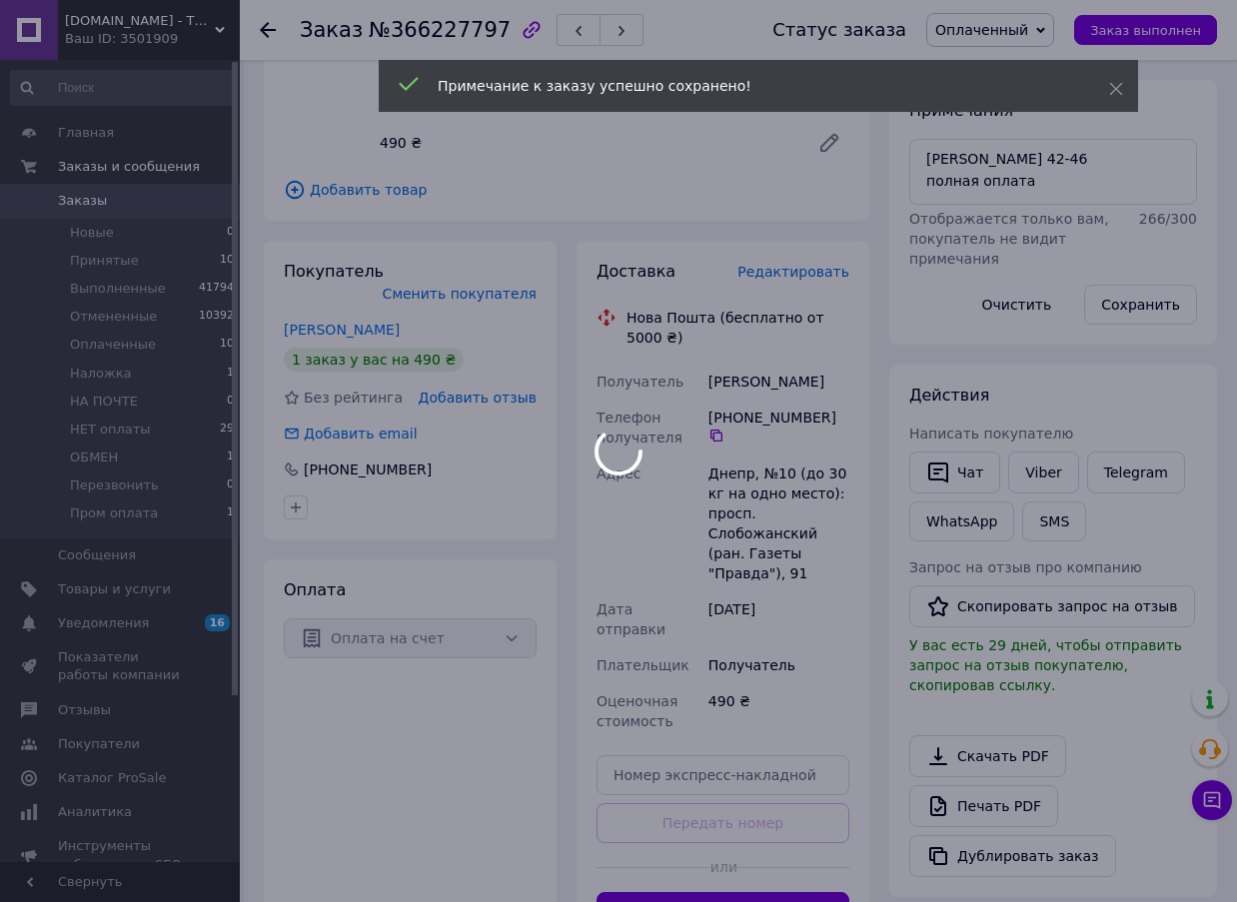
scroll to position [600, 0]
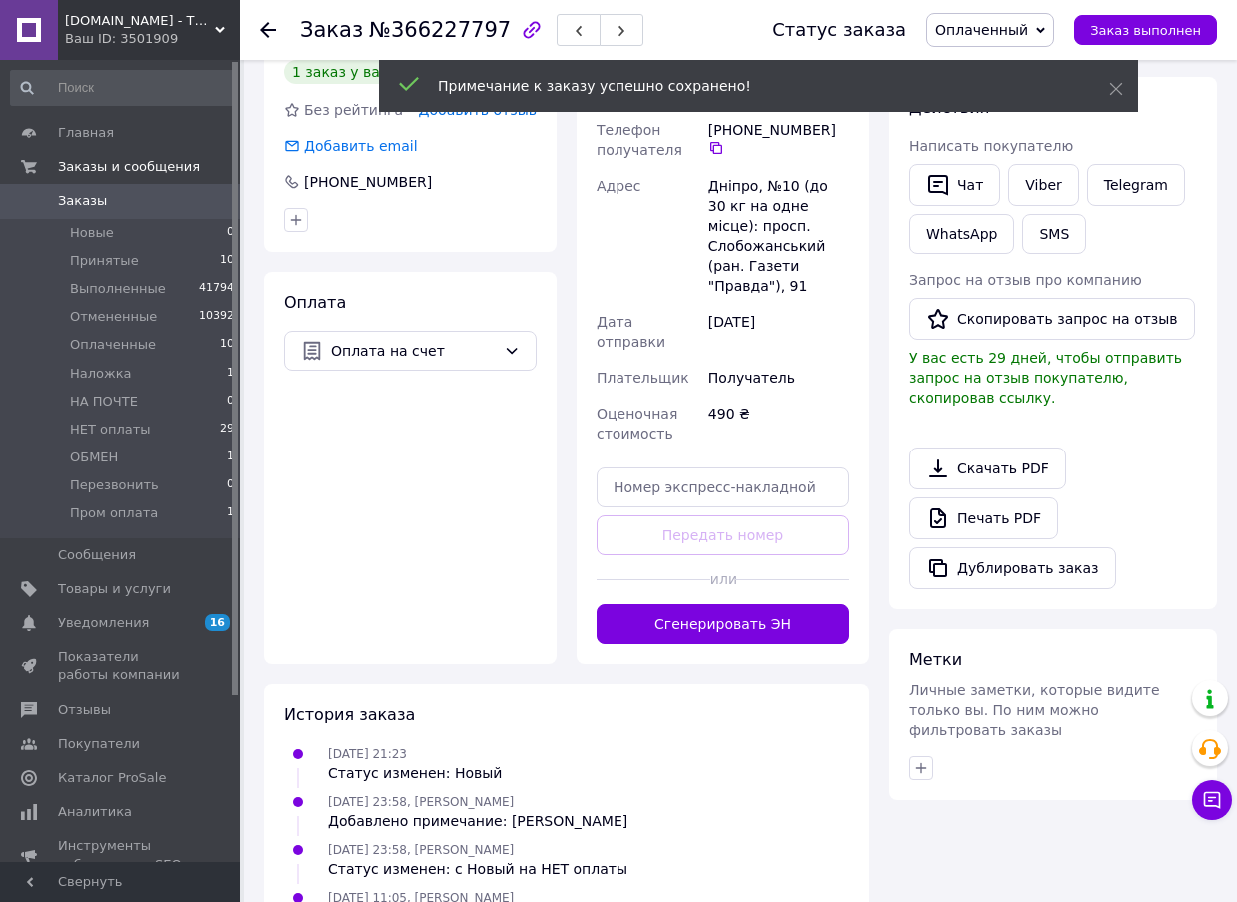
click at [735, 605] on button "Сгенерировать ЭН" at bounding box center [723, 625] width 253 height 40
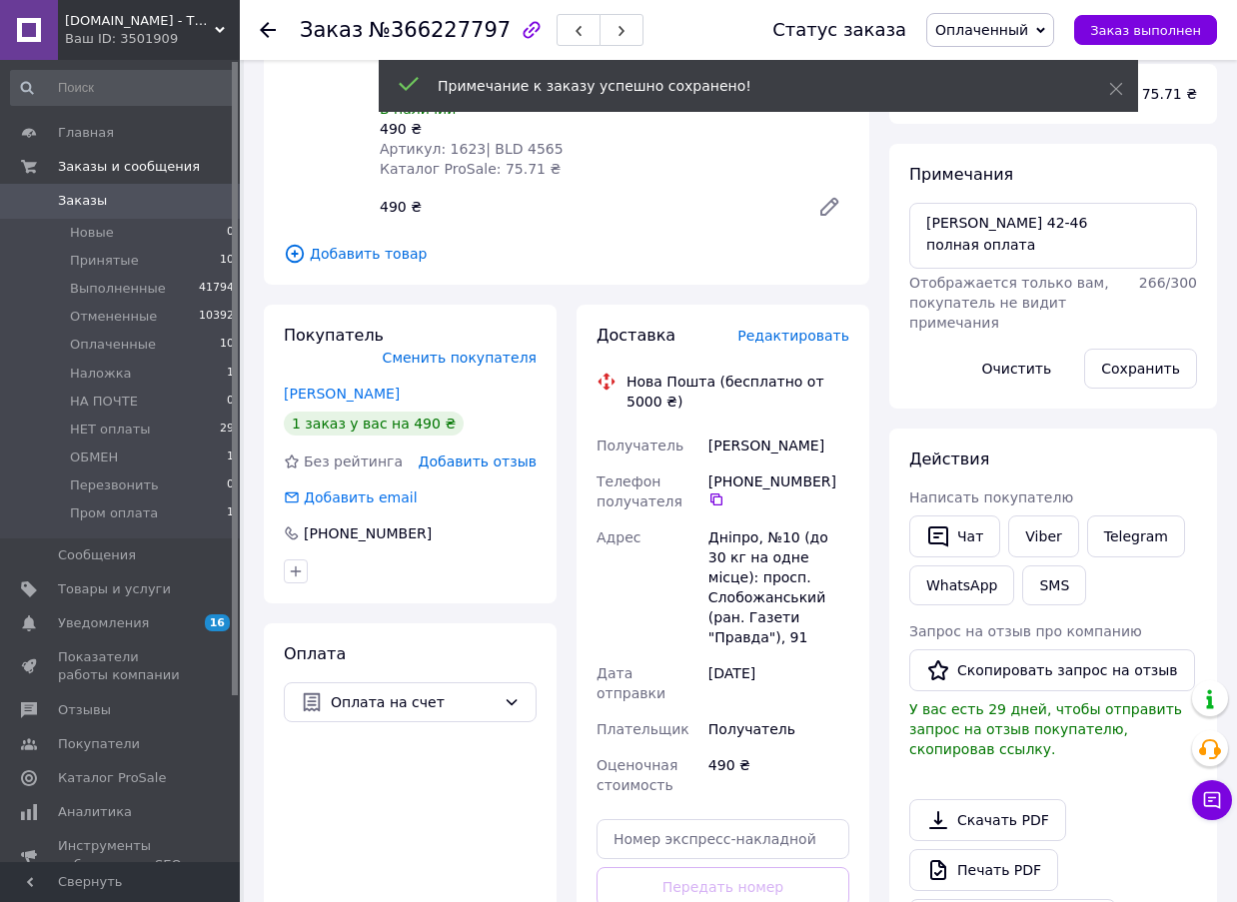
scroll to position [0, 0]
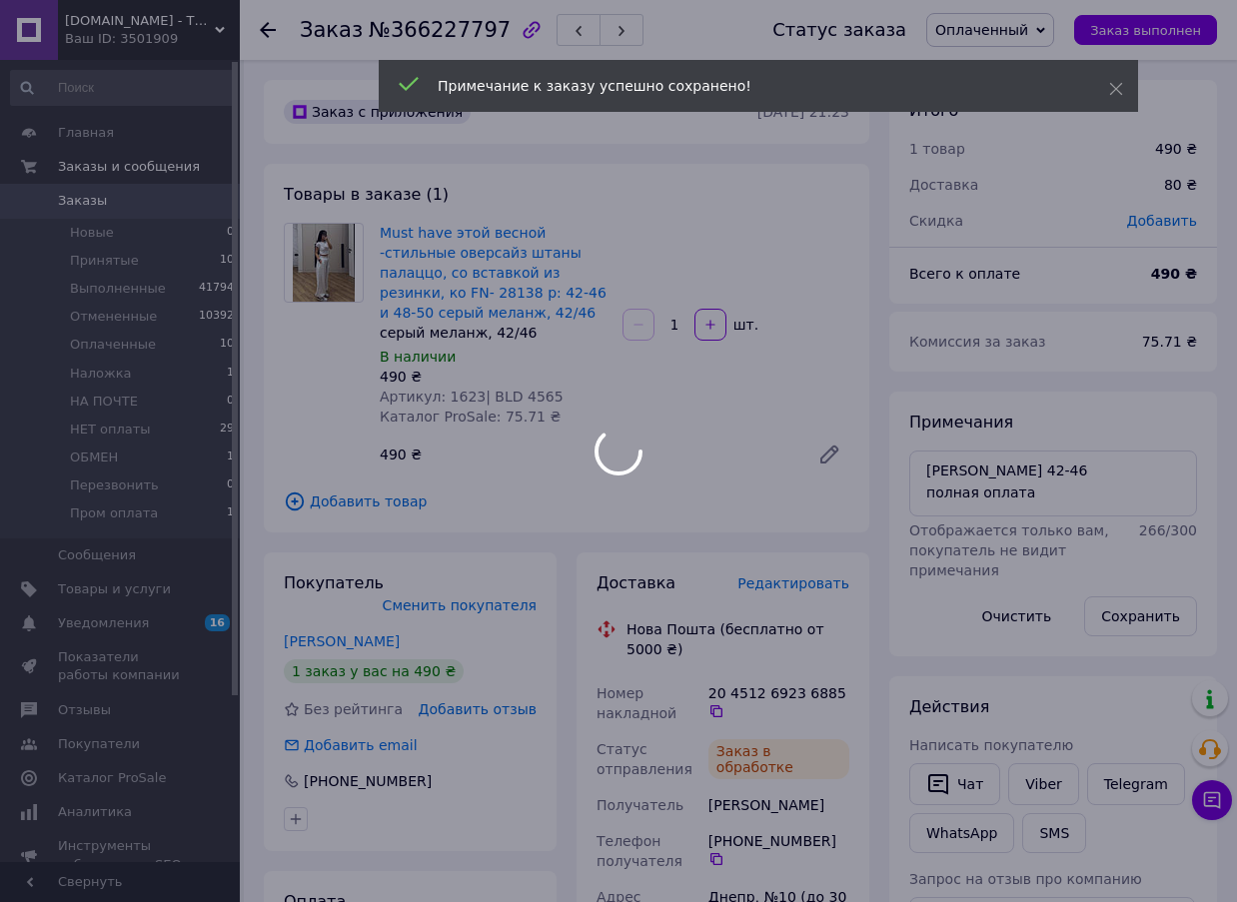
click at [445, 32] on span "№366227797" at bounding box center [440, 30] width 142 height 24
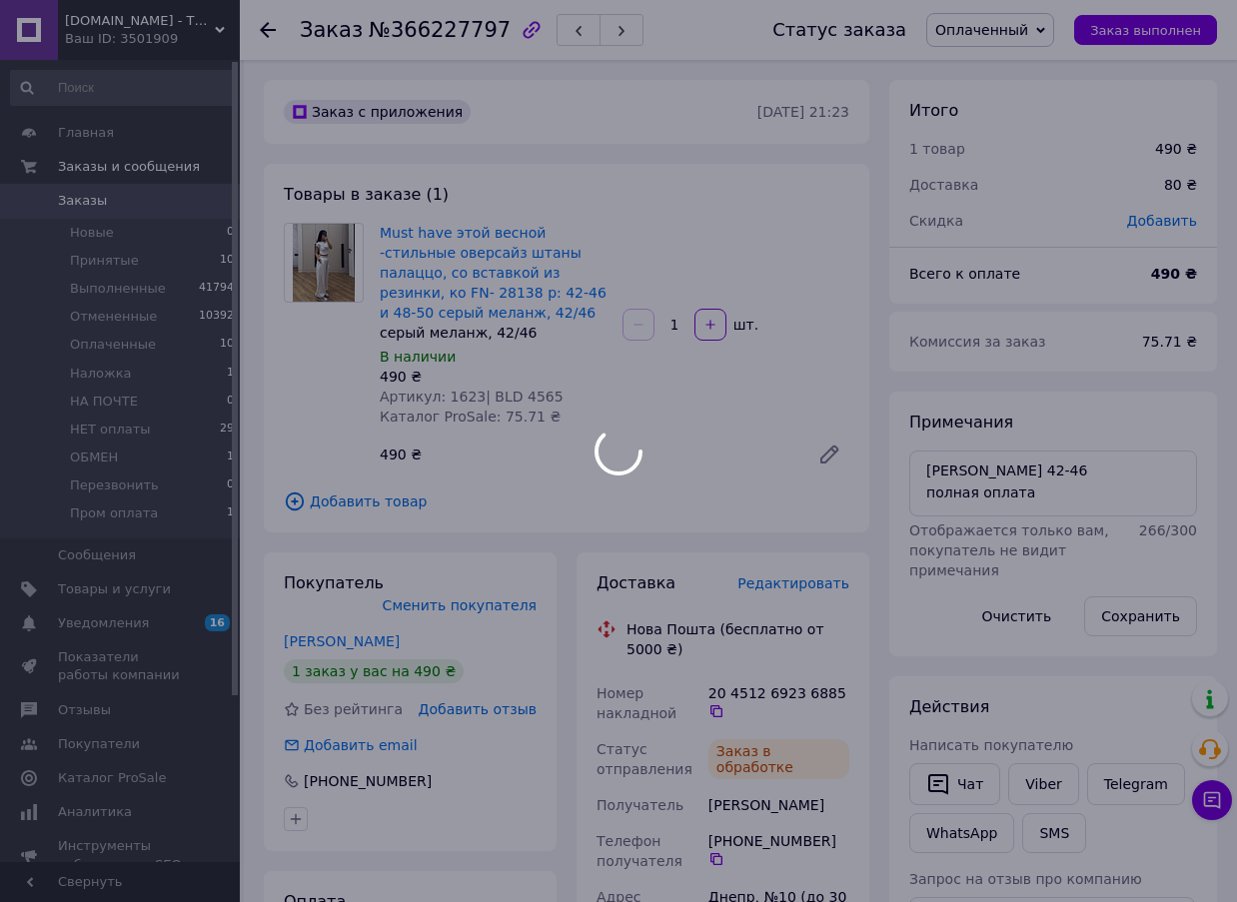
click at [445, 32] on div at bounding box center [618, 451] width 1237 height 902
click at [445, 32] on body "[DOMAIN_NAME] - Твой надежный интернет магазин Ваш ID: 3501909 Сайт [DOMAIN_NAM…" at bounding box center [618, 871] width 1237 height 1743
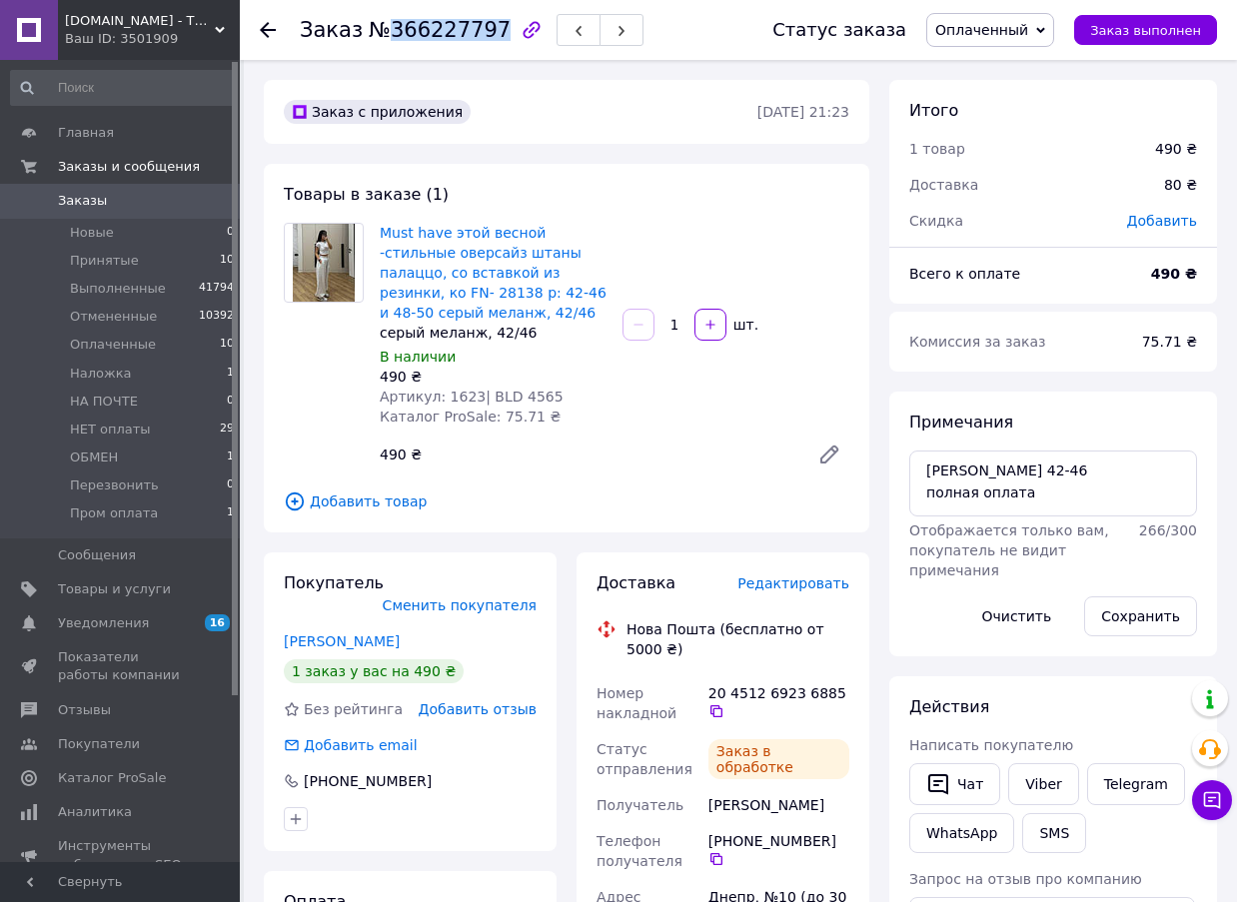
click at [445, 32] on span "№366227797" at bounding box center [440, 30] width 142 height 24
copy span "366227797"
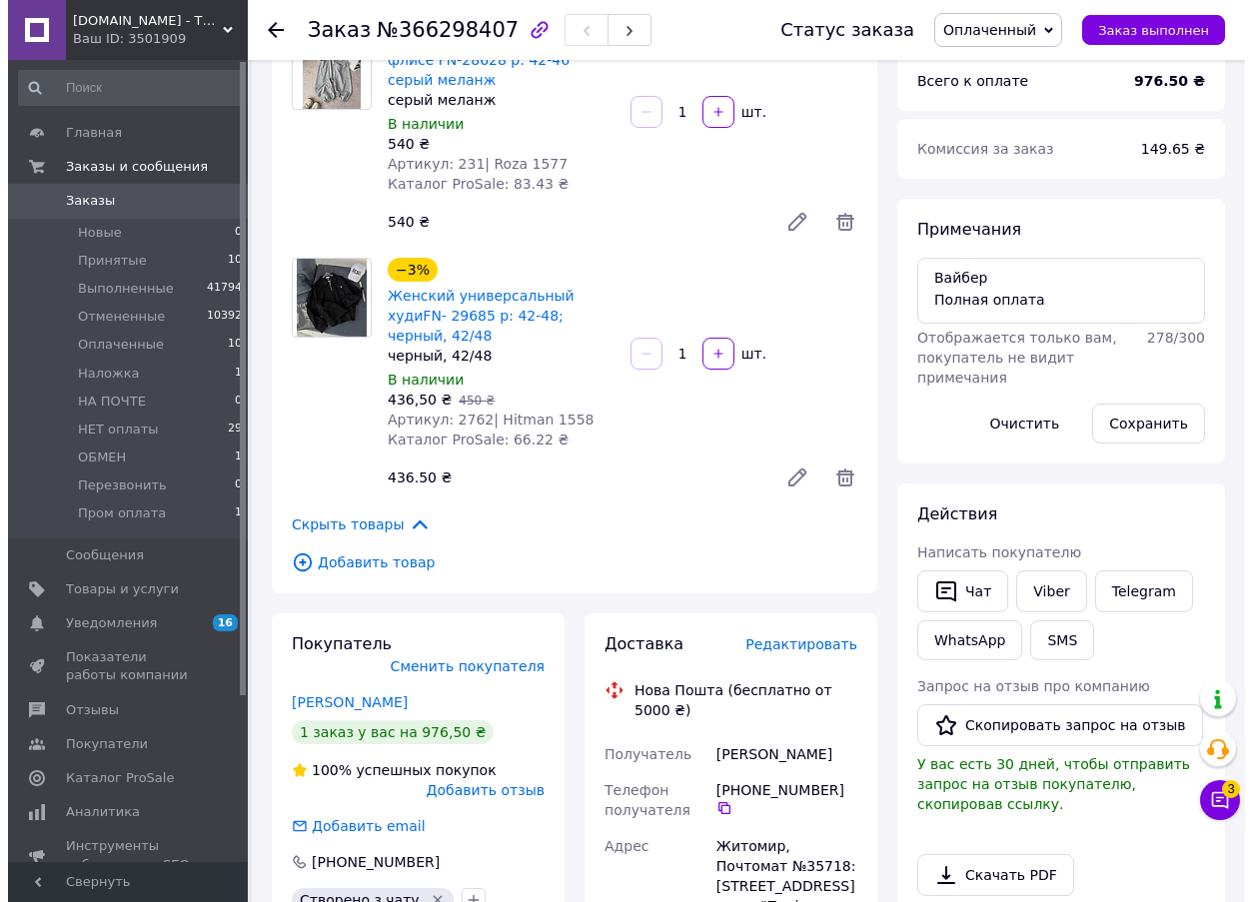
scroll to position [200, 0]
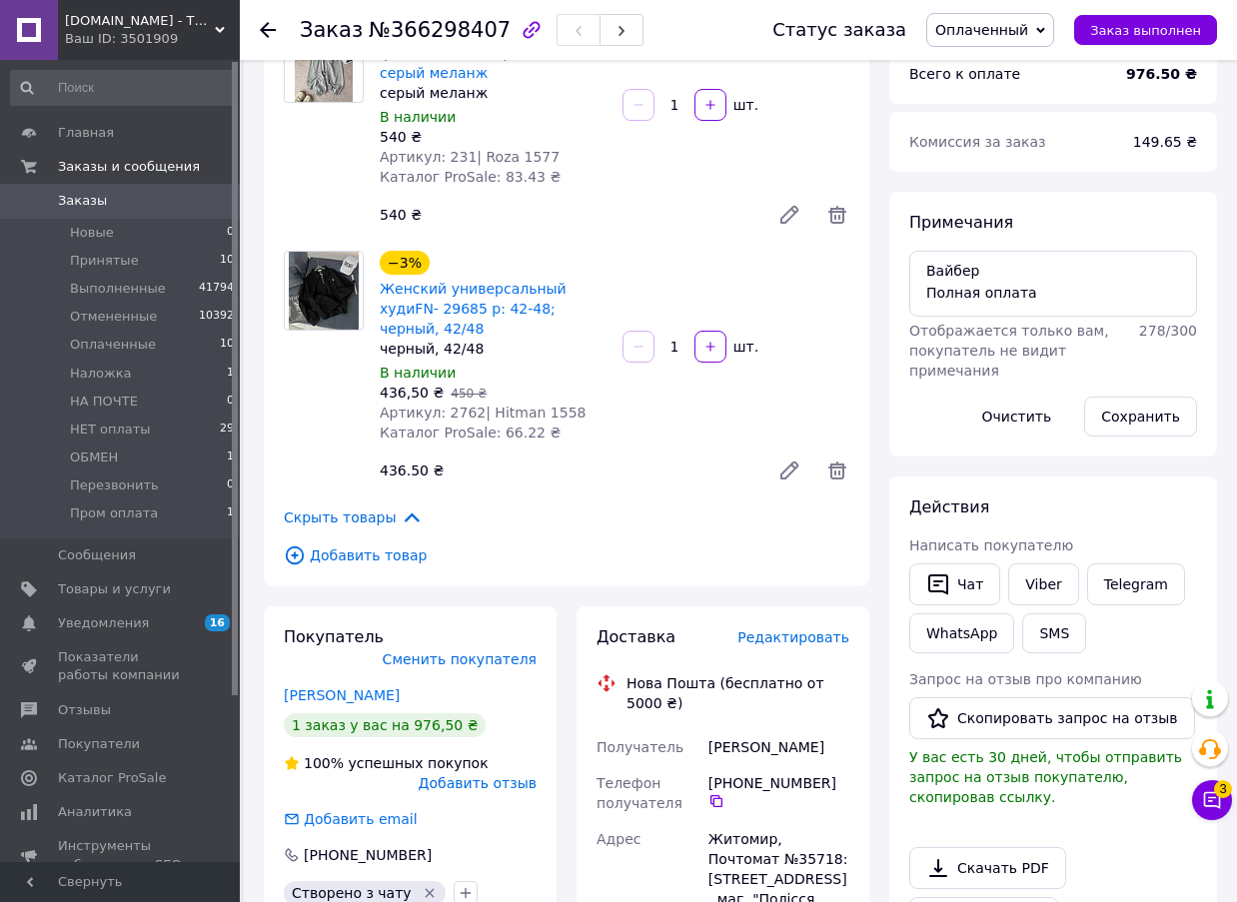
click at [830, 630] on span "Редактировать" at bounding box center [794, 638] width 112 height 16
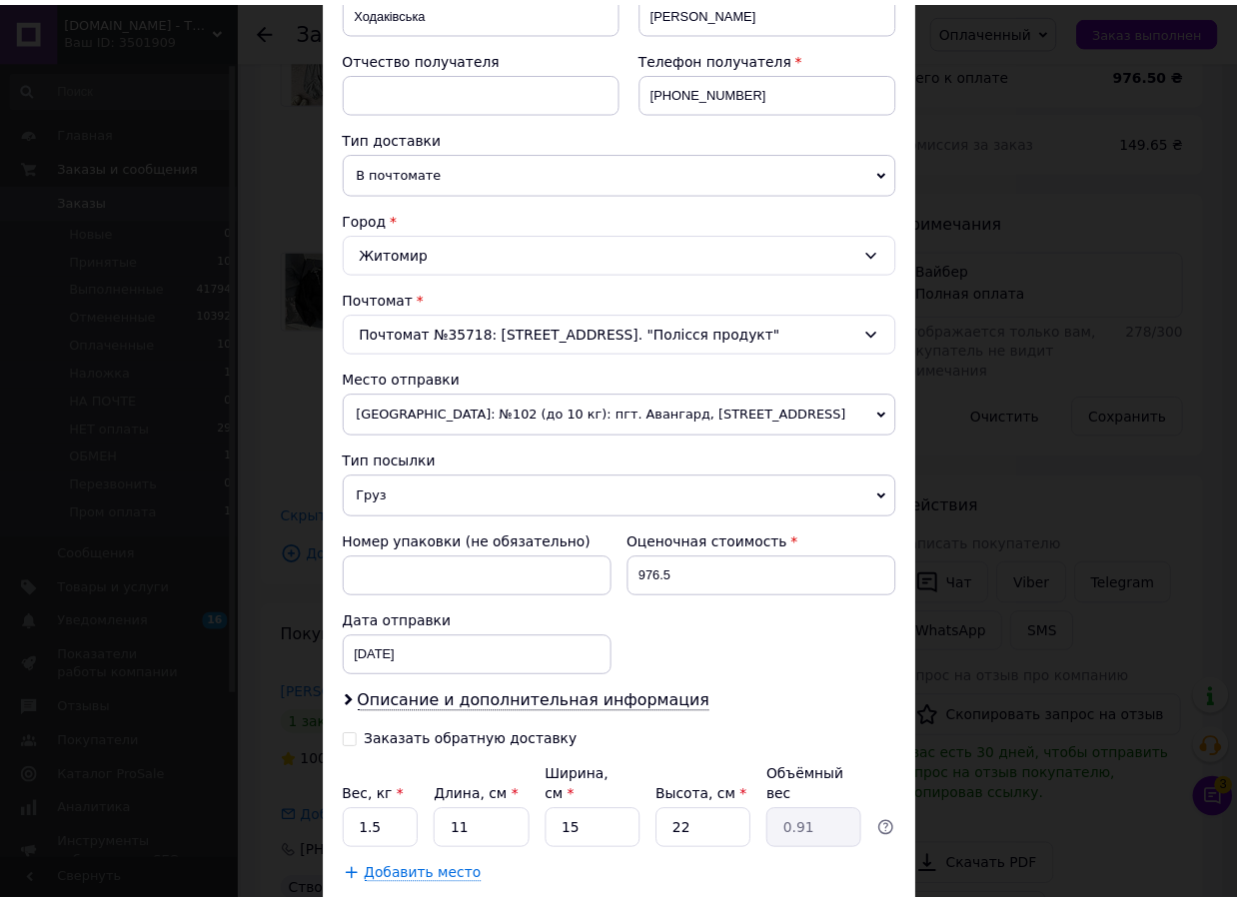
scroll to position [461, 0]
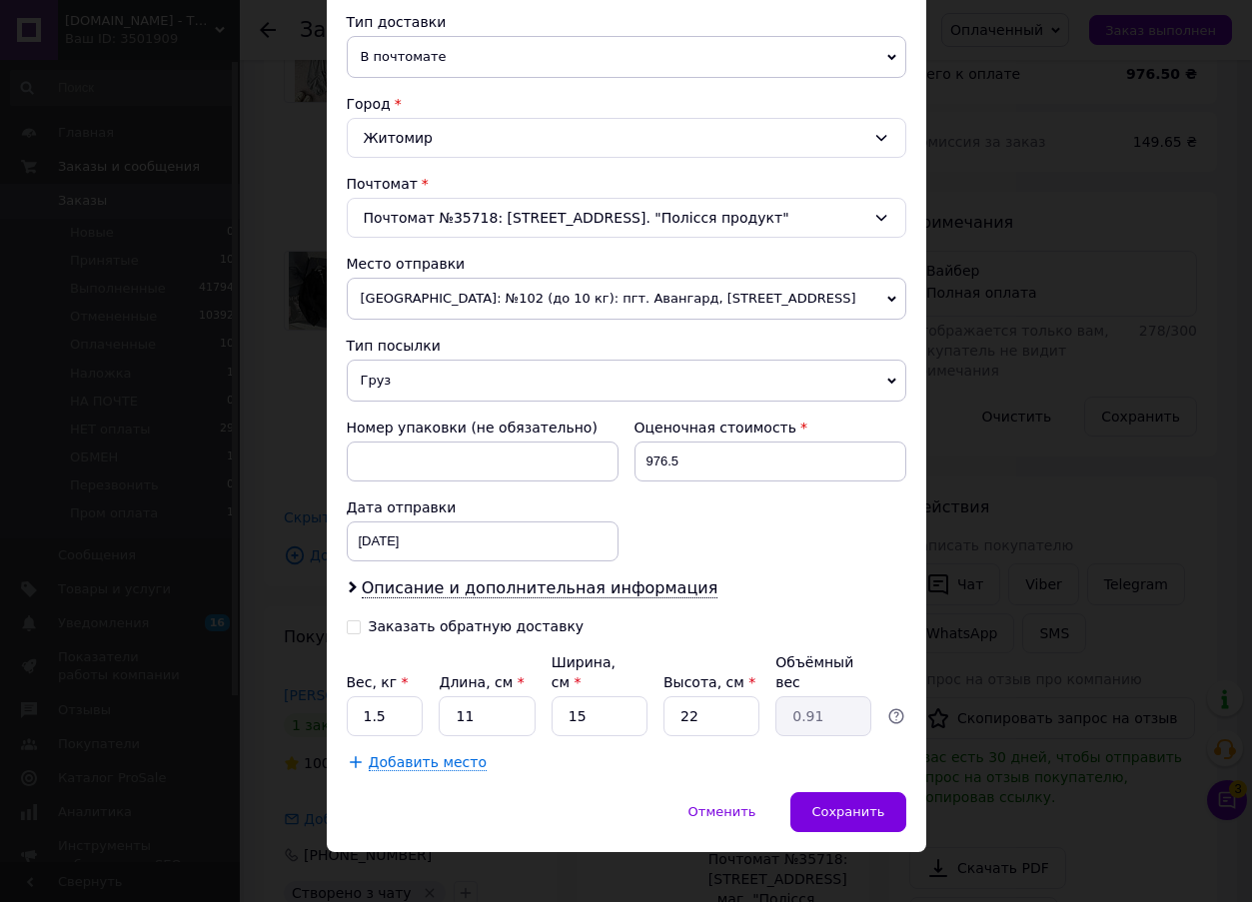
click at [1149, 477] on div "× Редактирование доставки Способ доставки Нова Пошта (бесплатно от 5000 ₴) Плат…" at bounding box center [626, 451] width 1252 height 902
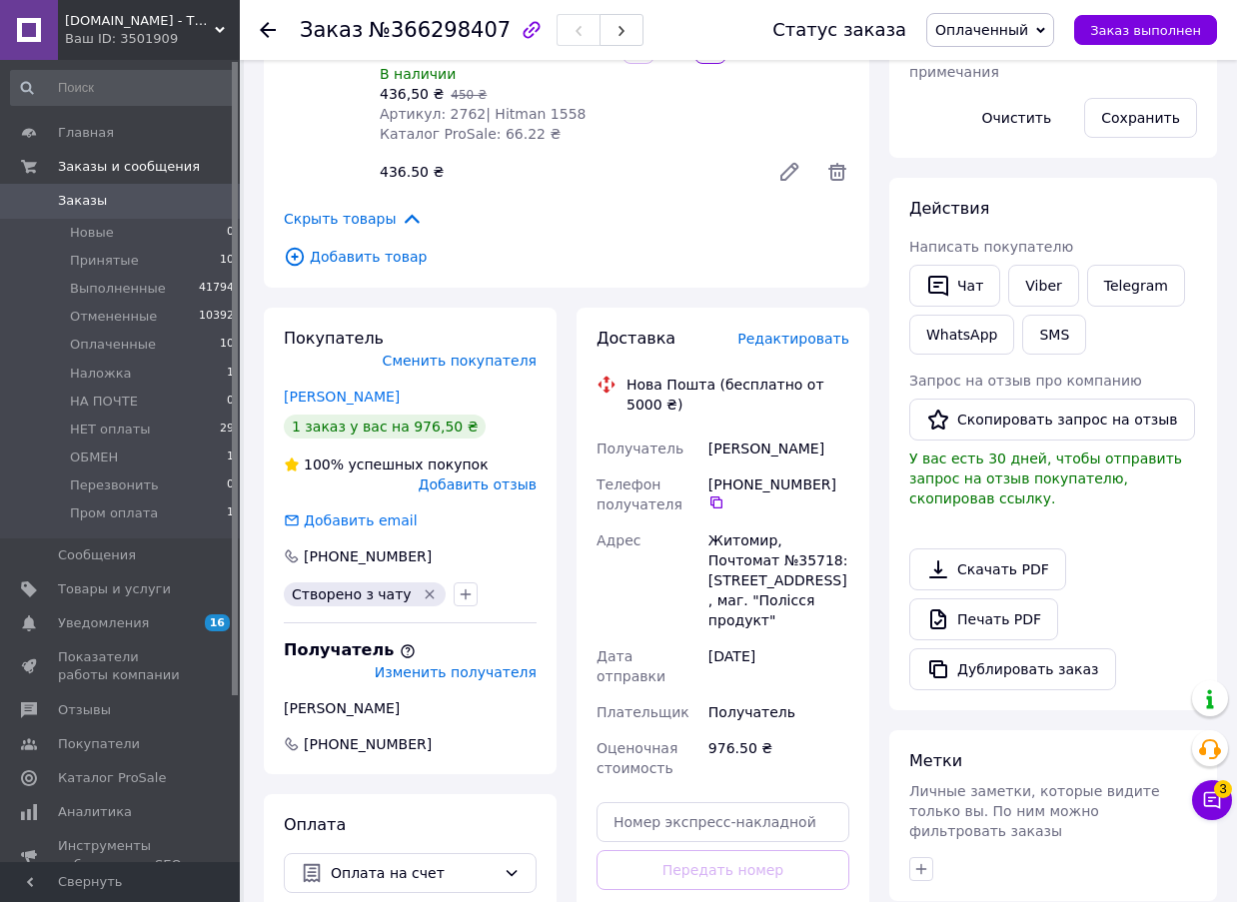
scroll to position [800, 0]
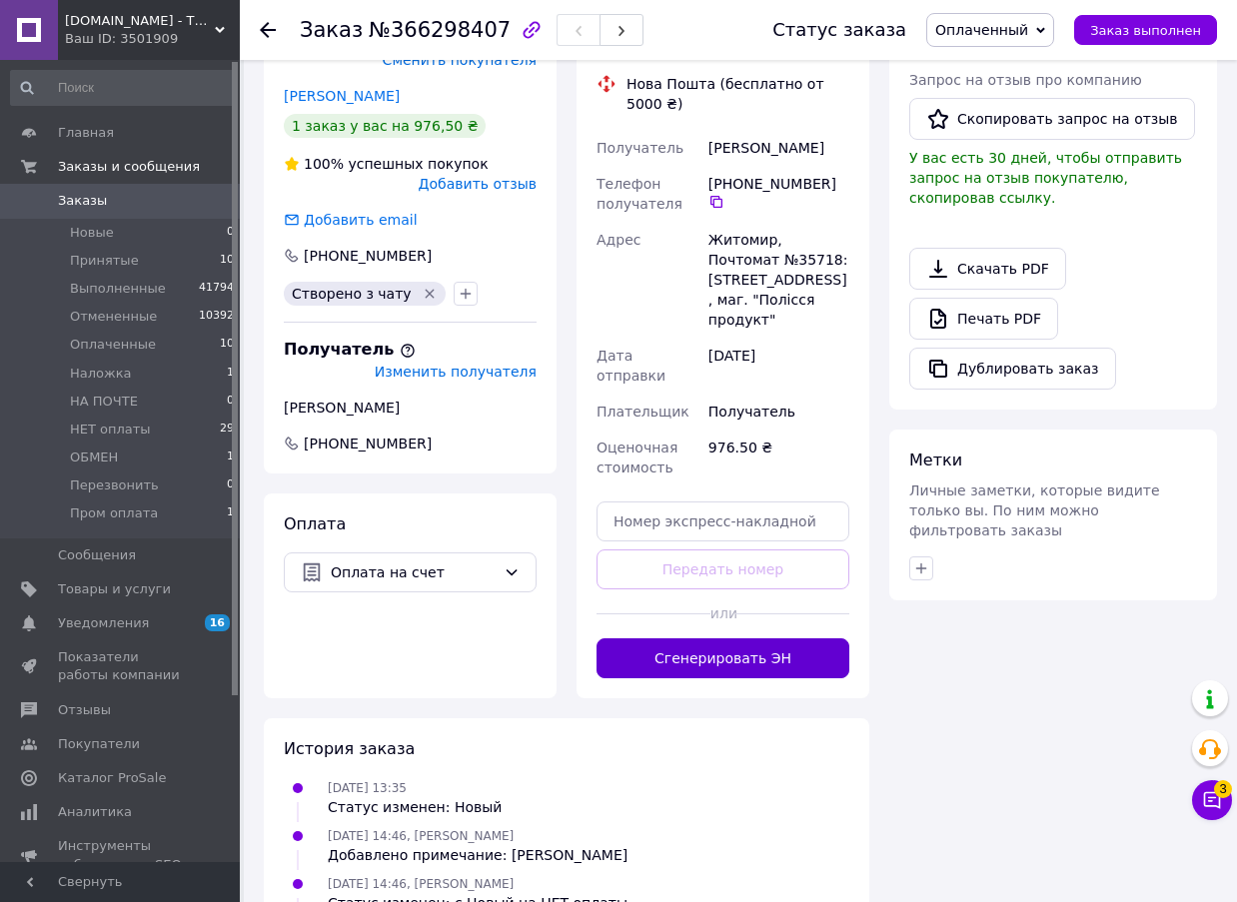
click at [766, 639] on button "Сгенерировать ЭН" at bounding box center [723, 659] width 253 height 40
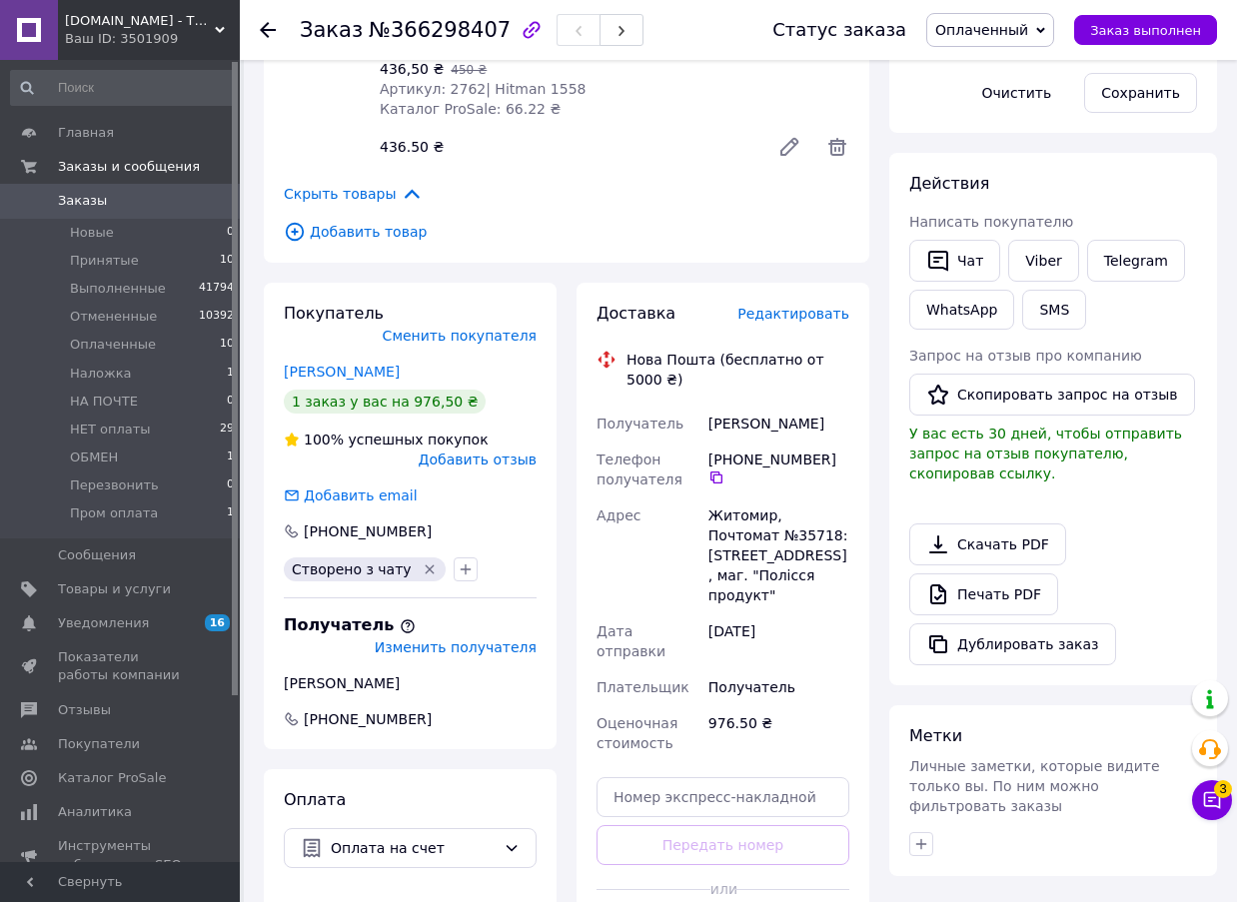
scroll to position [500, 0]
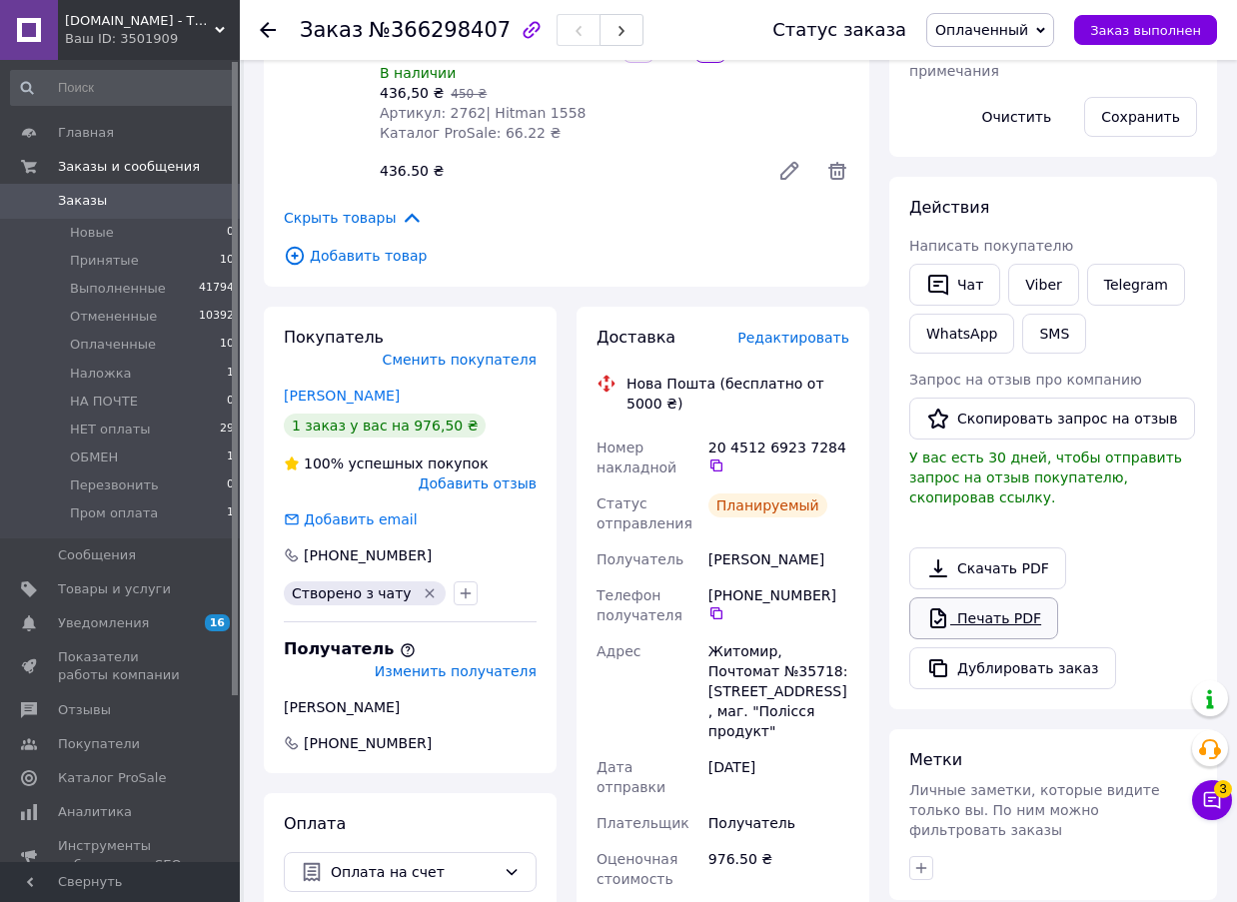
click at [973, 598] on link "Печать PDF" at bounding box center [983, 619] width 149 height 42
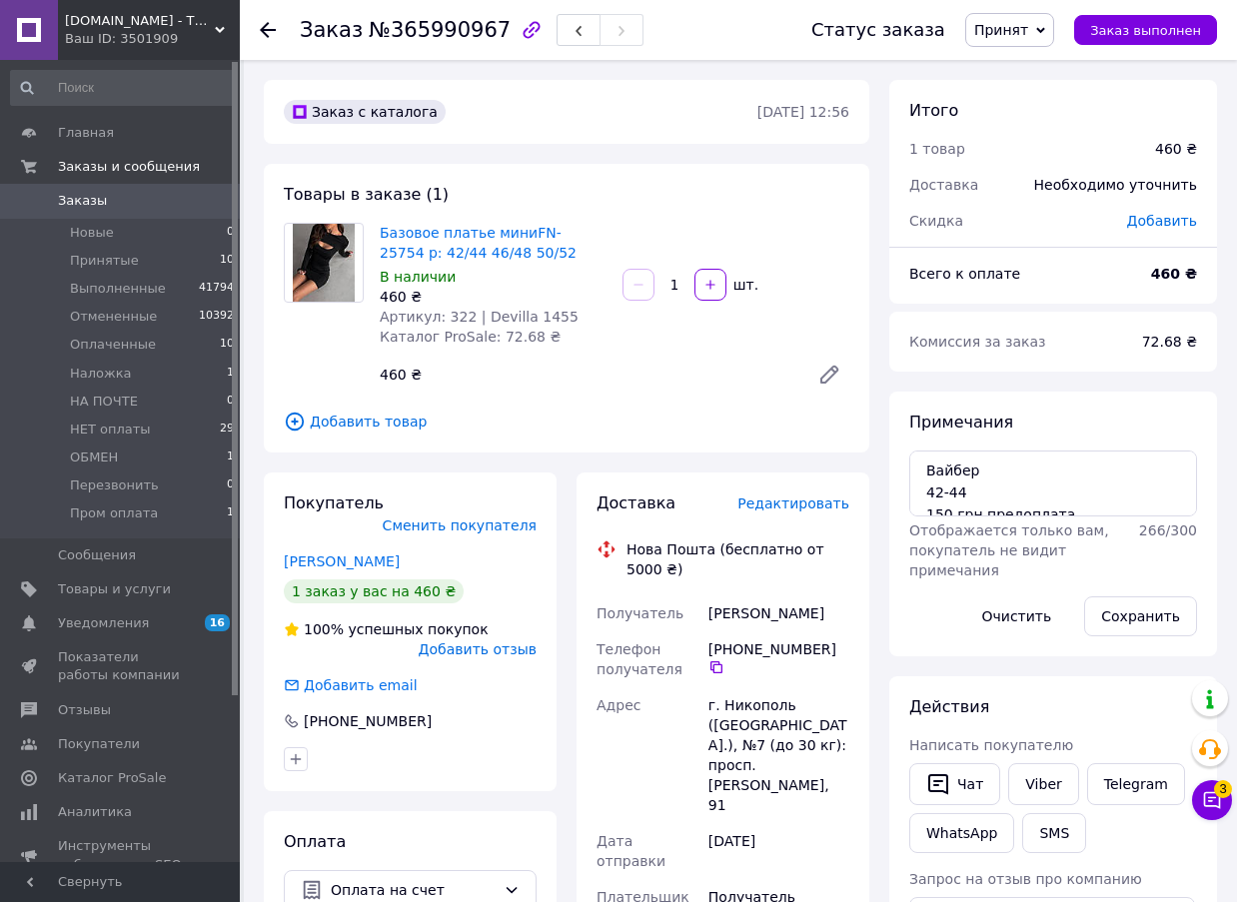
click at [824, 503] on span "Редактировать" at bounding box center [794, 504] width 112 height 16
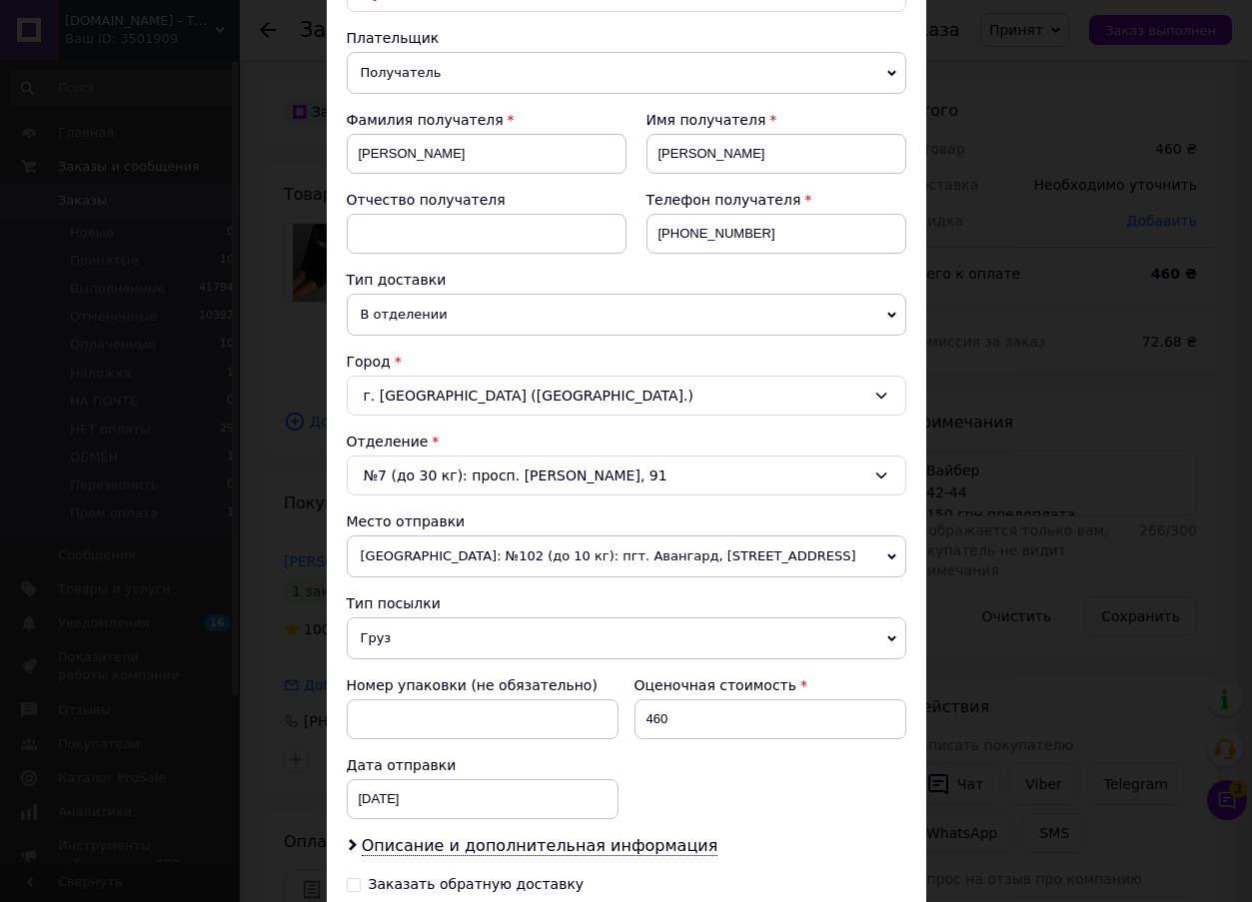
scroll to position [461, 0]
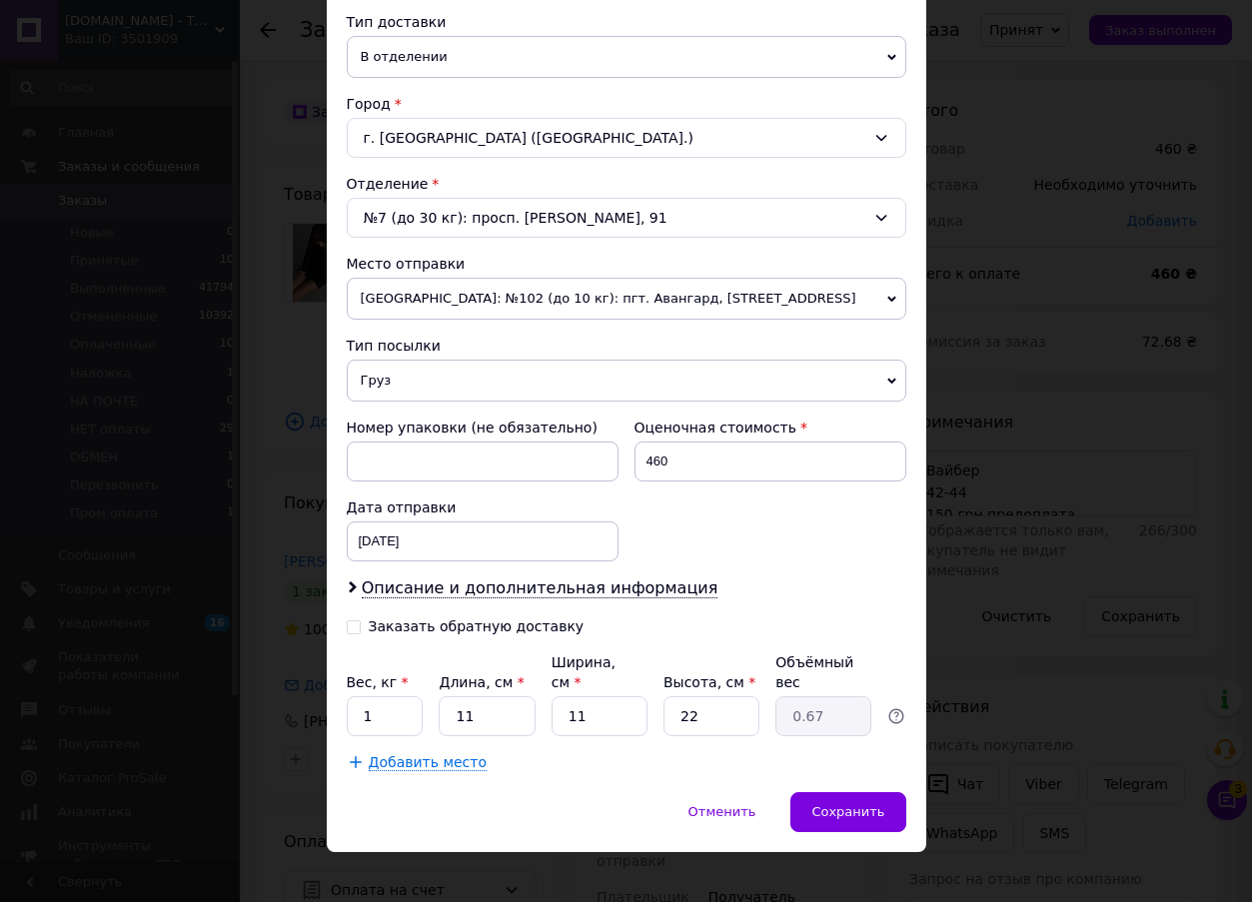
click at [349, 625] on input "Заказать обратную доставку" at bounding box center [354, 626] width 14 height 14
checkbox input "true"
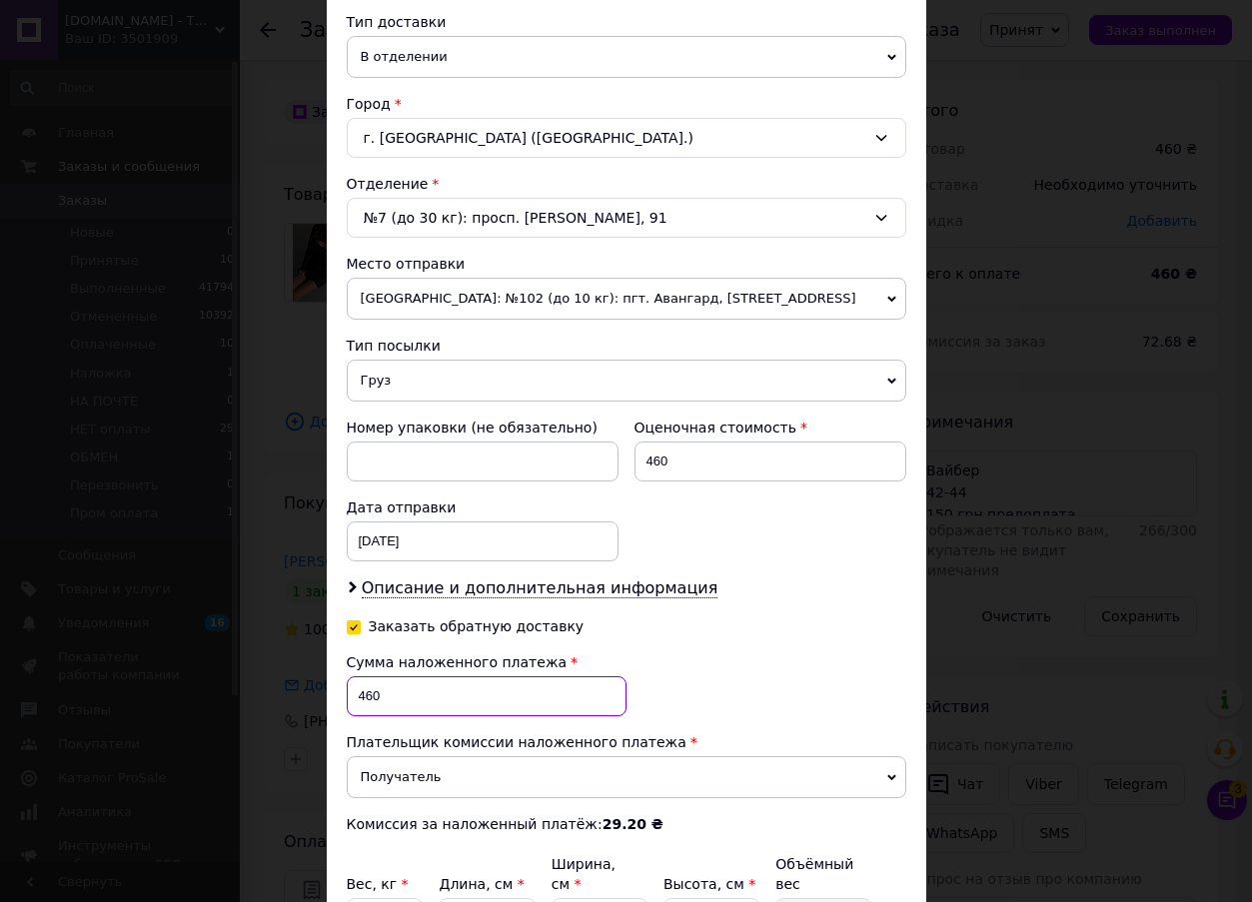
drag, startPoint x: 385, startPoint y: 695, endPoint x: 359, endPoint y: 696, distance: 26.0
click at [359, 696] on input "460" at bounding box center [487, 697] width 280 height 40
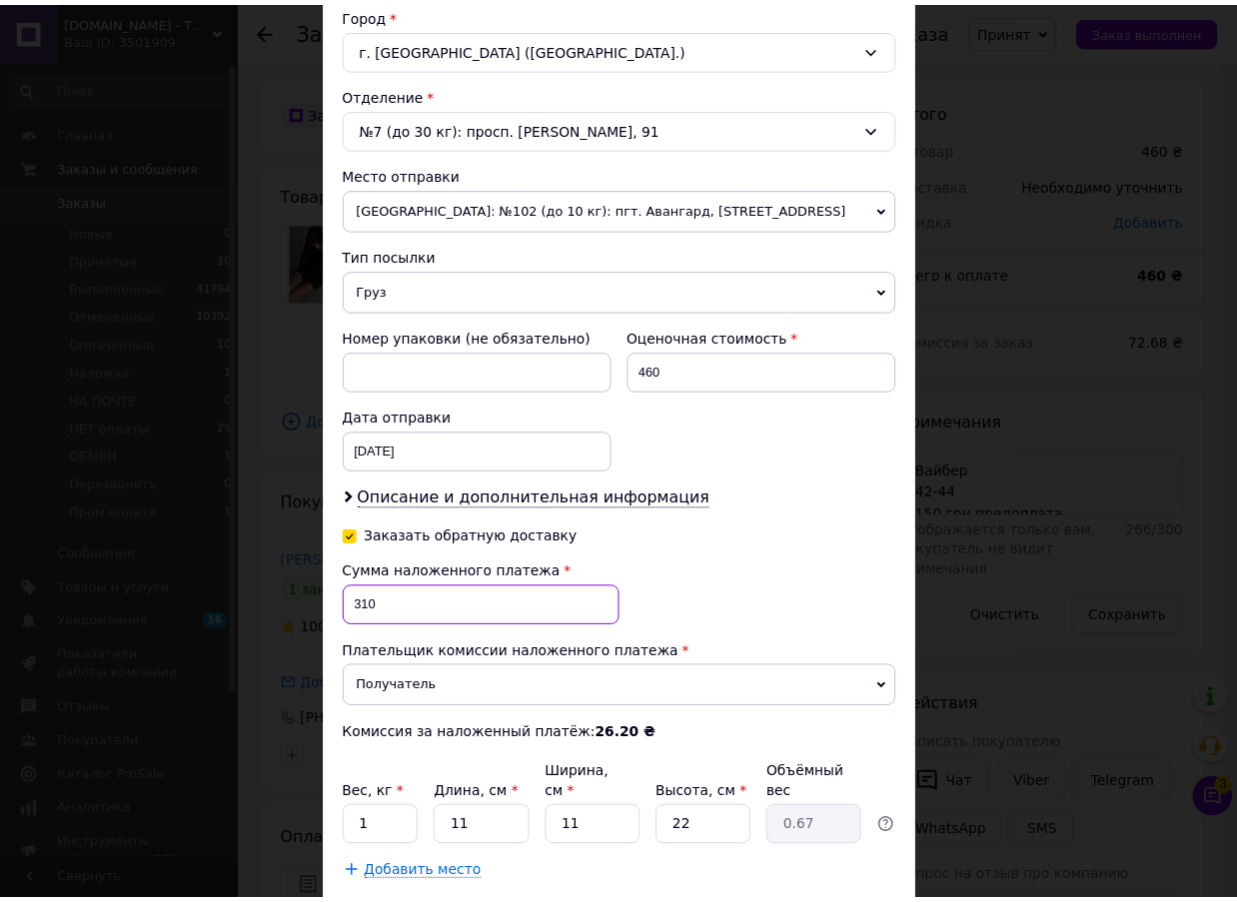
scroll to position [663, 0]
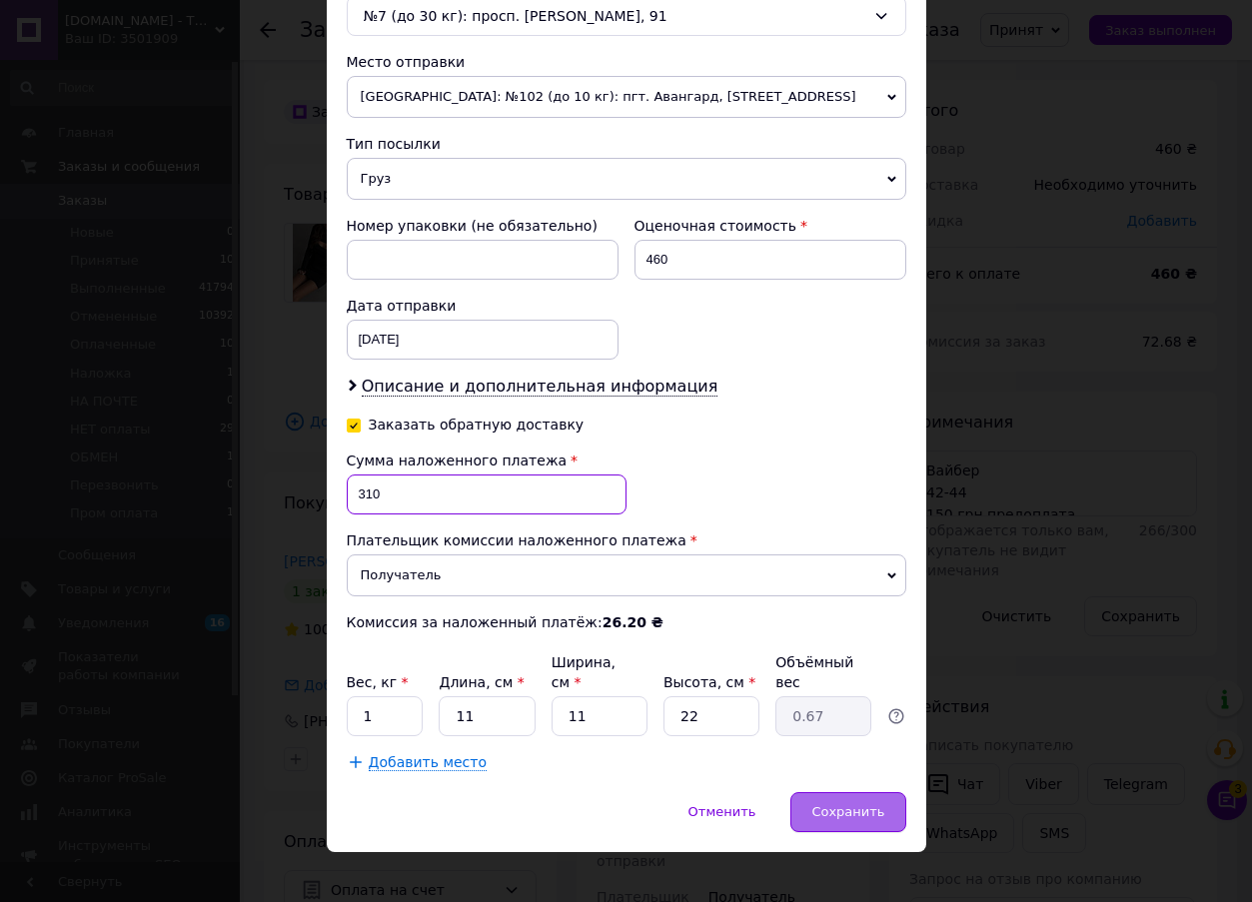
type input "310"
click at [847, 805] on span "Сохранить" at bounding box center [848, 812] width 73 height 15
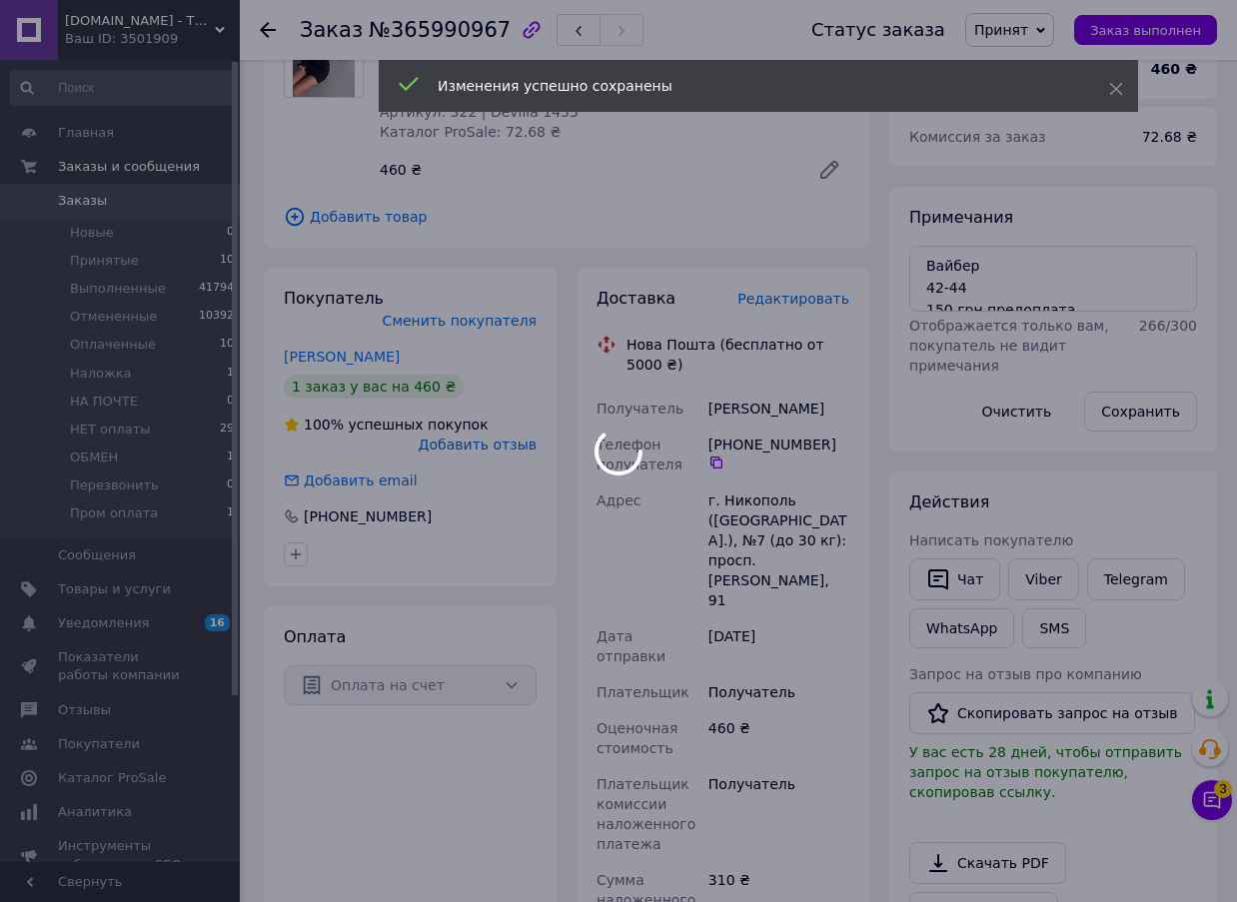
scroll to position [600, 0]
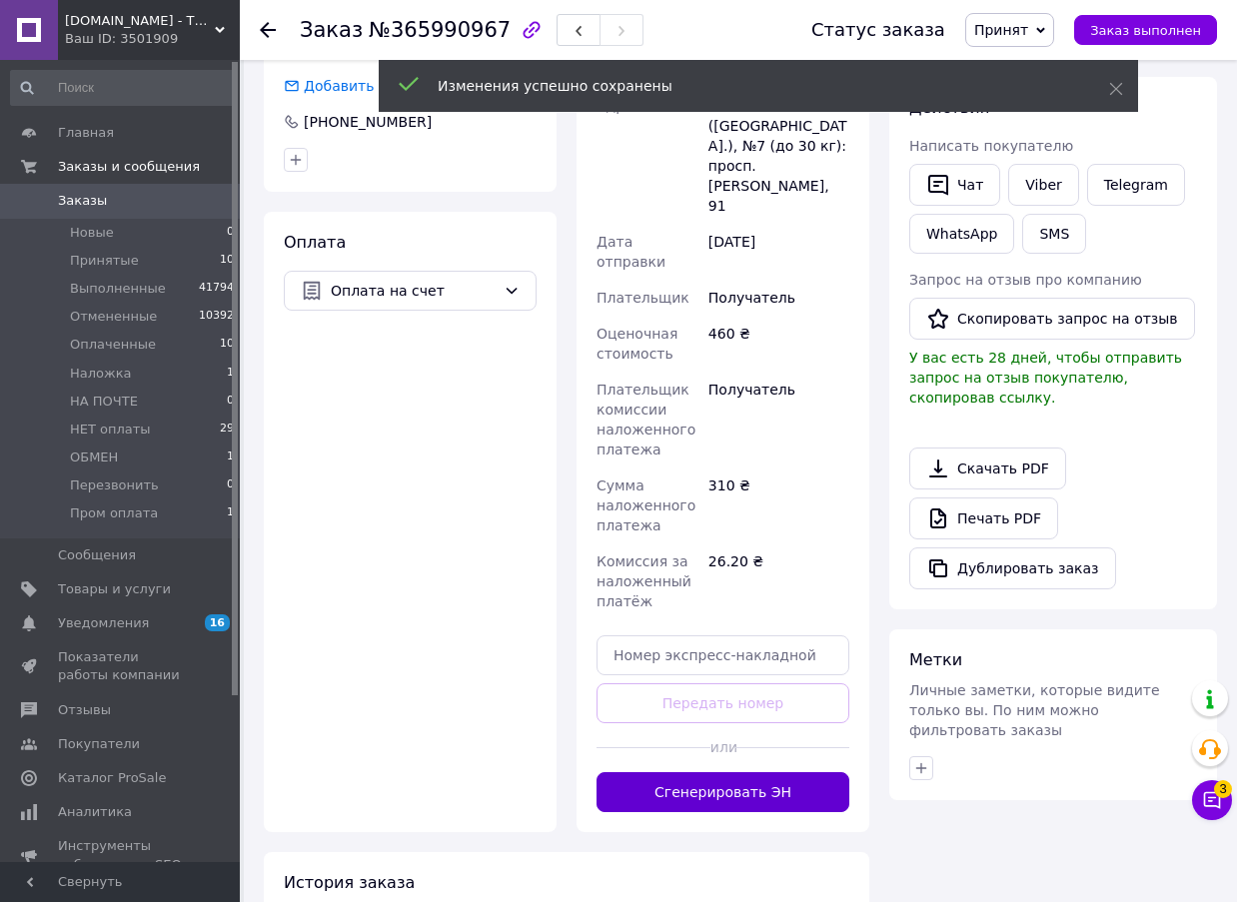
click at [759, 773] on button "Сгенерировать ЭН" at bounding box center [723, 793] width 253 height 40
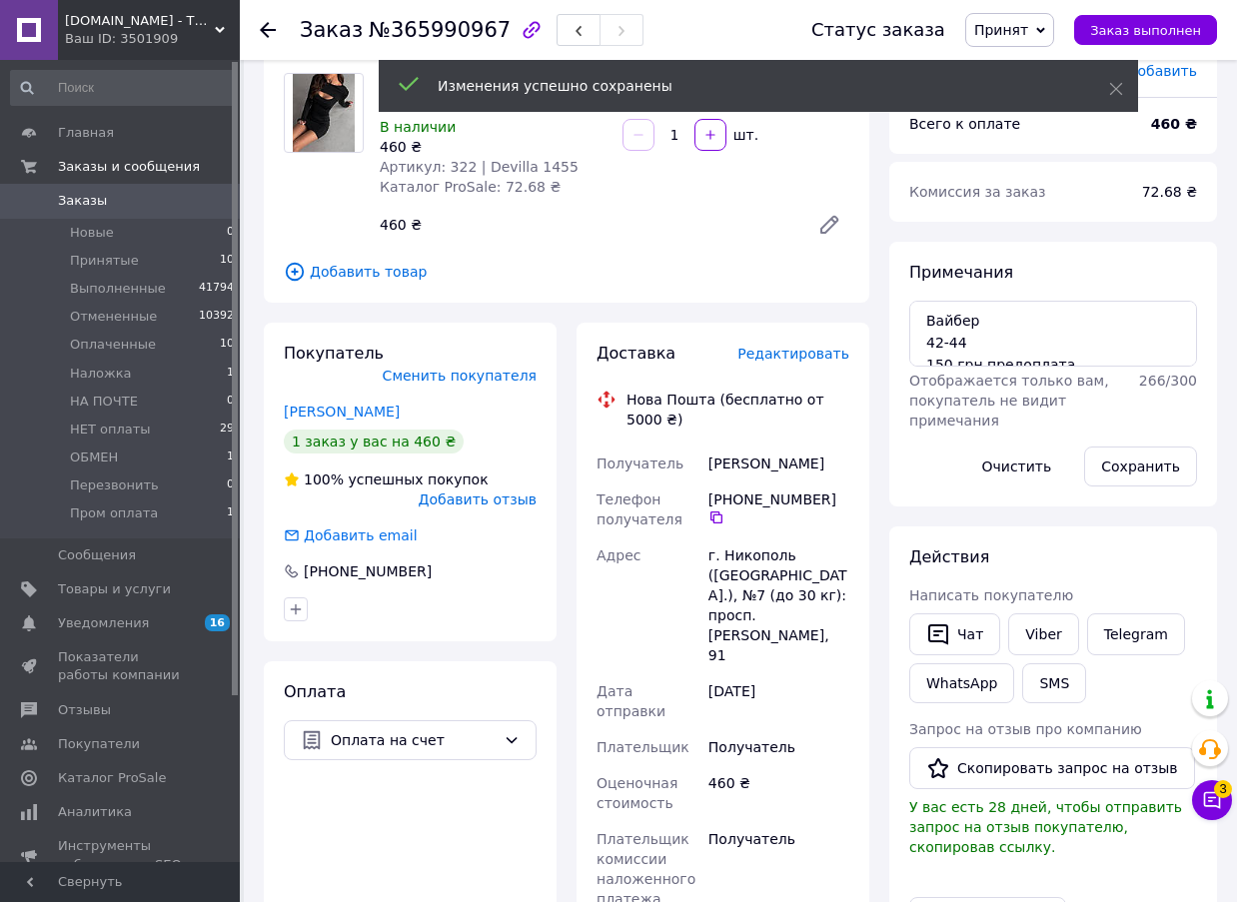
scroll to position [0, 0]
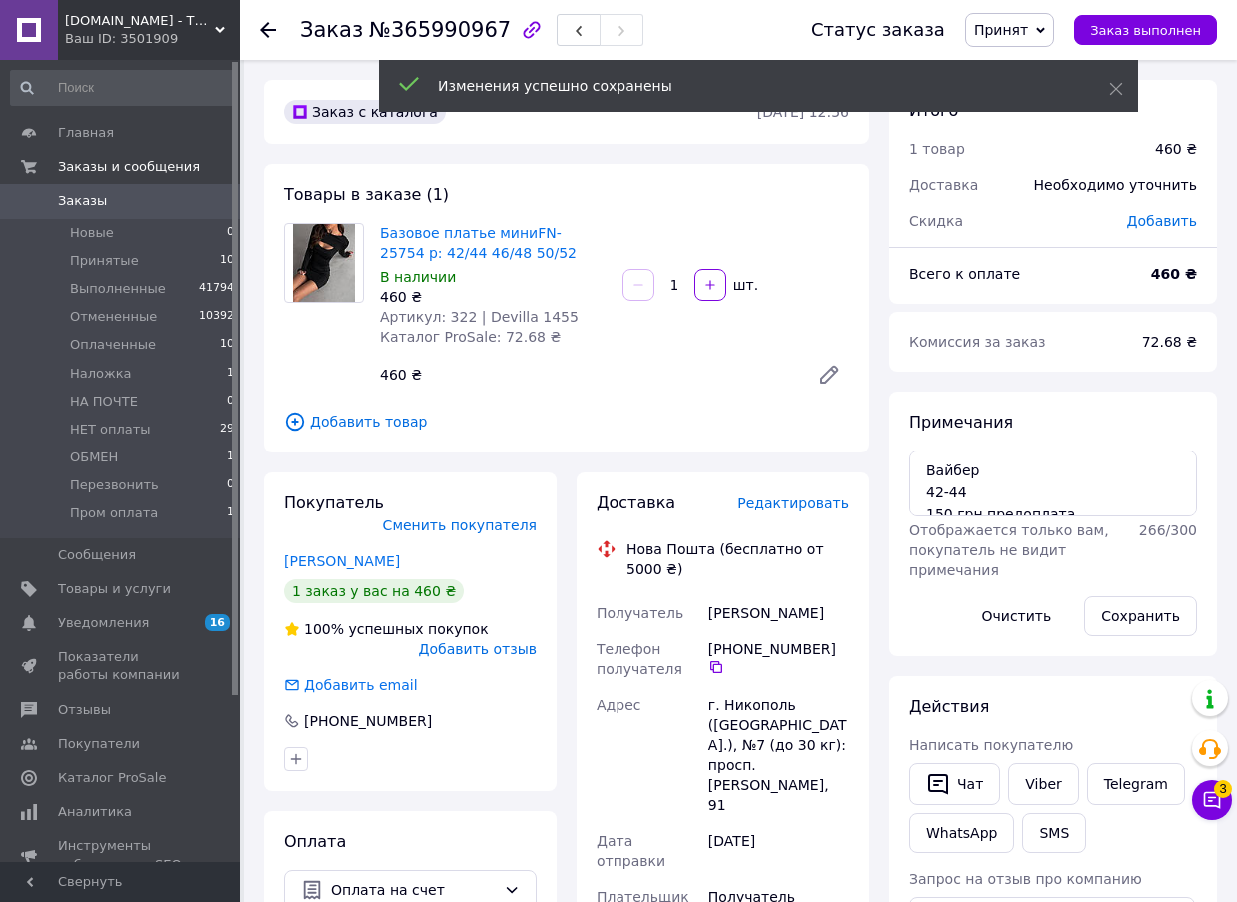
click at [426, 40] on span "№365990967" at bounding box center [440, 30] width 142 height 24
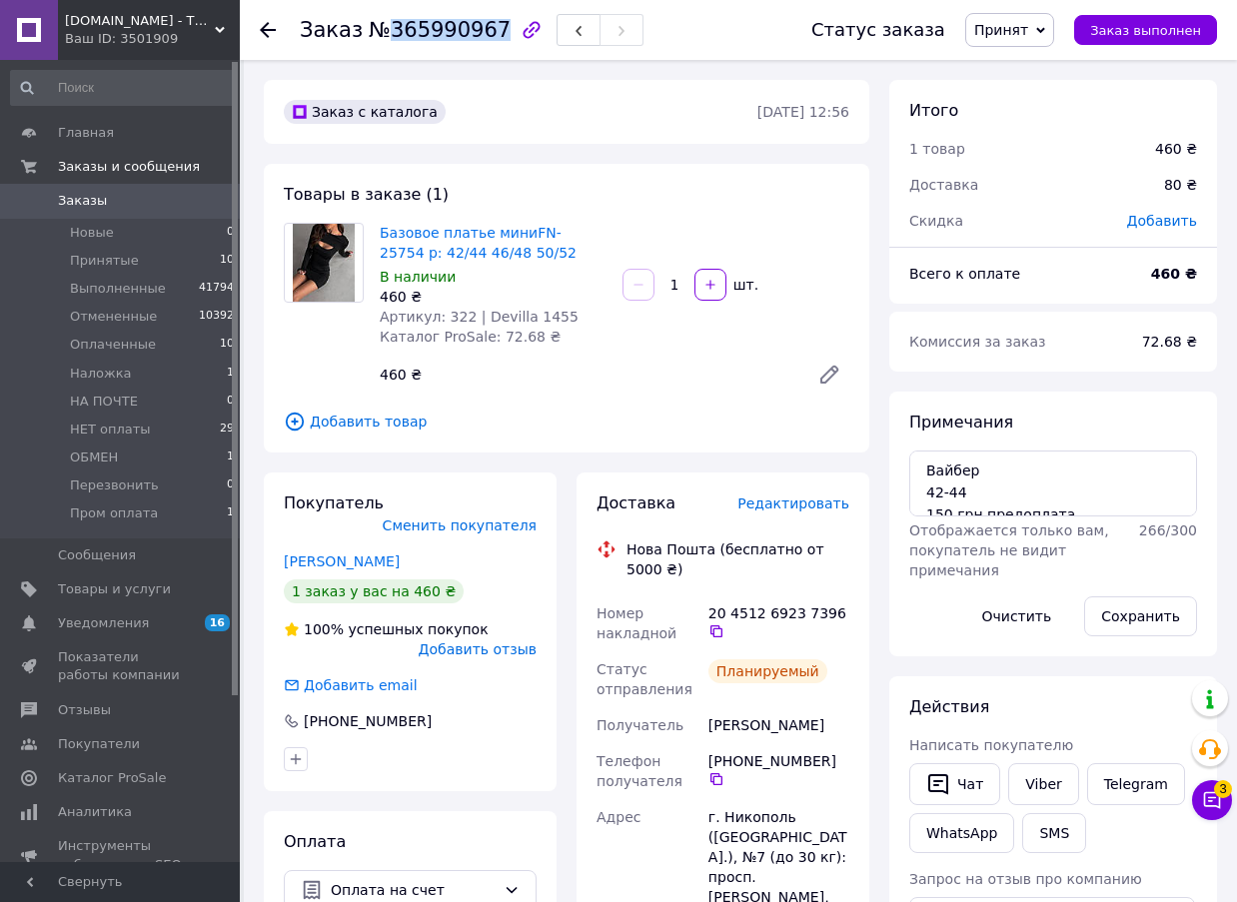
copy span "365990967"
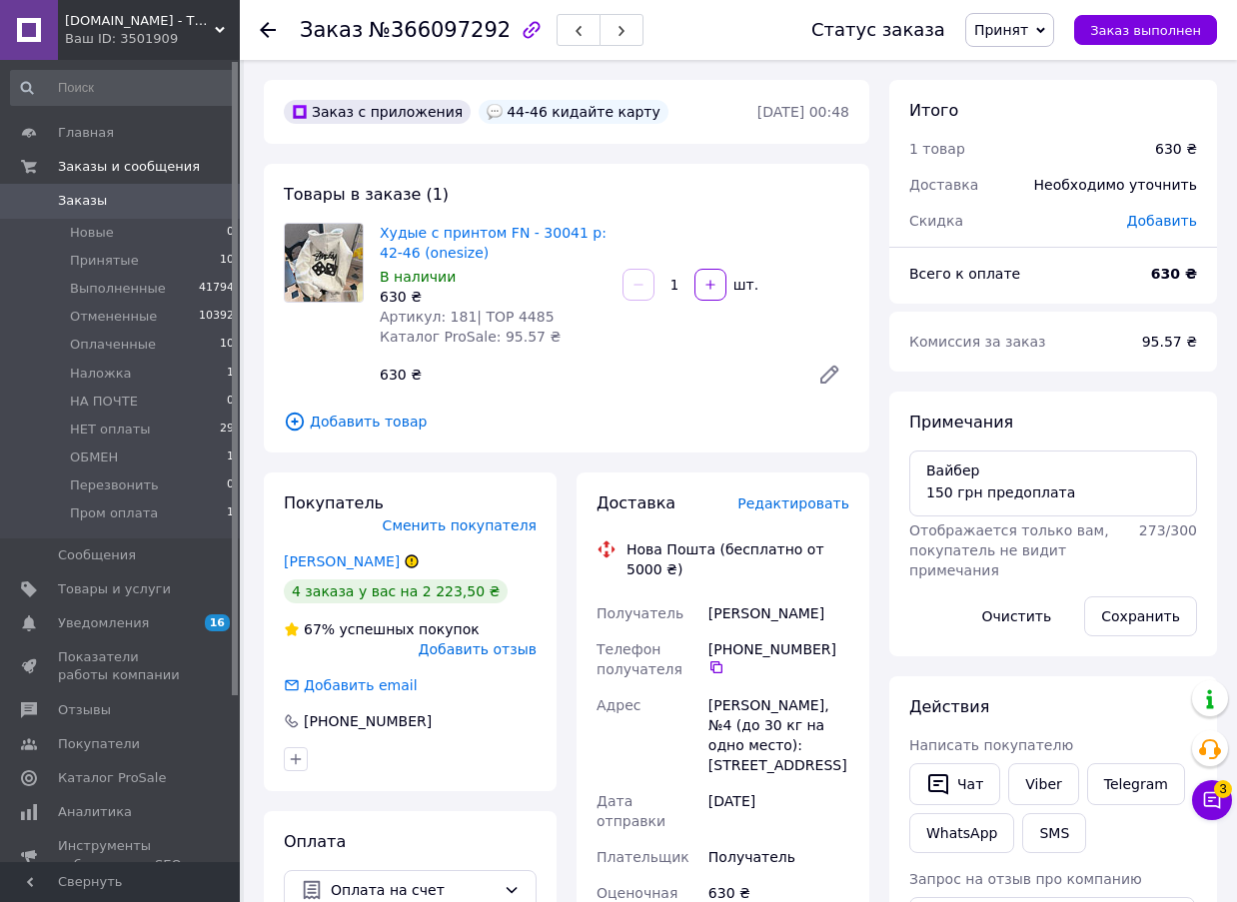
click at [813, 504] on span "Редактировать" at bounding box center [794, 504] width 112 height 16
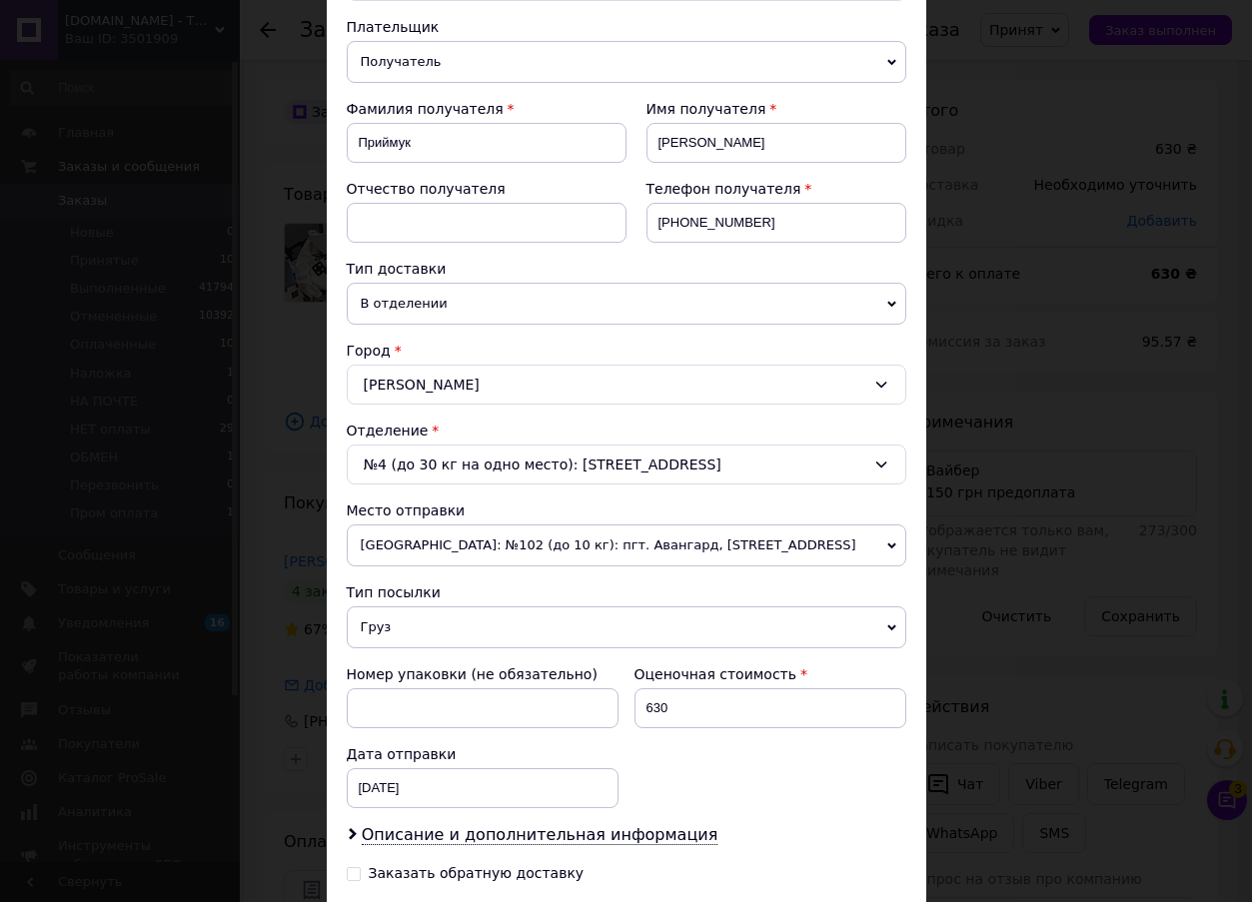
scroll to position [461, 0]
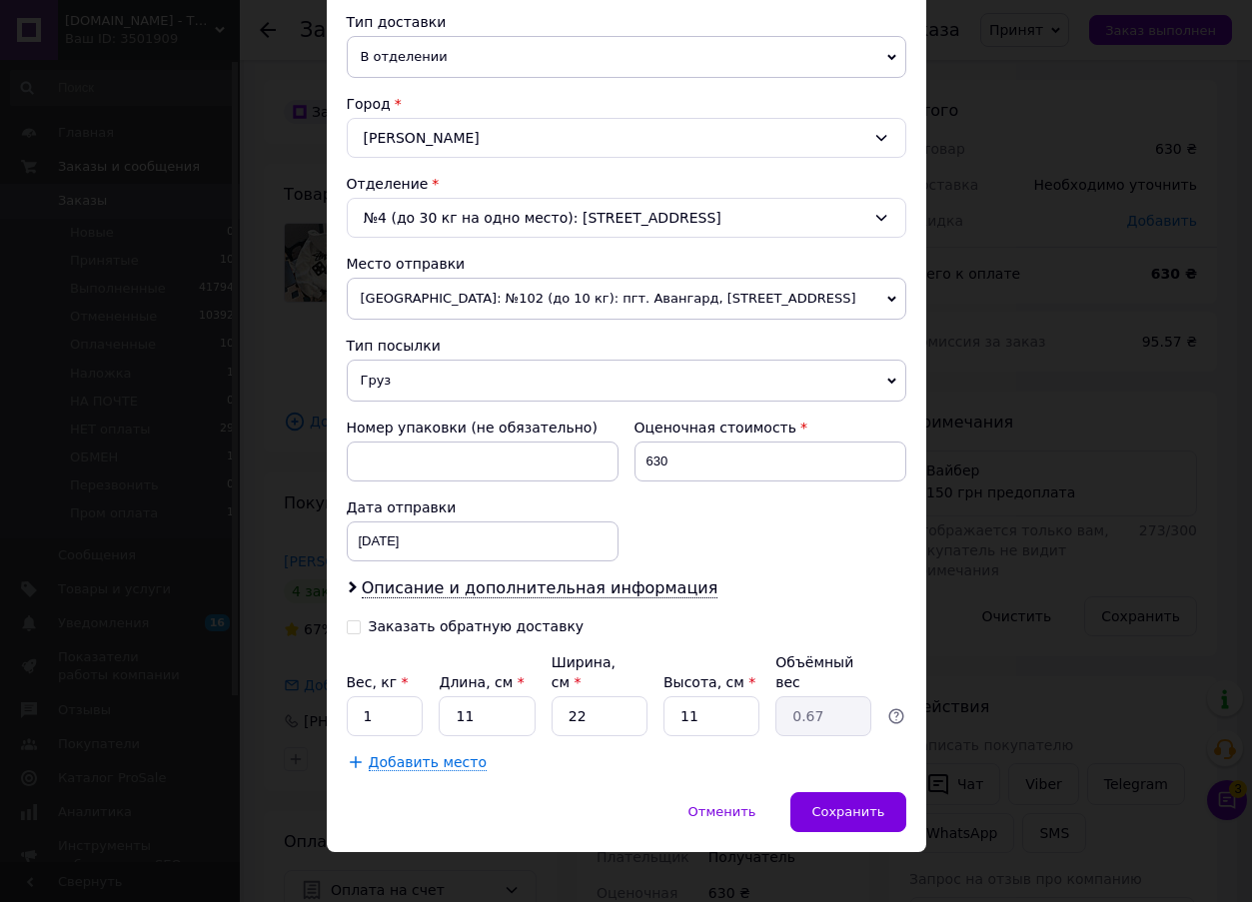
click at [350, 630] on input "Заказать обратную доставку" at bounding box center [354, 626] width 14 height 14
checkbox input "true"
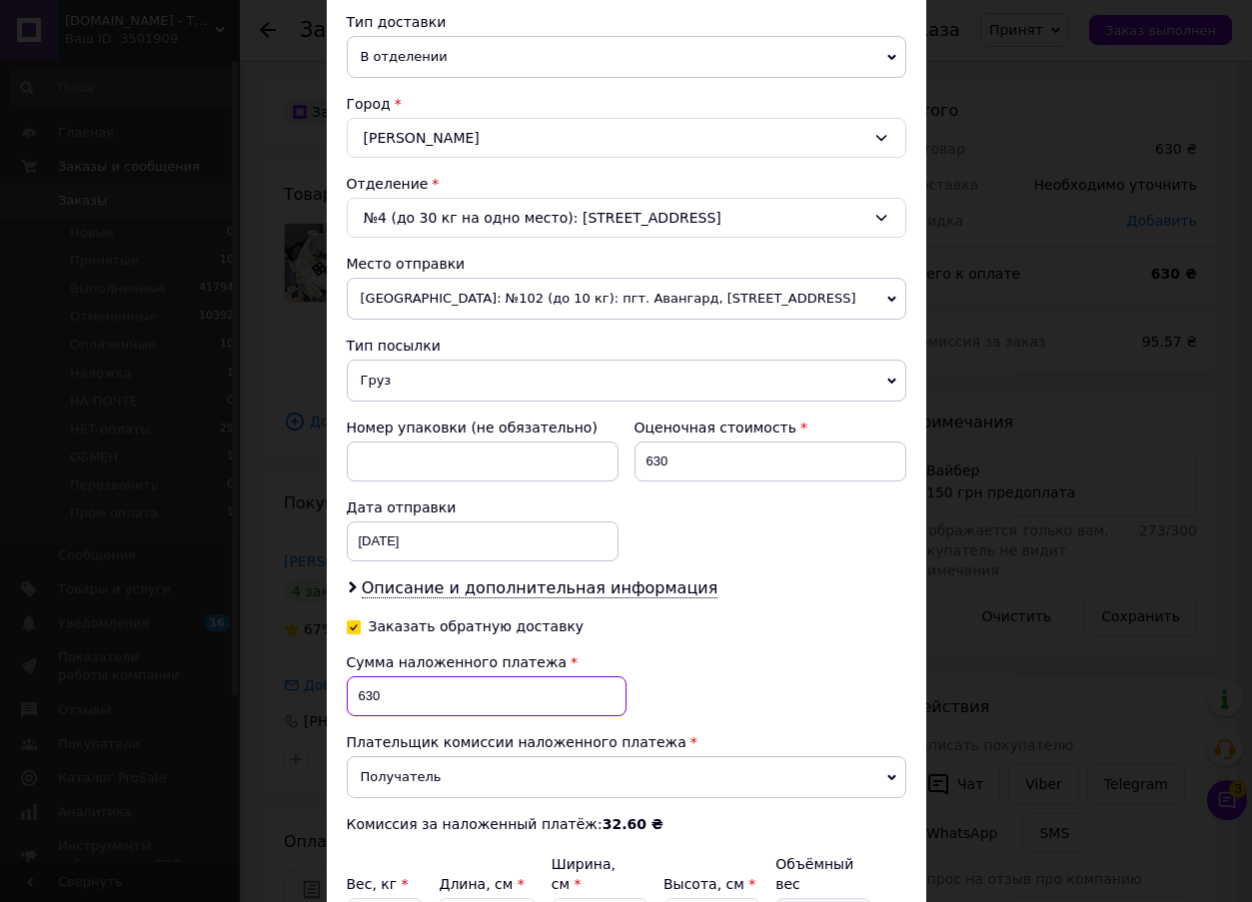
drag, startPoint x: 383, startPoint y: 689, endPoint x: 356, endPoint y: 688, distance: 27.0
click at [356, 688] on input "630" at bounding box center [487, 697] width 280 height 40
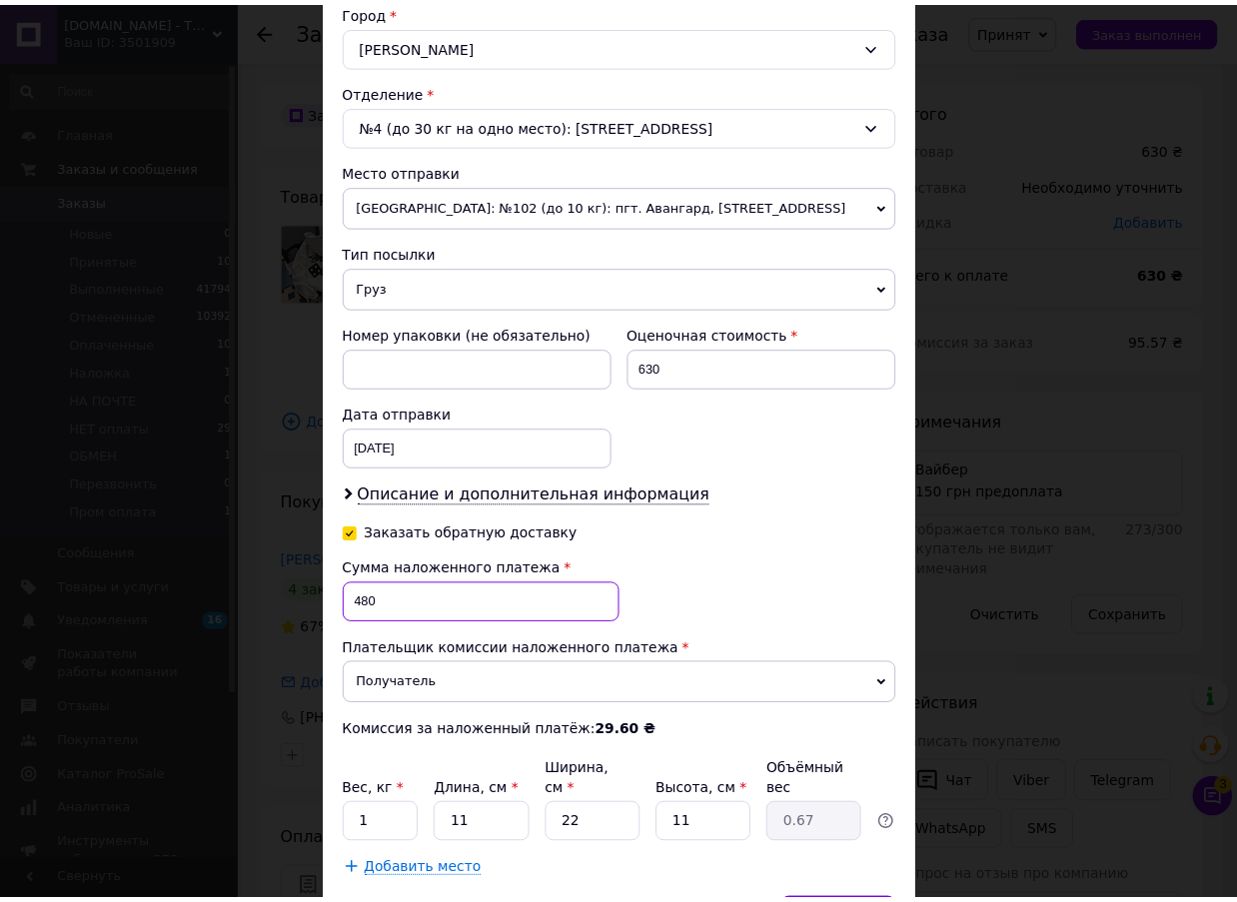
scroll to position [663, 0]
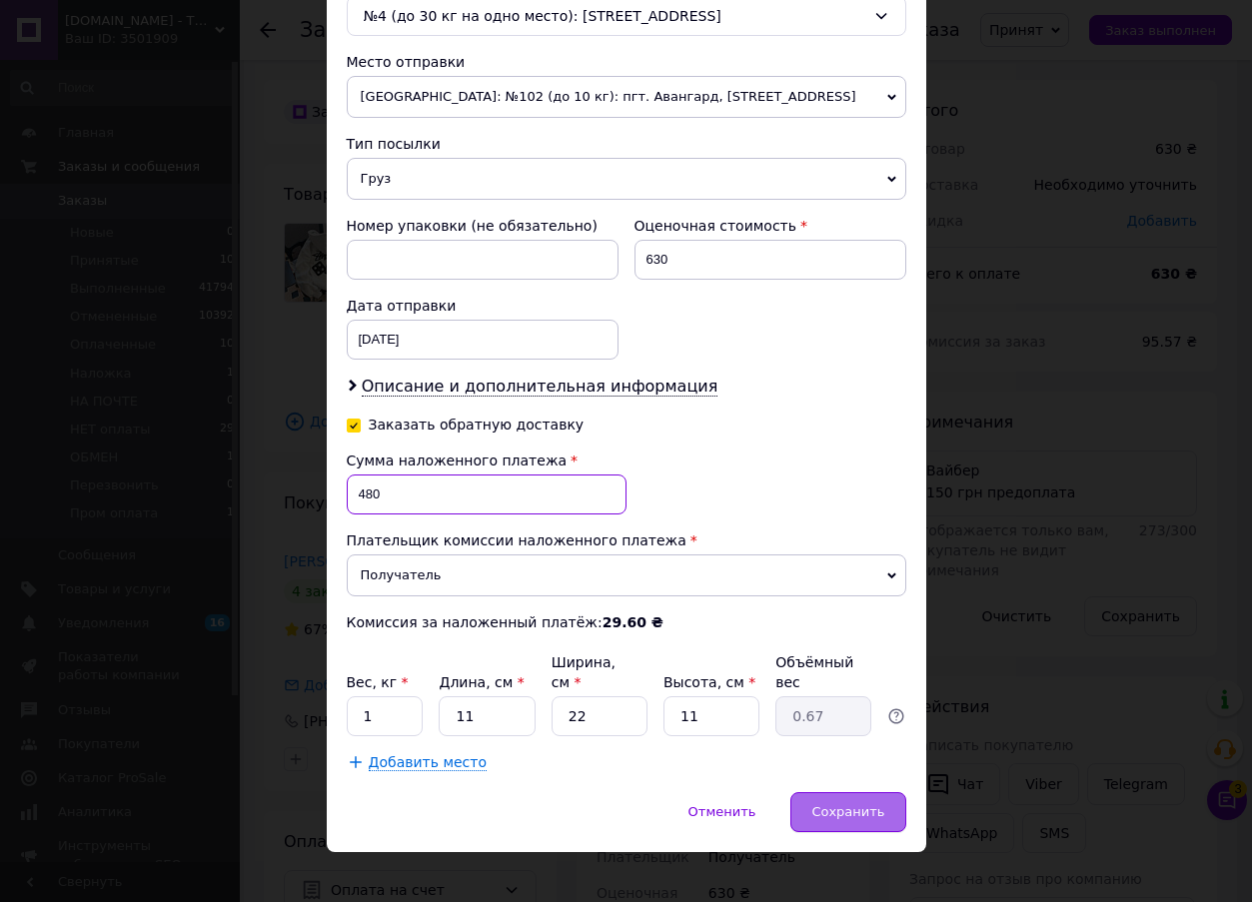
type input "480"
click at [872, 805] on span "Сохранить" at bounding box center [848, 812] width 73 height 15
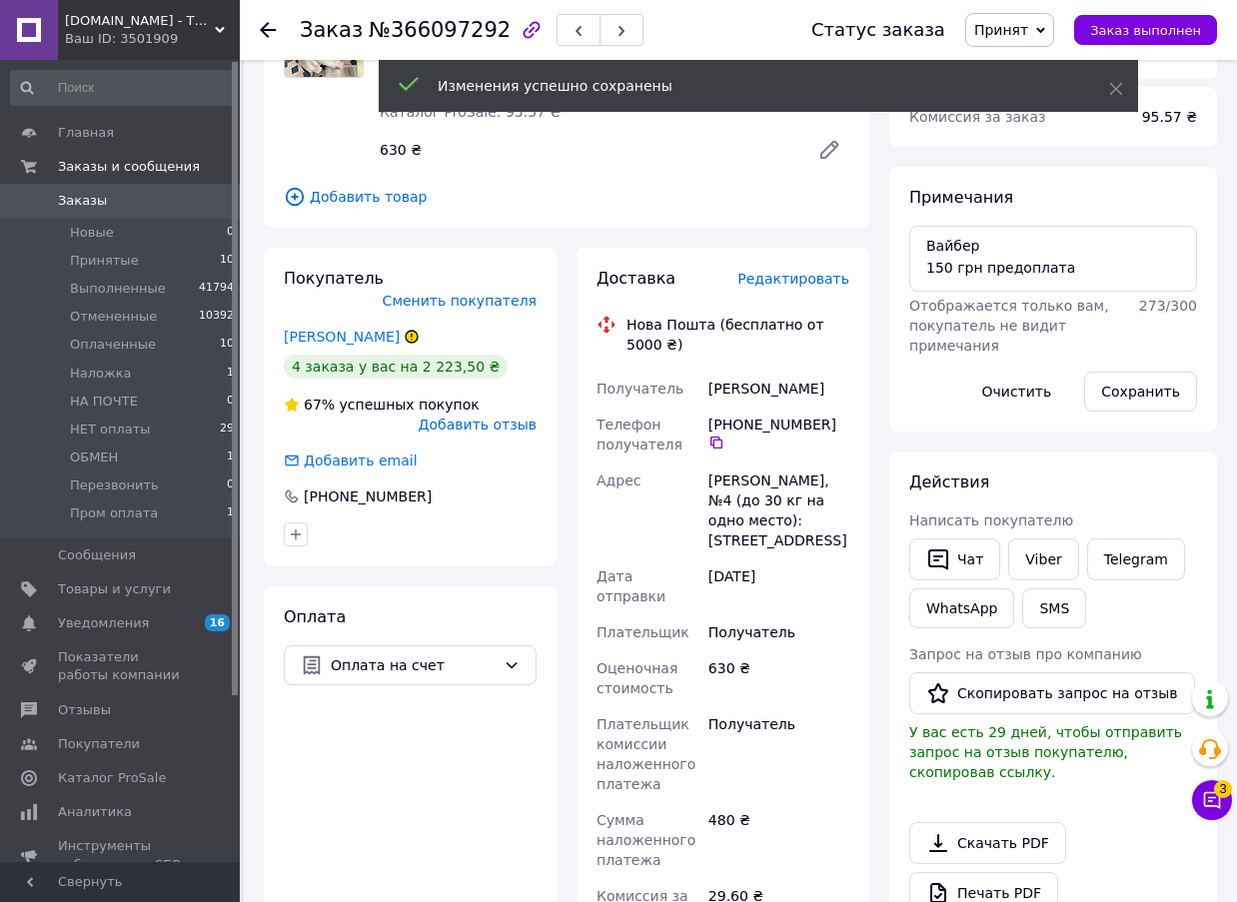
scroll to position [600, 0]
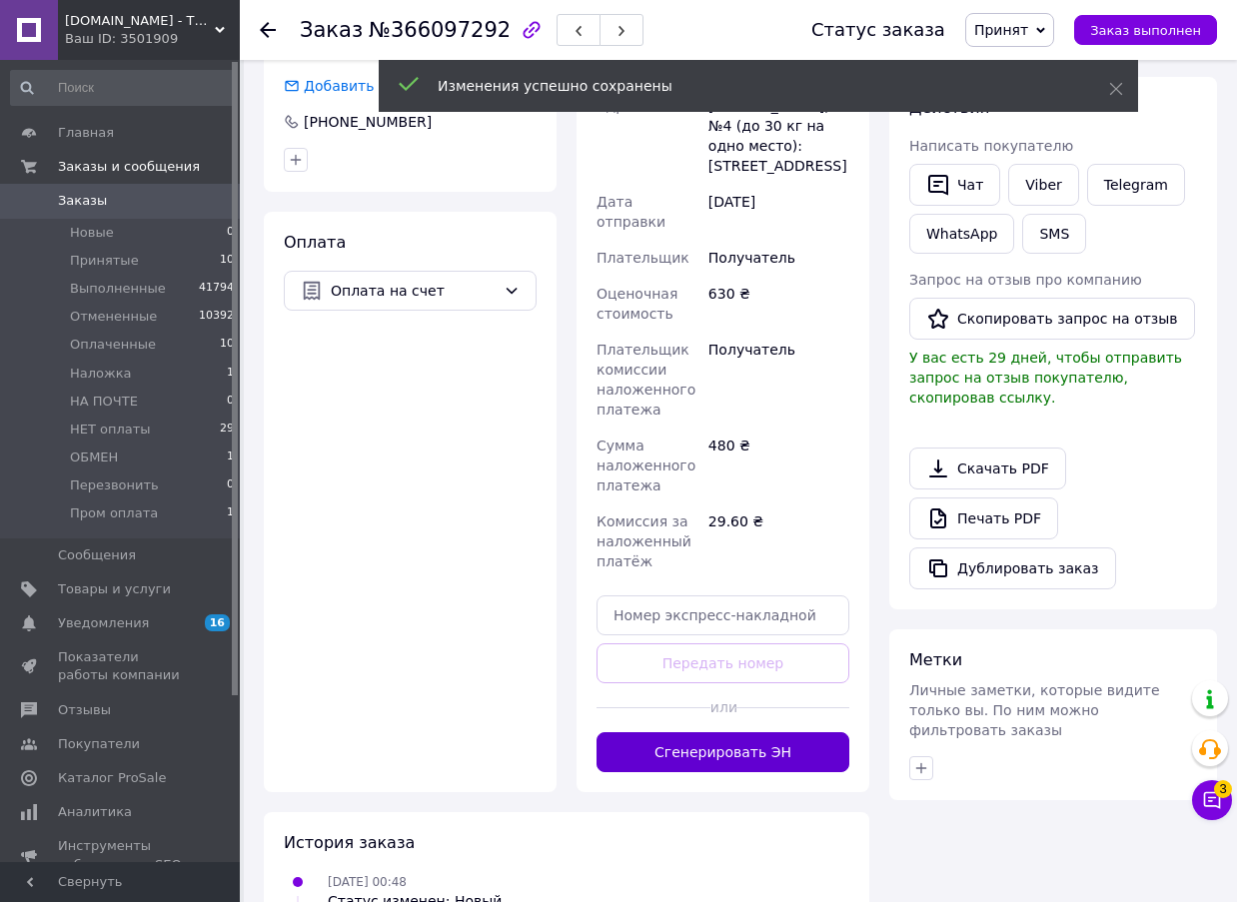
click at [802, 733] on button "Сгенерировать ЭН" at bounding box center [723, 753] width 253 height 40
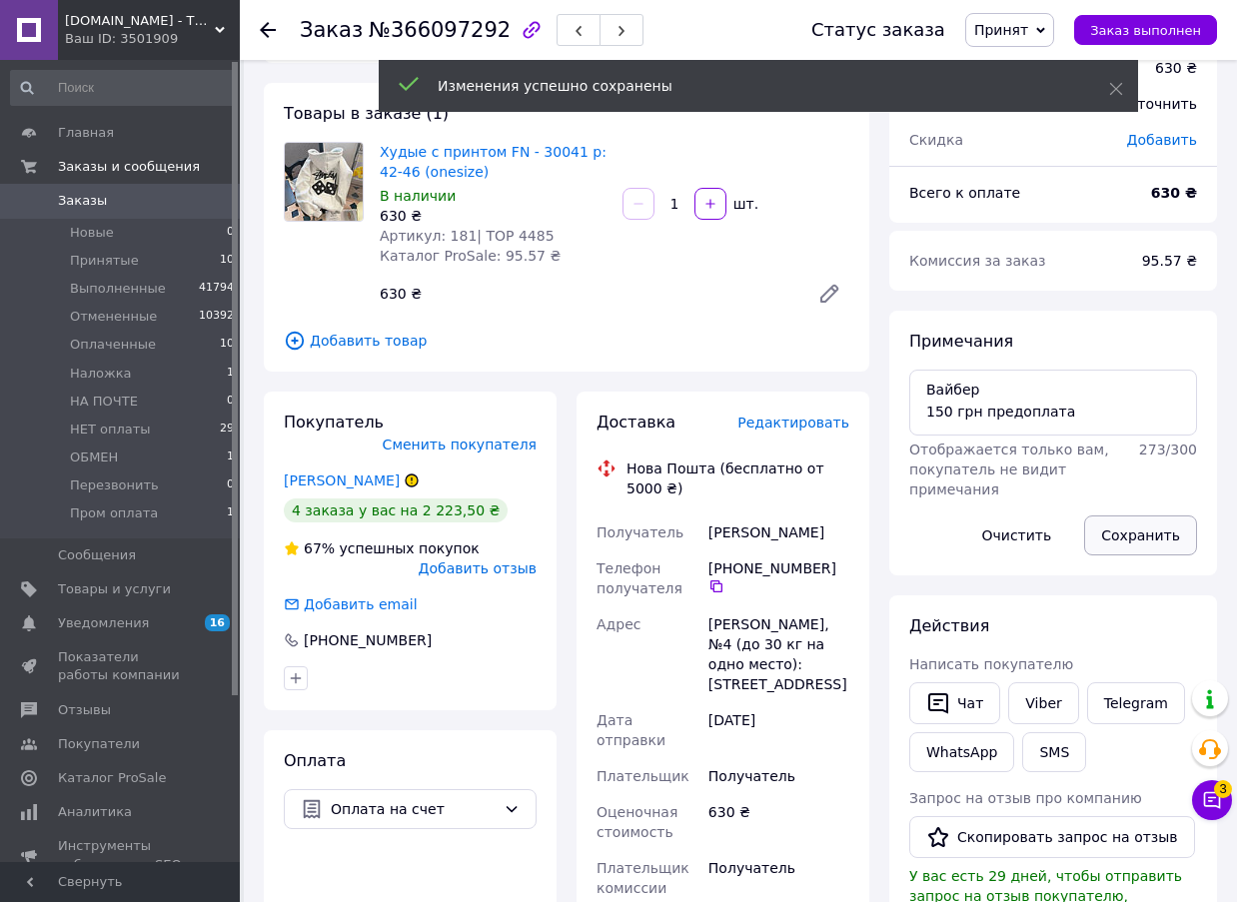
scroll to position [0, 0]
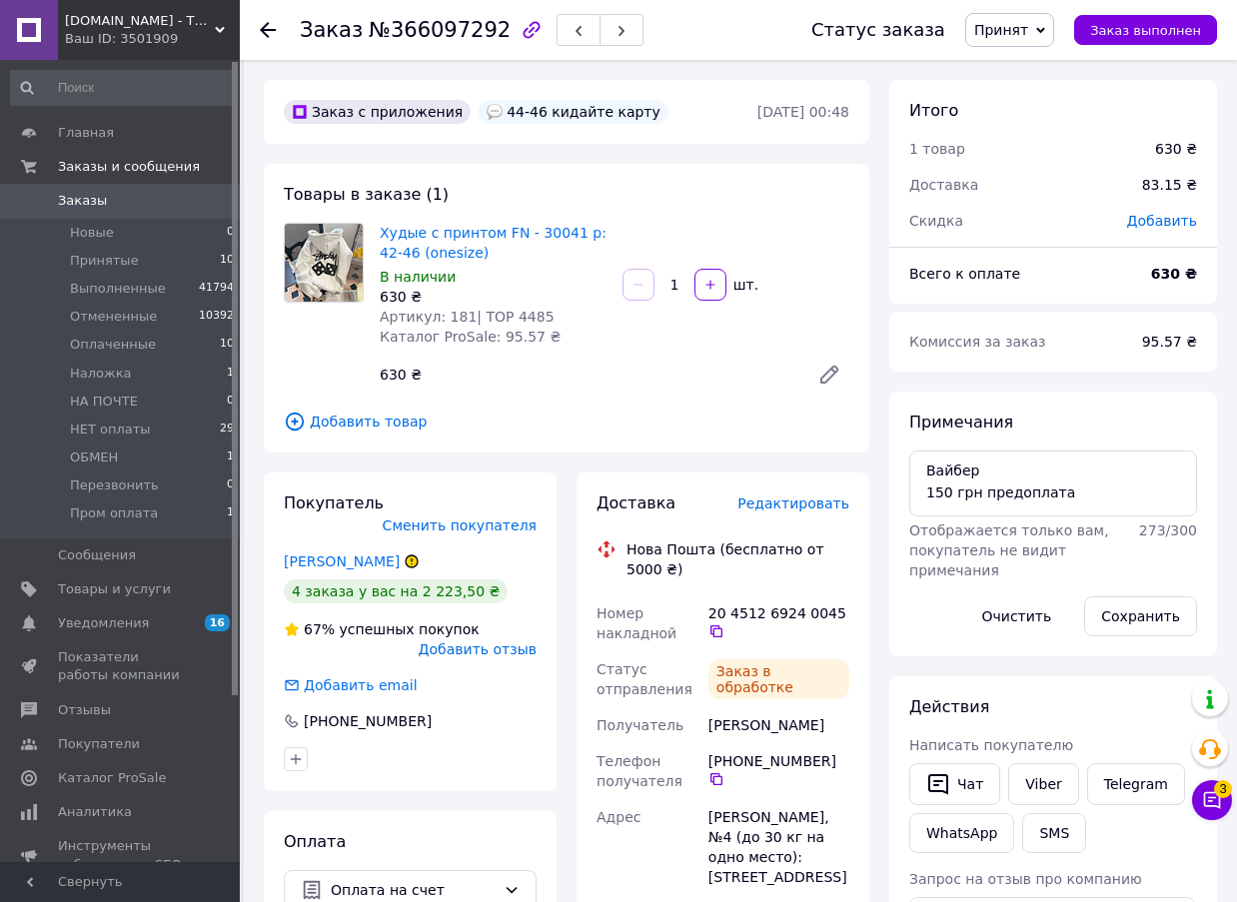
click at [419, 27] on span "№366097292" at bounding box center [440, 30] width 142 height 24
copy span "366097292"
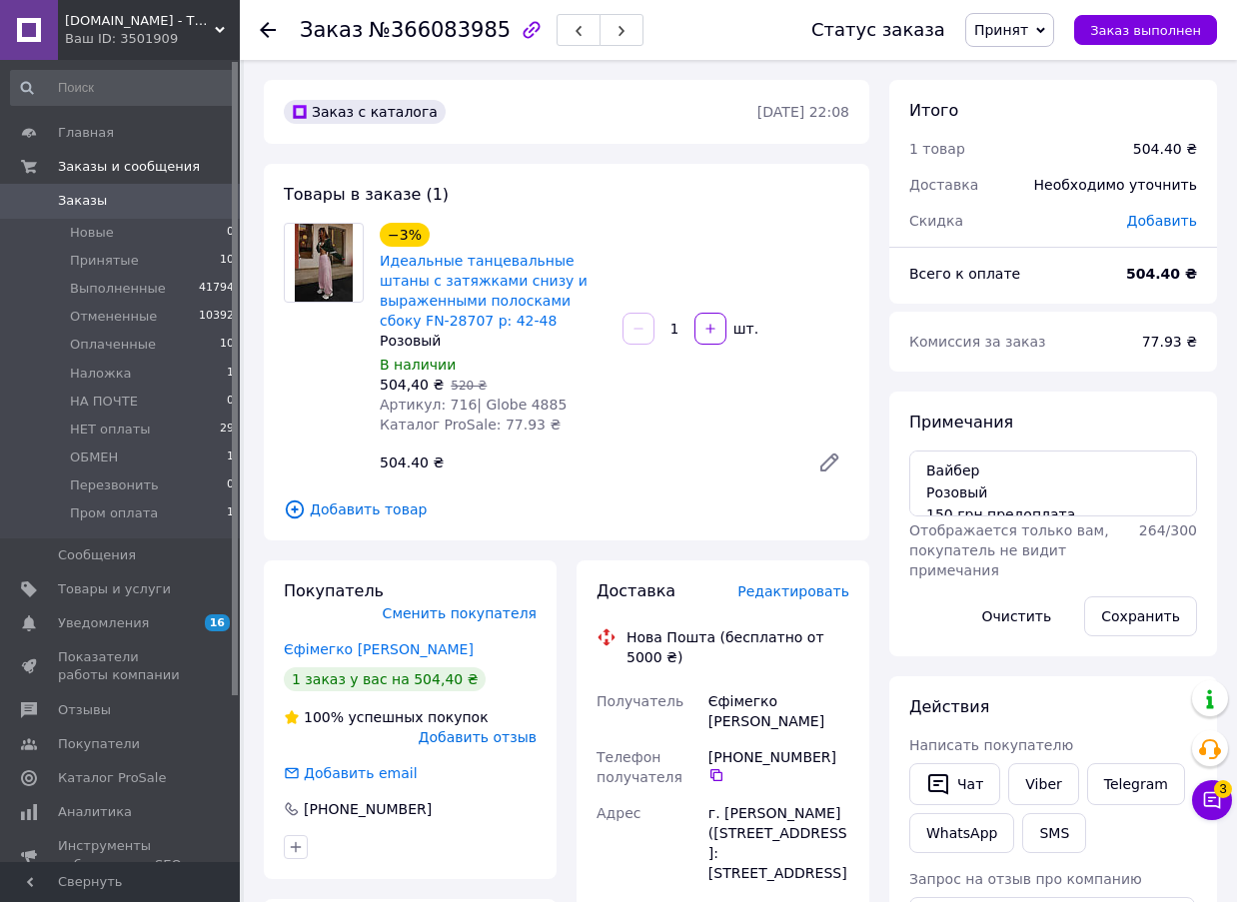
click at [764, 588] on span "Редактировать" at bounding box center [794, 592] width 112 height 16
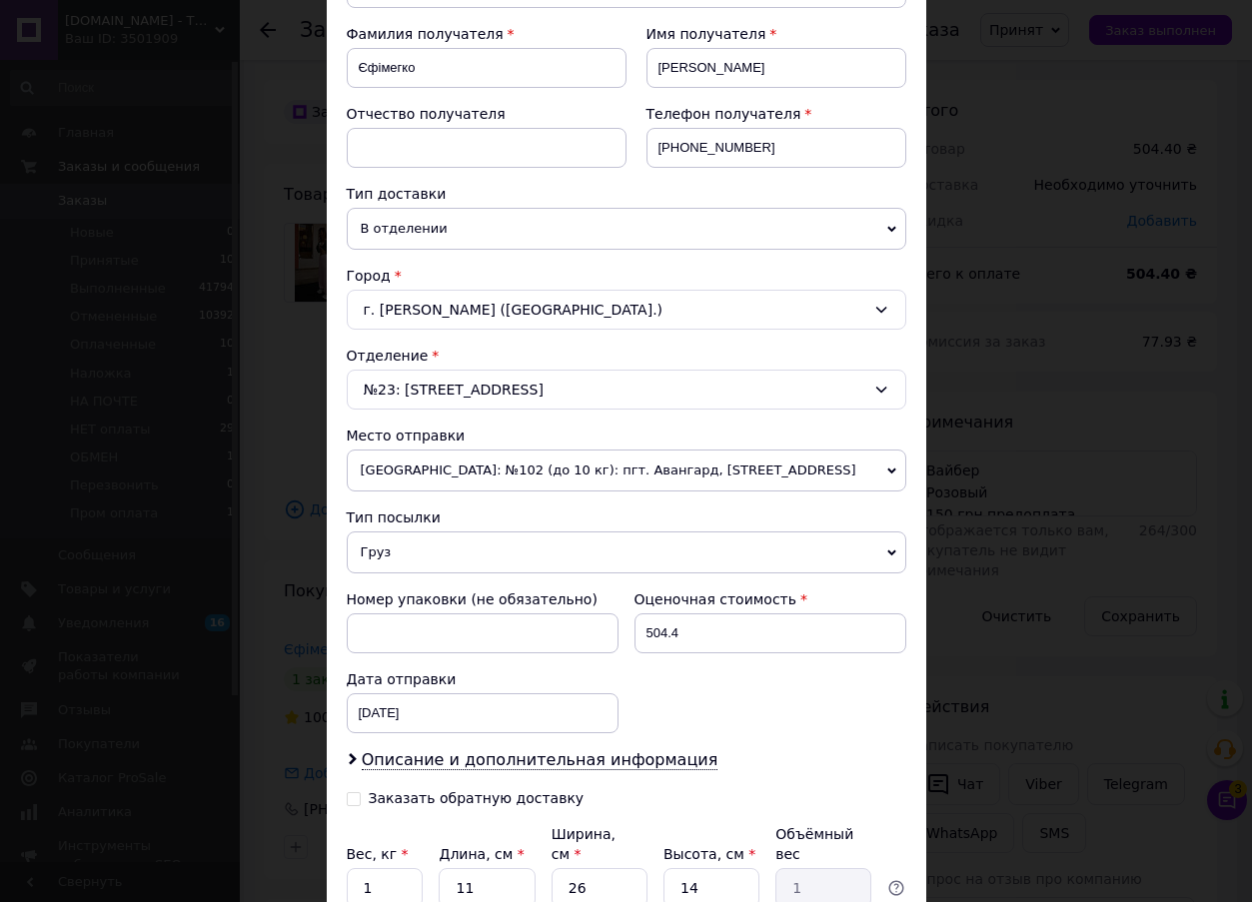
scroll to position [461, 0]
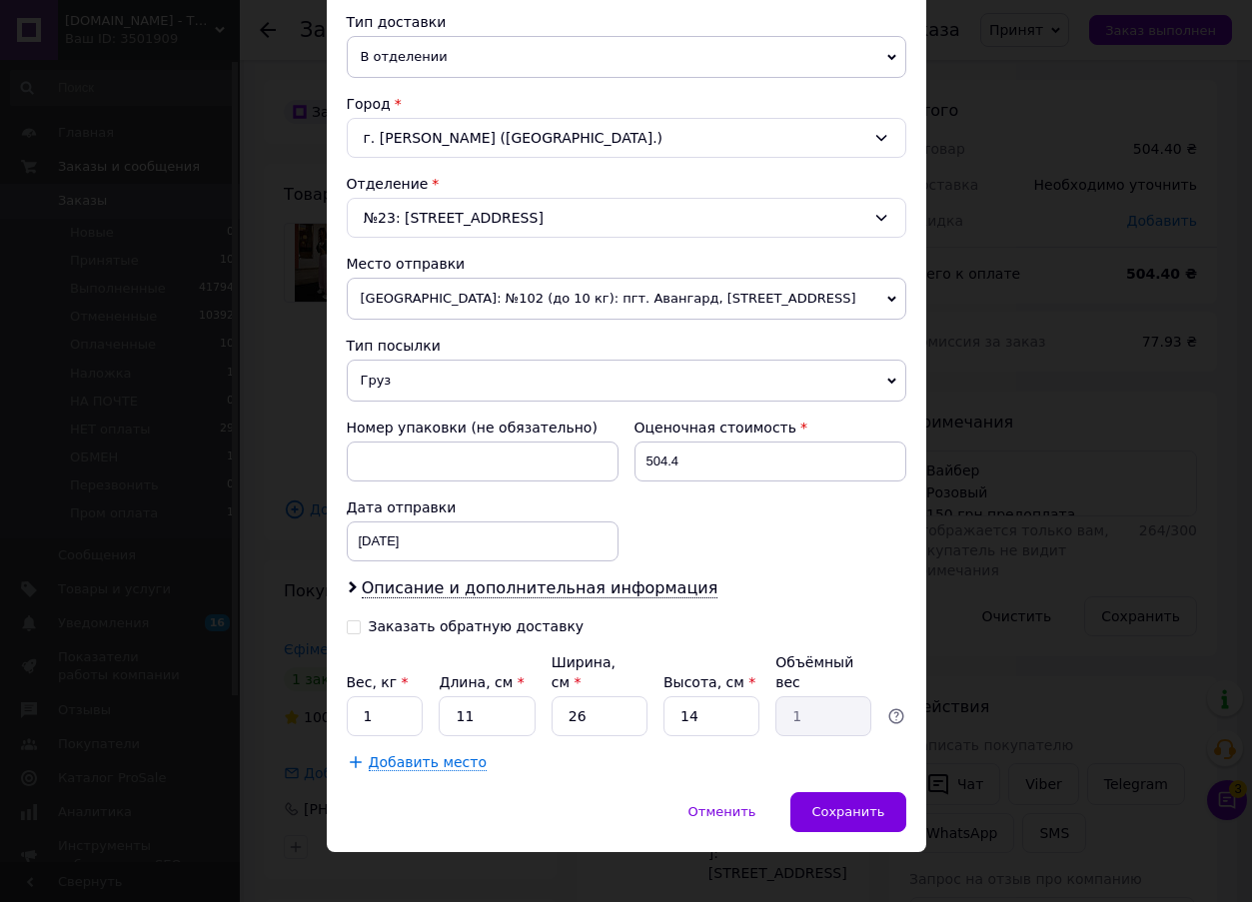
click at [348, 633] on icon at bounding box center [354, 628] width 14 height 14
click at [348, 633] on input "Заказать обратную доставку" at bounding box center [354, 626] width 14 height 14
checkbox input "true"
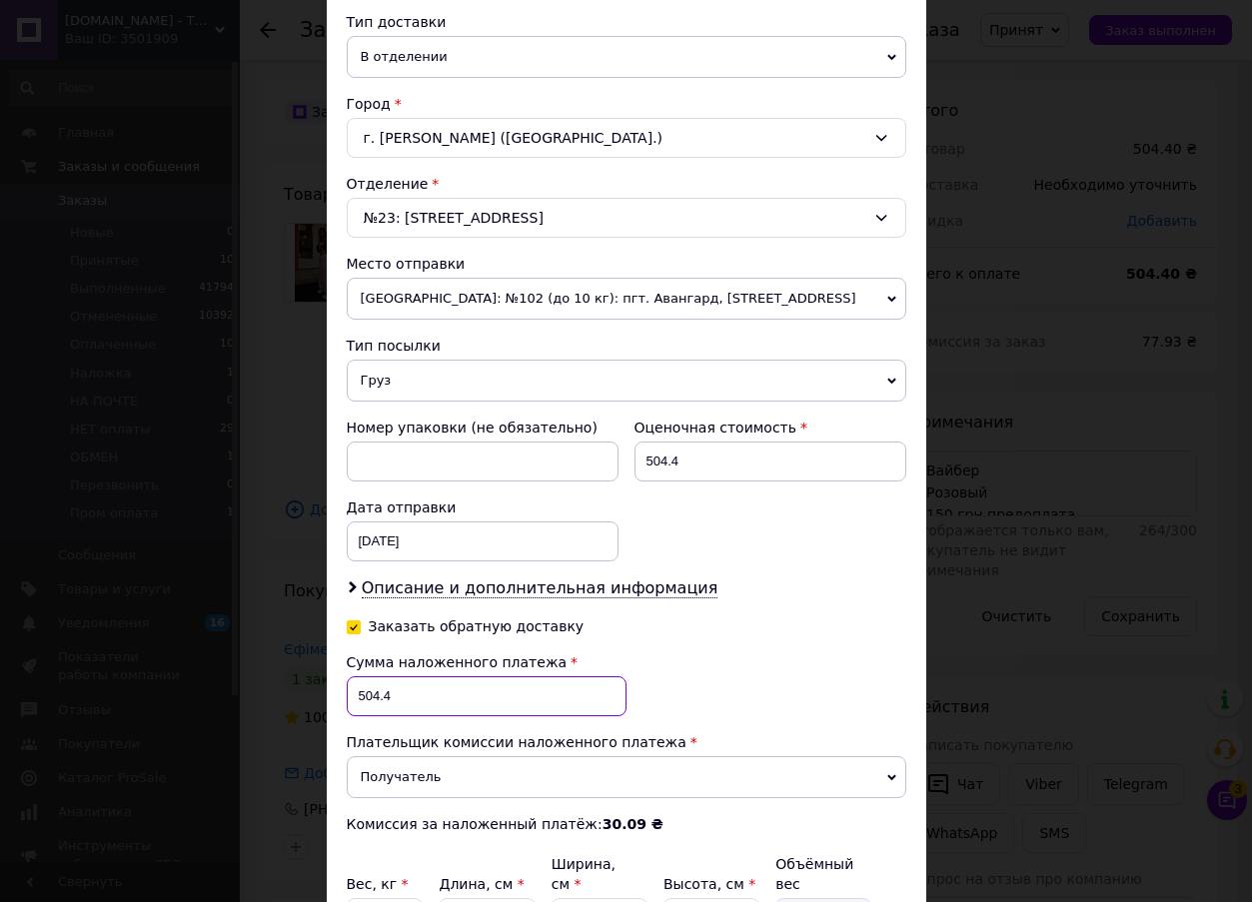
drag, startPoint x: 390, startPoint y: 698, endPoint x: 356, endPoint y: 693, distance: 34.3
click at [356, 693] on input "504.4" at bounding box center [487, 697] width 280 height 40
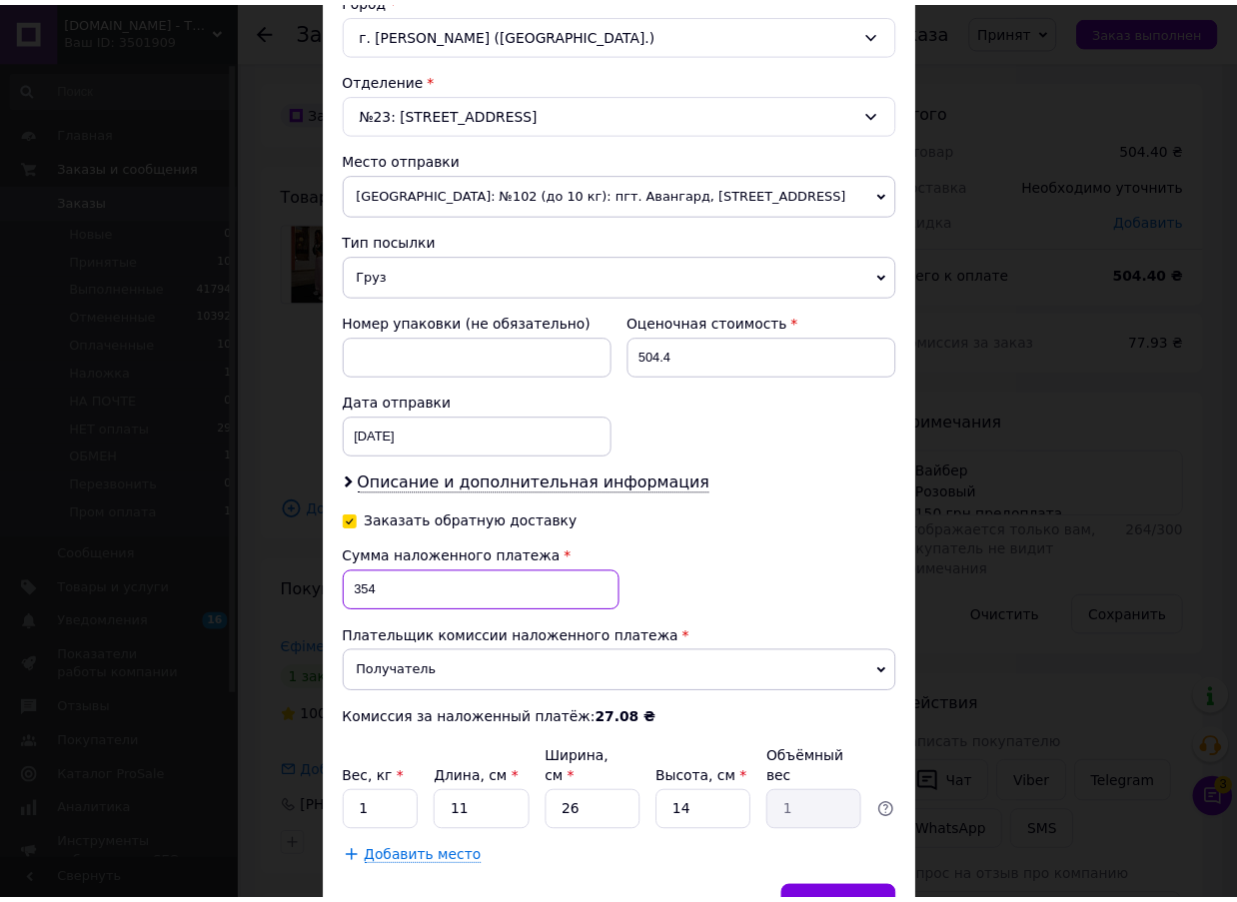
scroll to position [661, 0]
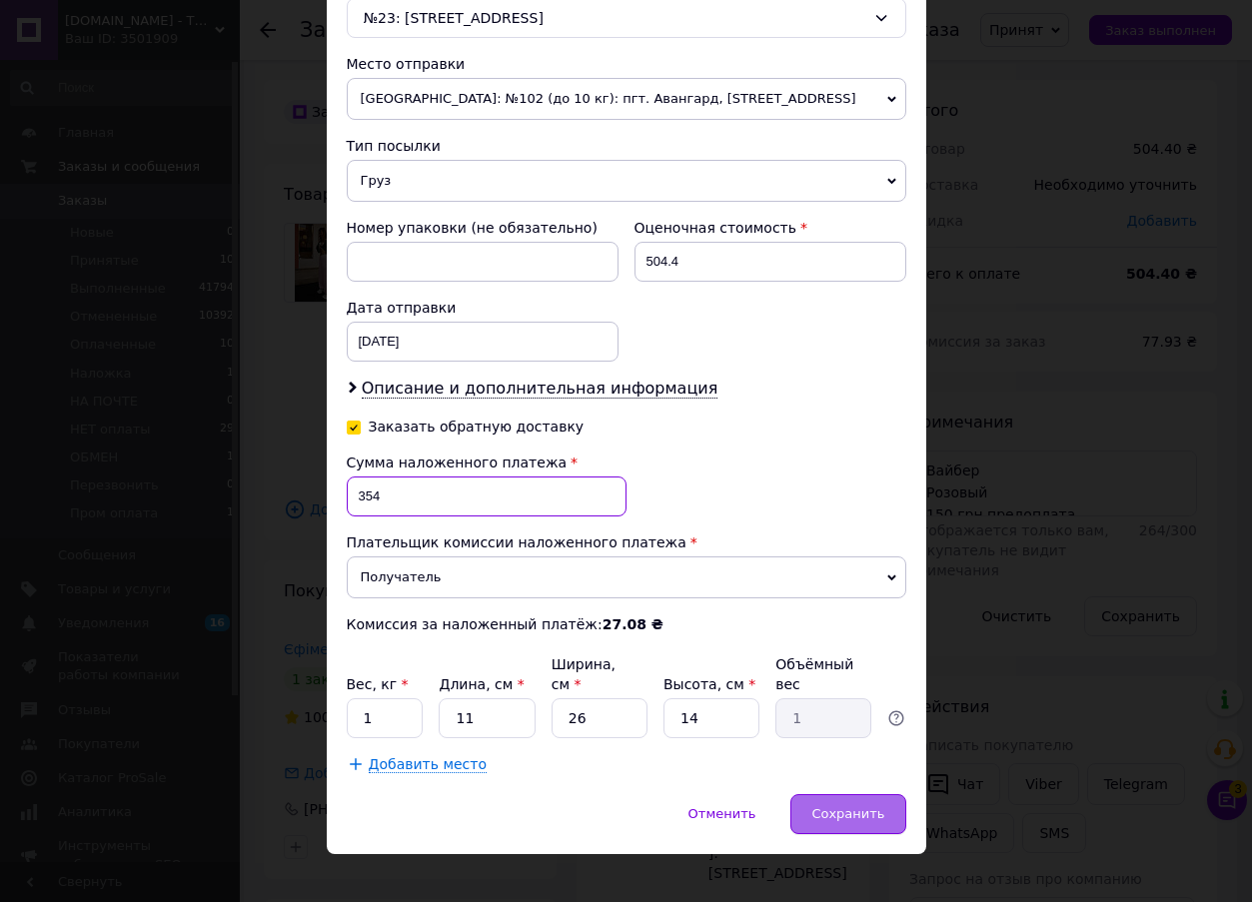
type input "354"
click at [853, 809] on div "Сохранить" at bounding box center [848, 815] width 115 height 40
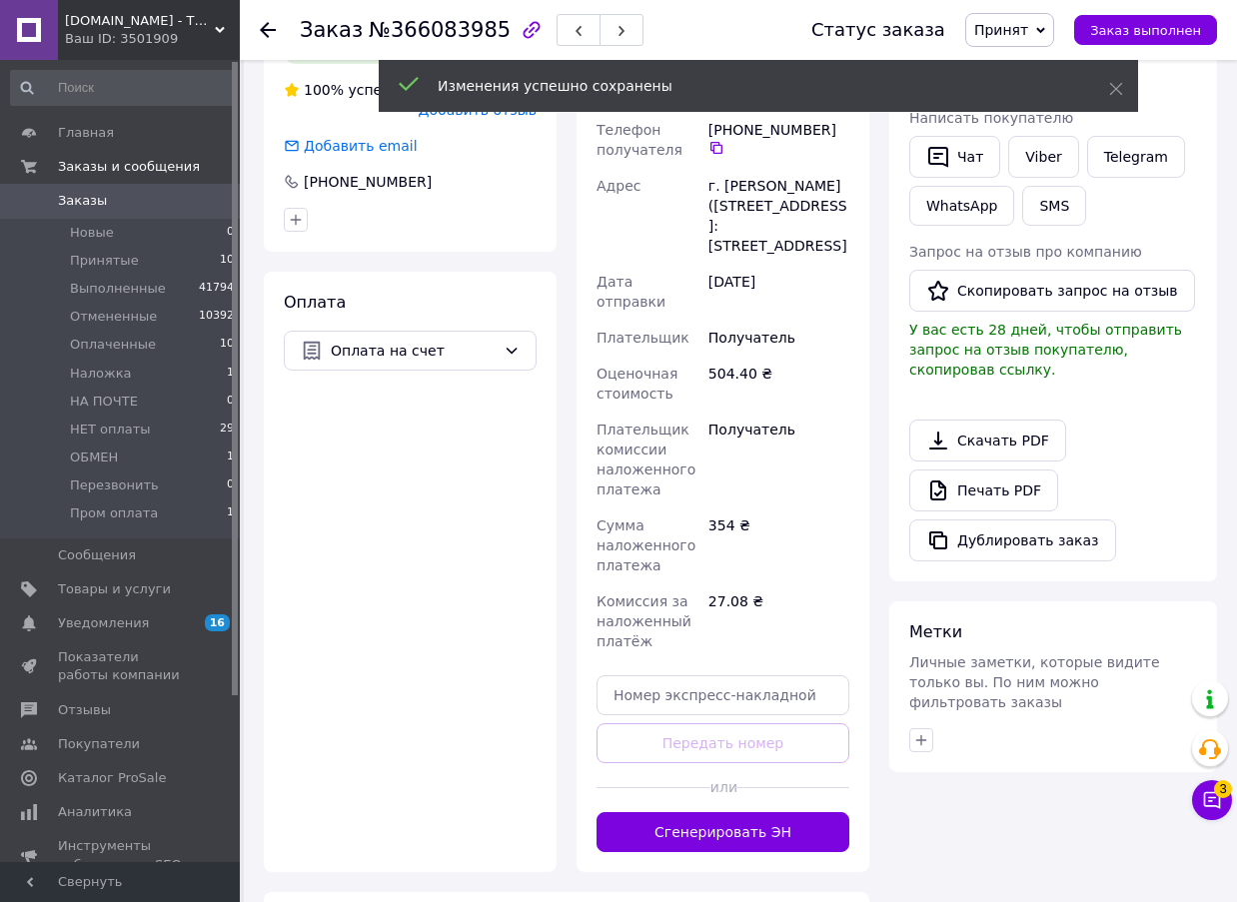
scroll to position [800, 0]
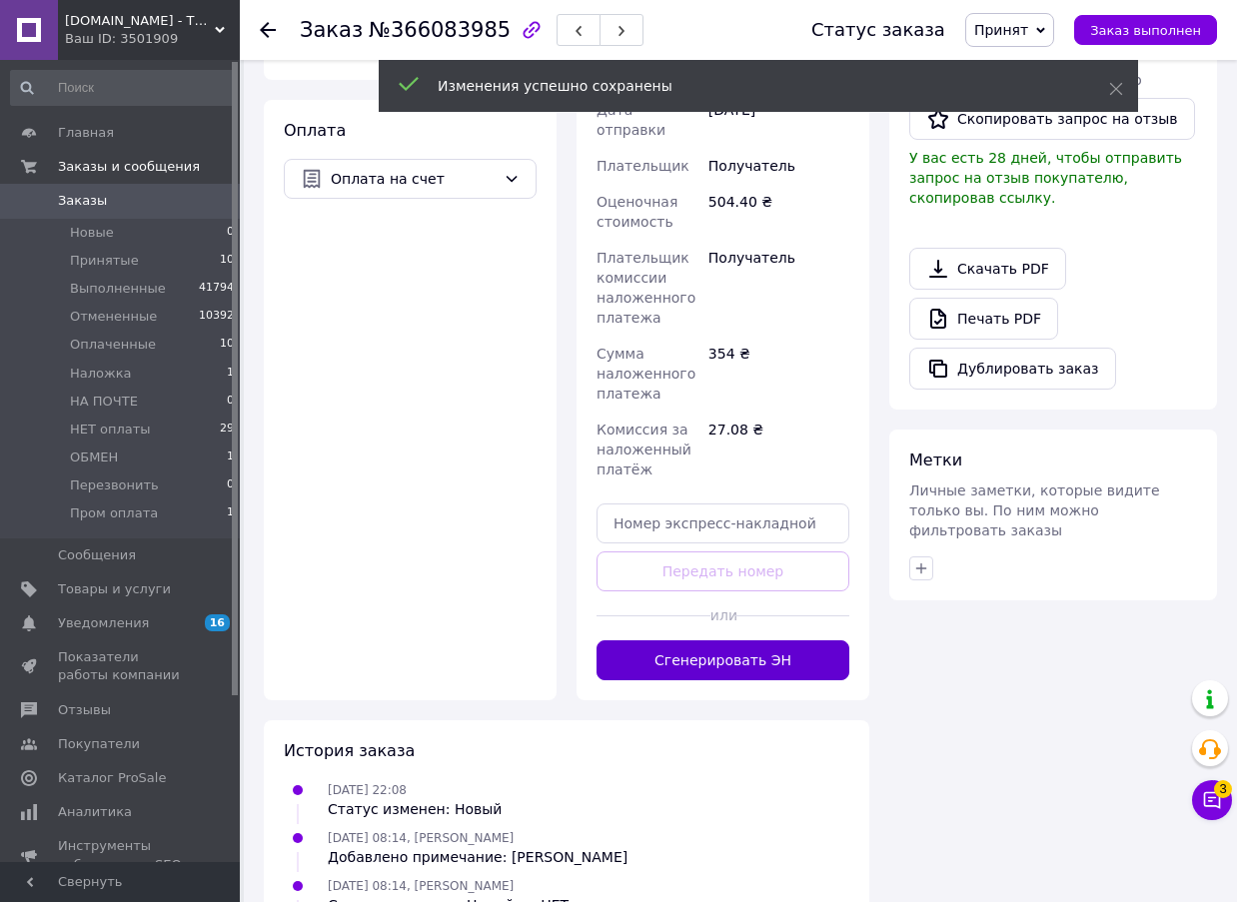
click at [805, 641] on button "Сгенерировать ЭН" at bounding box center [723, 661] width 253 height 40
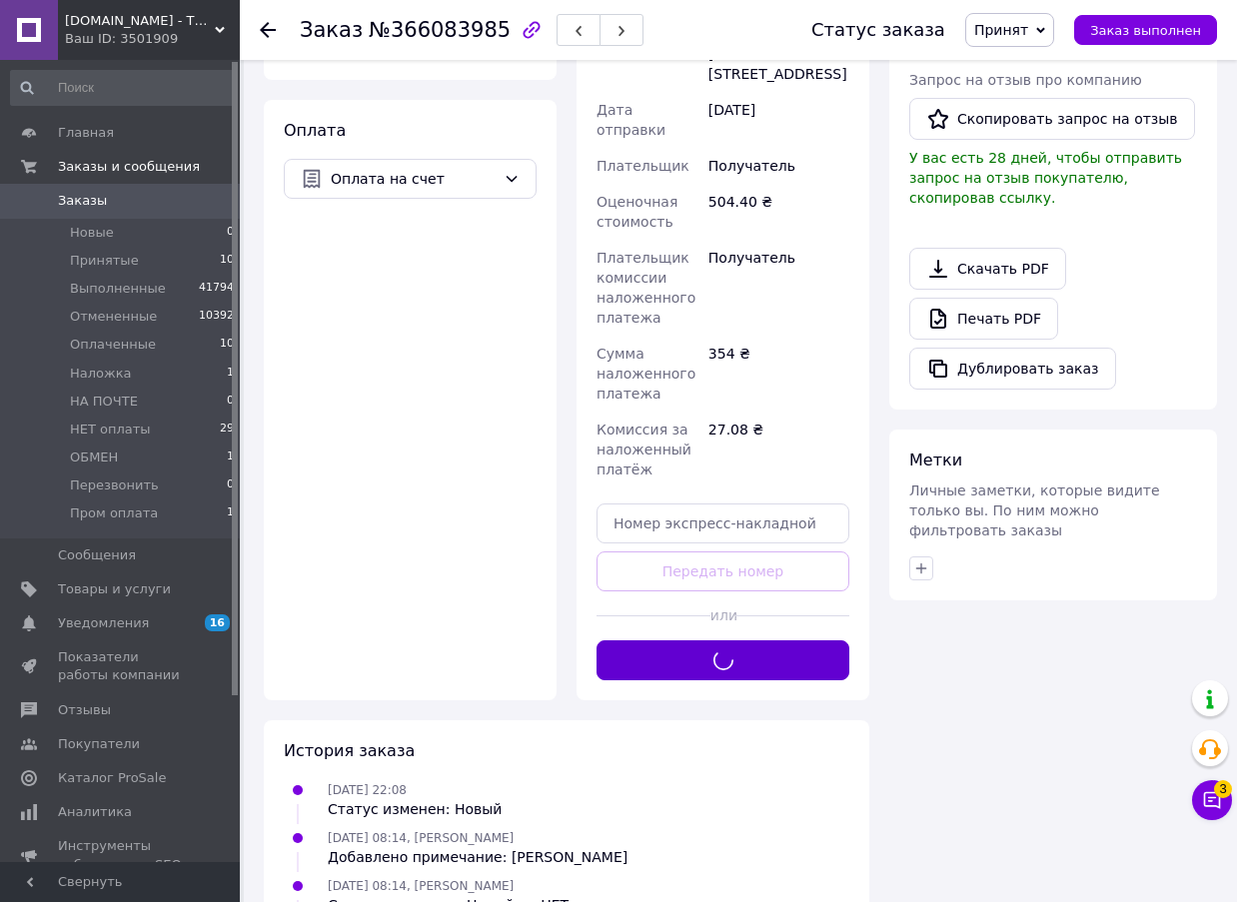
scroll to position [0, 0]
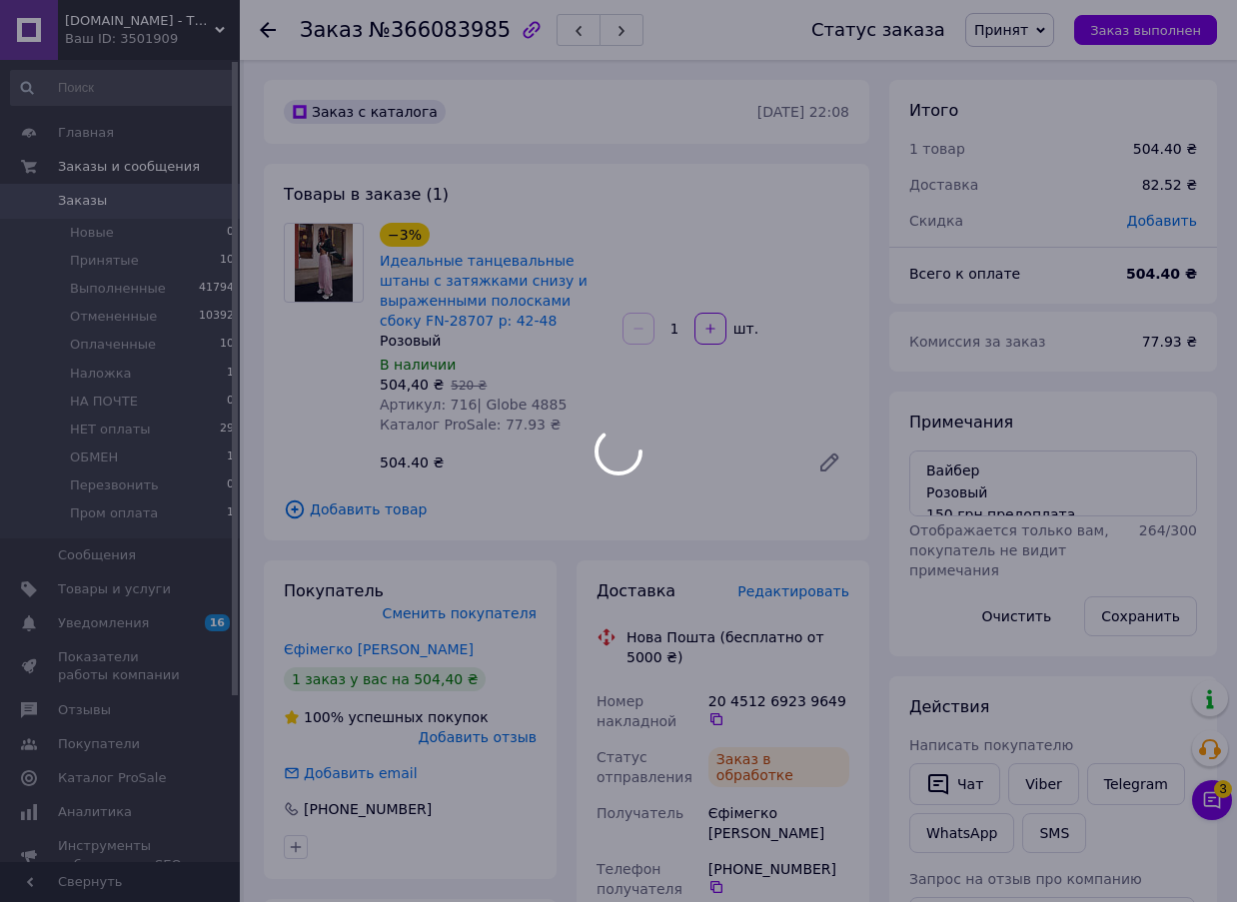
click at [452, 42] on div at bounding box center [618, 451] width 1237 height 902
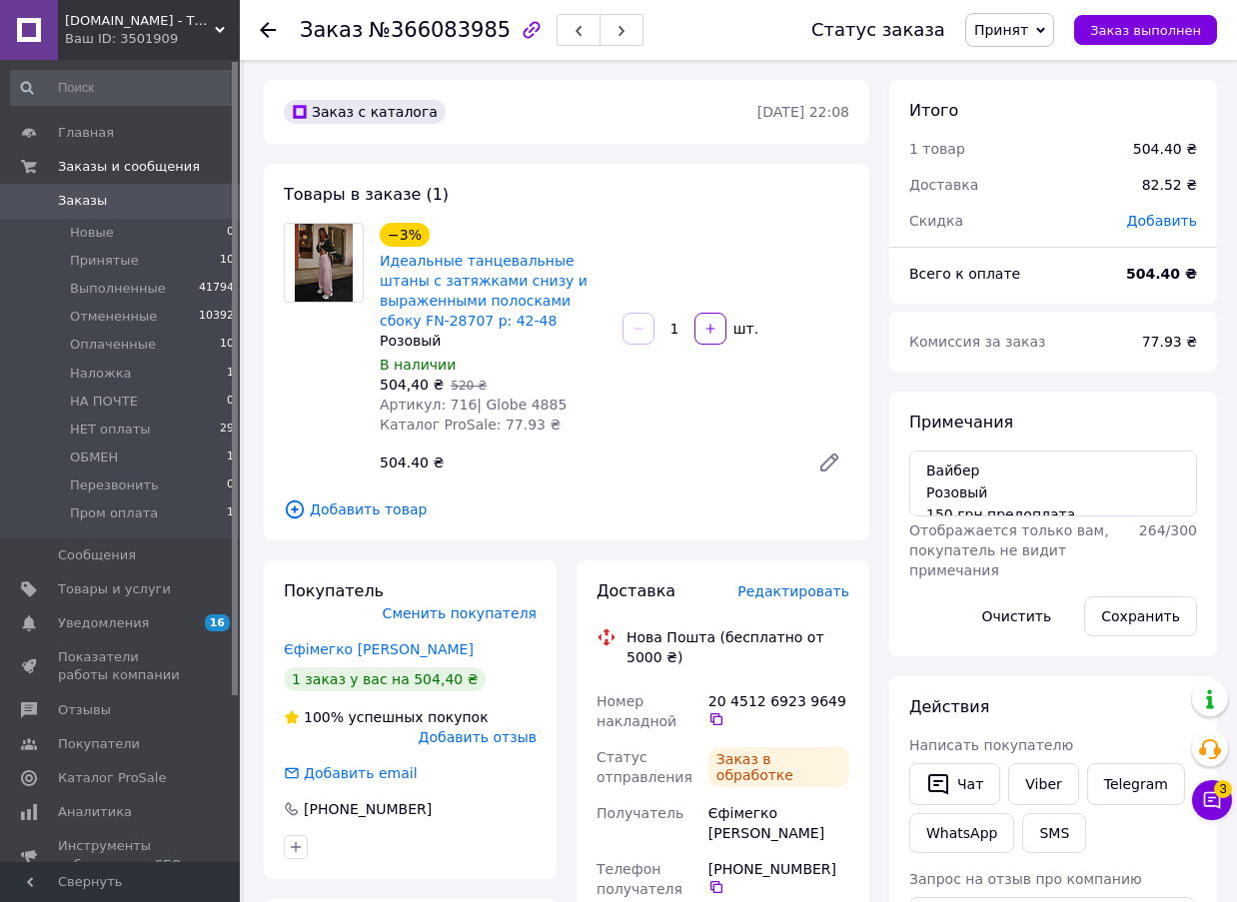
click at [452, 42] on span "№366083985" at bounding box center [440, 30] width 142 height 24
copy span "366083985"
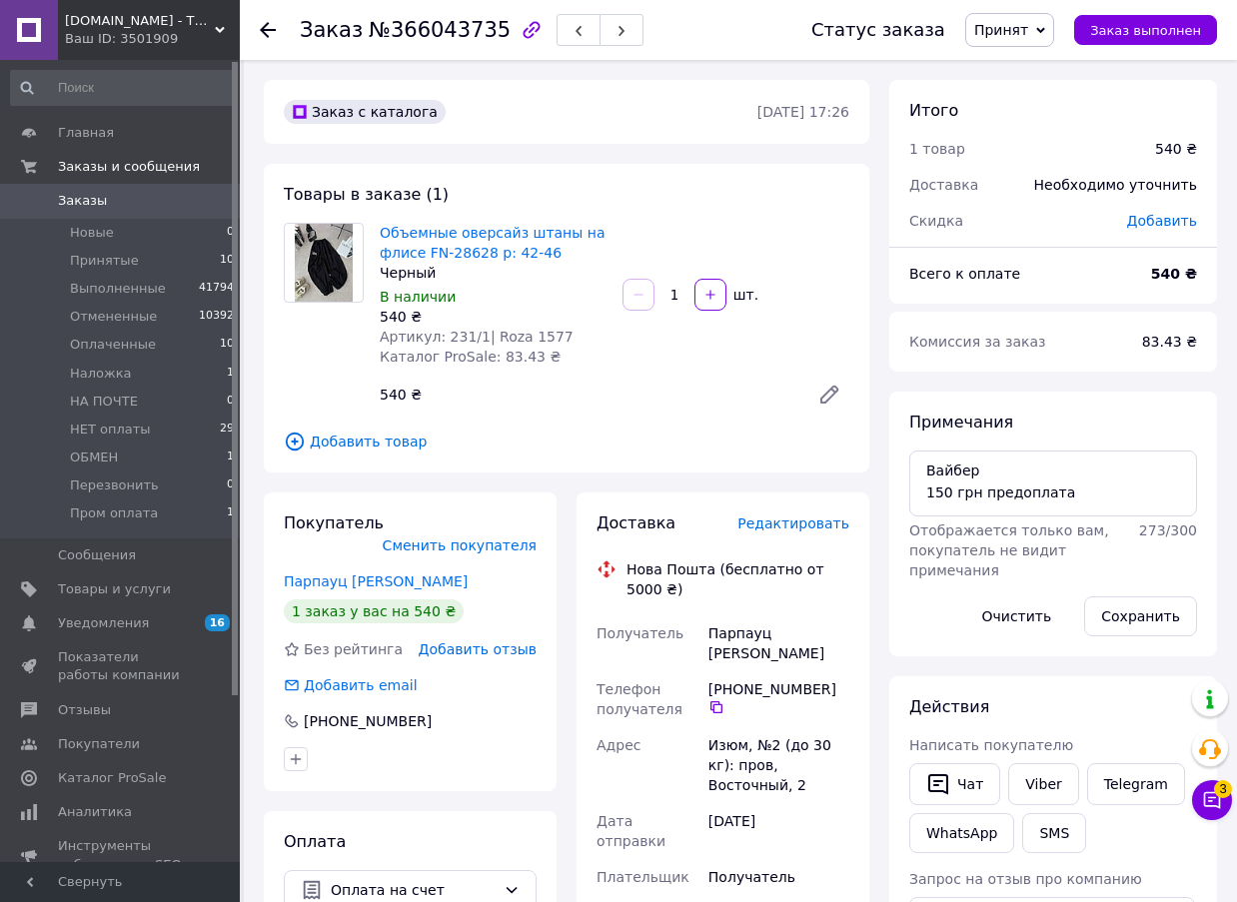
click at [806, 528] on span "Редактировать" at bounding box center [794, 524] width 112 height 16
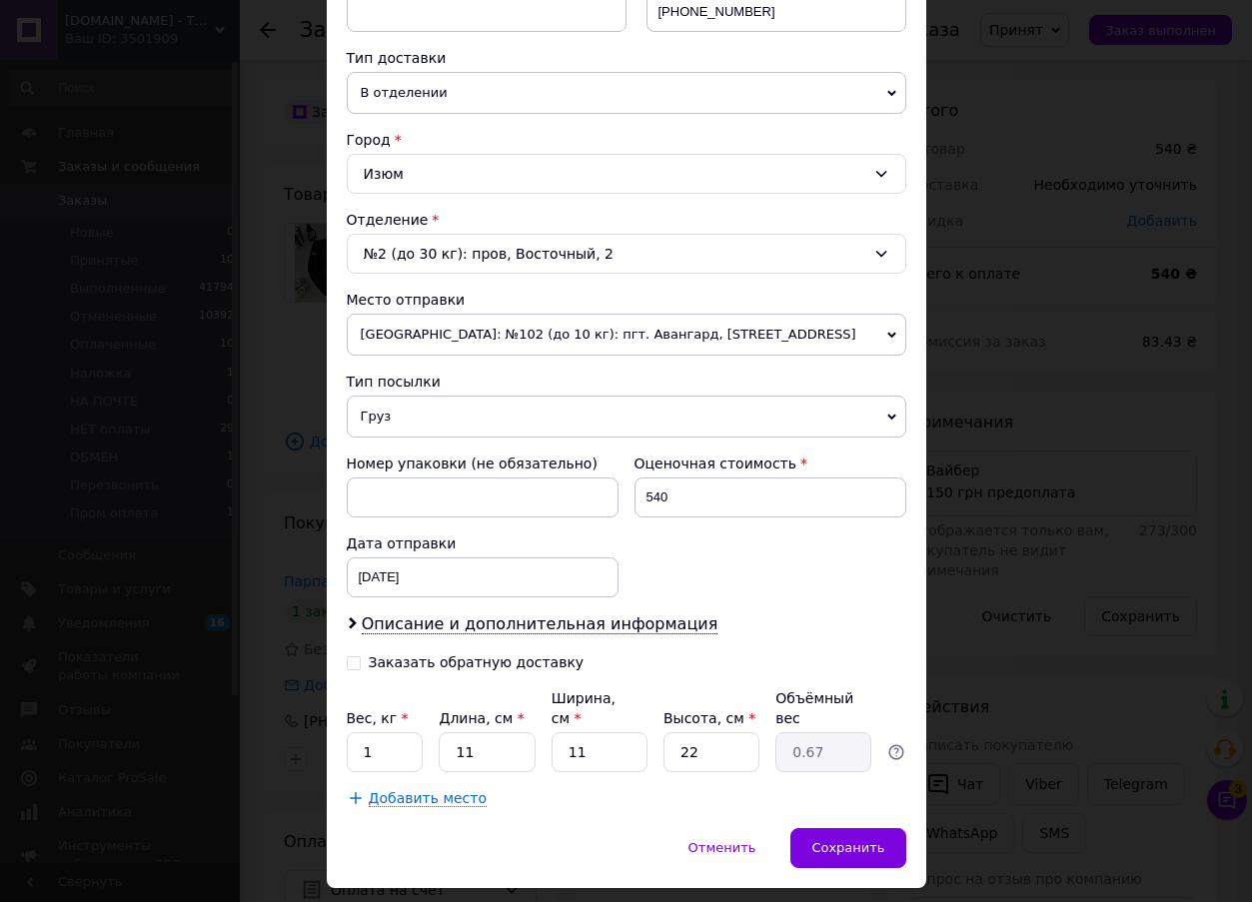
scroll to position [461, 0]
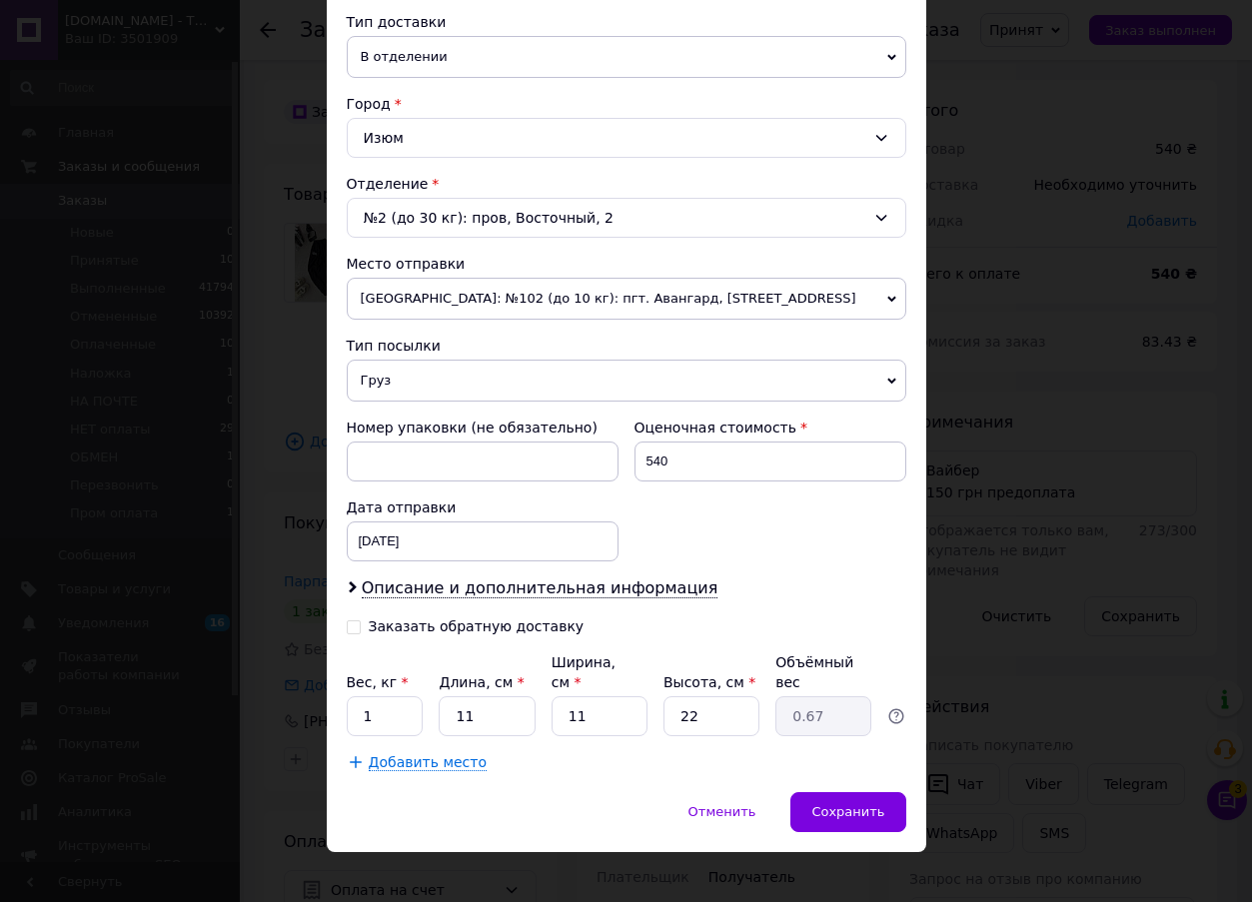
click at [1001, 456] on div "× Редактирование доставки Способ доставки Нова Пошта (бесплатно от 5000 ₴) Плат…" at bounding box center [626, 451] width 1252 height 902
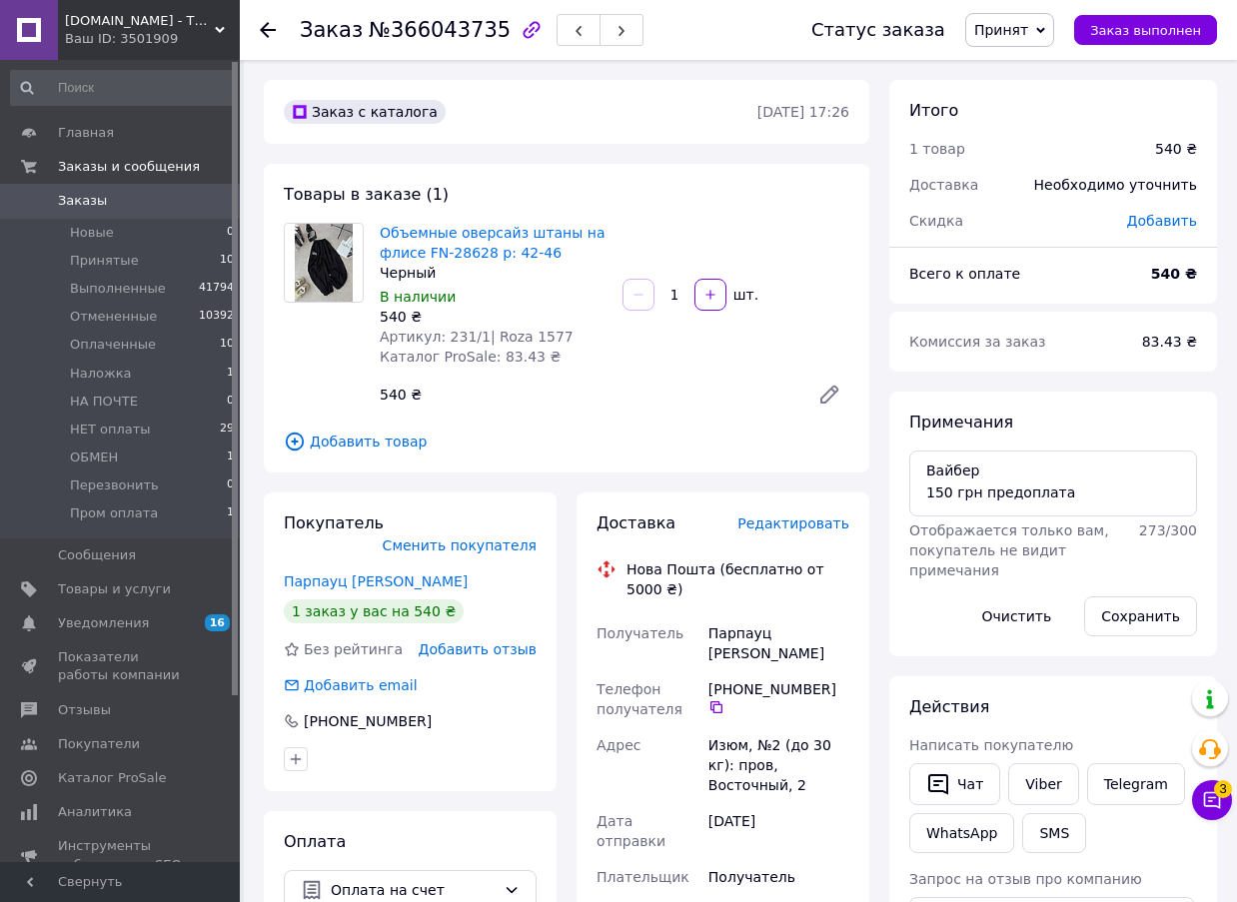
click at [816, 525] on span "Редактировать" at bounding box center [794, 524] width 112 height 16
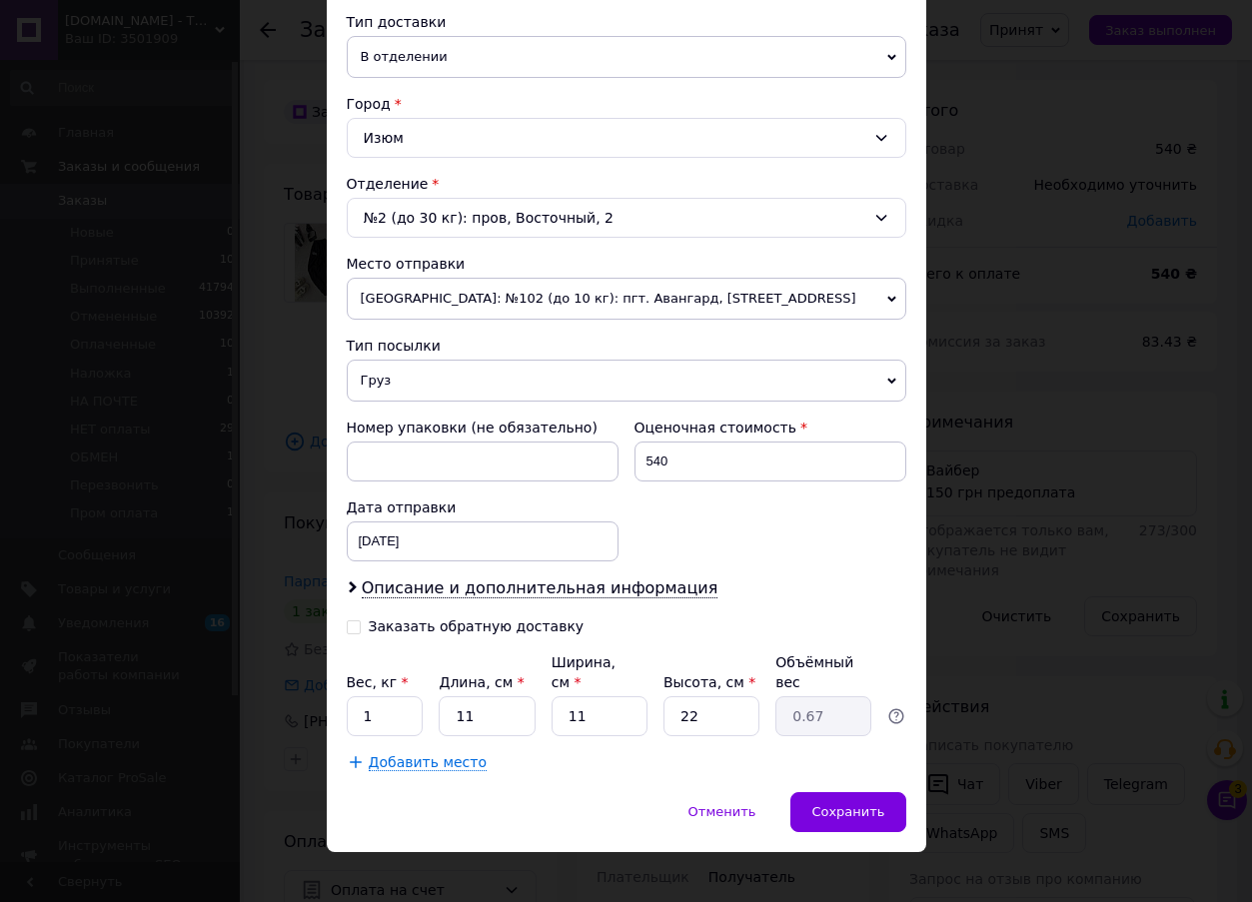
click at [352, 628] on input "Заказать обратную доставку" at bounding box center [354, 626] width 14 height 14
checkbox input "true"
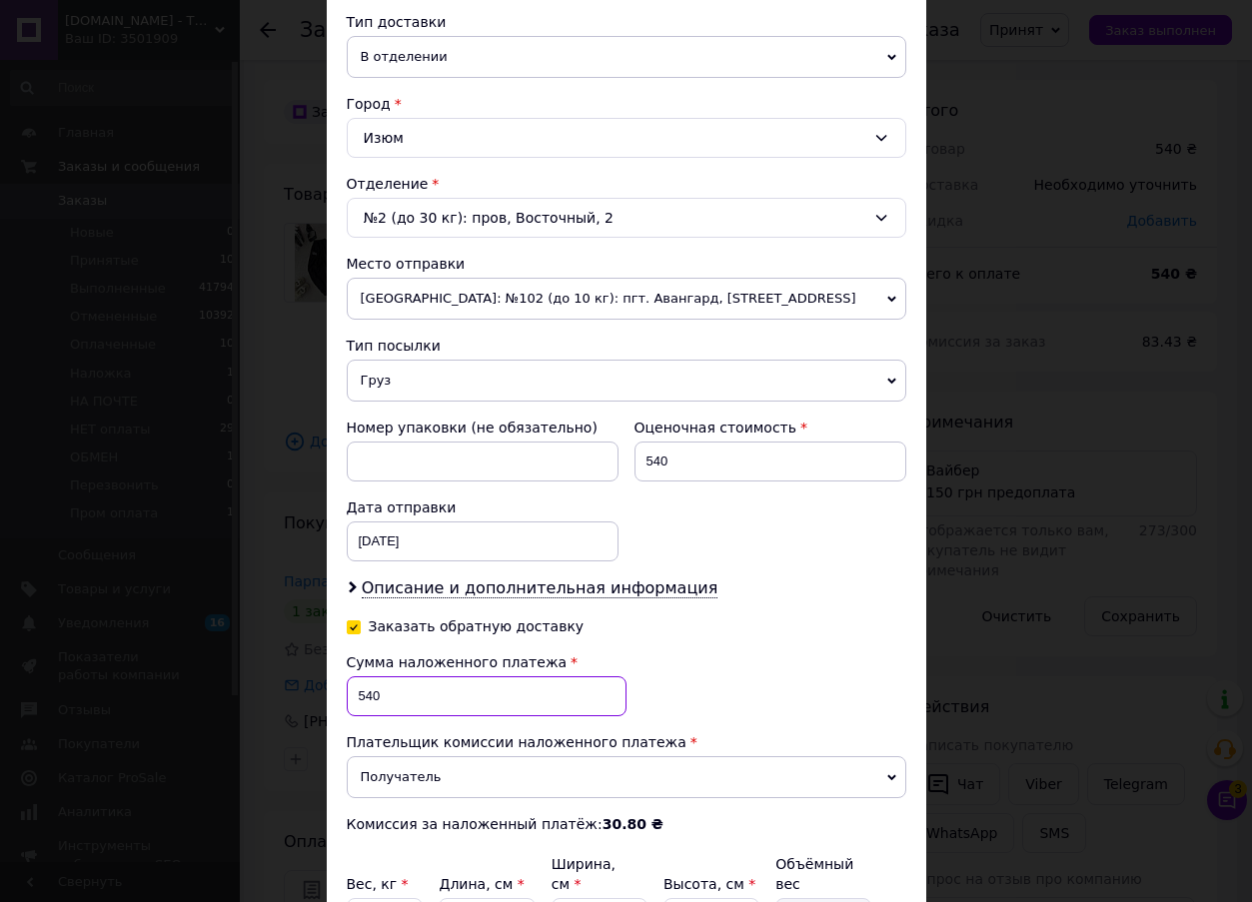
drag, startPoint x: 379, startPoint y: 692, endPoint x: 347, endPoint y: 693, distance: 32.0
click at [347, 693] on input "540" at bounding box center [487, 697] width 280 height 40
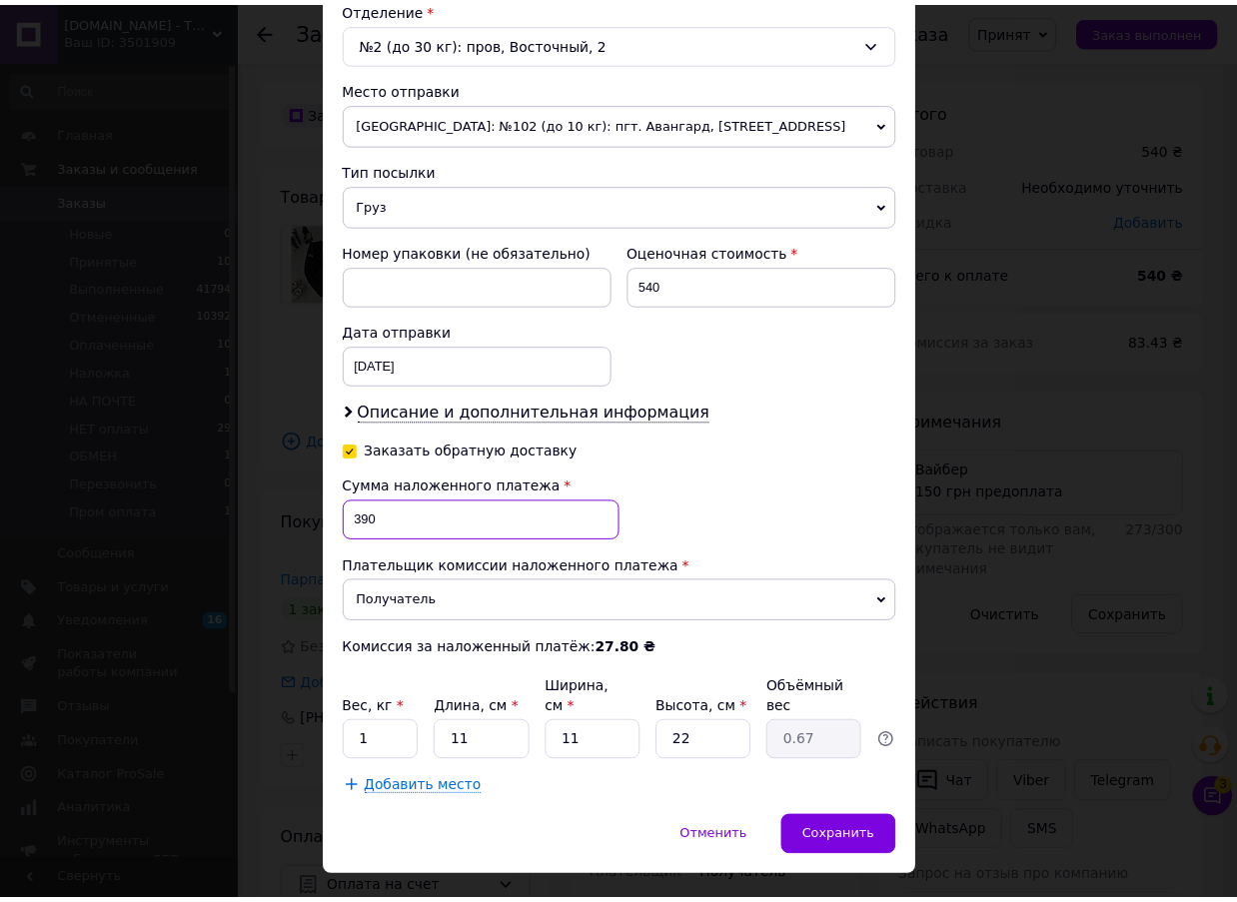
scroll to position [663, 0]
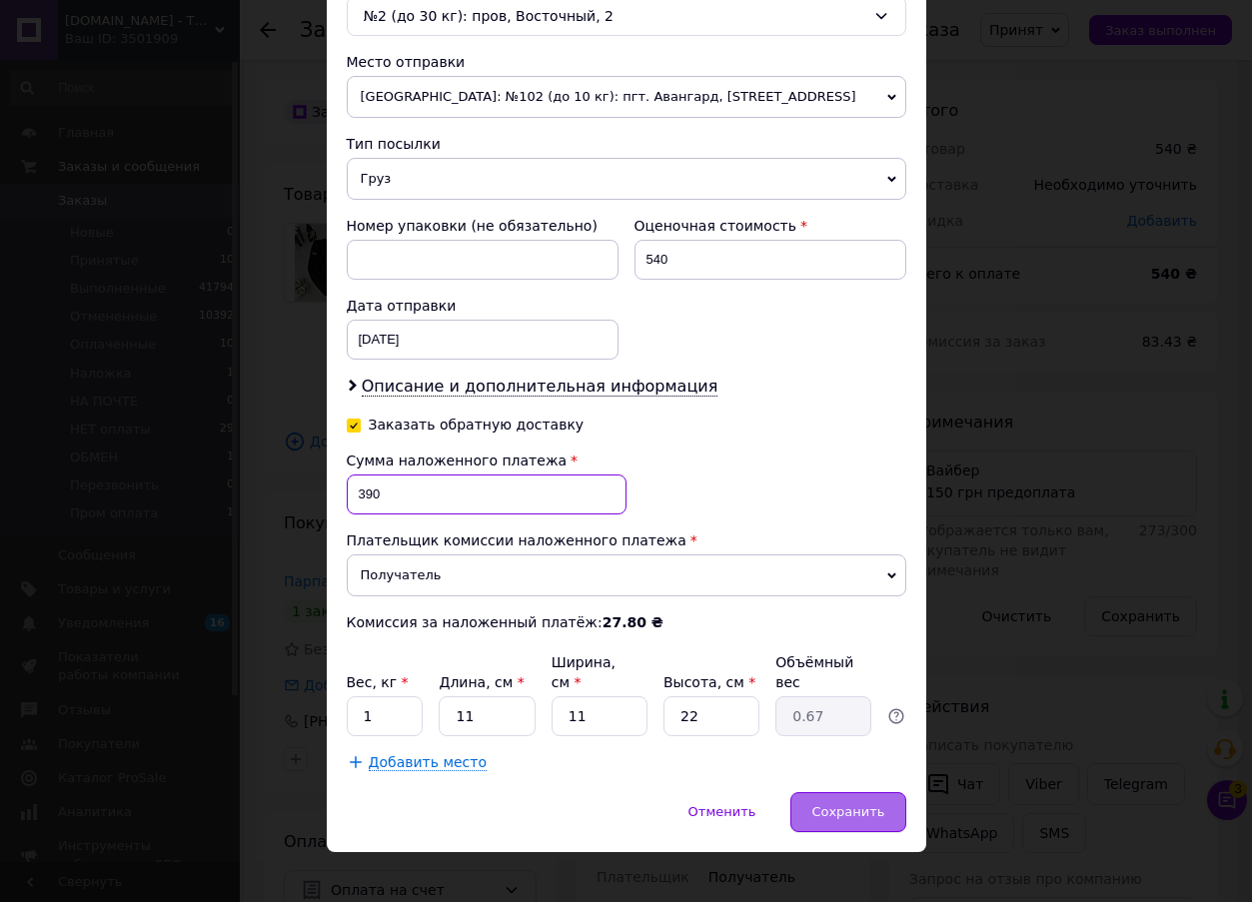
type input "390"
click at [863, 805] on span "Сохранить" at bounding box center [848, 812] width 73 height 15
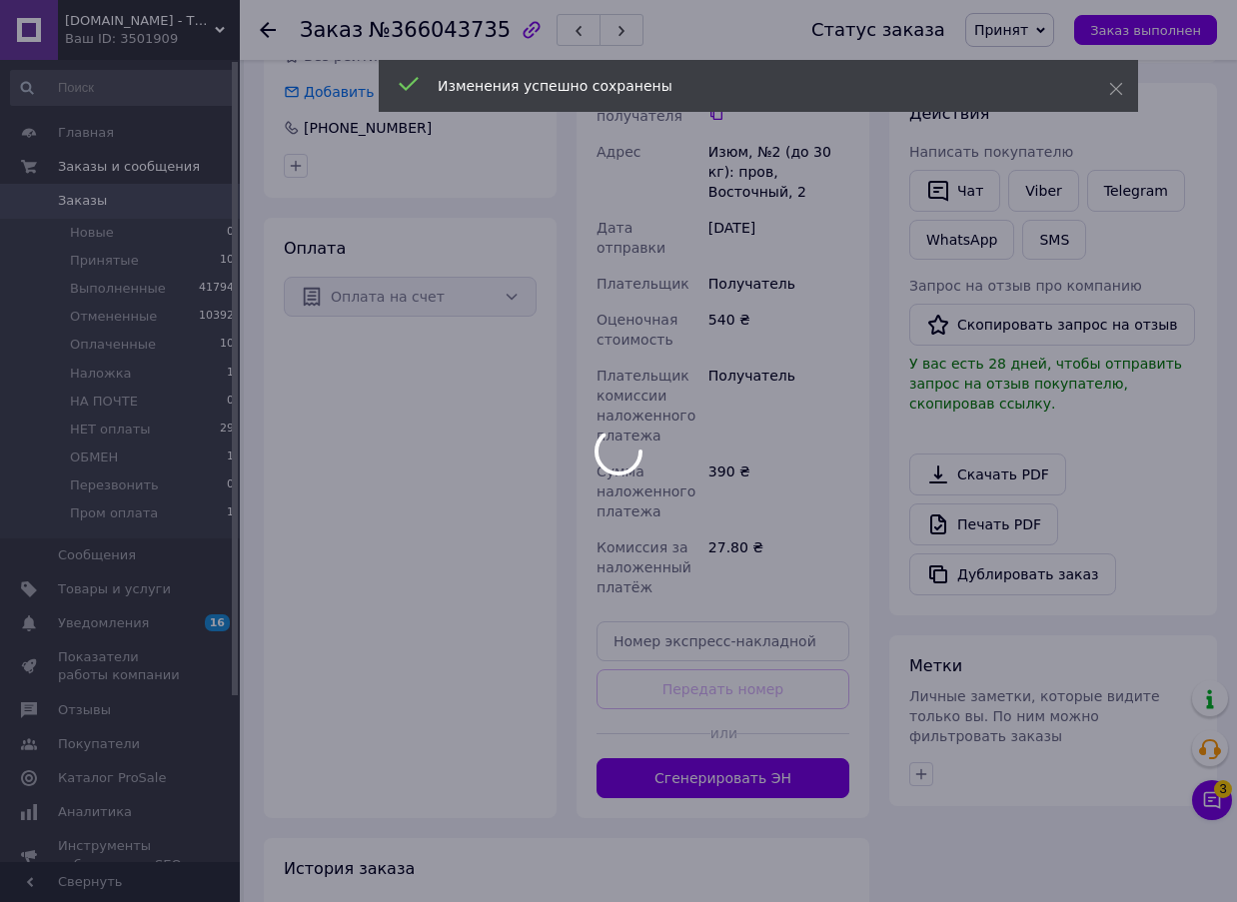
scroll to position [600, 0]
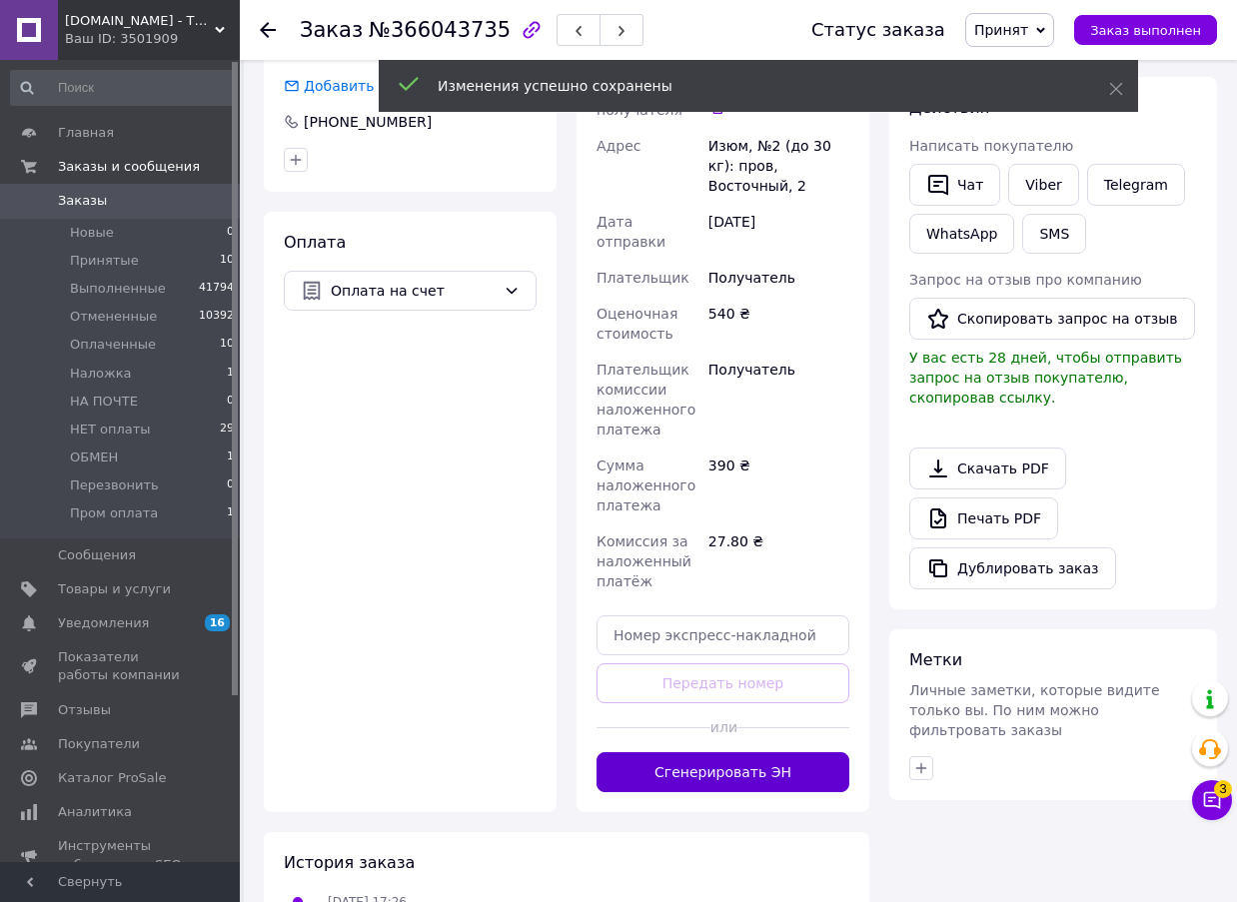
click at [787, 753] on button "Сгенерировать ЭН" at bounding box center [723, 773] width 253 height 40
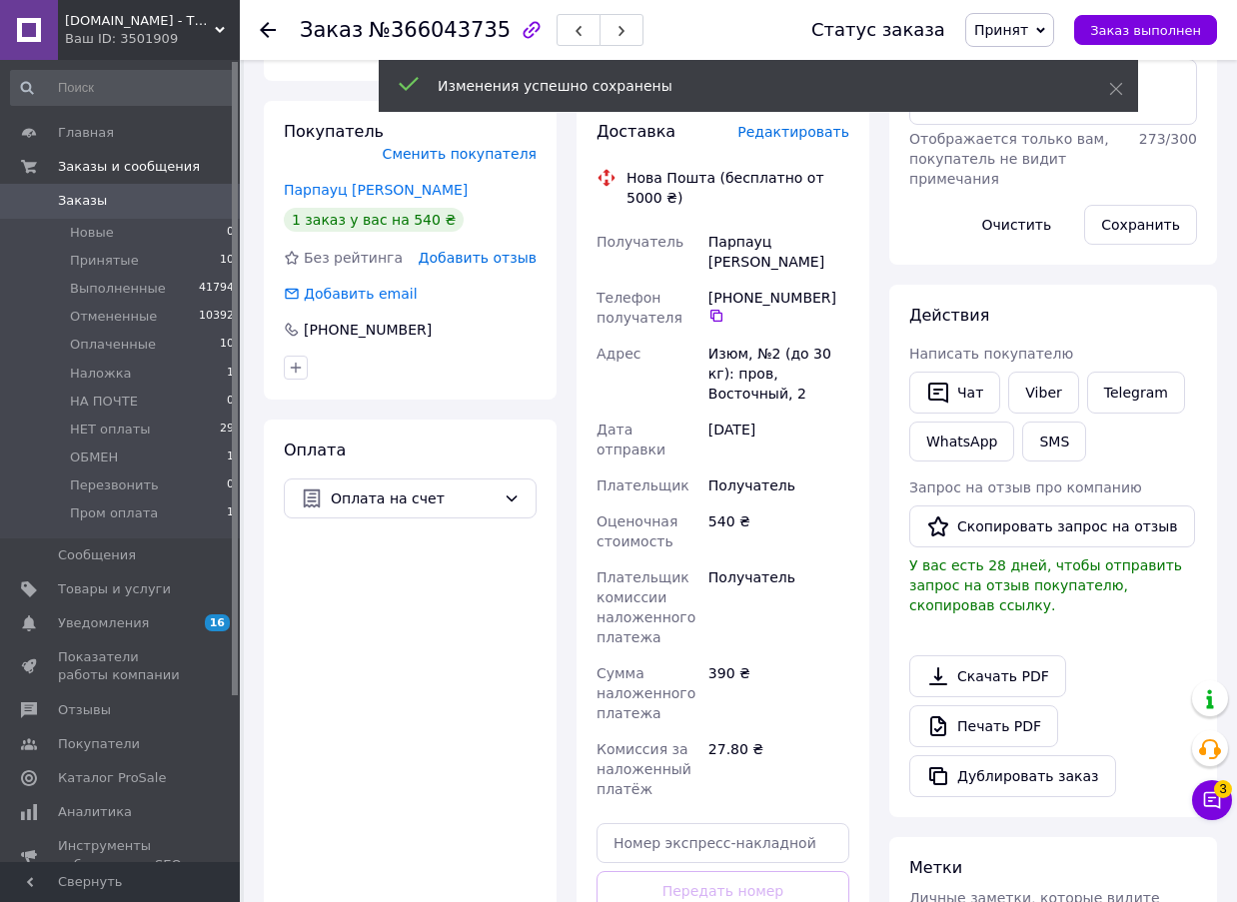
scroll to position [0, 0]
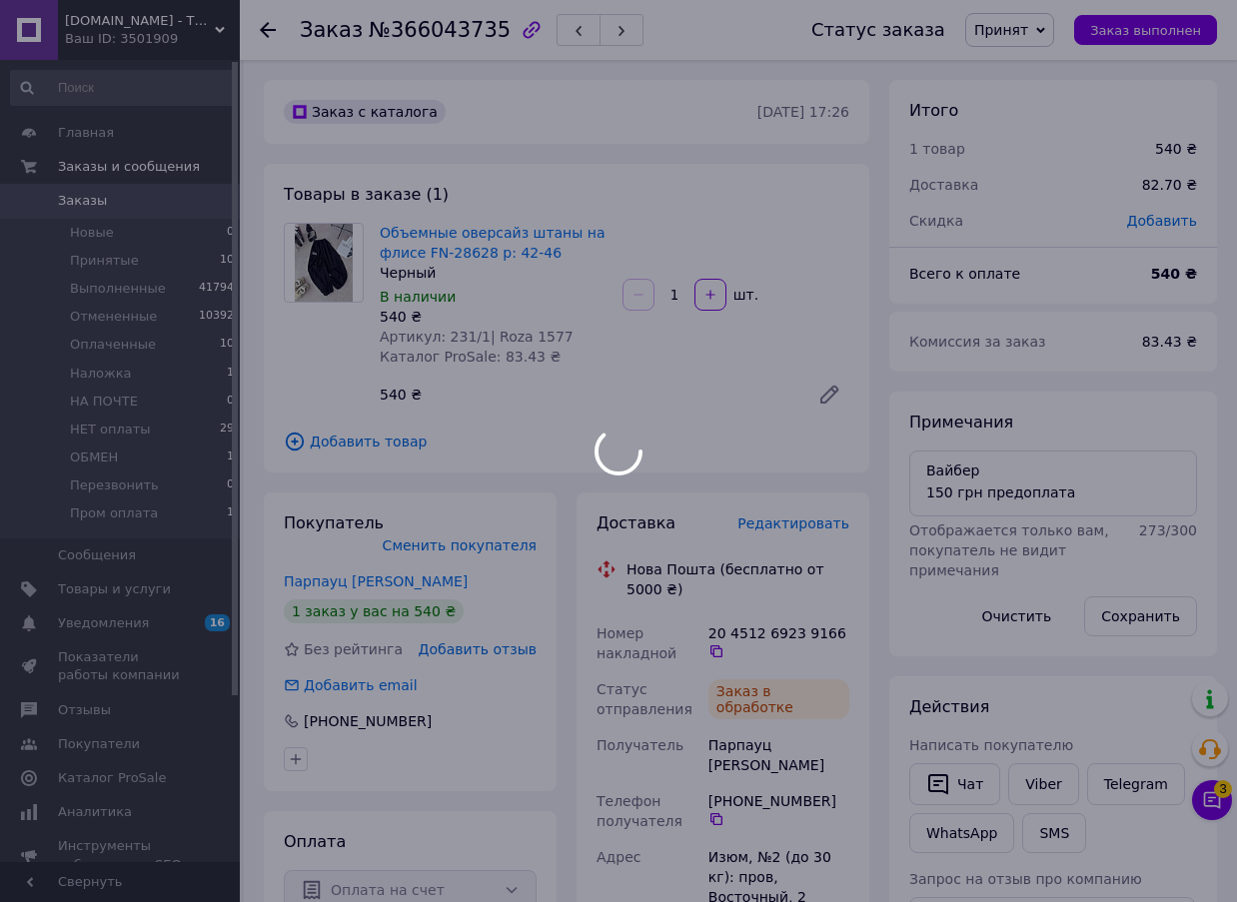
click at [446, 39] on div at bounding box center [618, 451] width 1237 height 902
click at [447, 39] on div at bounding box center [618, 451] width 1237 height 902
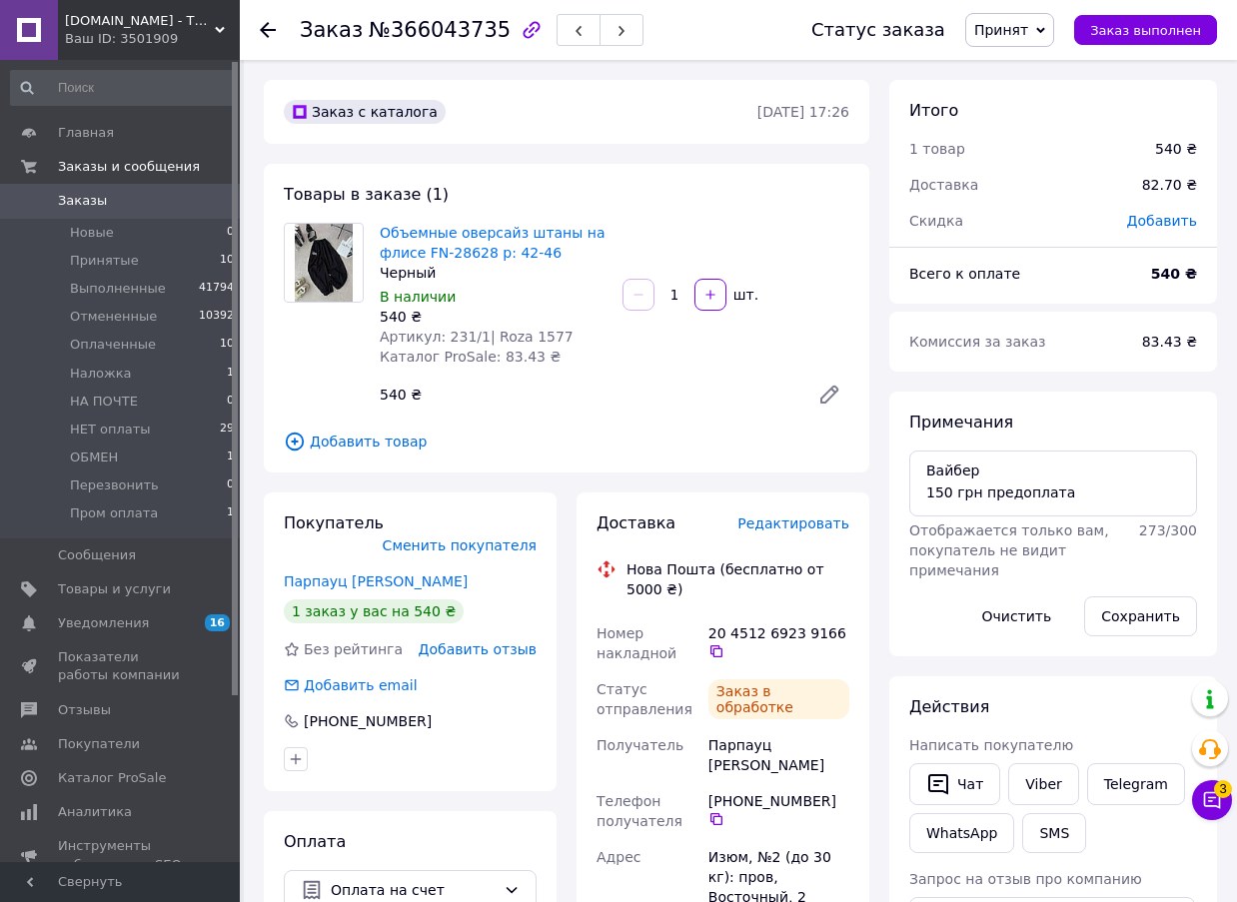
click at [450, 32] on span "№366043735" at bounding box center [440, 30] width 142 height 24
copy span "366043735"
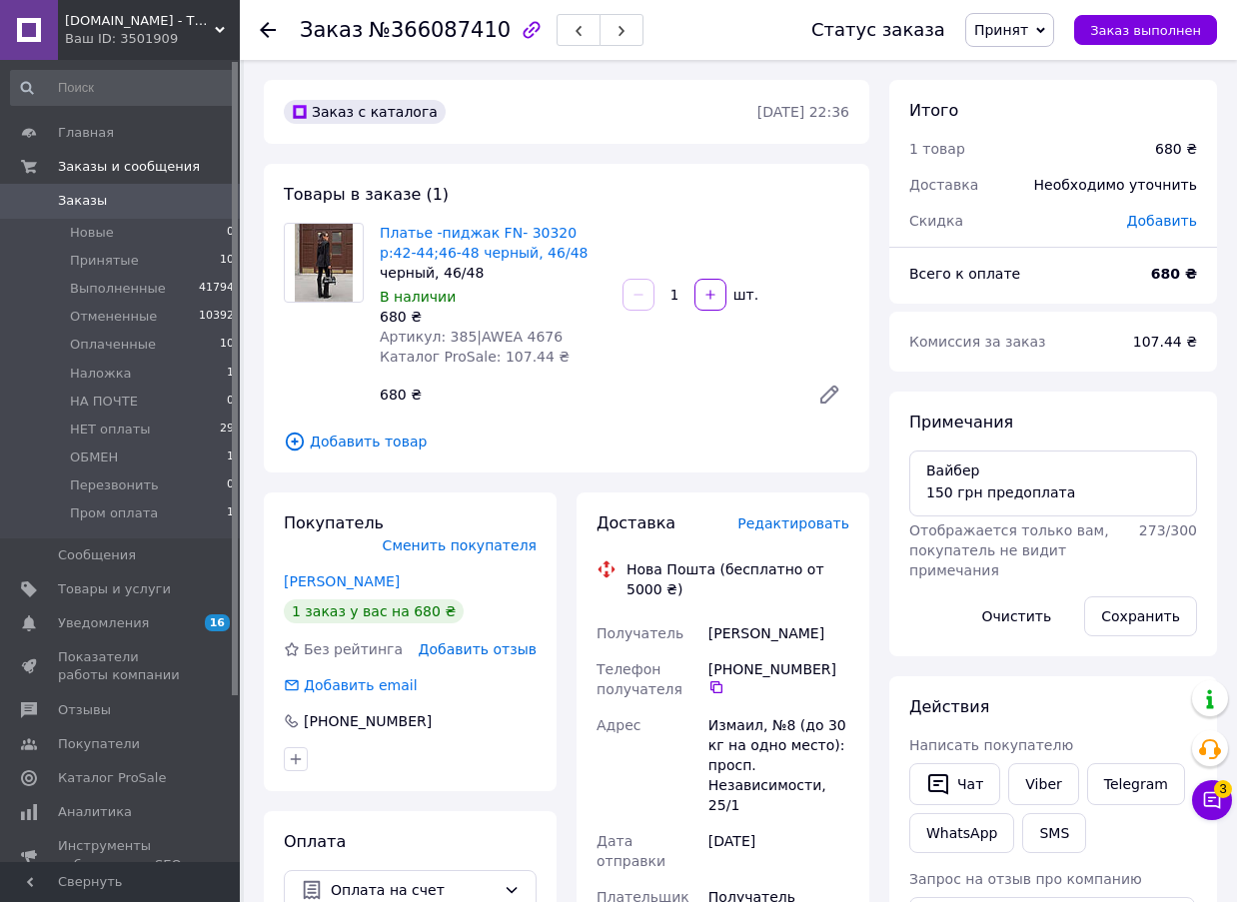
click at [795, 527] on span "Редактировать" at bounding box center [794, 524] width 112 height 16
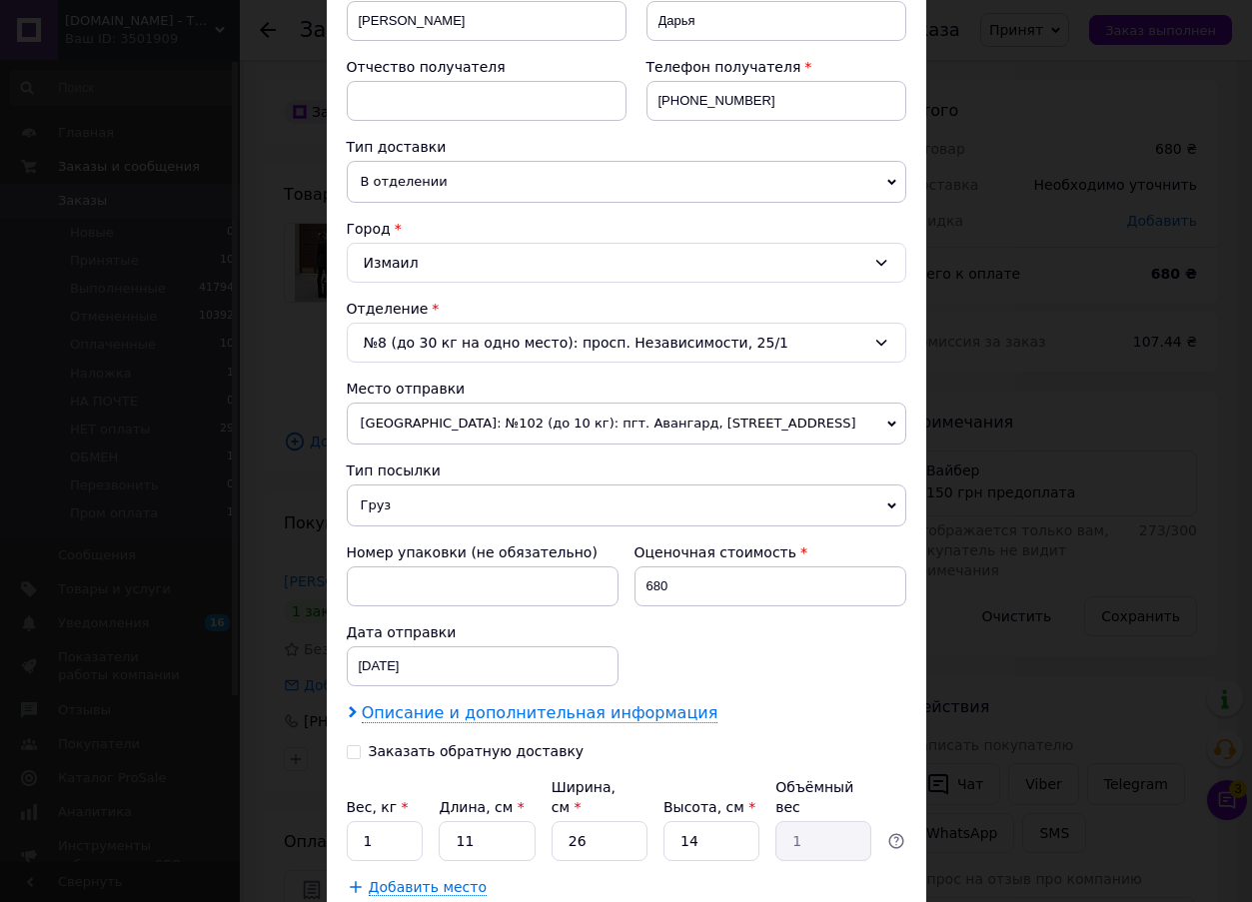
scroll to position [461, 0]
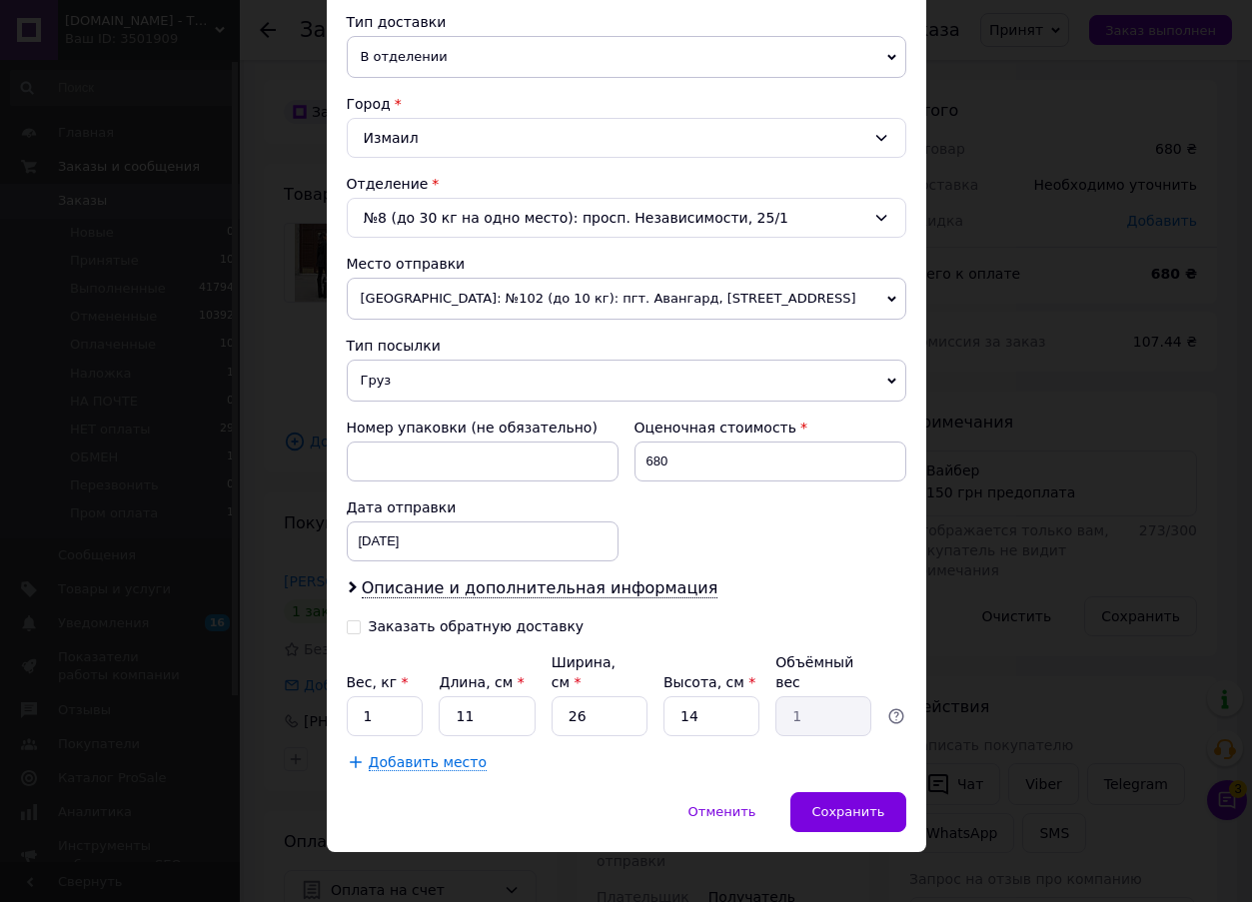
click at [351, 627] on input "Заказать обратную доставку" at bounding box center [354, 626] width 14 height 14
checkbox input "true"
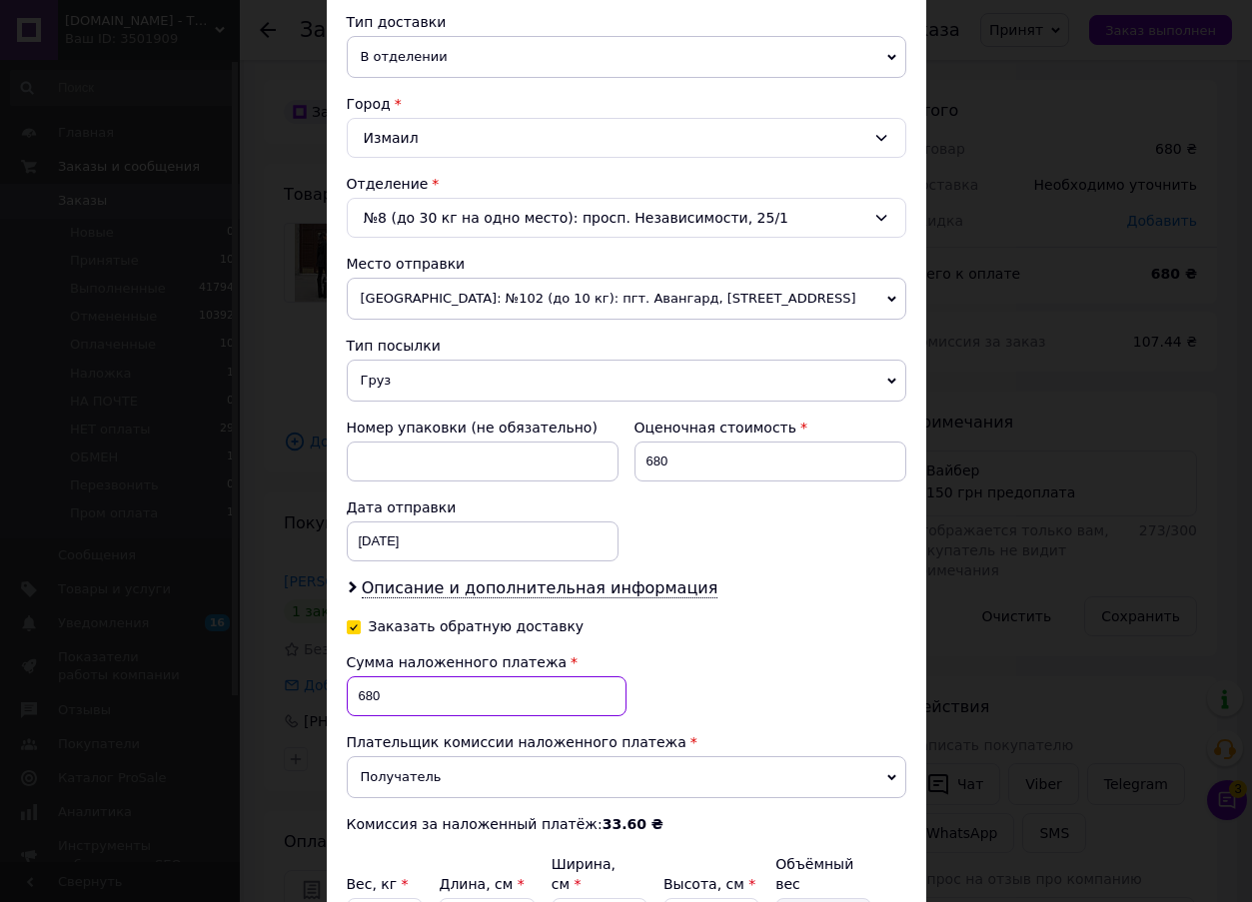
drag, startPoint x: 374, startPoint y: 692, endPoint x: 352, endPoint y: 692, distance: 22.0
click at [352, 692] on input "680" at bounding box center [487, 697] width 280 height 40
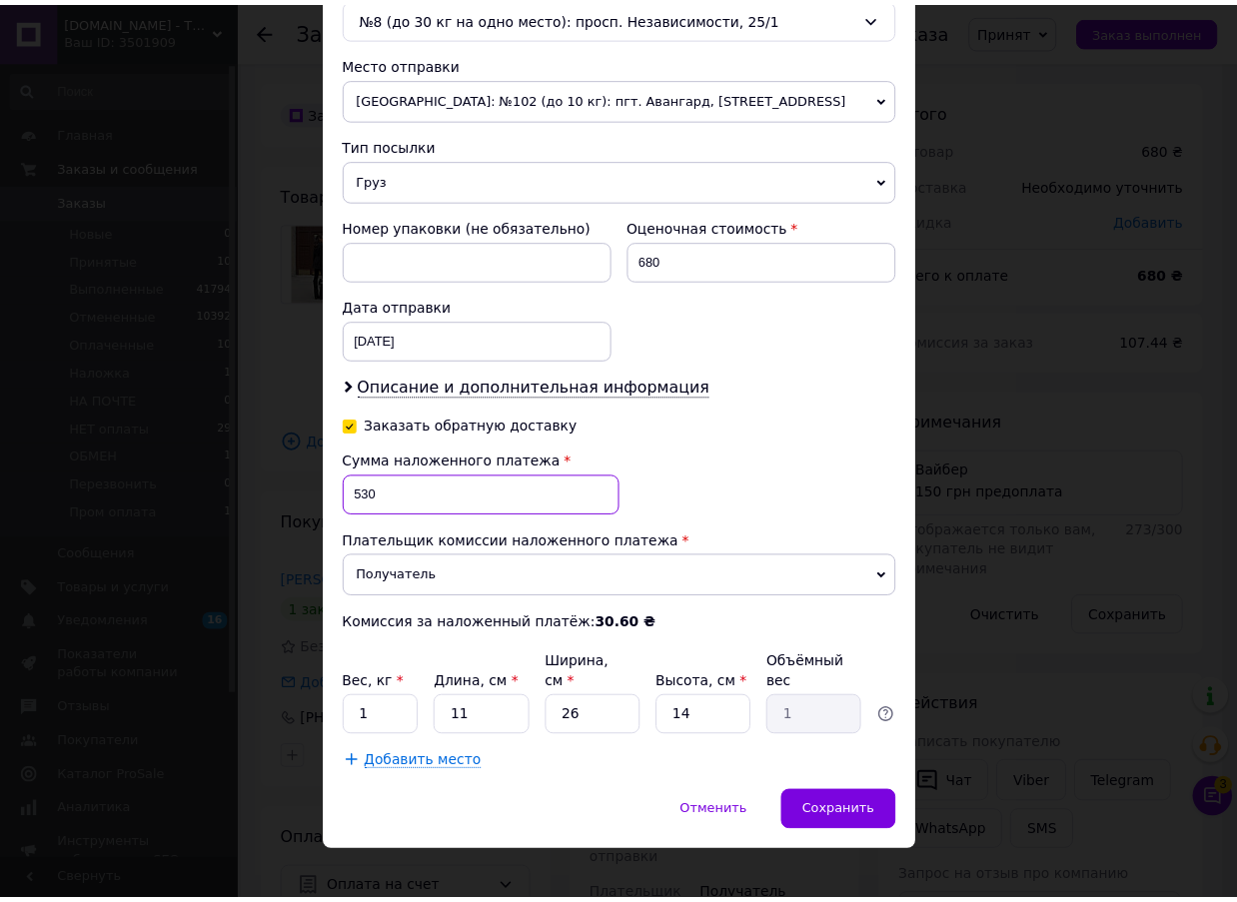
scroll to position [663, 0]
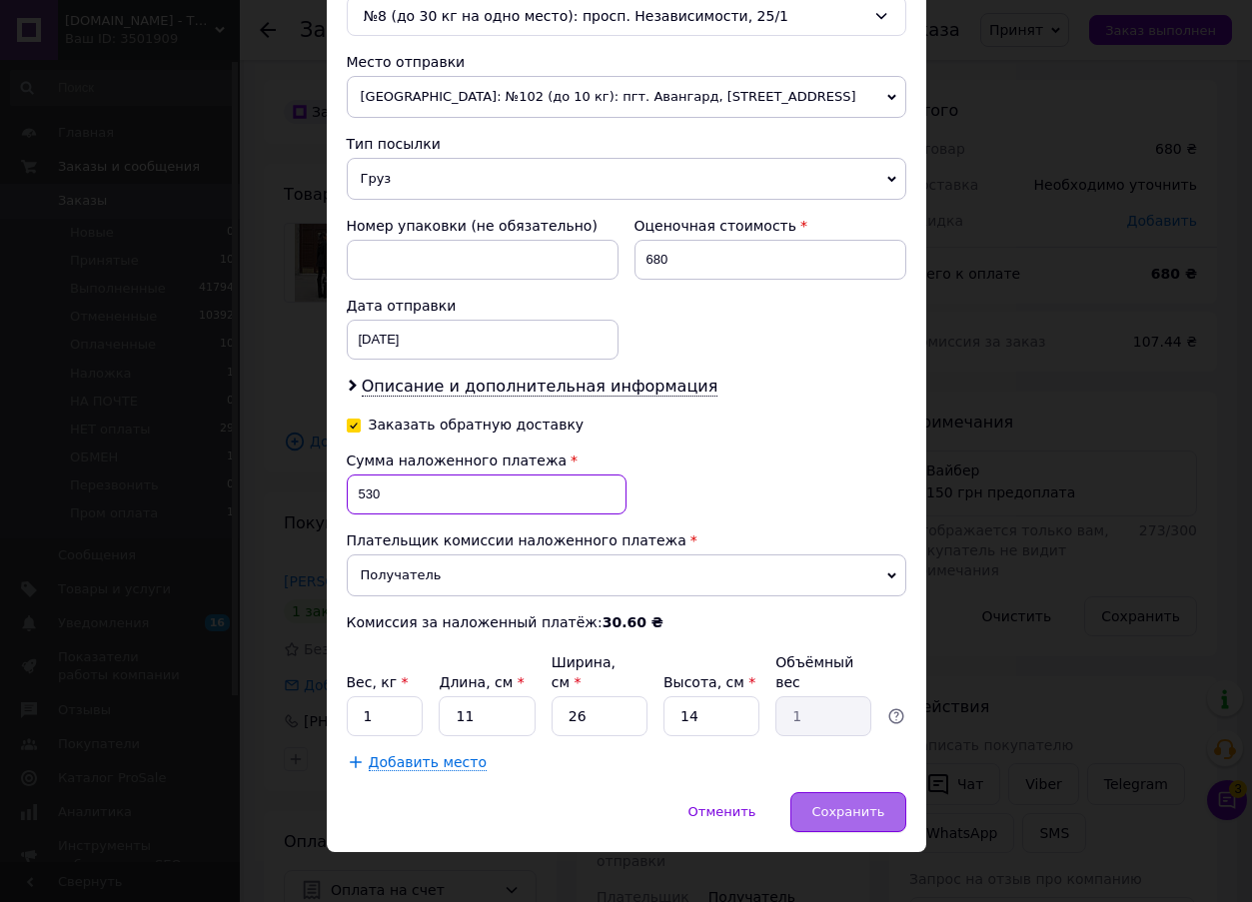
type input "530"
click at [854, 805] on span "Сохранить" at bounding box center [848, 812] width 73 height 15
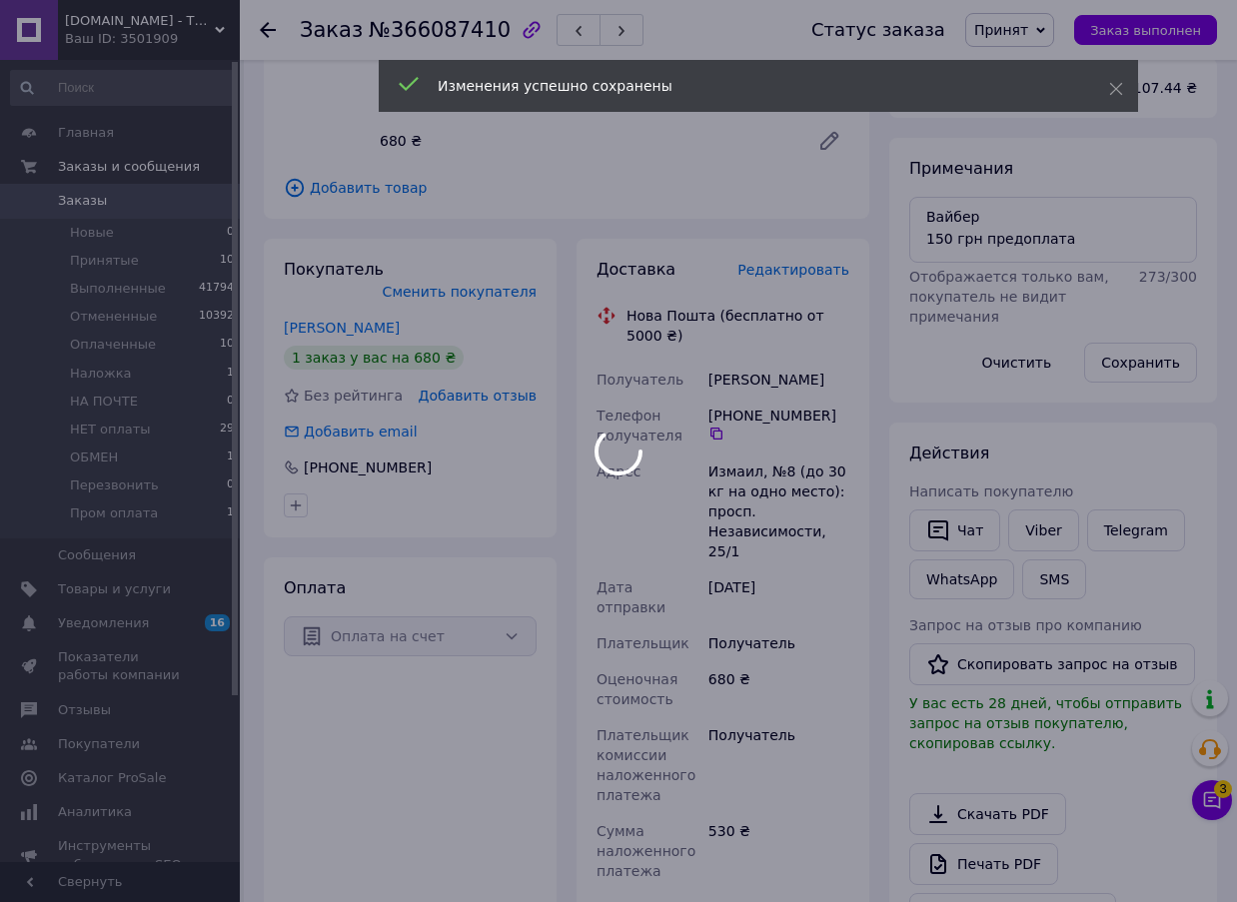
scroll to position [600, 0]
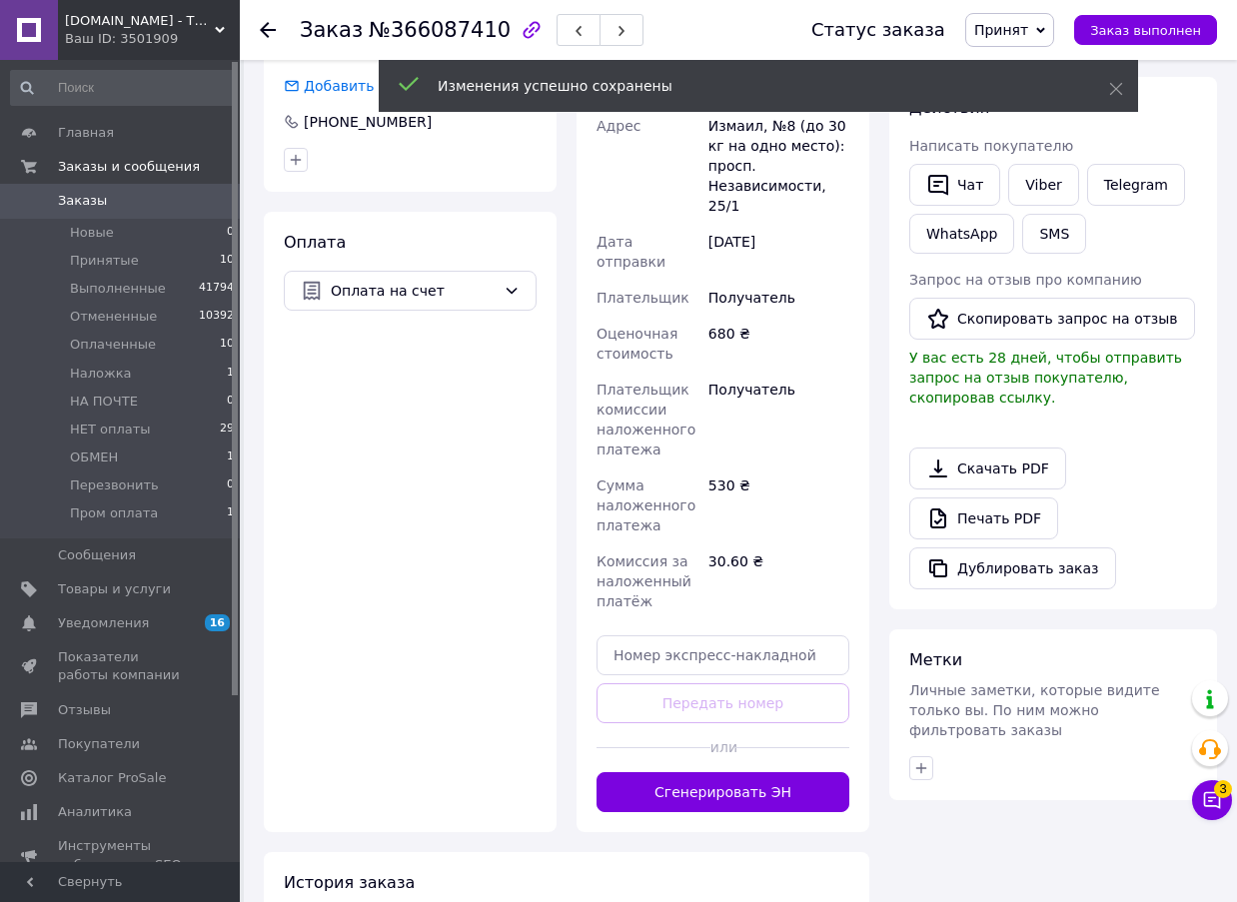
click at [758, 773] on button "Сгенерировать ЭН" at bounding box center [723, 793] width 253 height 40
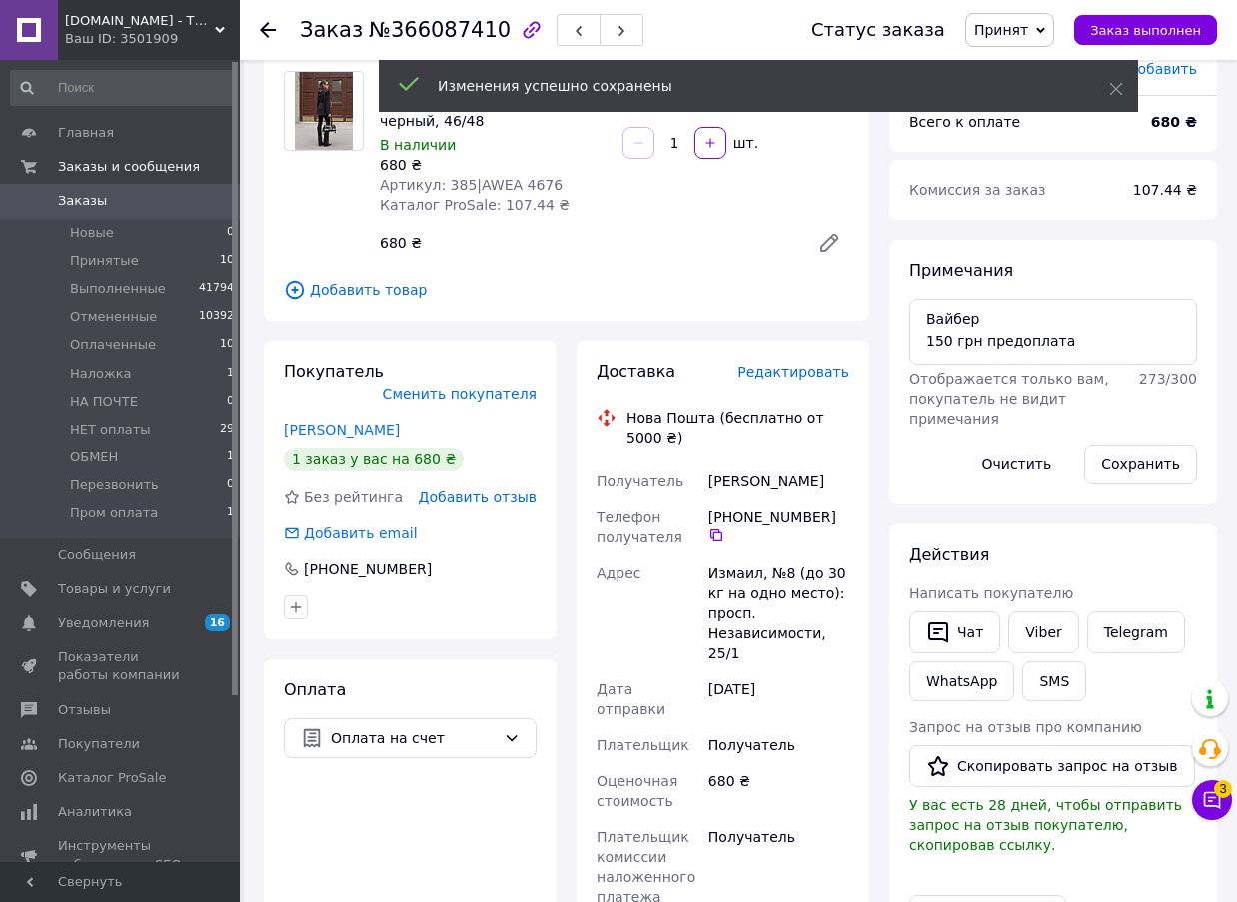
scroll to position [0, 0]
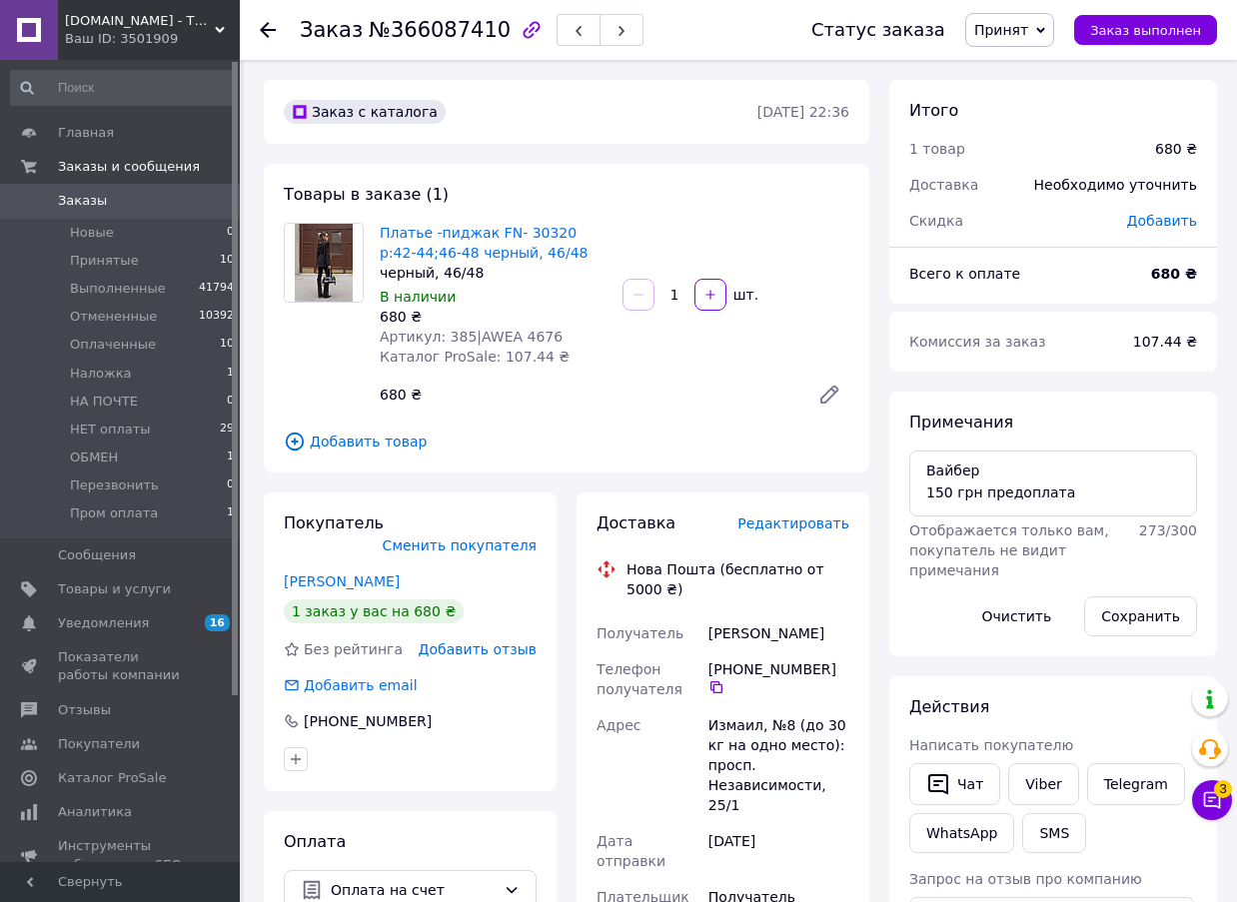
click at [430, 33] on span "№366087410" at bounding box center [440, 30] width 142 height 24
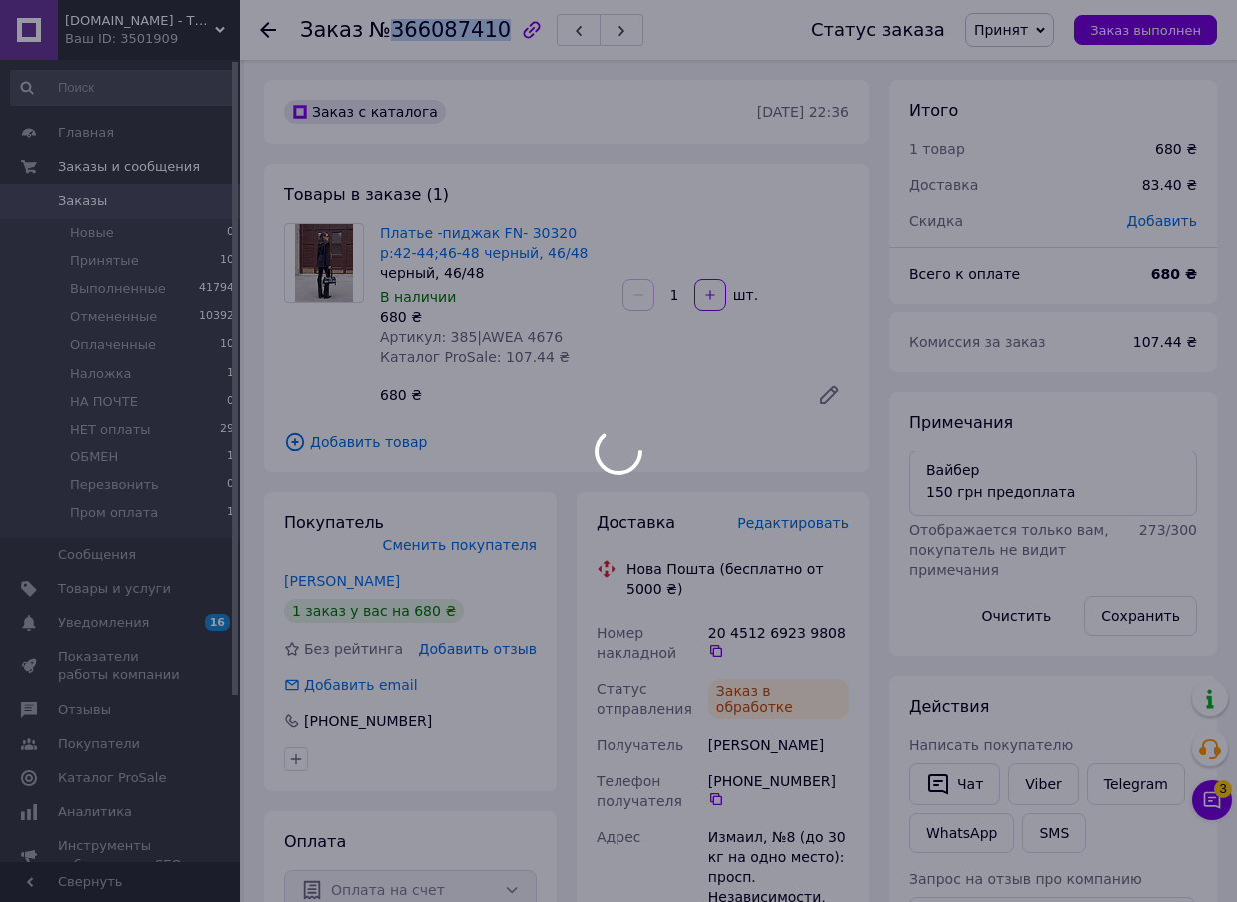
copy span "366087410"
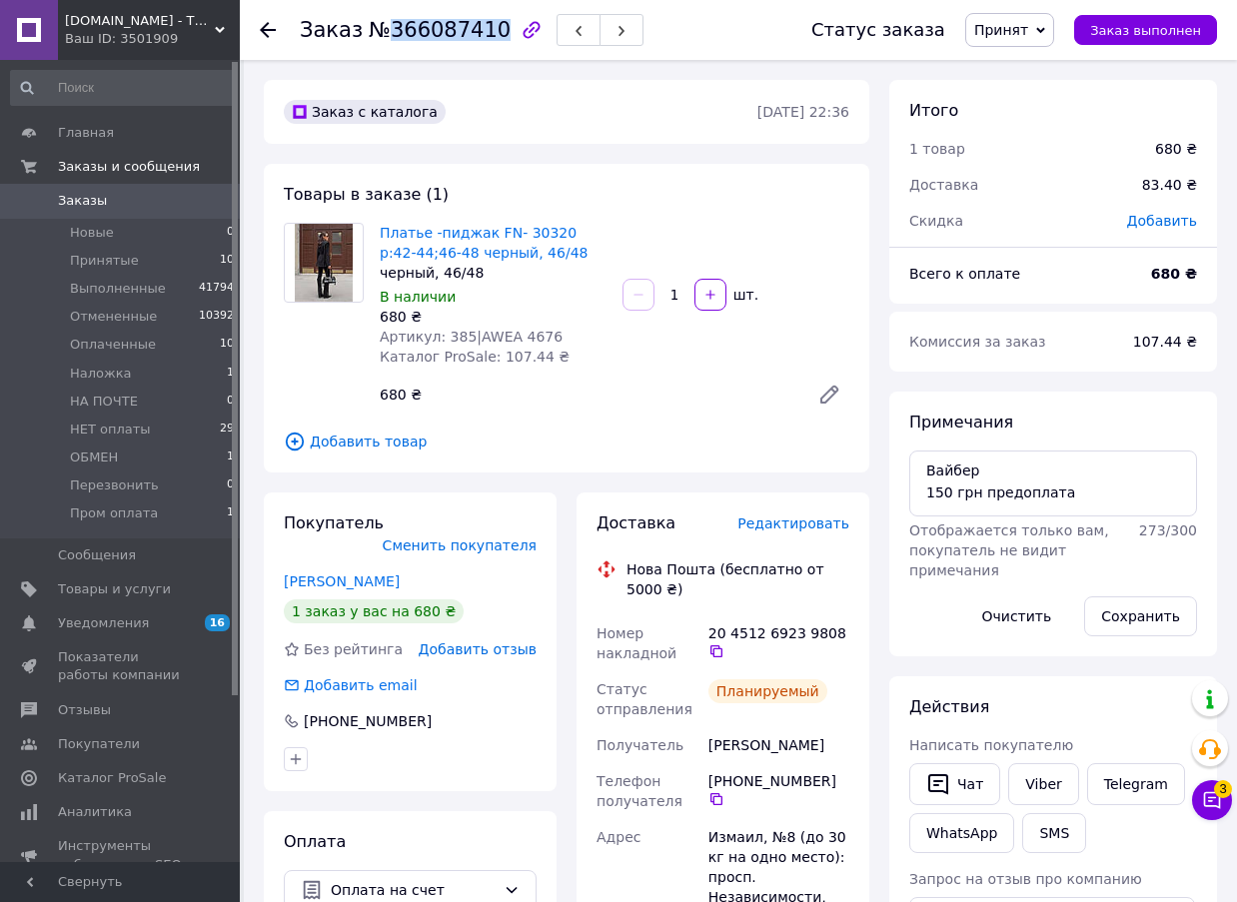
copy span "366087410"
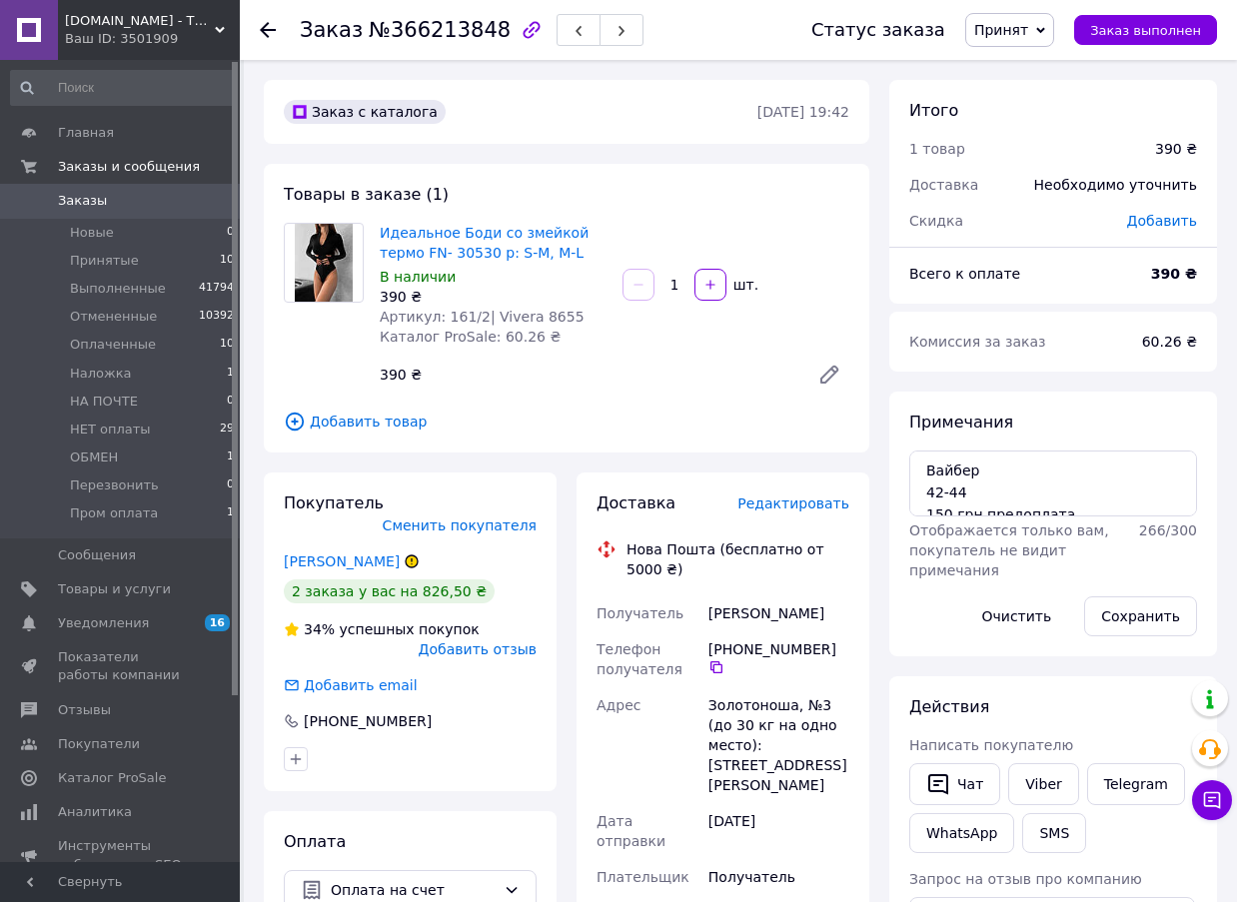
click at [785, 509] on span "Редактировать" at bounding box center [794, 504] width 112 height 16
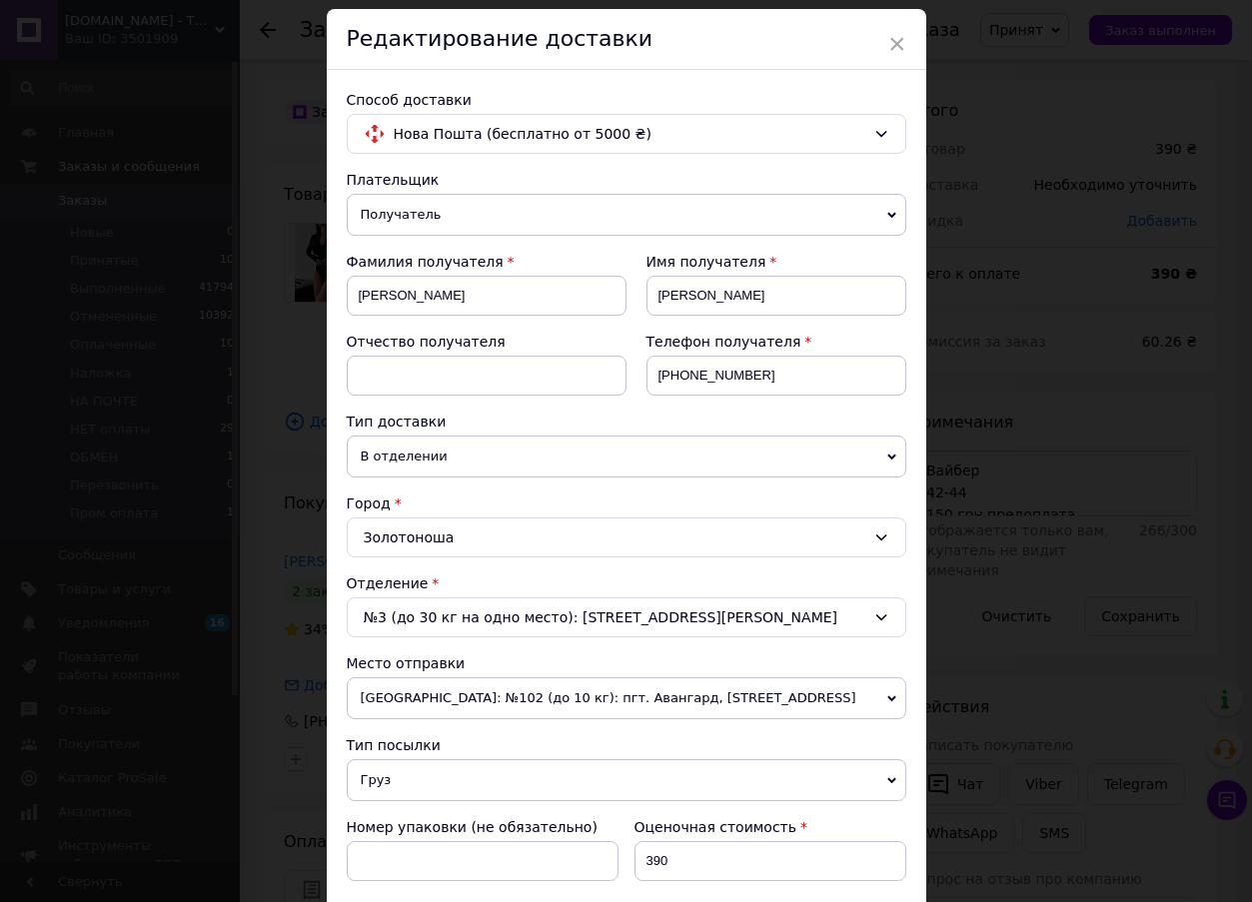
scroll to position [461, 0]
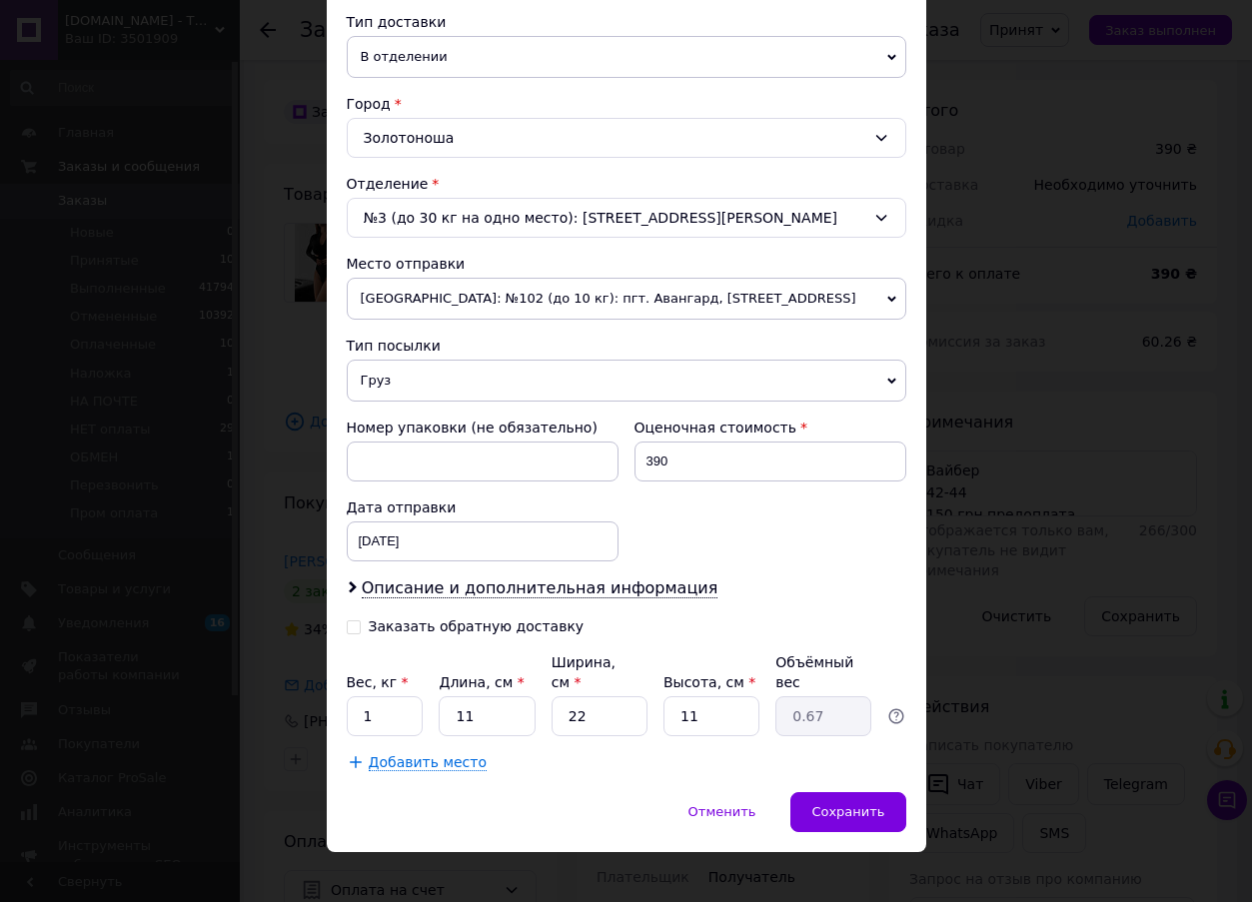
click at [352, 626] on input "Заказать обратную доставку" at bounding box center [354, 626] width 14 height 14
checkbox input "true"
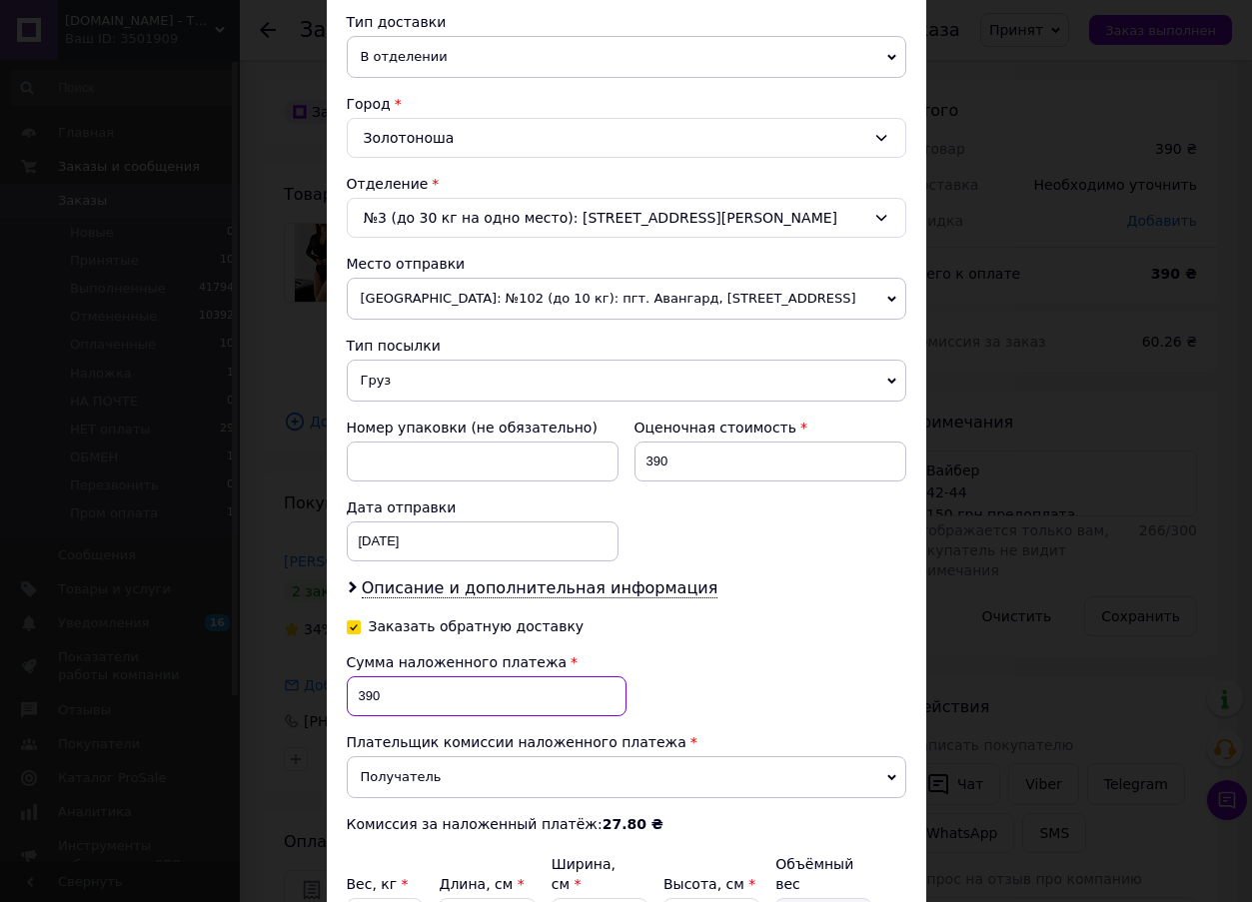
drag, startPoint x: 381, startPoint y: 688, endPoint x: 354, endPoint y: 688, distance: 27.0
click at [354, 688] on input "390" at bounding box center [487, 697] width 280 height 40
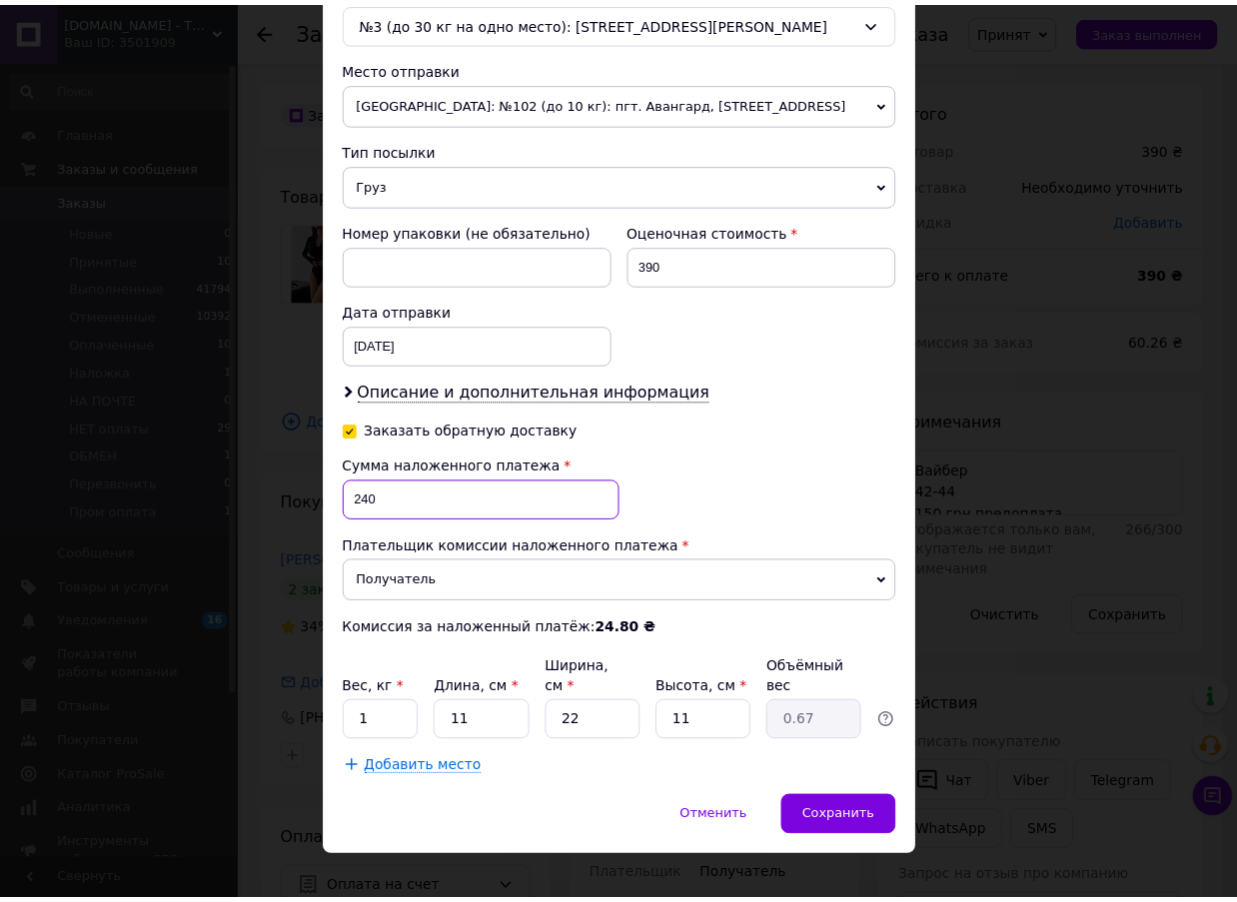
scroll to position [663, 0]
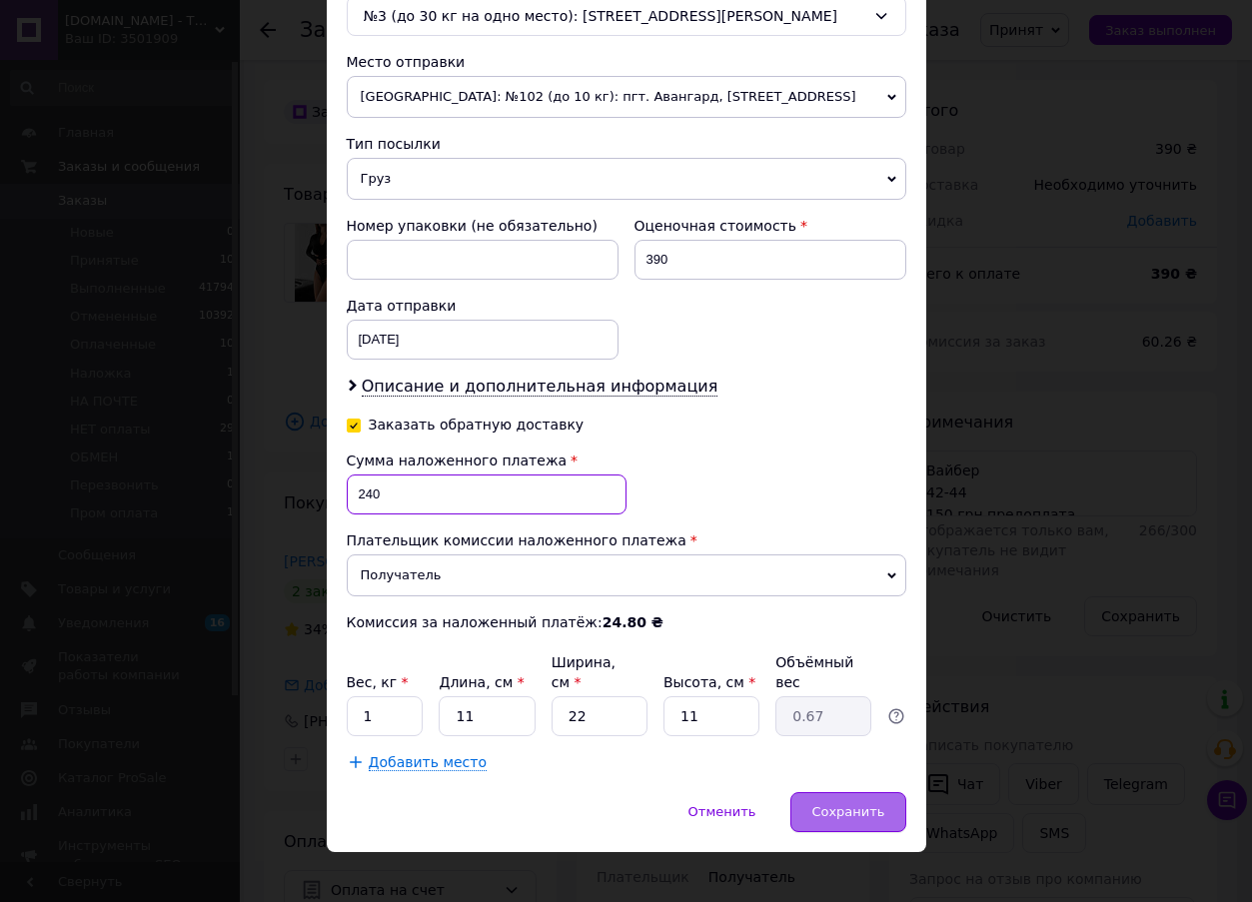
type input "240"
click at [844, 793] on div "Сохранить" at bounding box center [848, 813] width 115 height 40
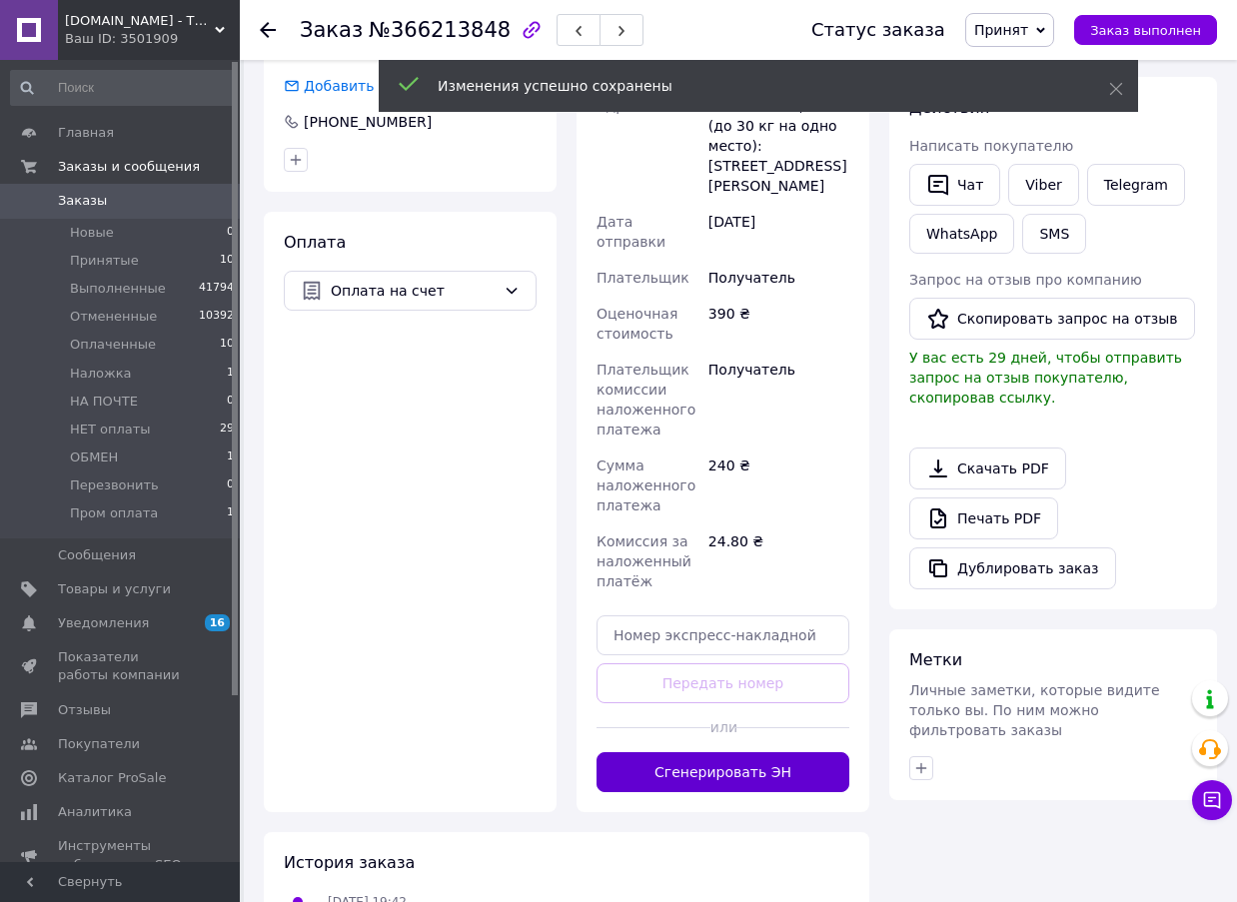
click at [787, 753] on button "Сгенерировать ЭН" at bounding box center [723, 773] width 253 height 40
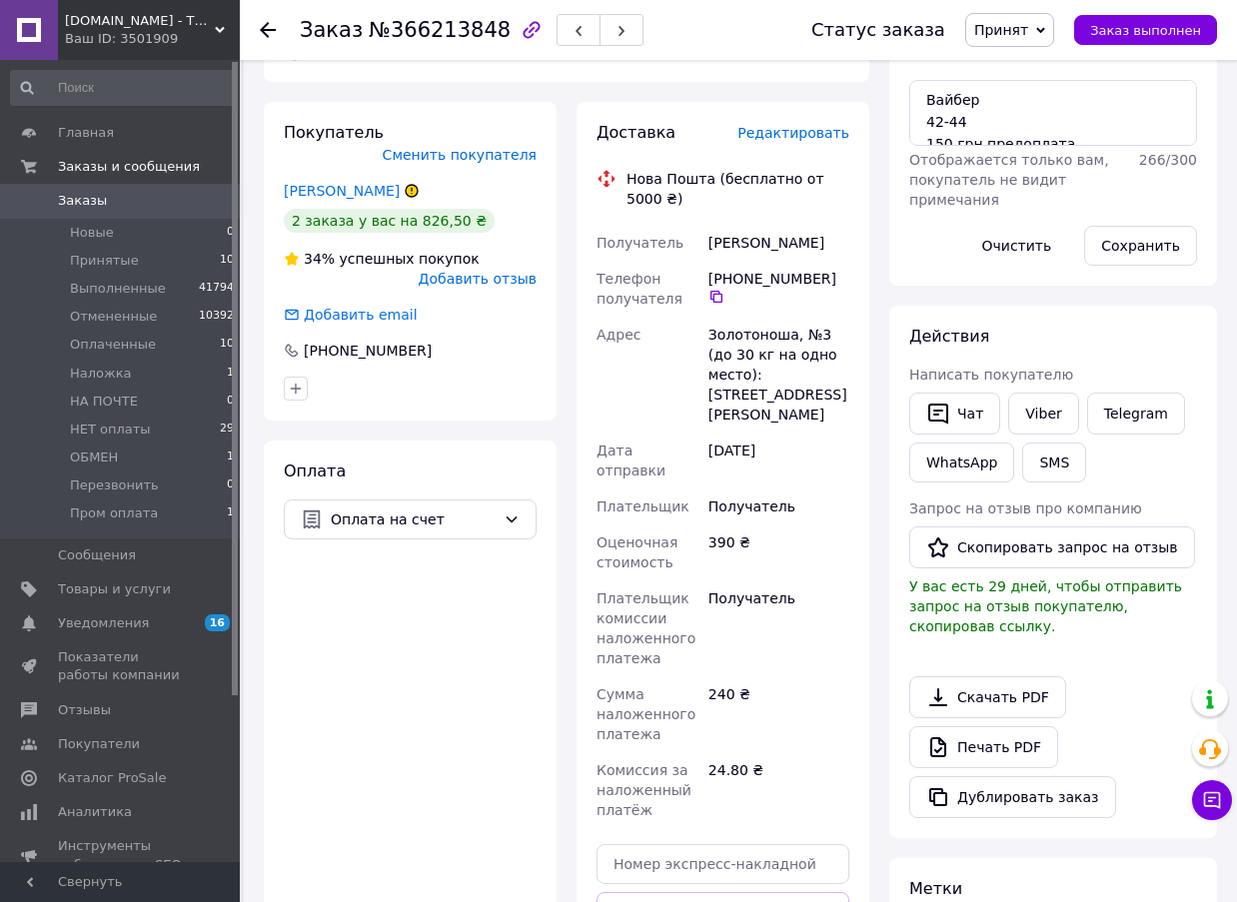
scroll to position [0, 0]
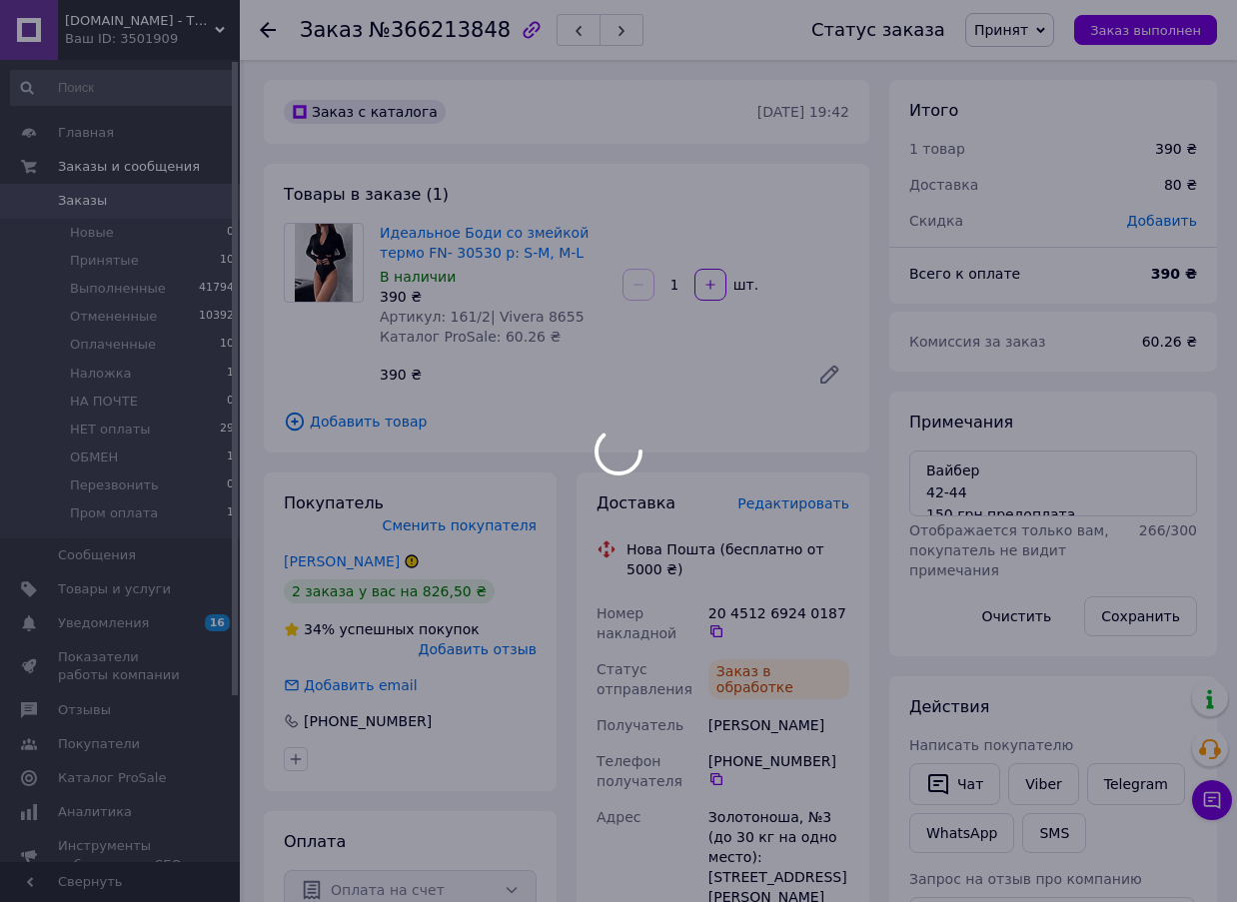
click at [410, 37] on div at bounding box center [618, 451] width 1237 height 902
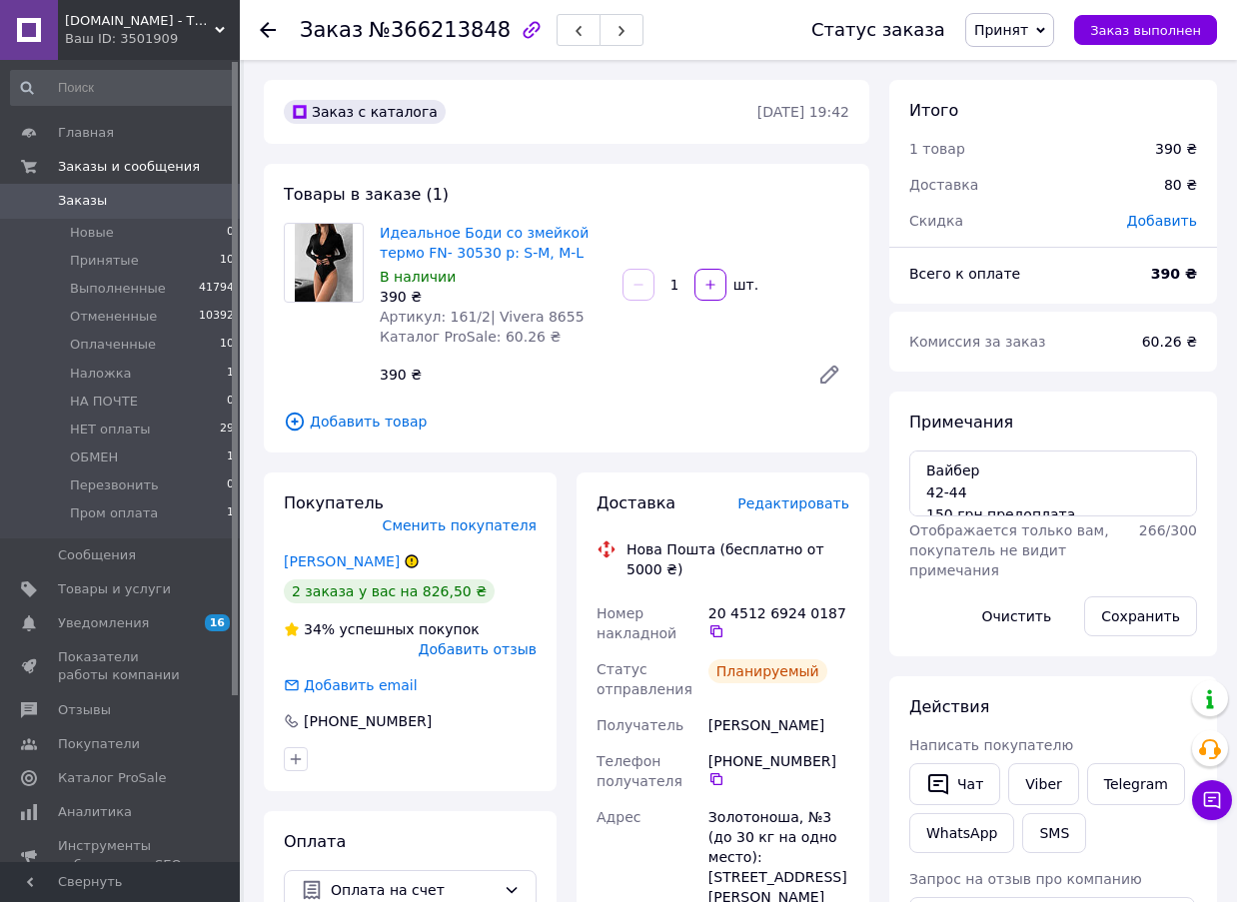
click at [411, 37] on span "№366213848" at bounding box center [440, 30] width 142 height 24
copy span "366213848"
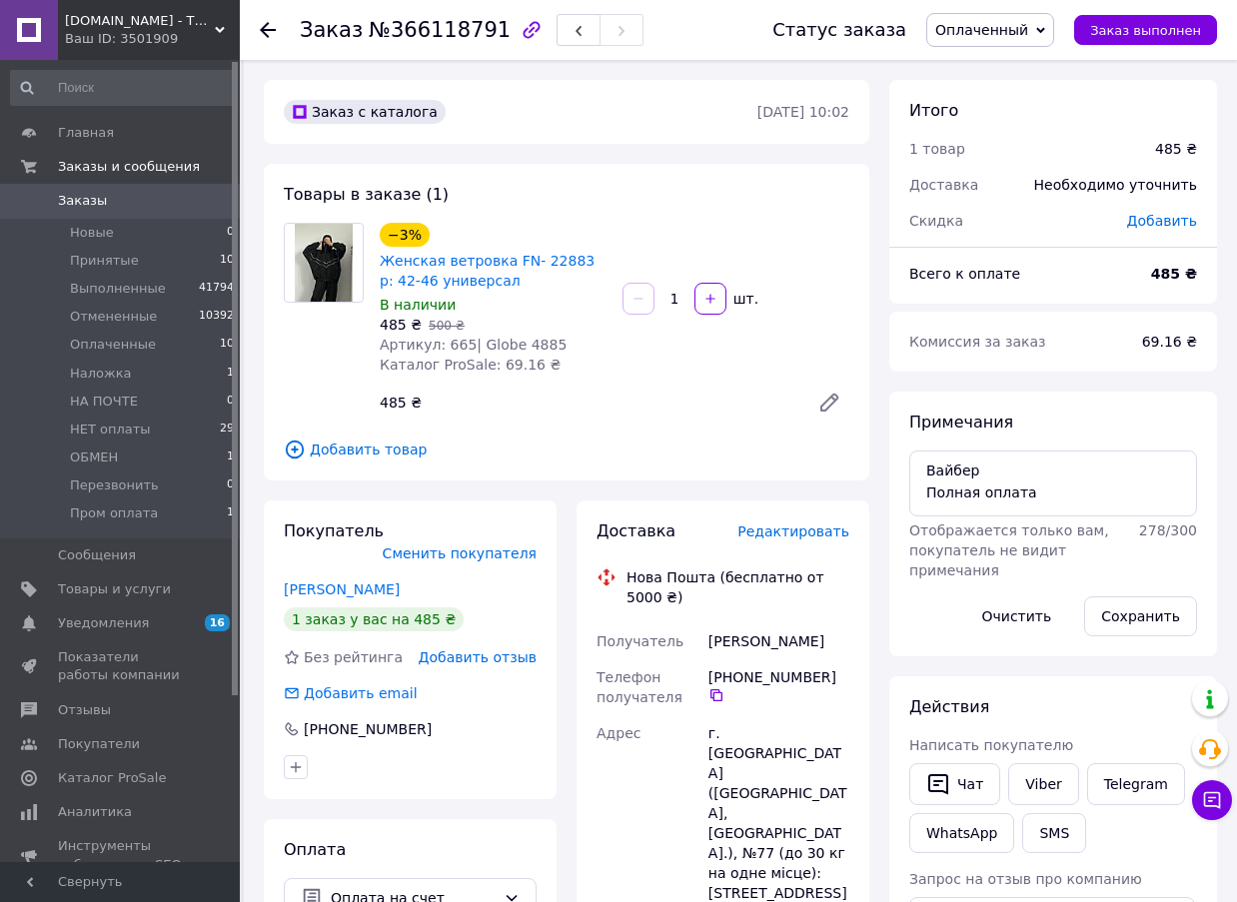
click at [792, 534] on span "Редактировать" at bounding box center [794, 532] width 112 height 16
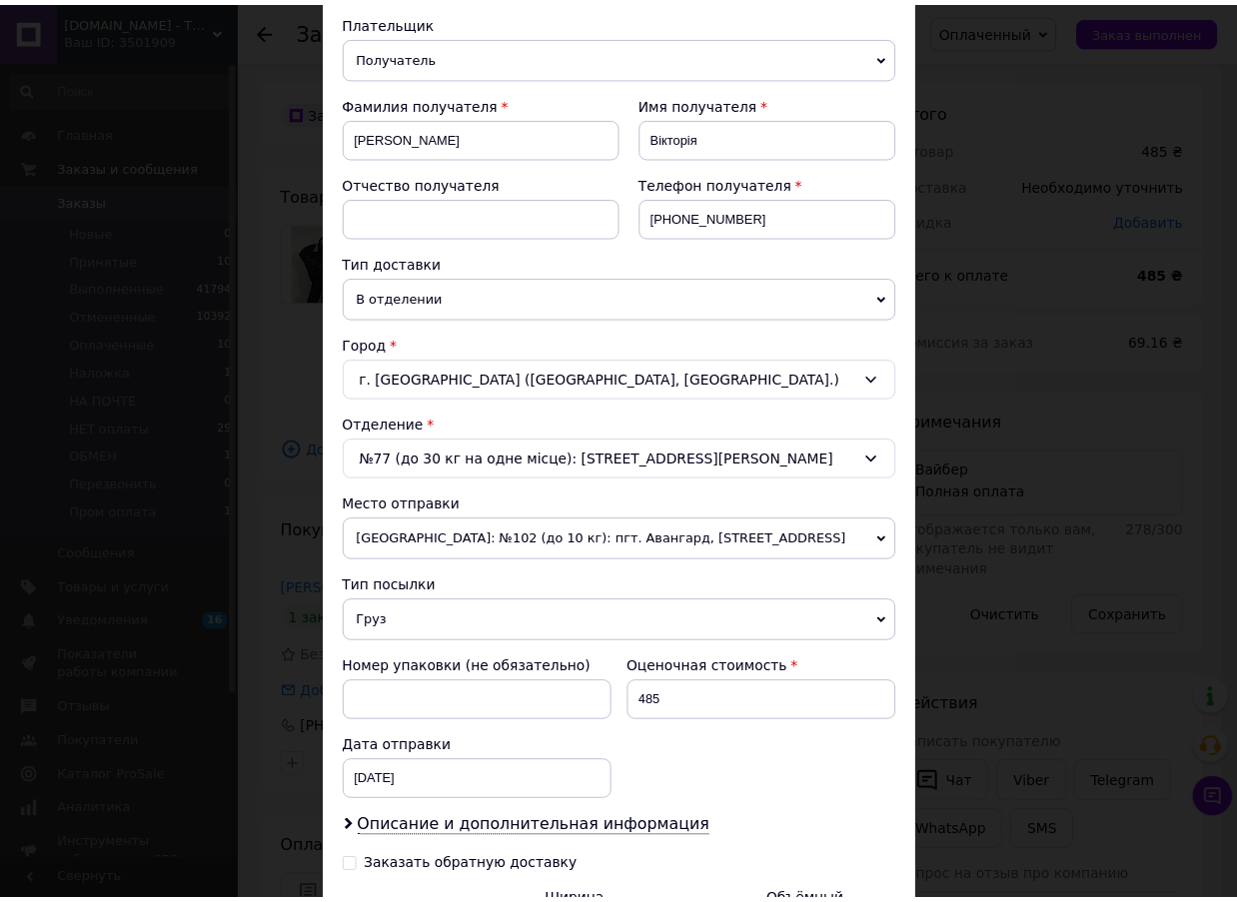
scroll to position [461, 0]
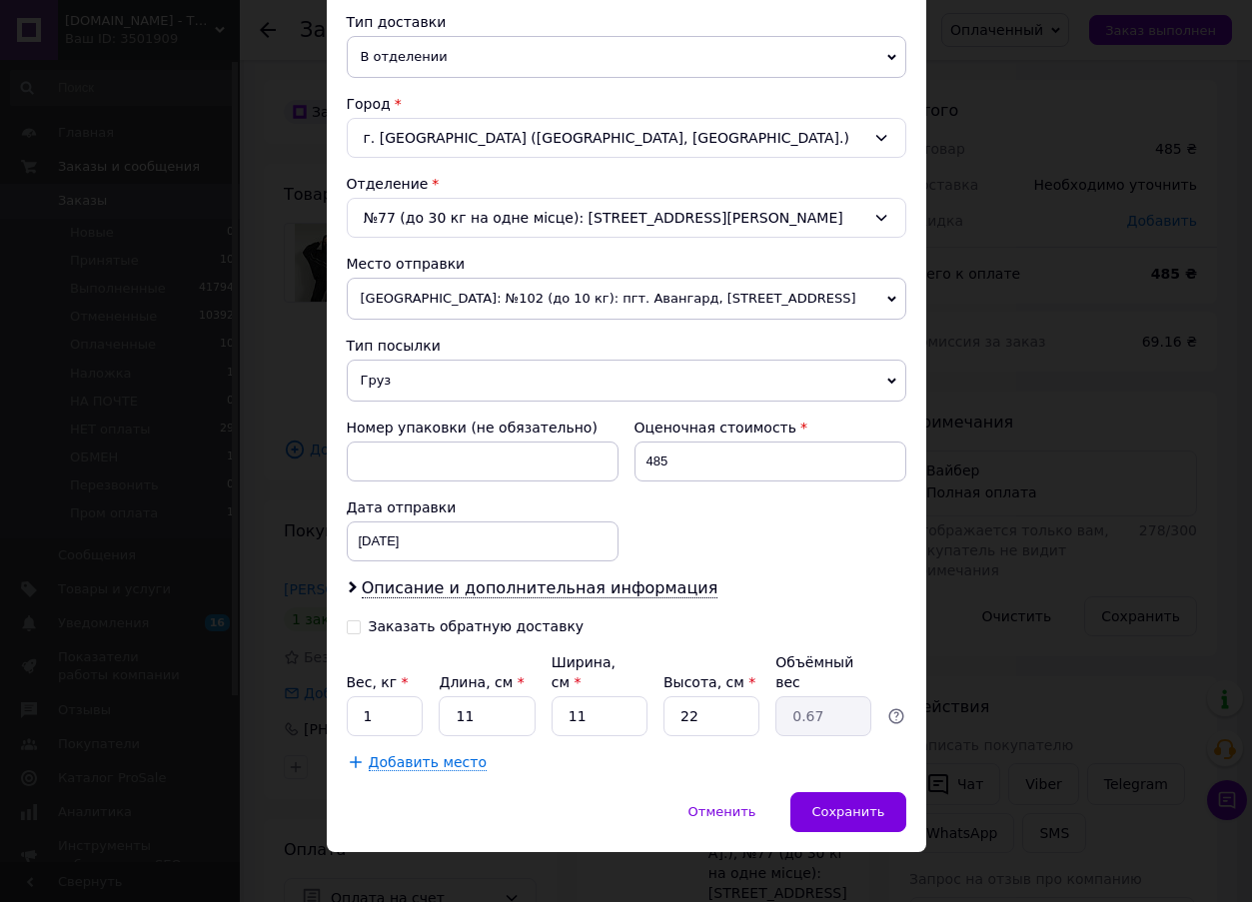
click at [1035, 448] on div "× Редактирование доставки Способ доставки Нова Пошта (бесплатно от 5000 ₴) Плат…" at bounding box center [626, 451] width 1252 height 902
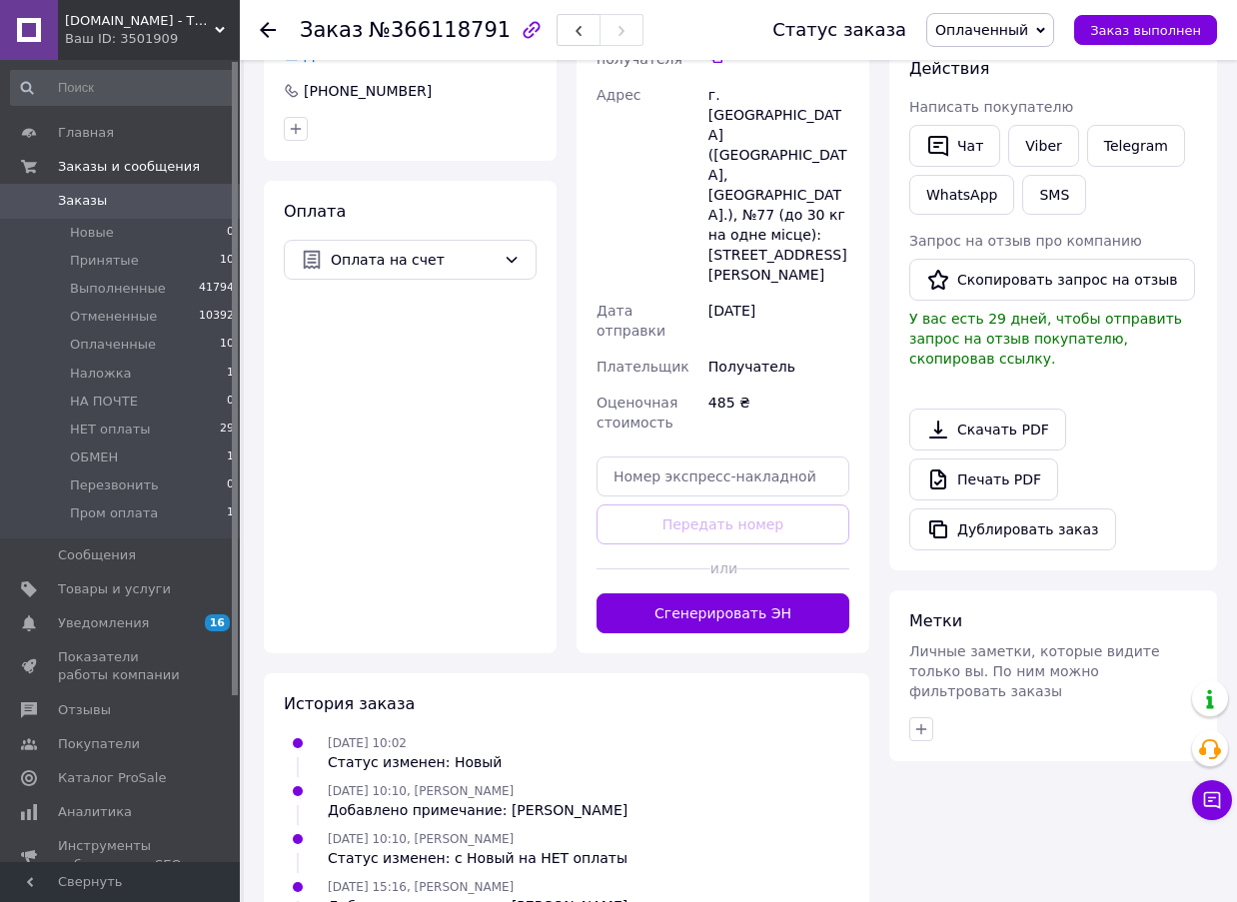
scroll to position [641, 0]
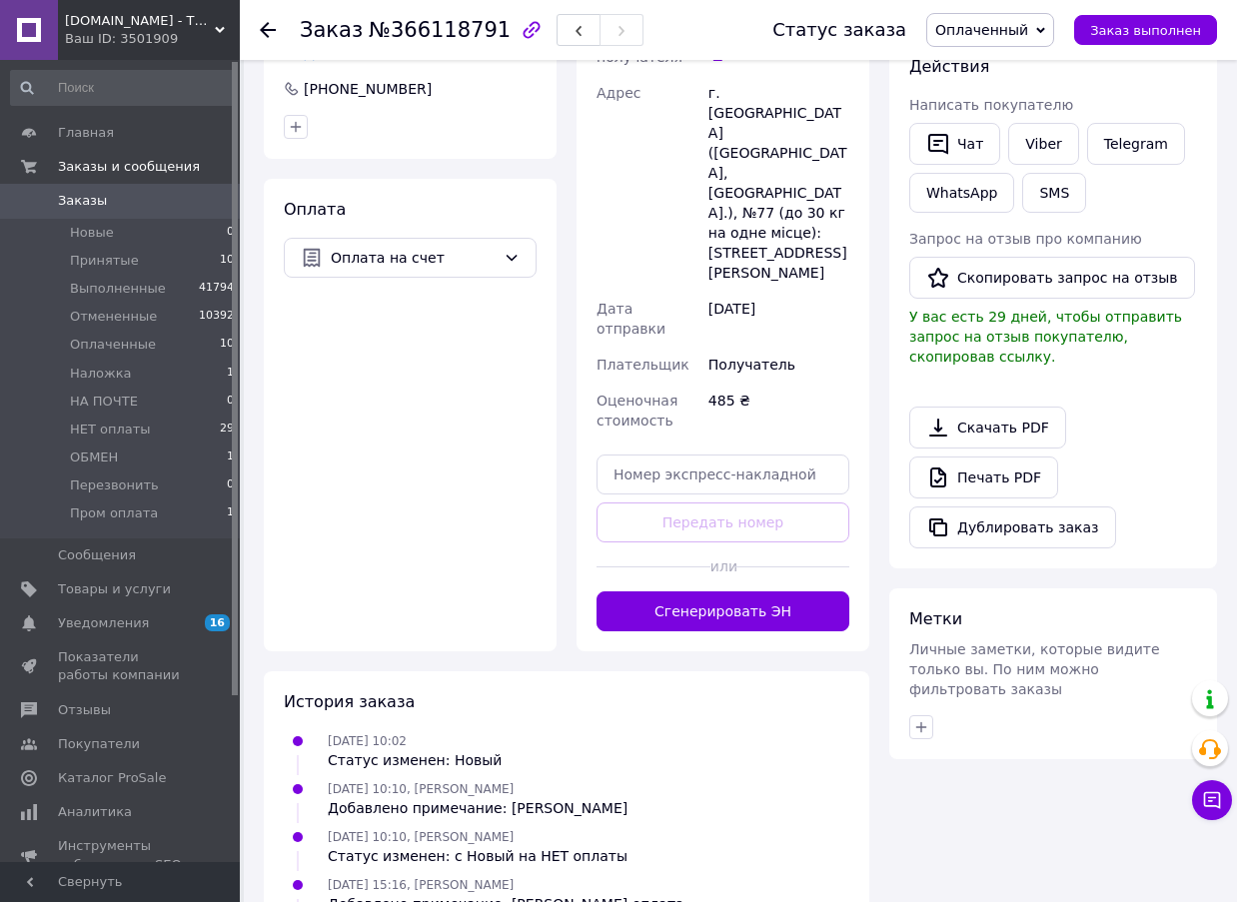
click at [729, 535] on div "Доставка Редактировать Нова Пошта (бесплатно от 5000 ₴) Получатель Асанова Вікт…" at bounding box center [723, 256] width 293 height 792
click at [744, 592] on button "Сгенерировать ЭН" at bounding box center [723, 612] width 253 height 40
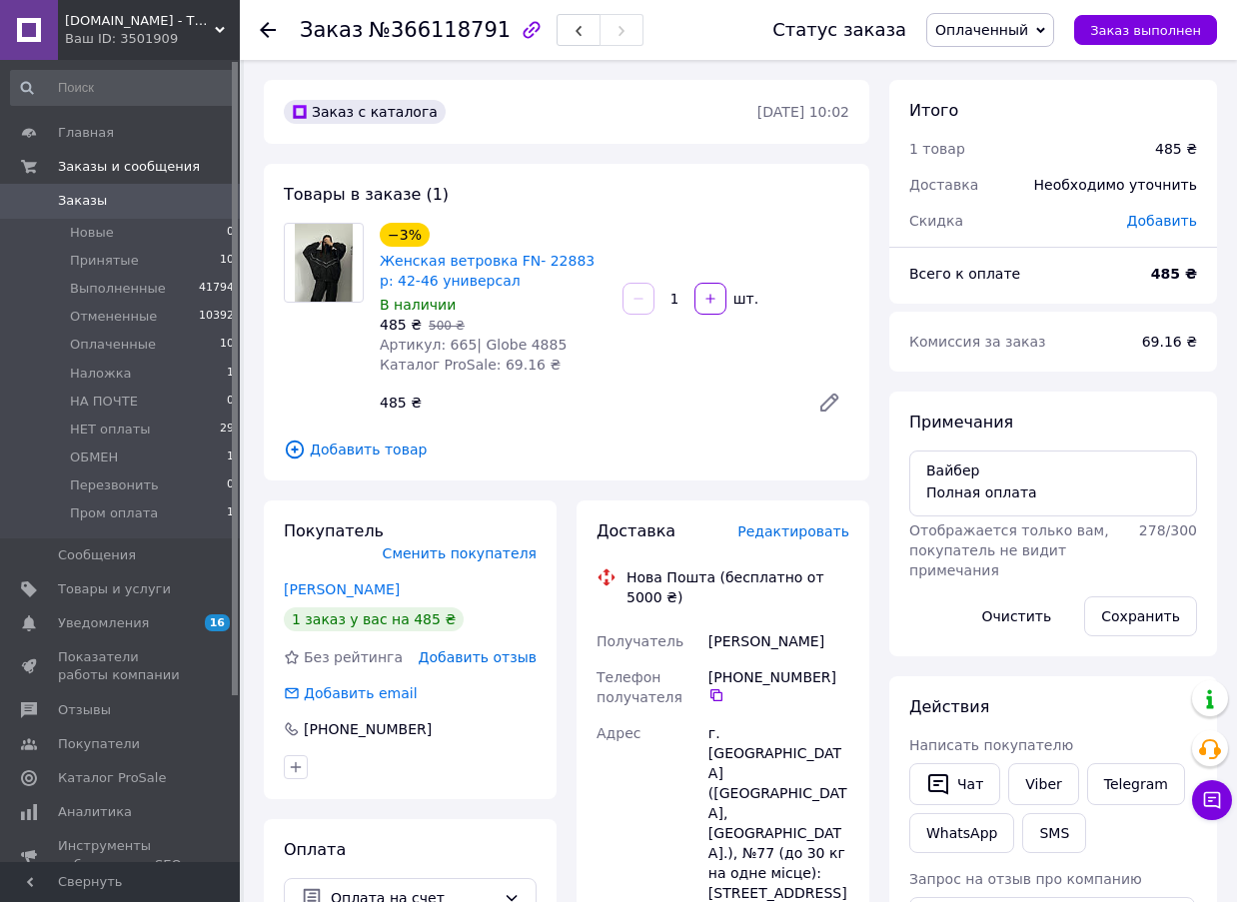
click at [439, 26] on span "№366118791" at bounding box center [440, 30] width 142 height 24
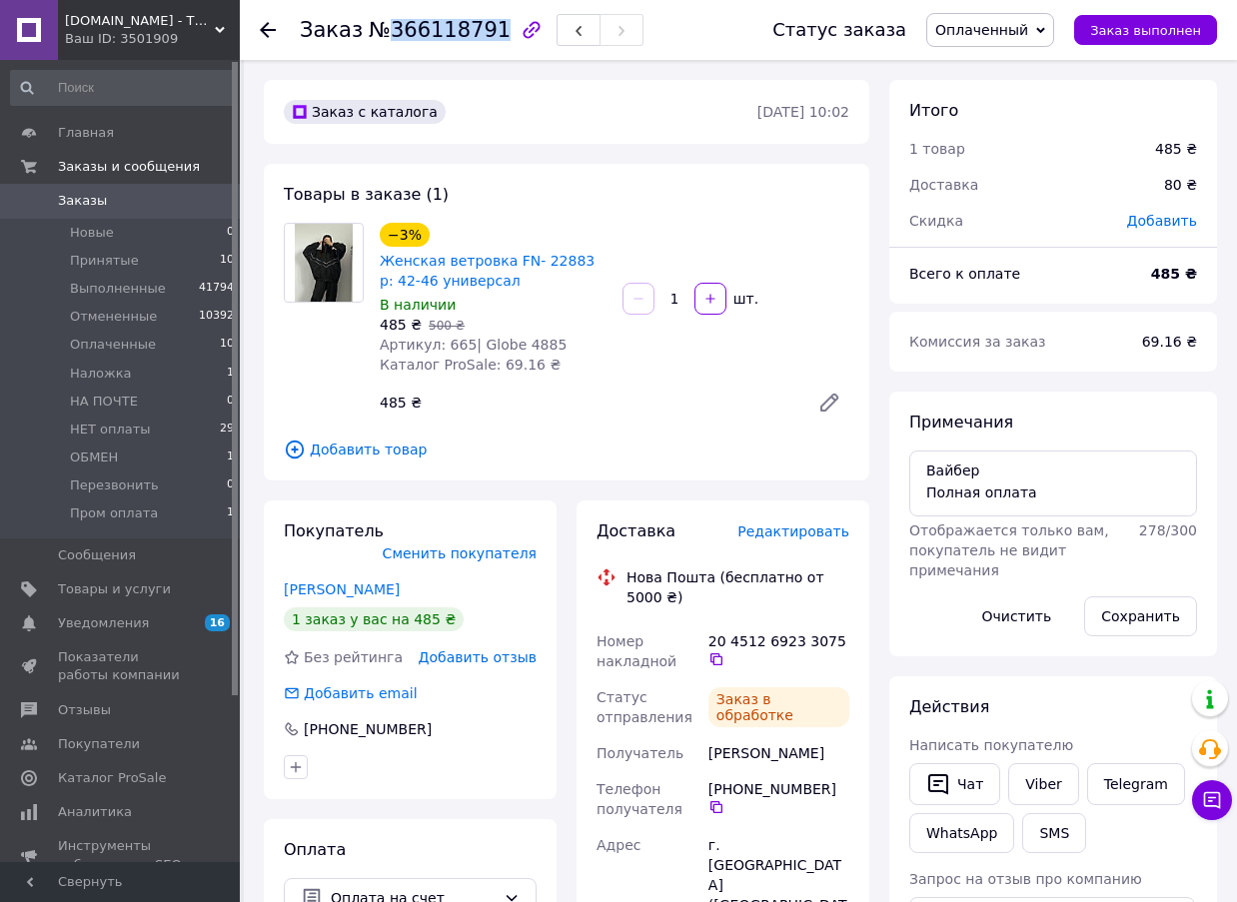
copy span "366118791"
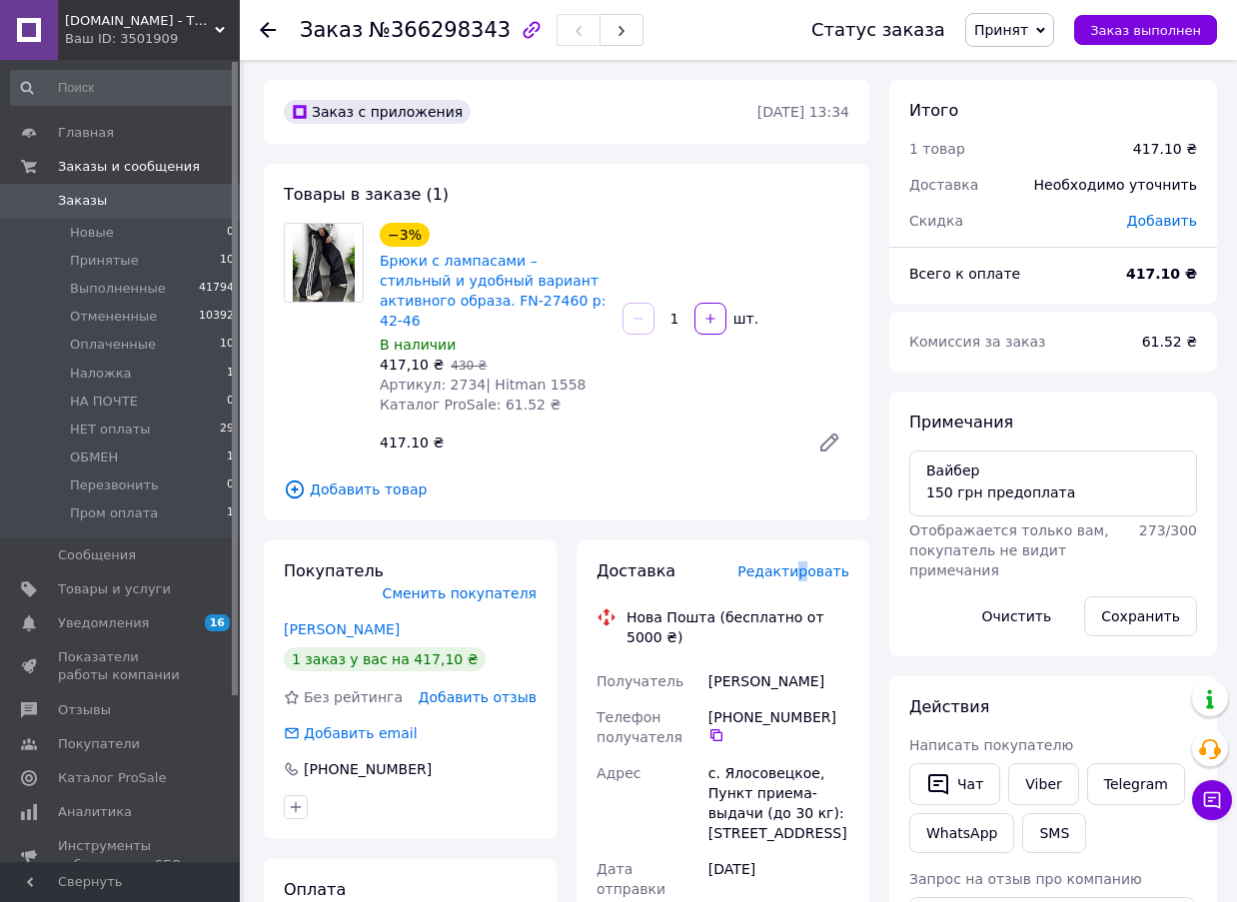
click at [811, 564] on span "Редактировать" at bounding box center [794, 572] width 112 height 16
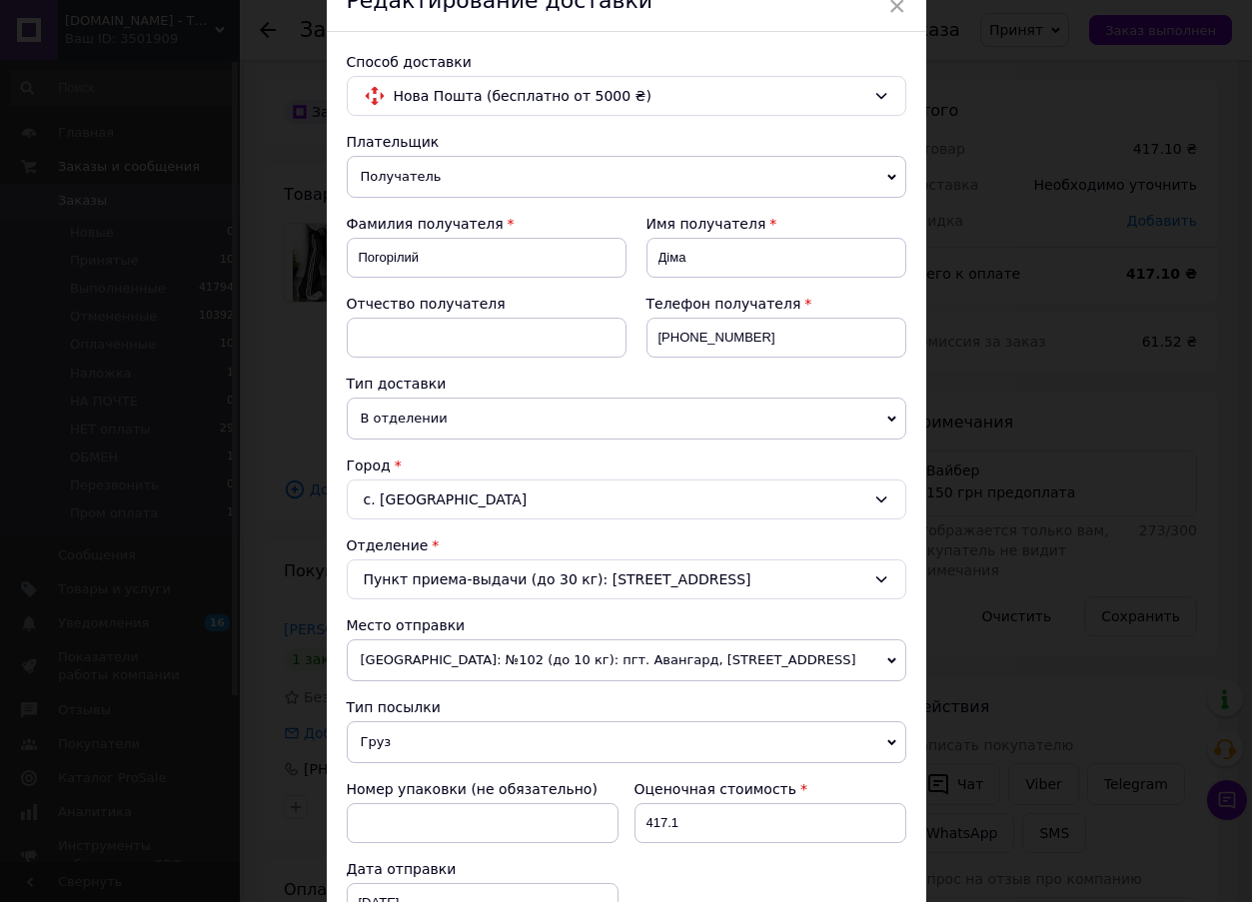
scroll to position [461, 0]
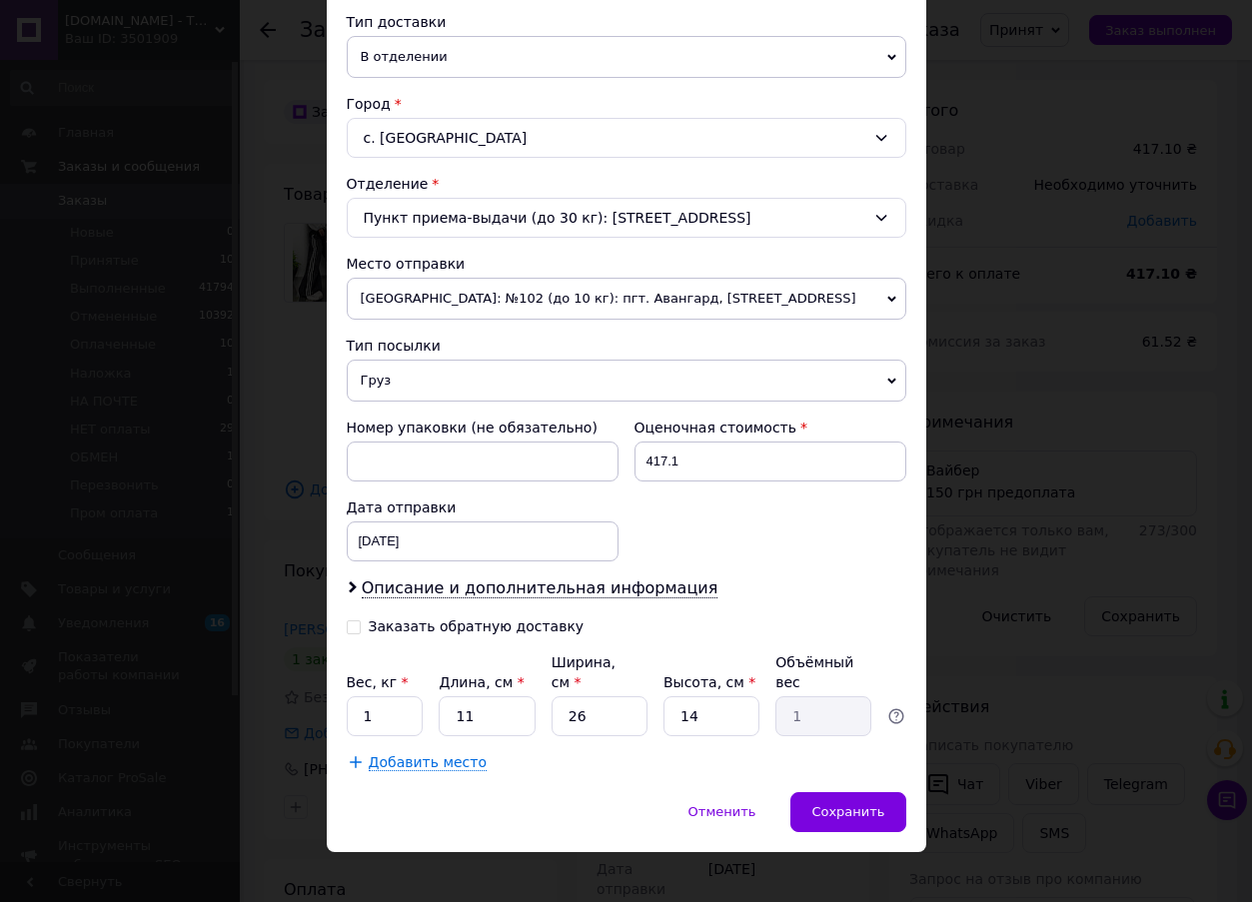
click at [347, 629] on input "Заказать обратную доставку" at bounding box center [354, 626] width 14 height 14
checkbox input "true"
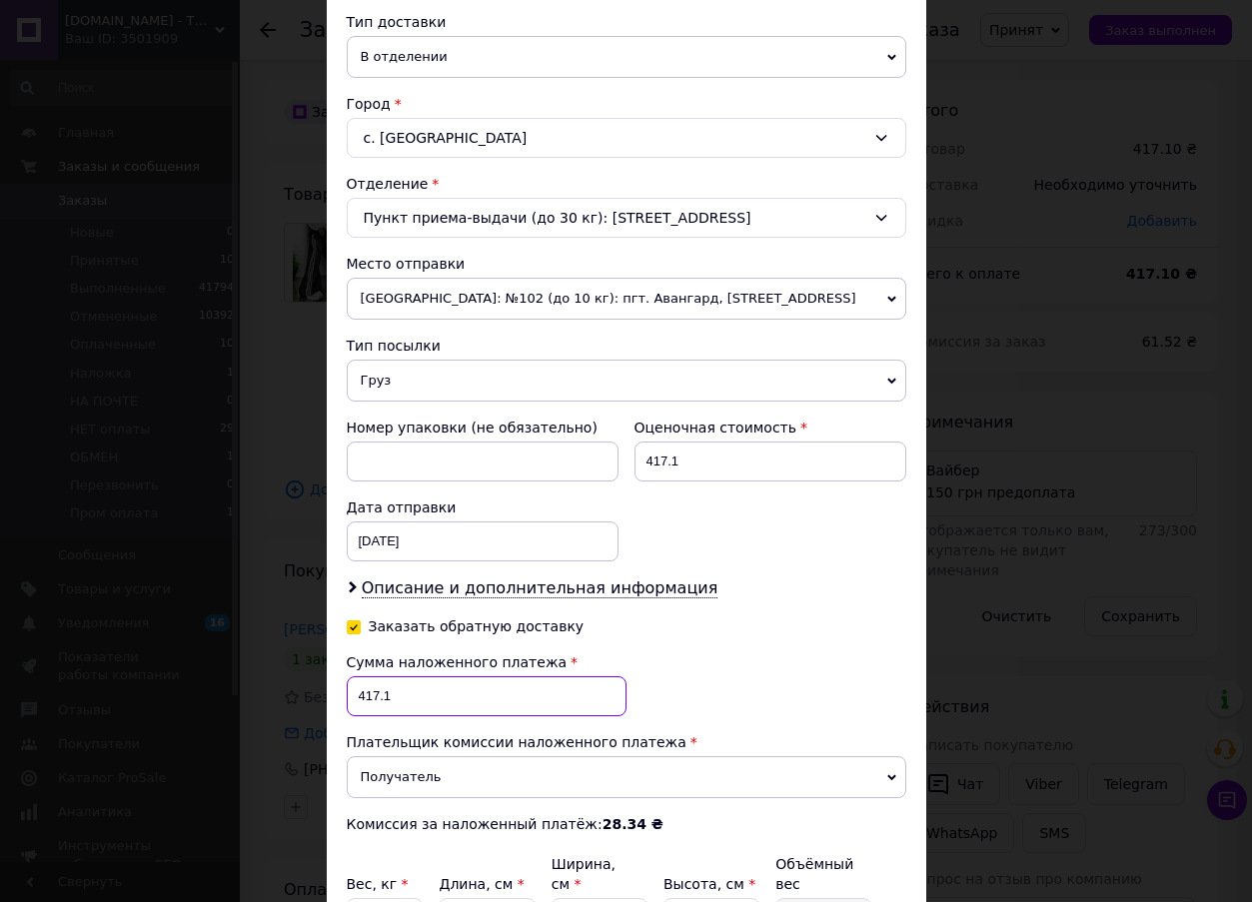
drag, startPoint x: 391, startPoint y: 688, endPoint x: 348, endPoint y: 688, distance: 43.0
click at [348, 688] on input "417.1" at bounding box center [487, 697] width 280 height 40
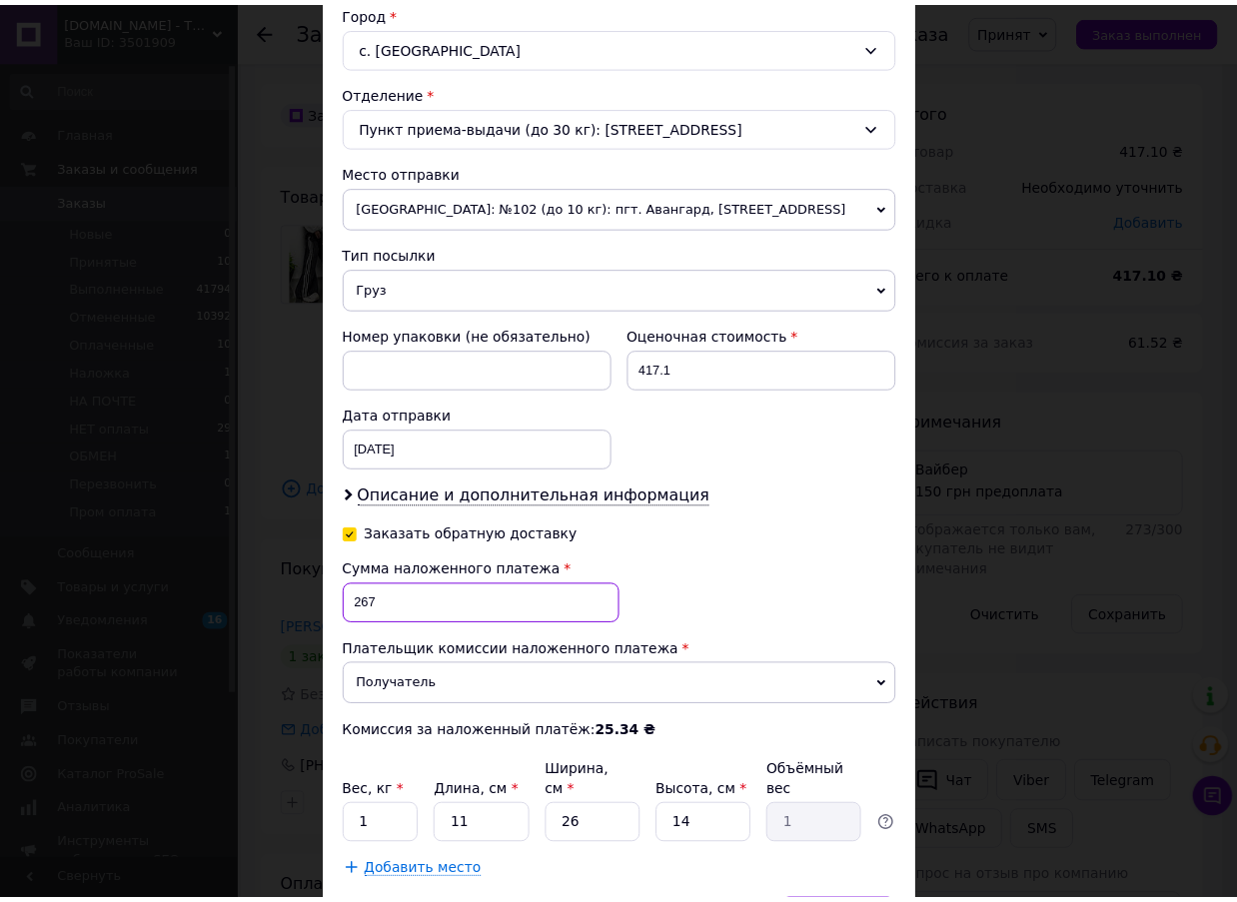
scroll to position [663, 0]
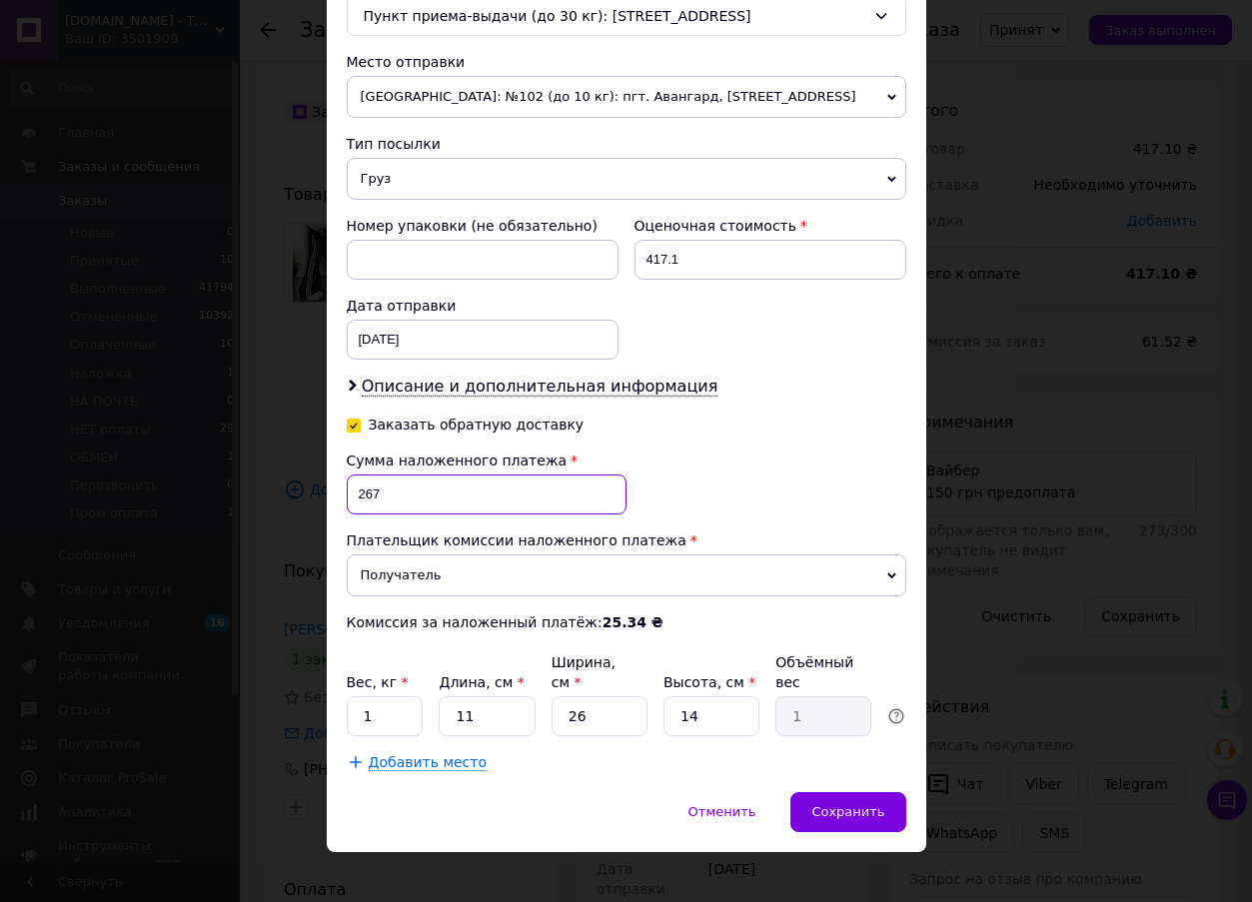
type input "267"
click at [907, 793] on div "Отменить   Сохранить" at bounding box center [627, 823] width 600 height 60
click at [872, 805] on span "Сохранить" at bounding box center [848, 812] width 73 height 15
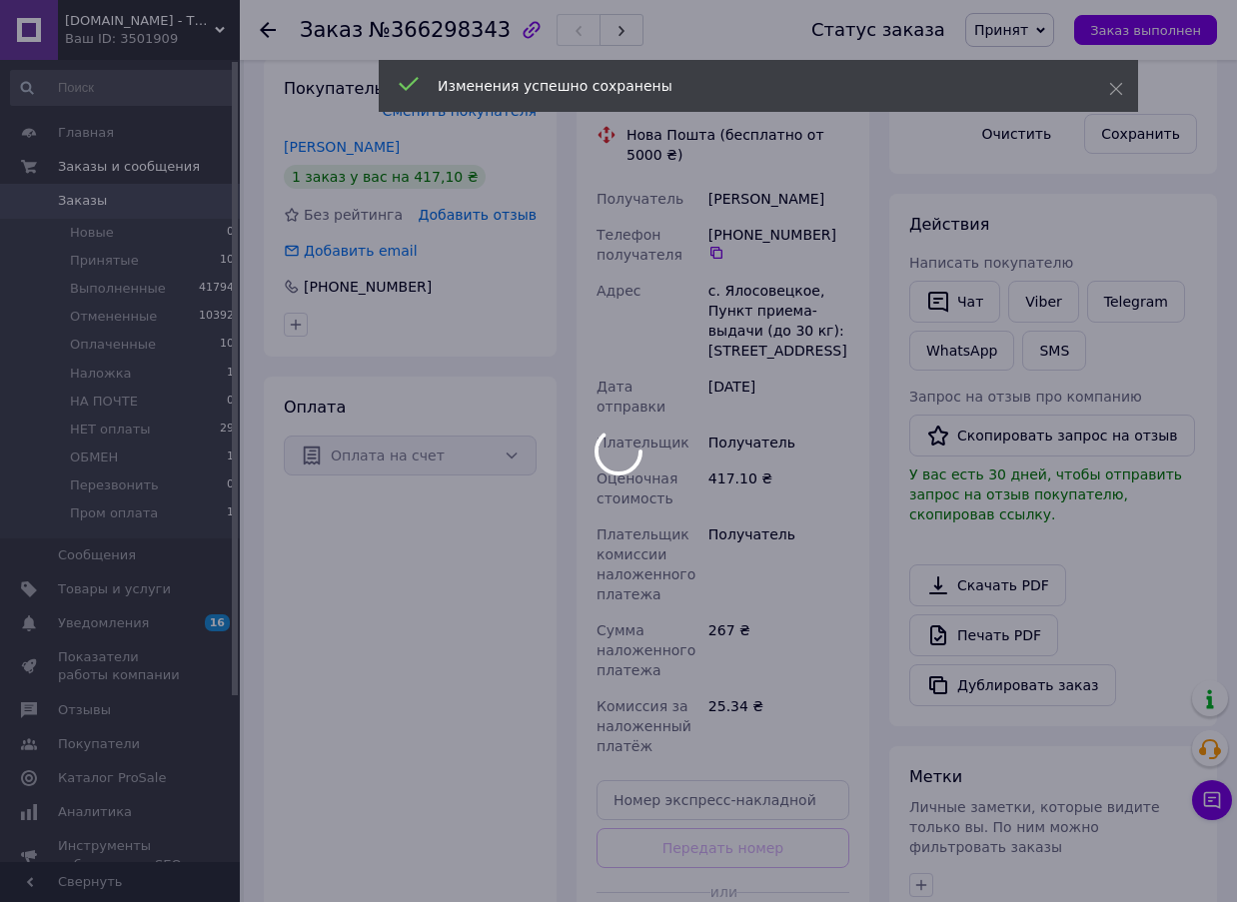
scroll to position [500, 0]
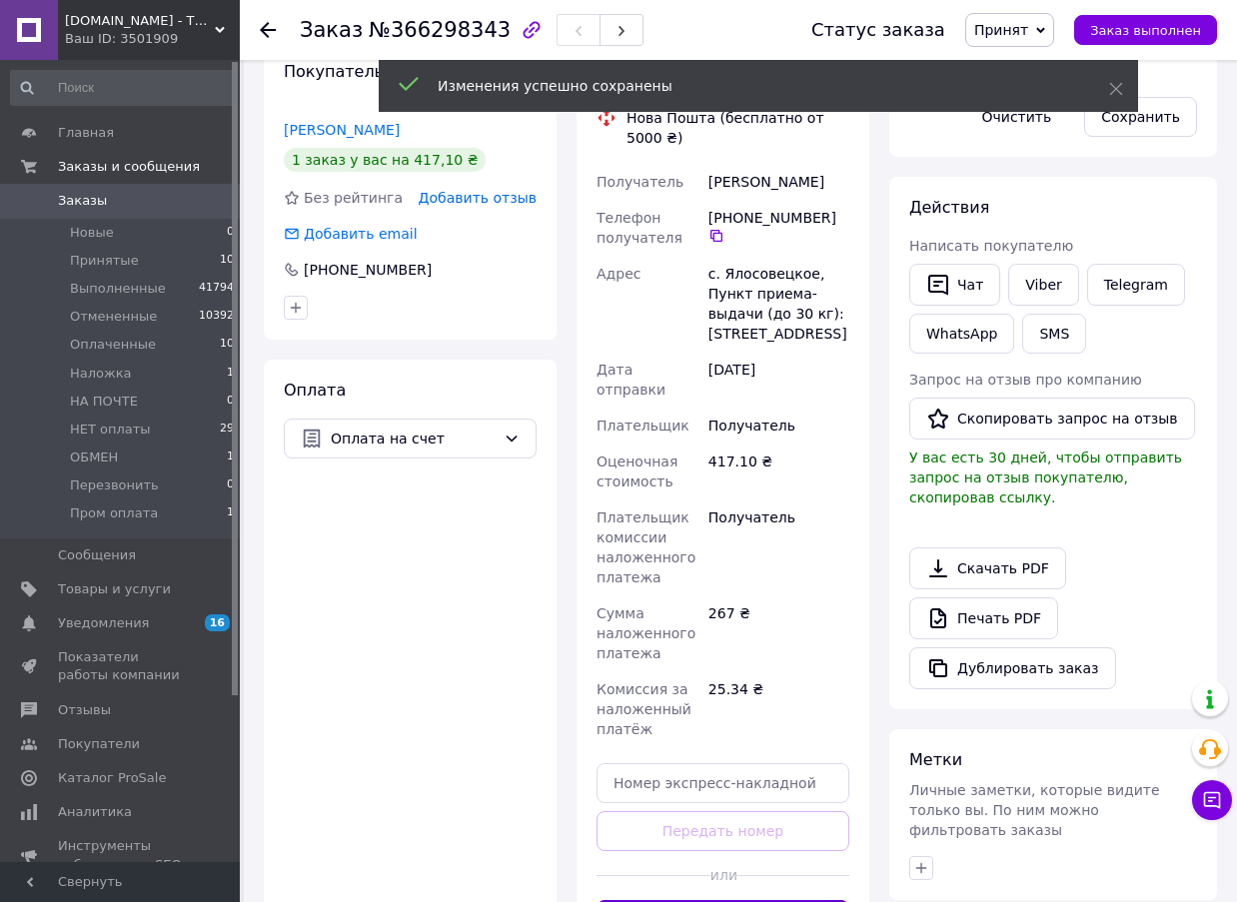
click at [797, 900] on button "Сгенерировать ЭН" at bounding box center [723, 920] width 253 height 40
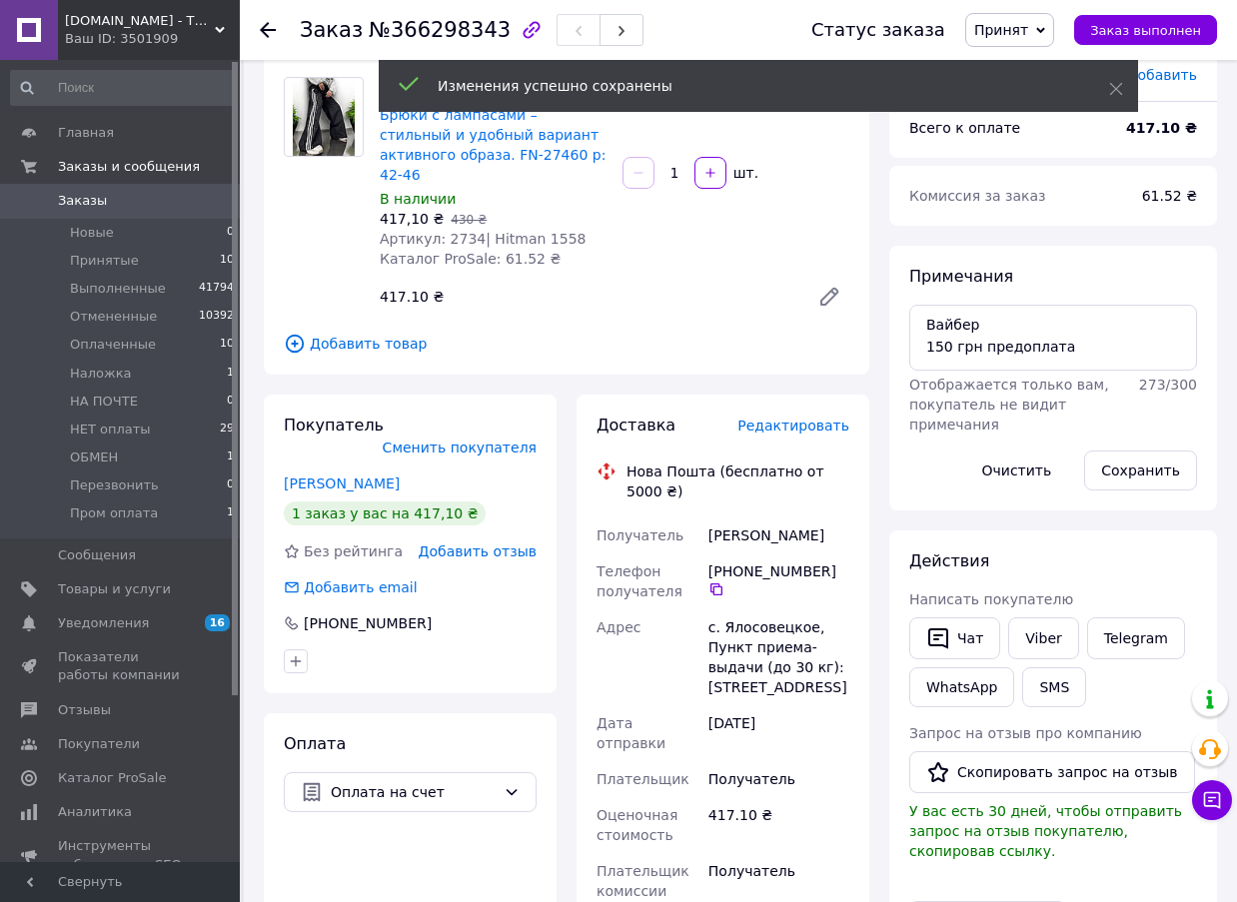
scroll to position [0, 0]
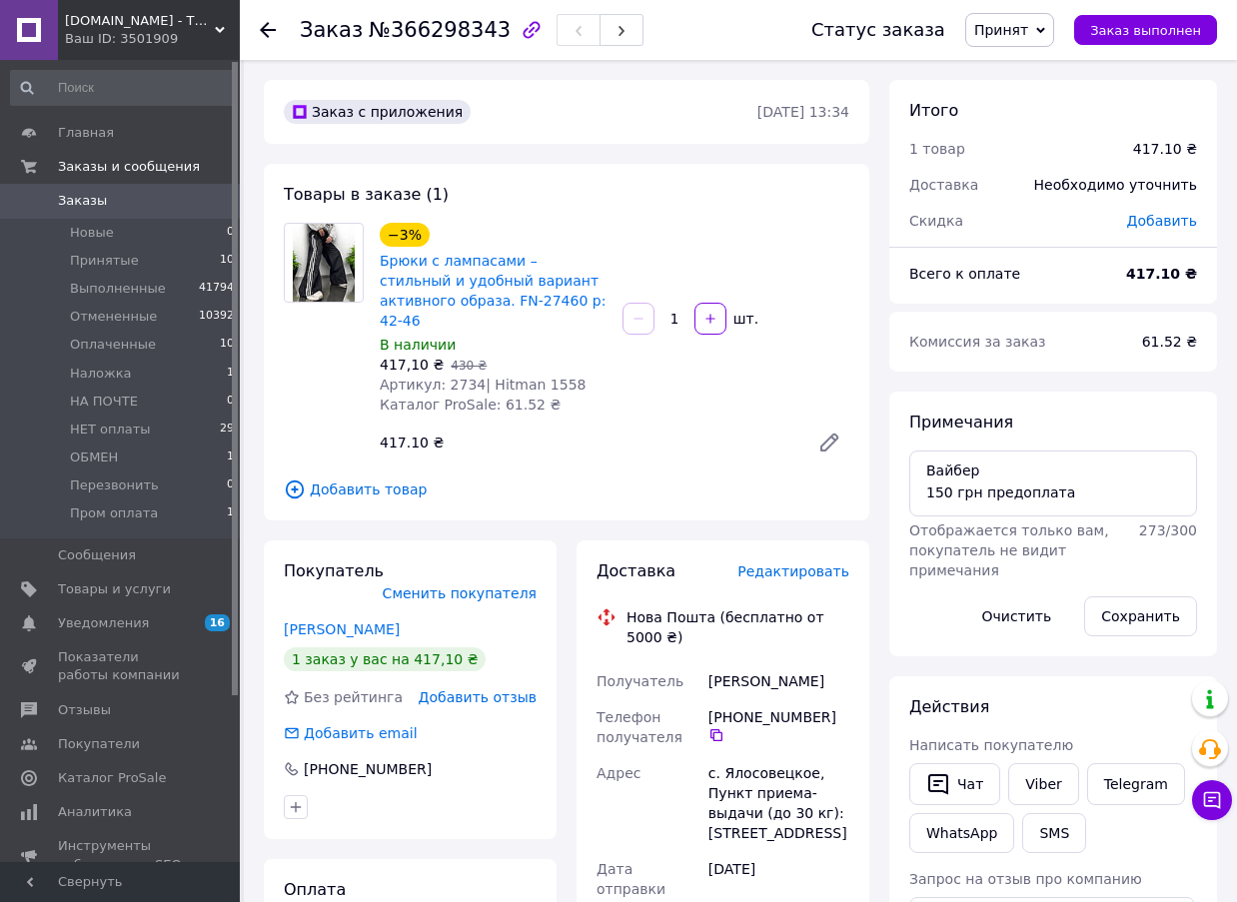
click at [436, 34] on span "№366298343" at bounding box center [440, 30] width 142 height 24
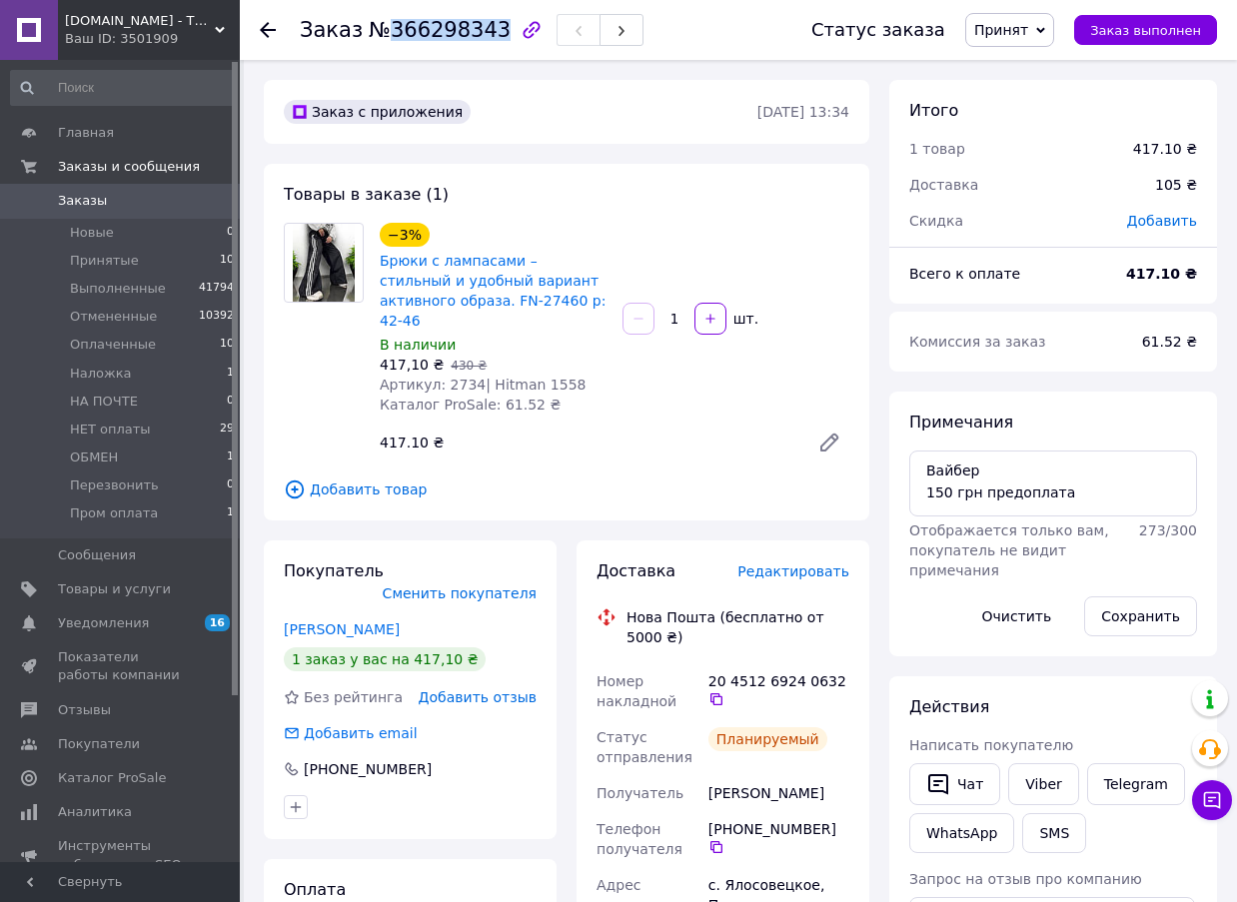
copy span "366298343"
